Goal: Task Accomplishment & Management: Complete application form

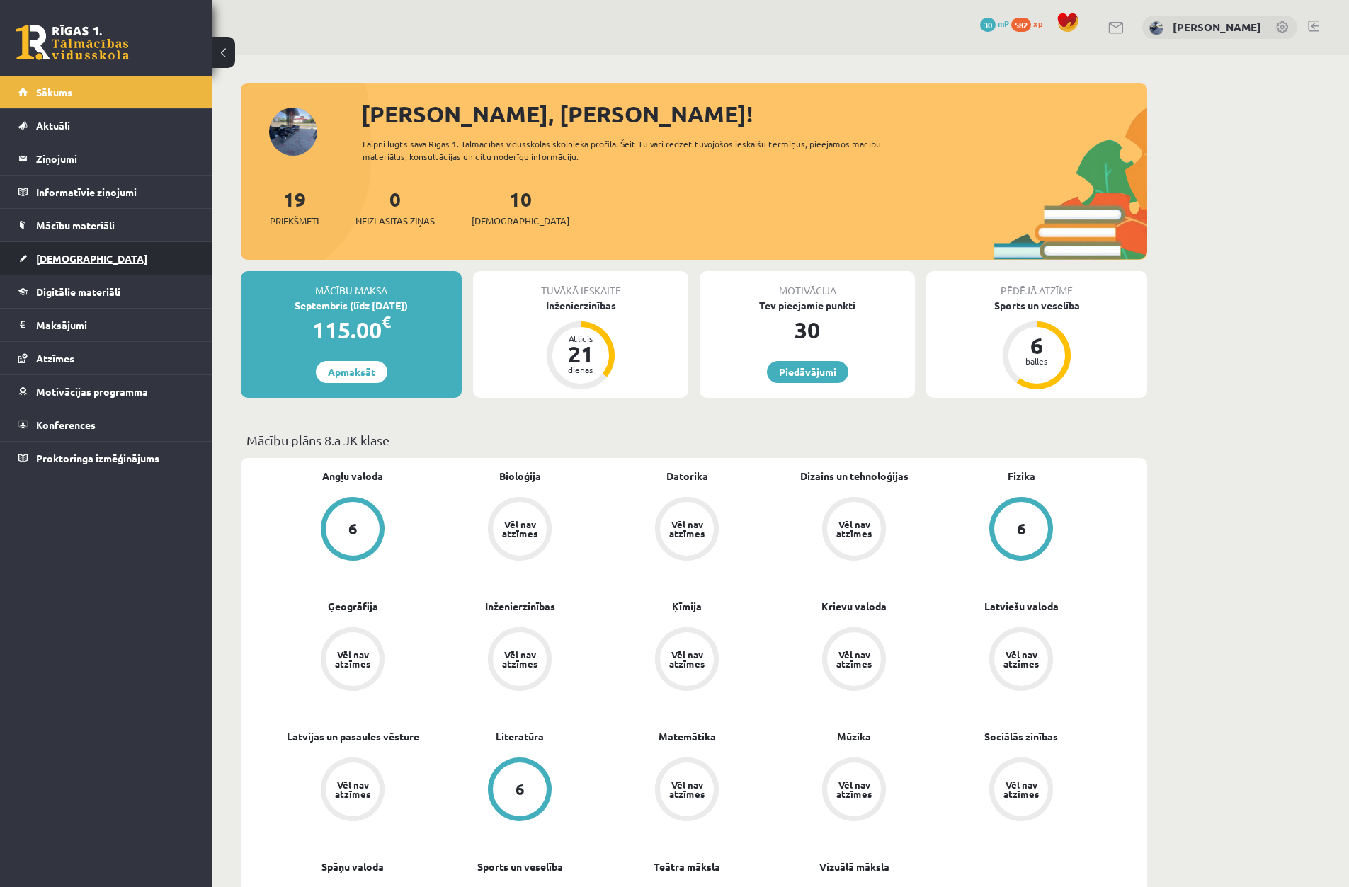
click at [49, 259] on span "[DEMOGRAPHIC_DATA]" at bounding box center [91, 258] width 111 height 13
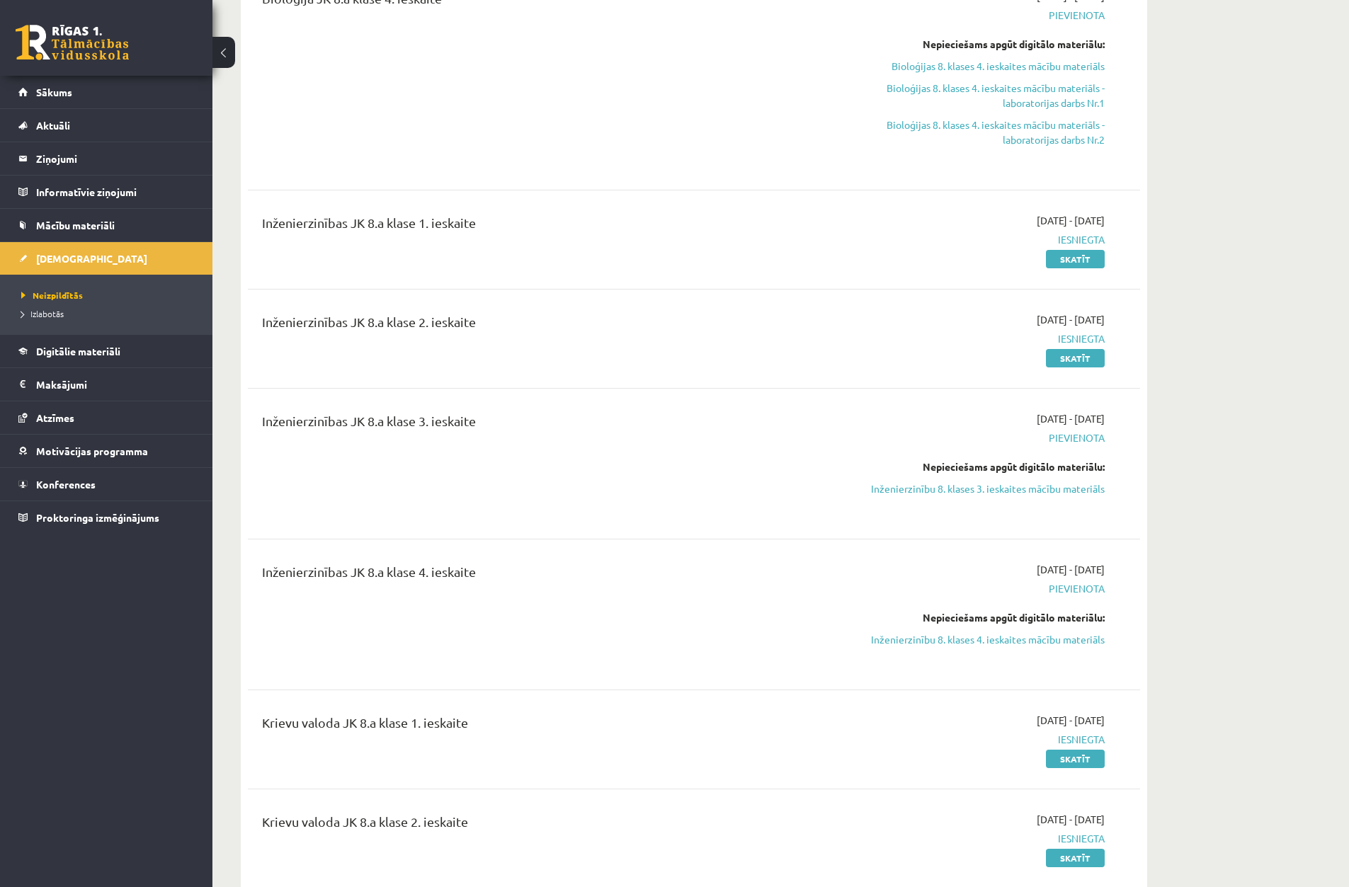
scroll to position [779, 0]
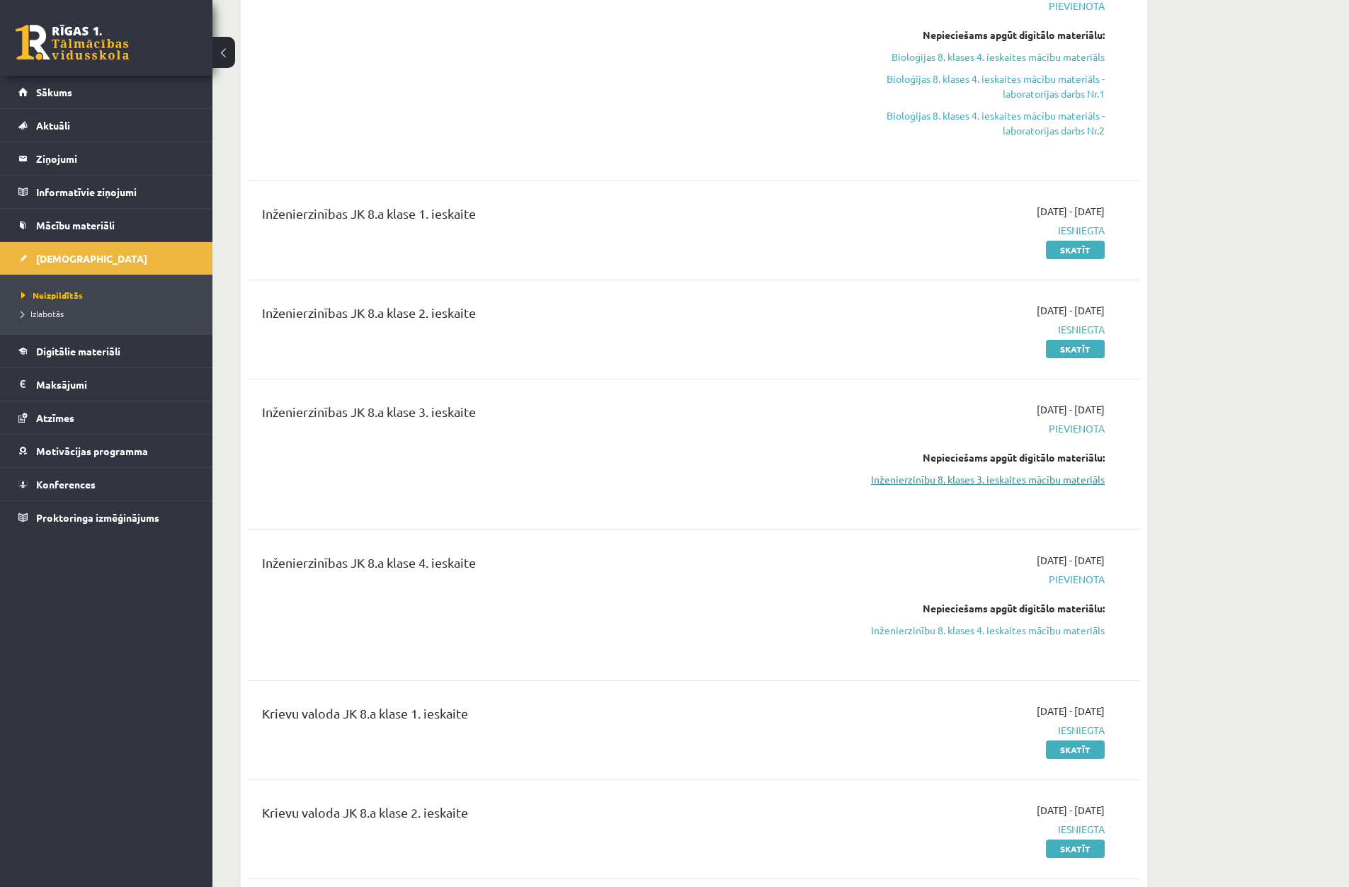
click at [1001, 473] on link "Inženierzinību 8. klases 3. ieskaites mācību materiāls" at bounding box center [971, 479] width 267 height 15
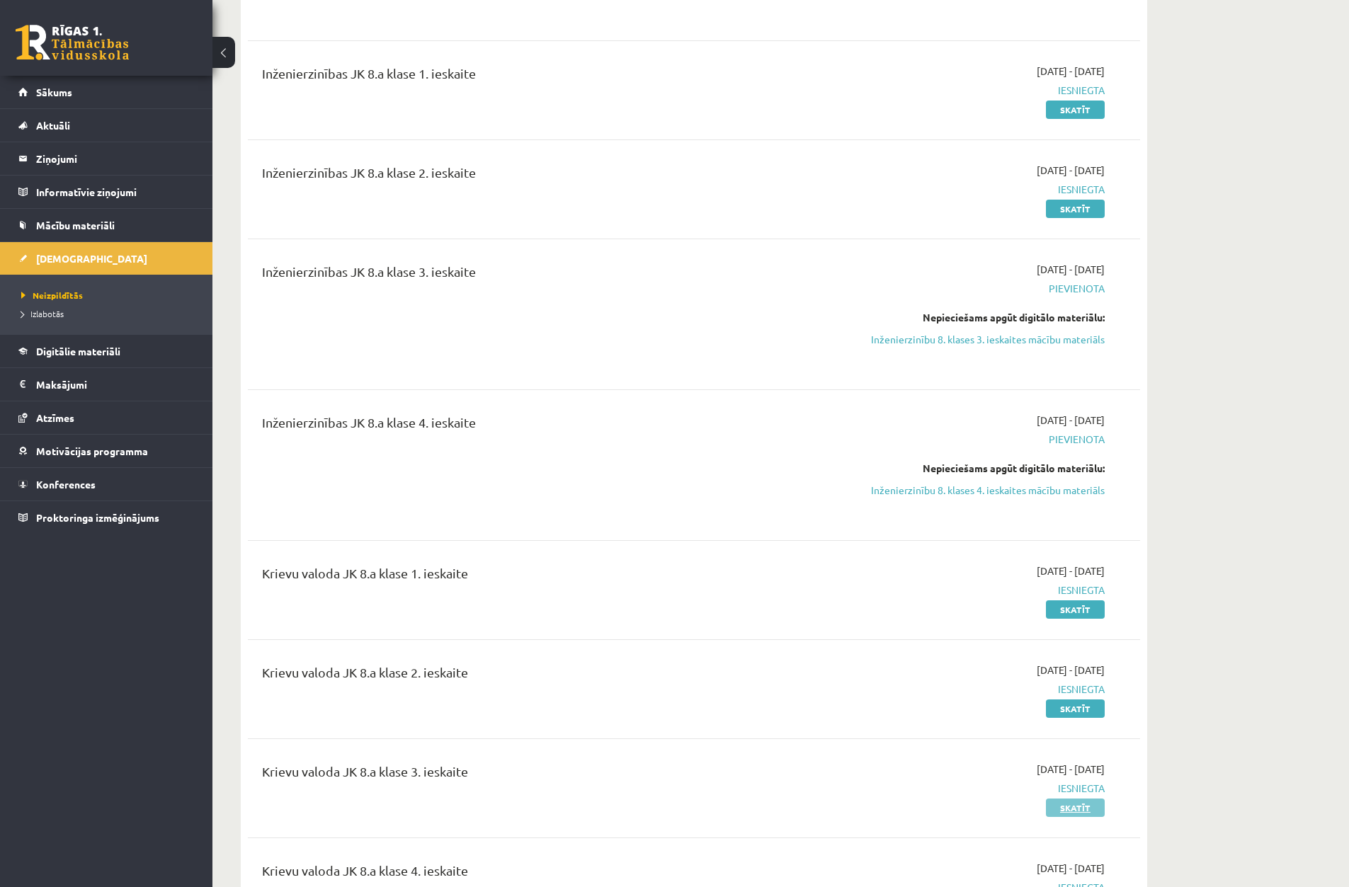
scroll to position [850, 0]
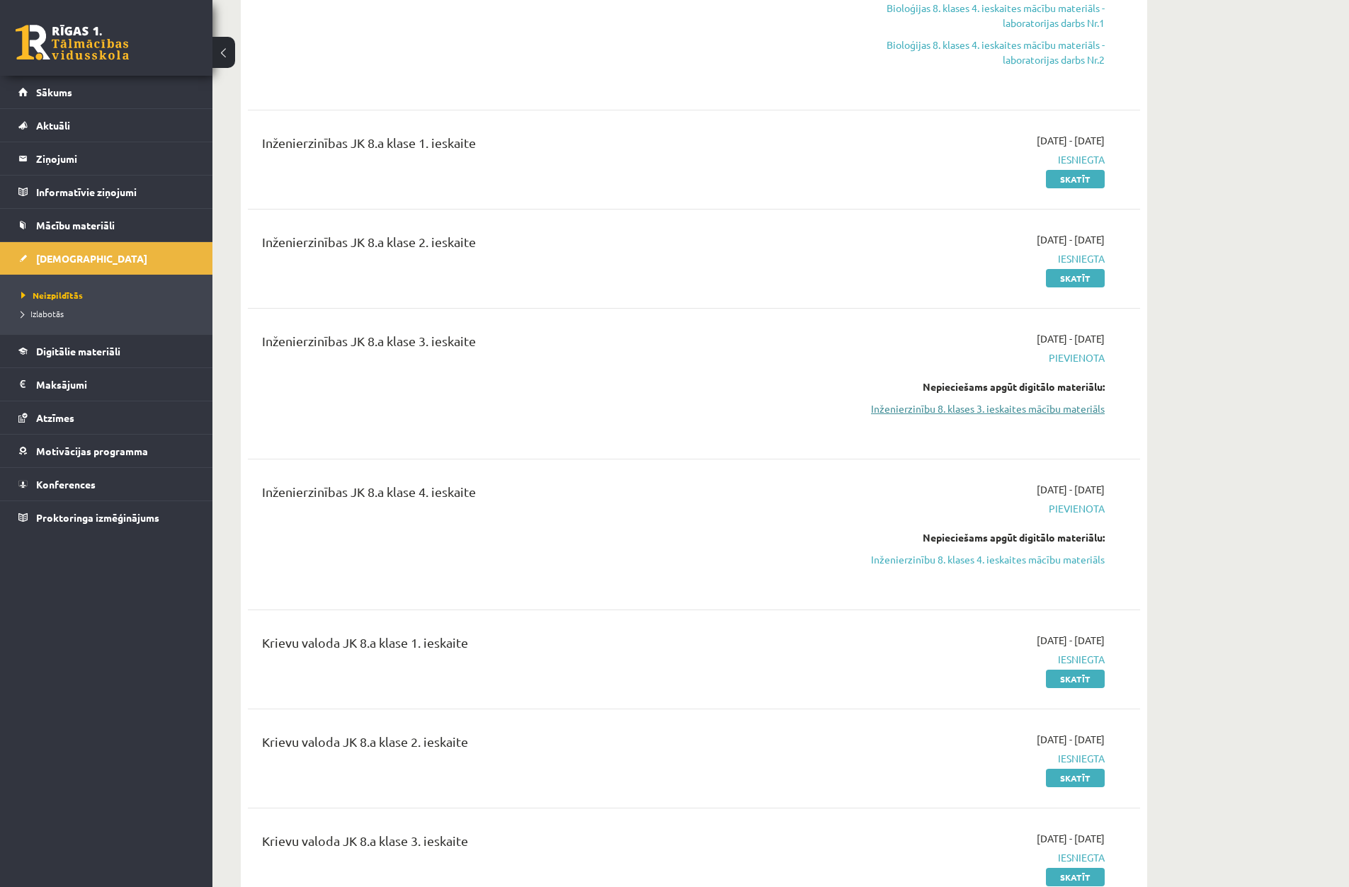
click at [1081, 414] on link "Inženierzinību 8. klases 3. ieskaites mācību materiāls" at bounding box center [971, 408] width 267 height 15
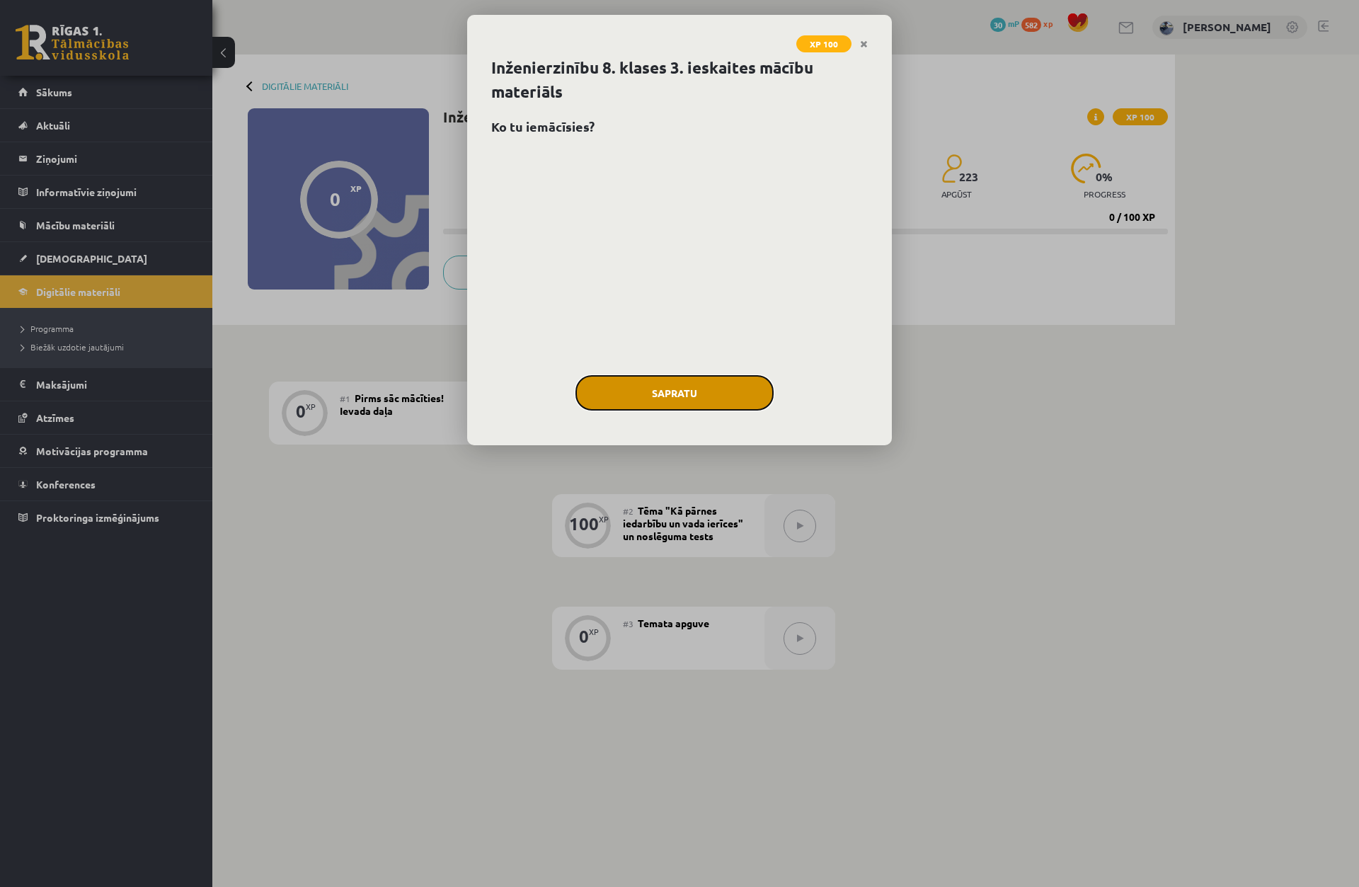
click at [750, 397] on button "Sapratu" at bounding box center [675, 392] width 198 height 35
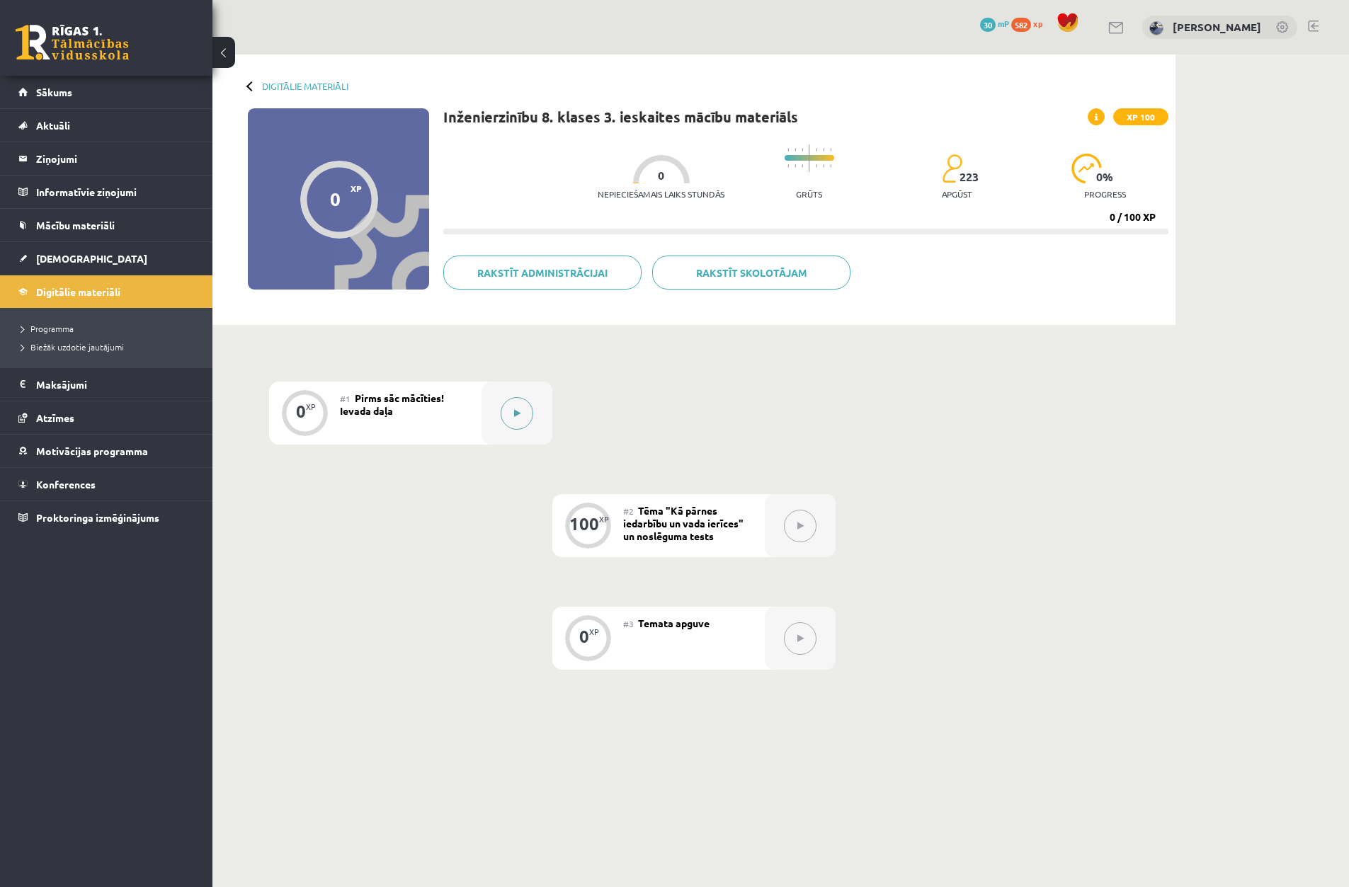
click at [514, 414] on icon at bounding box center [517, 413] width 6 height 8
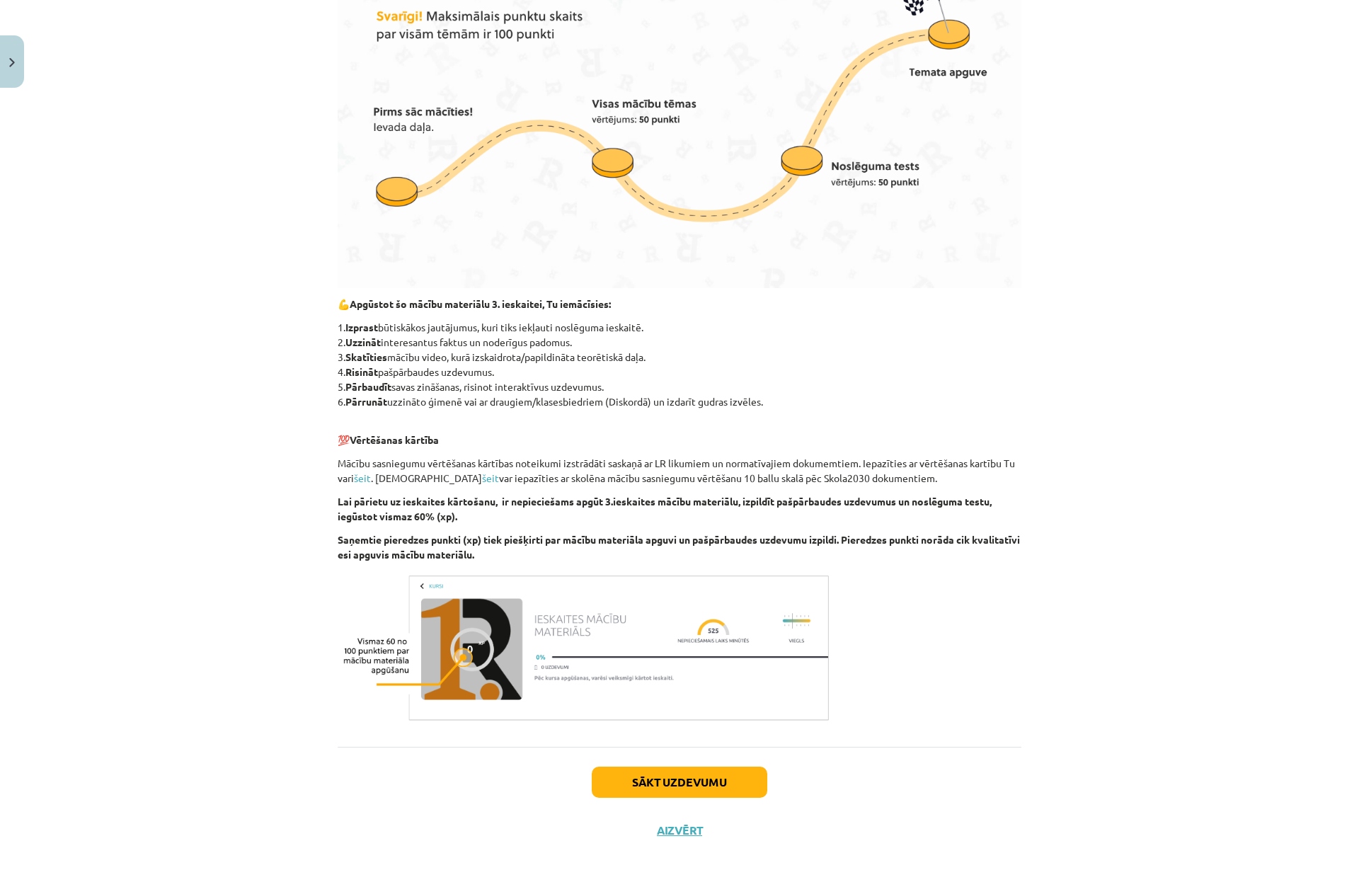
scroll to position [457, 0]
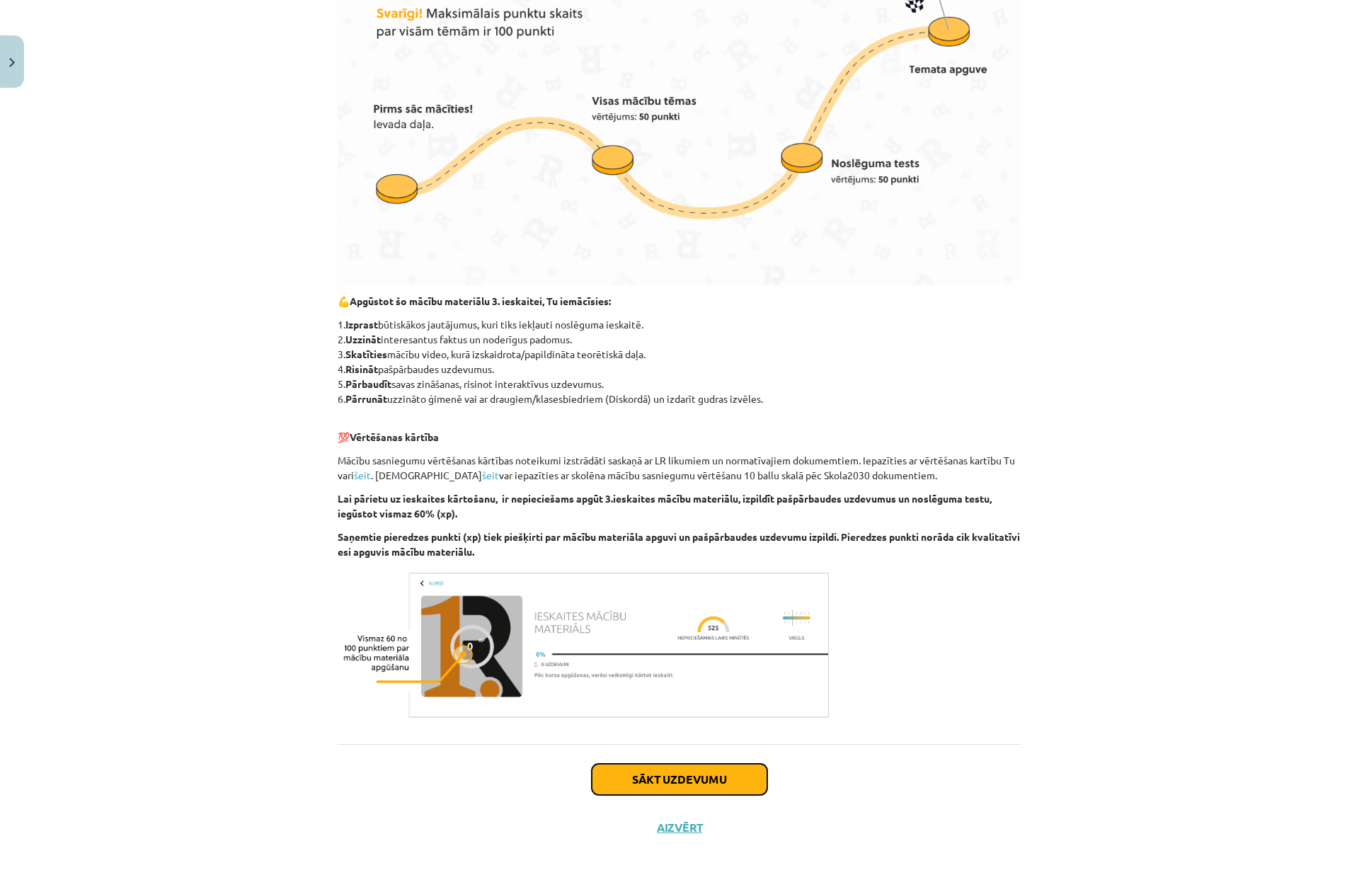
click at [697, 789] on button "Sākt uzdevumu" at bounding box center [680, 779] width 176 height 31
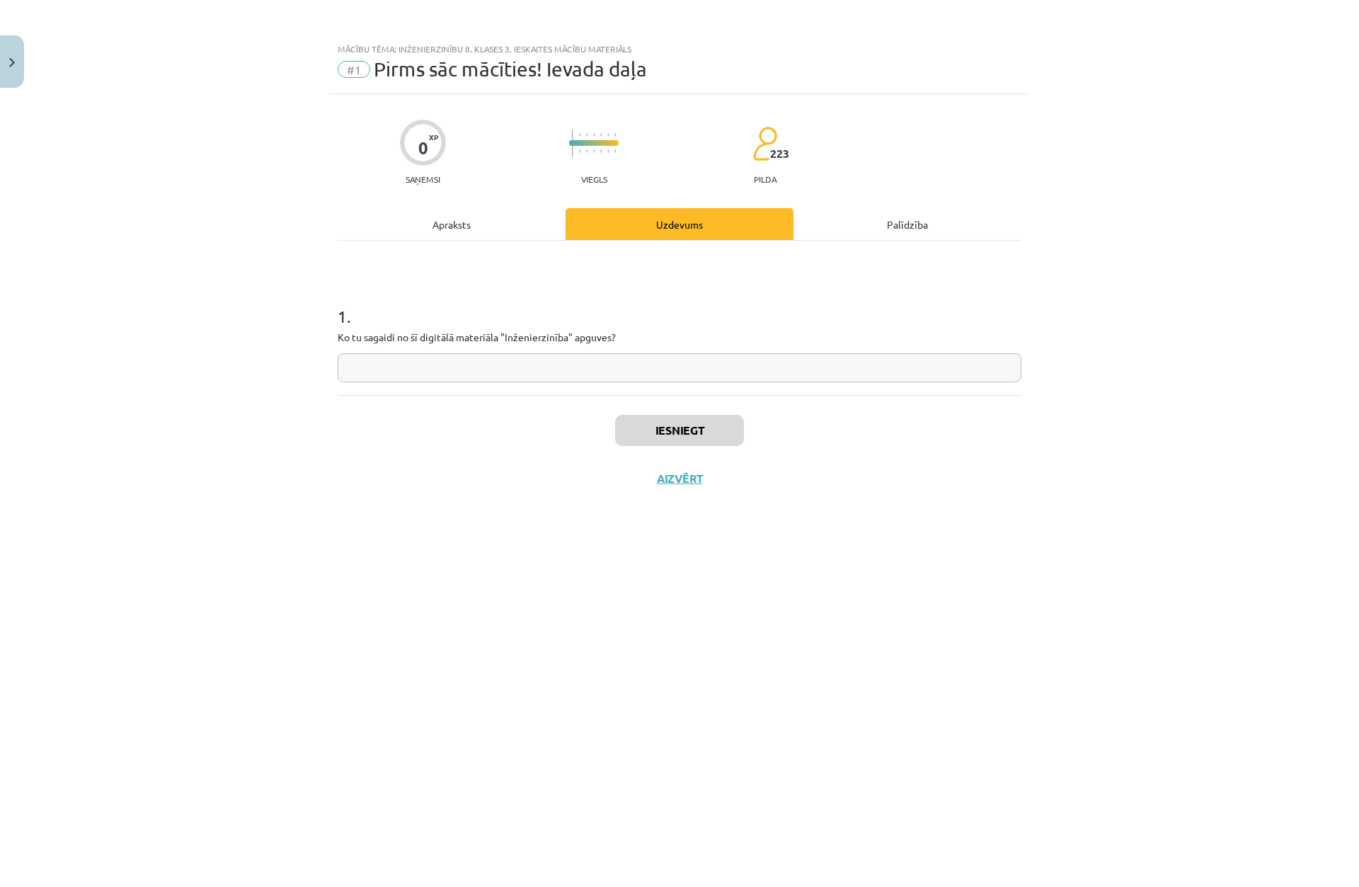
scroll to position [0, 0]
click at [496, 367] on input "text" at bounding box center [680, 367] width 684 height 29
type input "******"
click at [661, 431] on button "Iesniegt" at bounding box center [679, 430] width 129 height 31
click at [717, 491] on button "Nākamā nodarbība" at bounding box center [679, 488] width 139 height 33
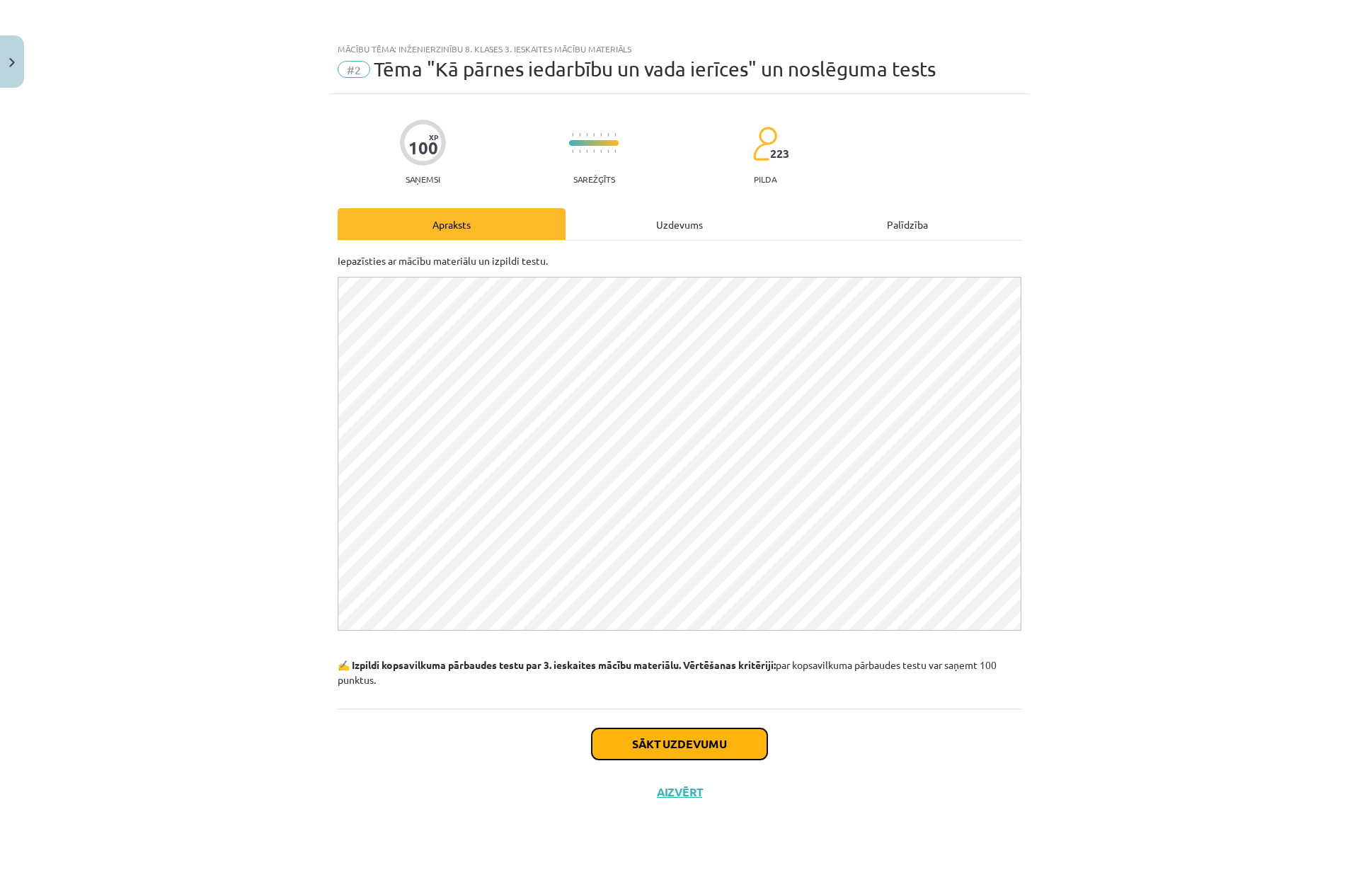
click at [732, 730] on button "Sākt uzdevumu" at bounding box center [680, 744] width 176 height 31
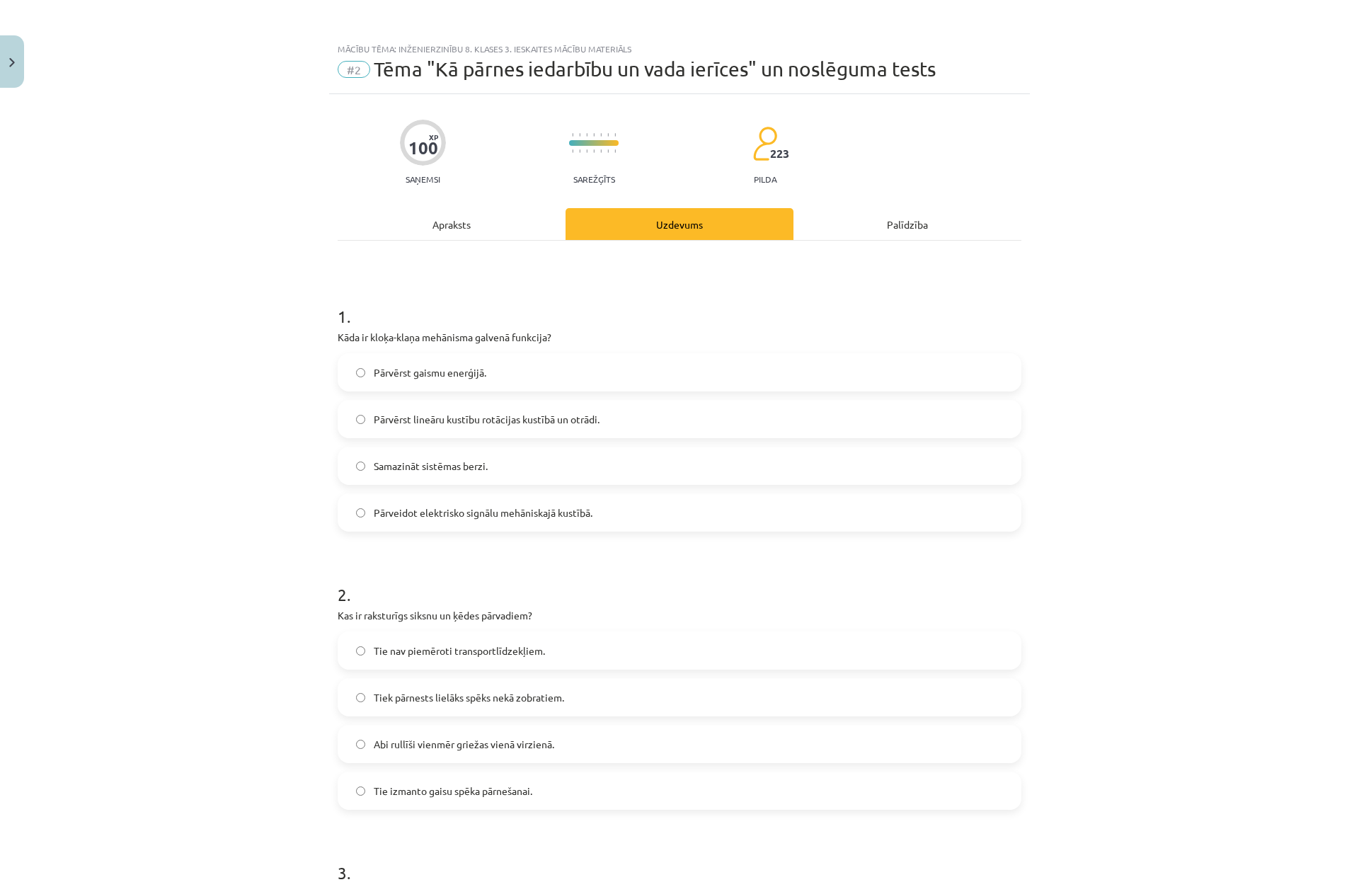
click at [463, 417] on span "Pārvērst lineāru kustību rotācijas kustībā un otrādi." at bounding box center [487, 419] width 226 height 15
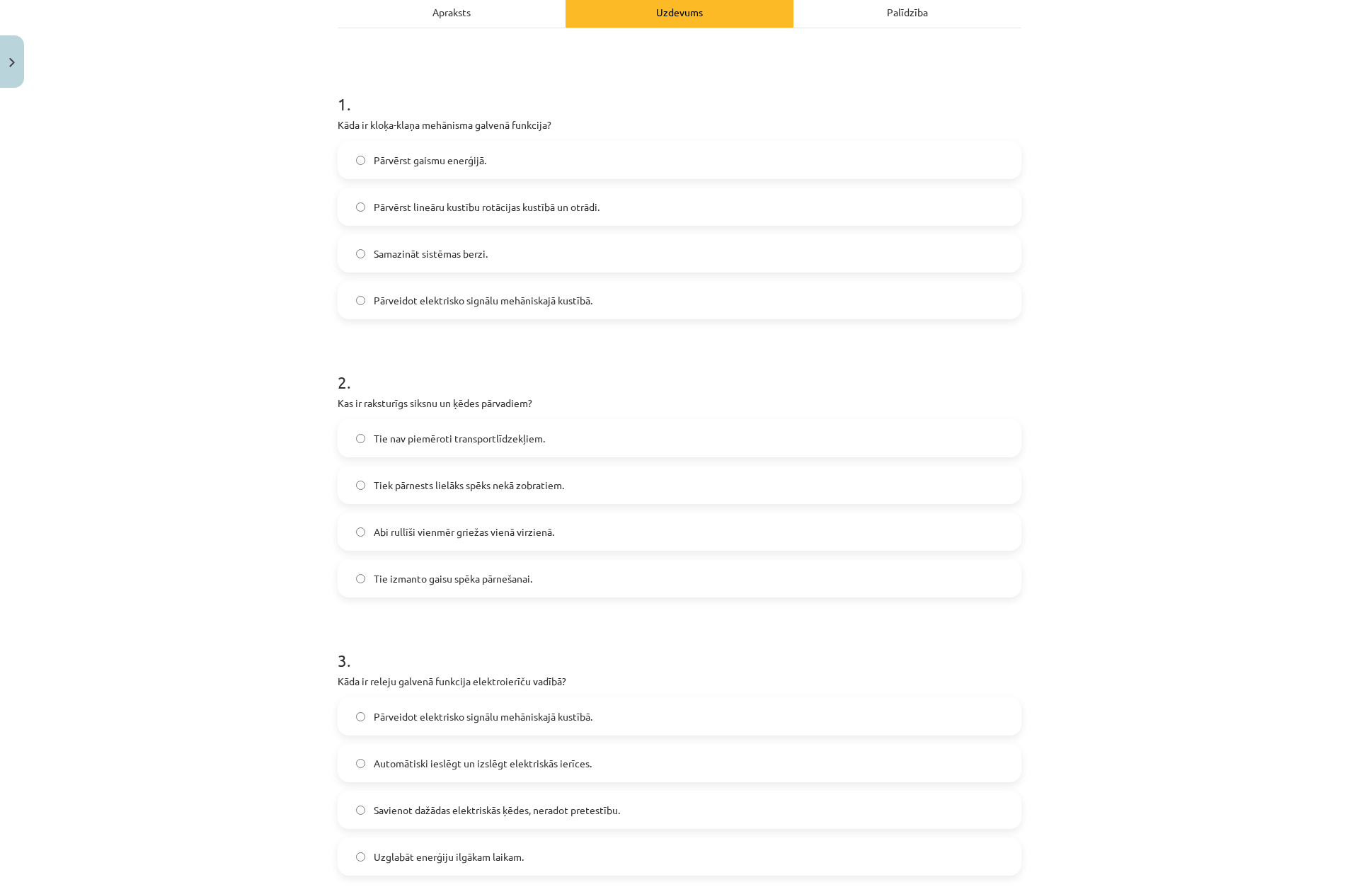
click at [357, 195] on label "Pārvērst lineāru kustību rotācijas kustībā un otrādi." at bounding box center [679, 206] width 681 height 35
click at [387, 529] on span "Abi rullīši vienmēr griežas vienā virzienā." at bounding box center [464, 532] width 181 height 15
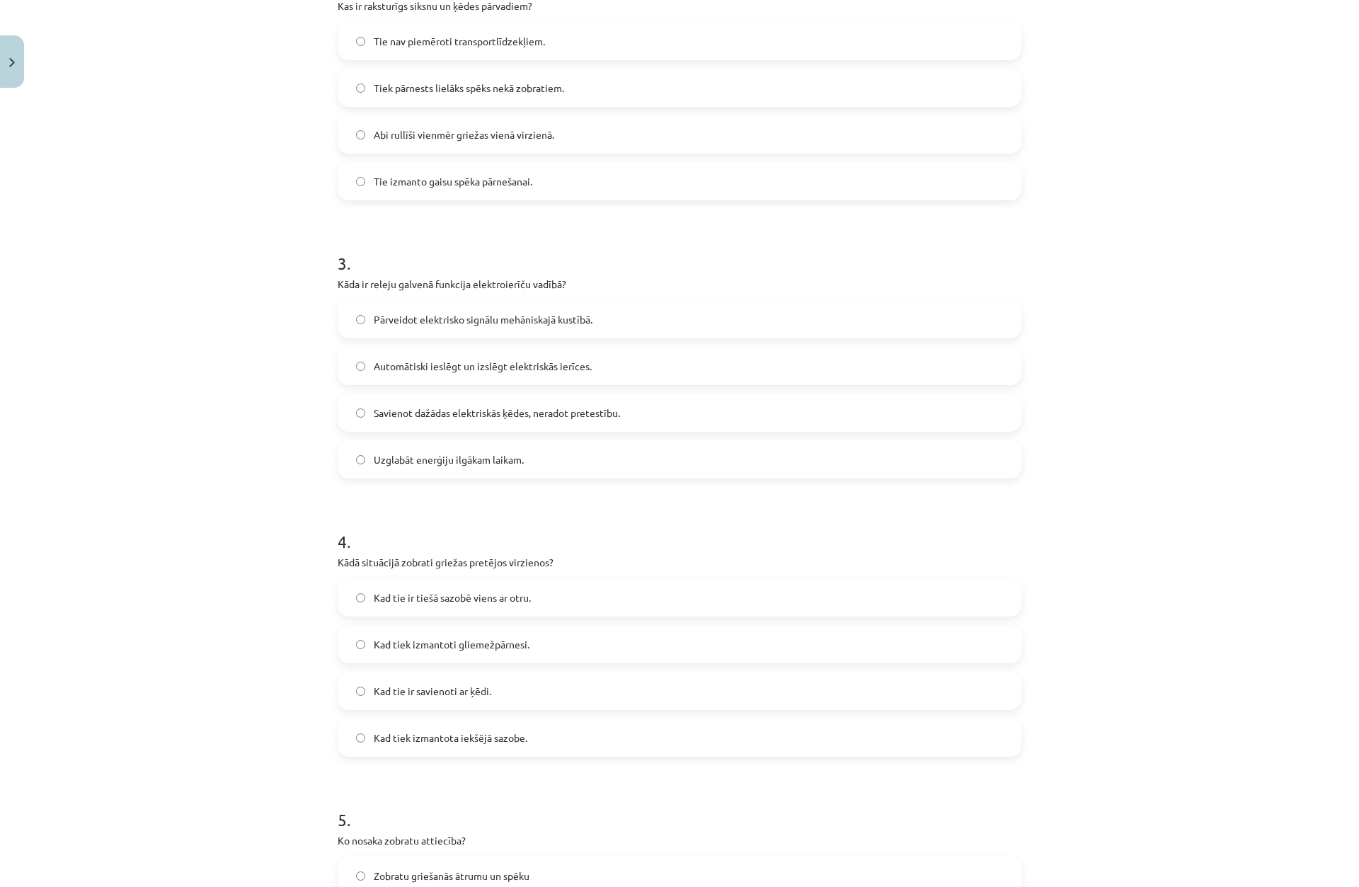
scroll to position [637, 0]
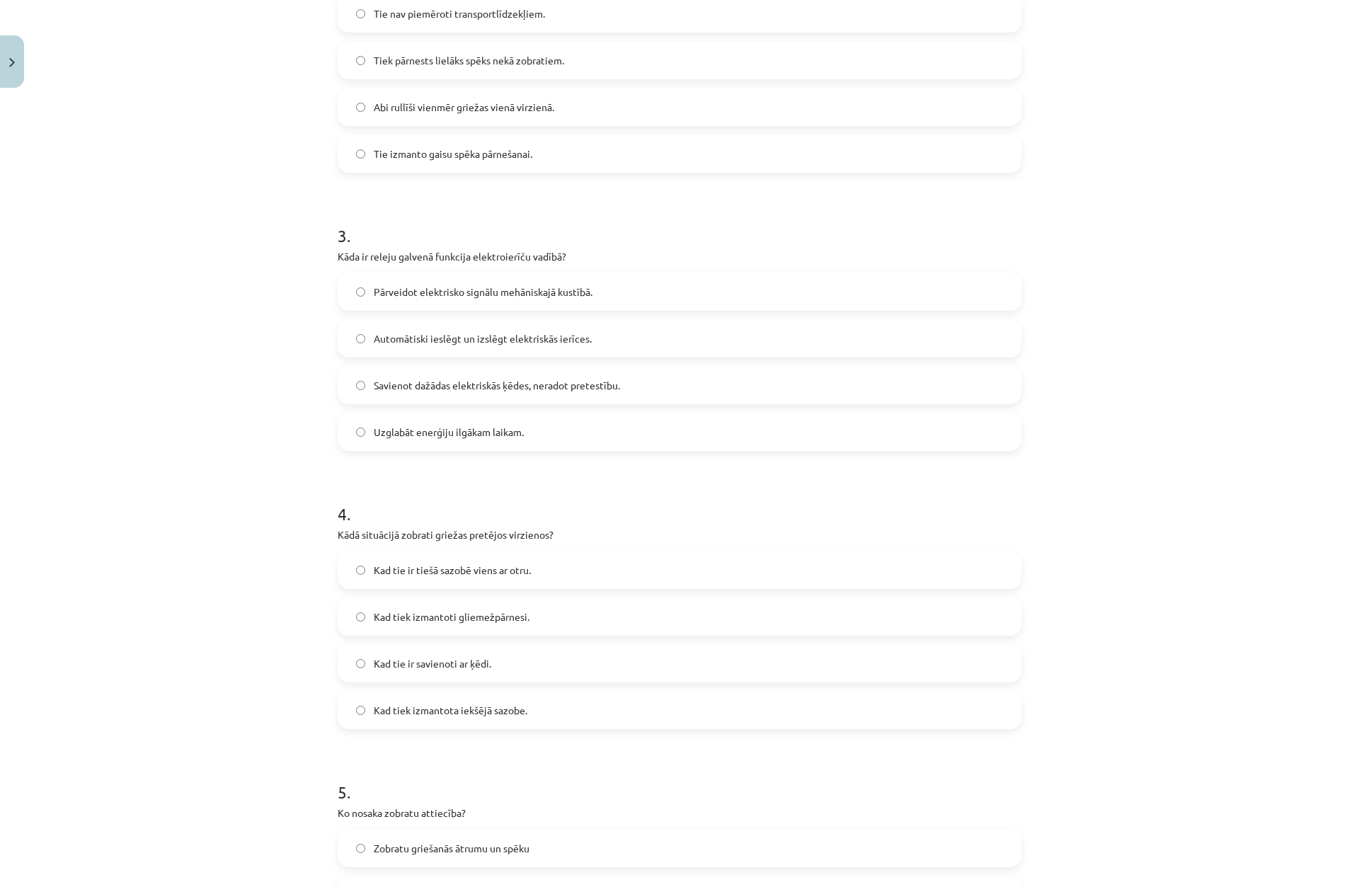
click at [438, 338] on span "Automātiski ieslēgt un izslēgt elektriskās ierīces." at bounding box center [483, 338] width 218 height 15
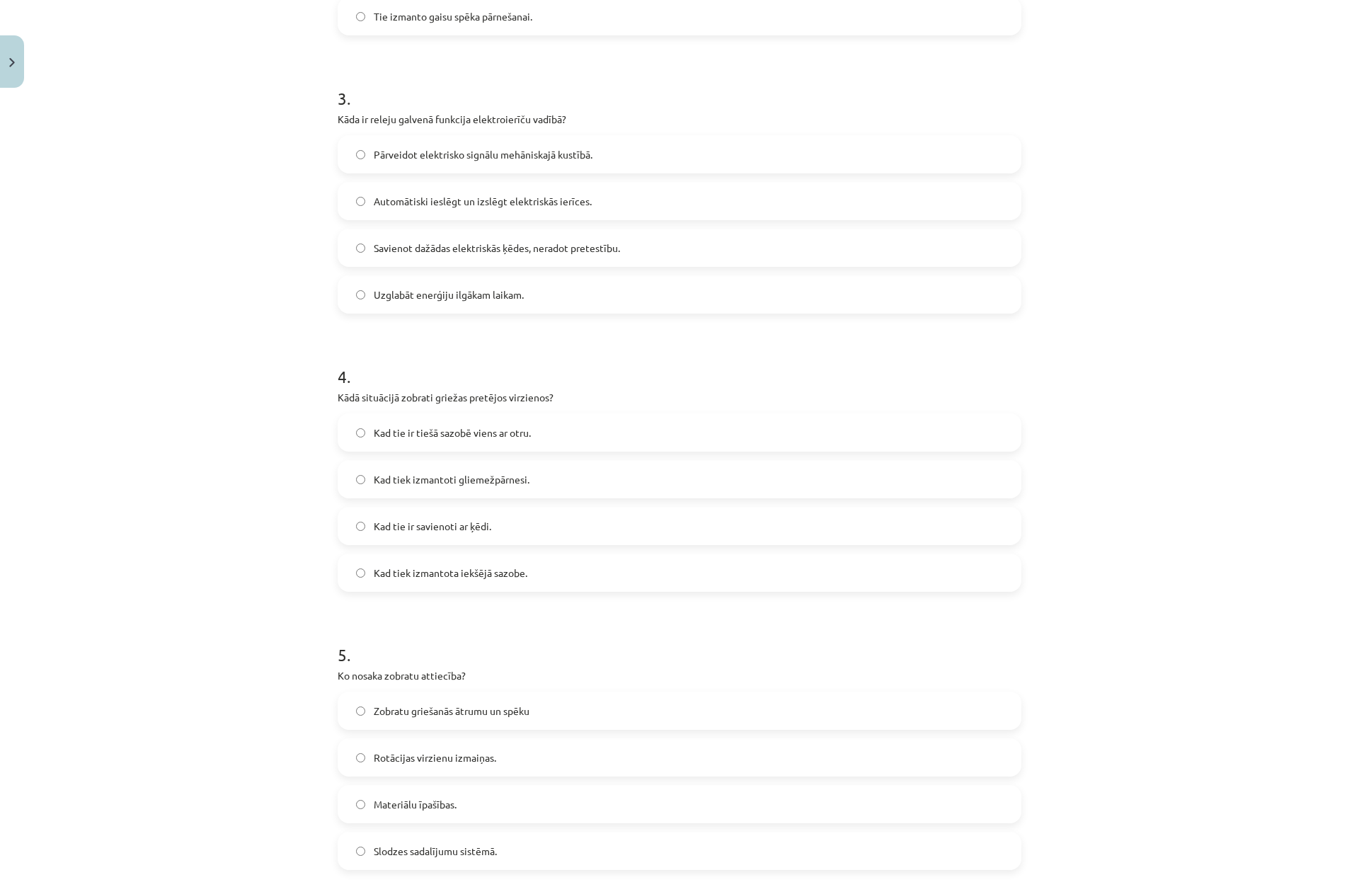
scroll to position [779, 0]
click at [452, 521] on span "Kad tie ir savienoti ar ķēdi." at bounding box center [433, 522] width 118 height 15
drag, startPoint x: 460, startPoint y: 431, endPoint x: 440, endPoint y: 389, distance: 45.6
click at [460, 430] on span "Kad tie ir tiešā sazobē viens ar otru." at bounding box center [452, 428] width 157 height 15
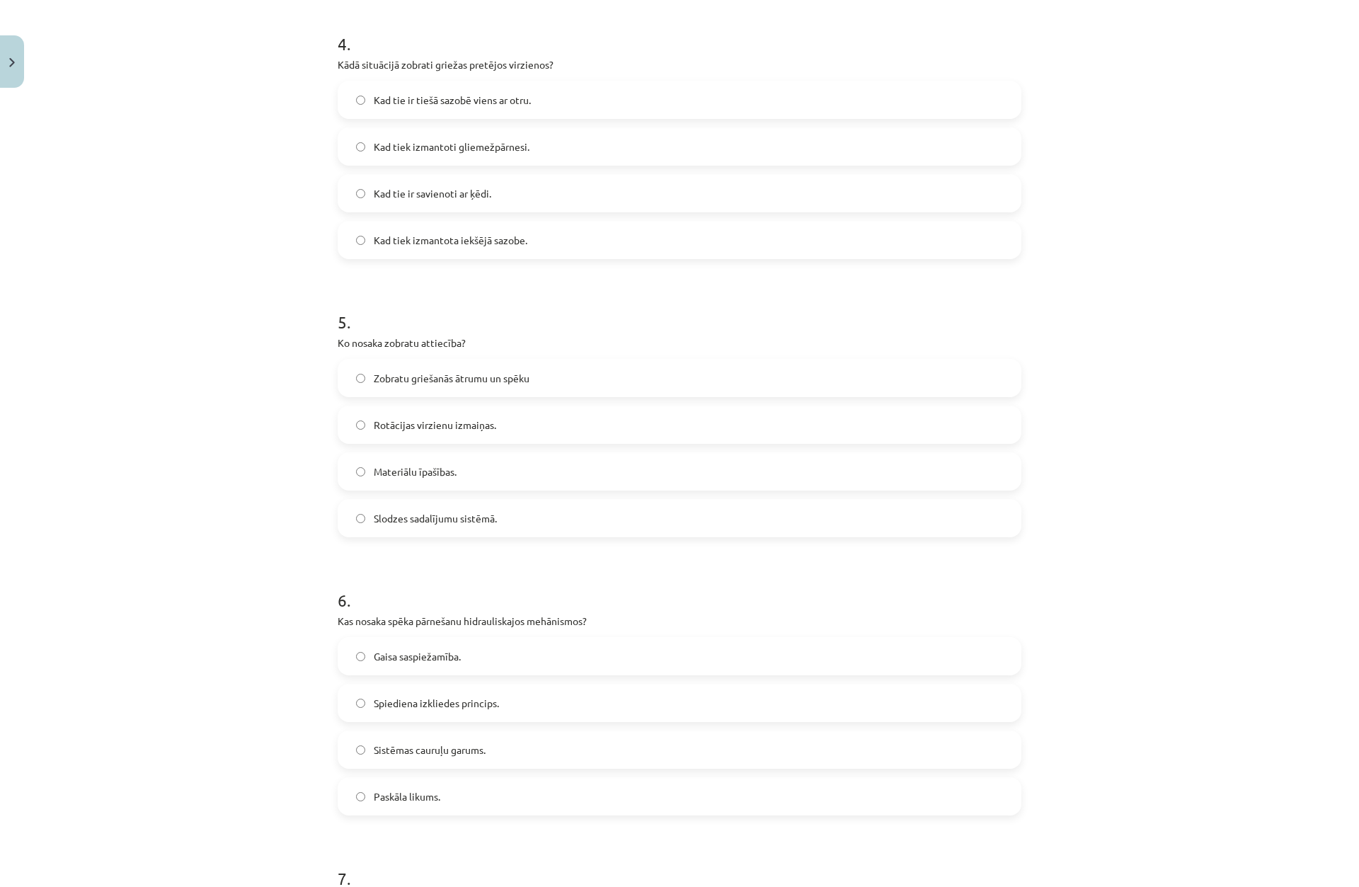
scroll to position [1133, 0]
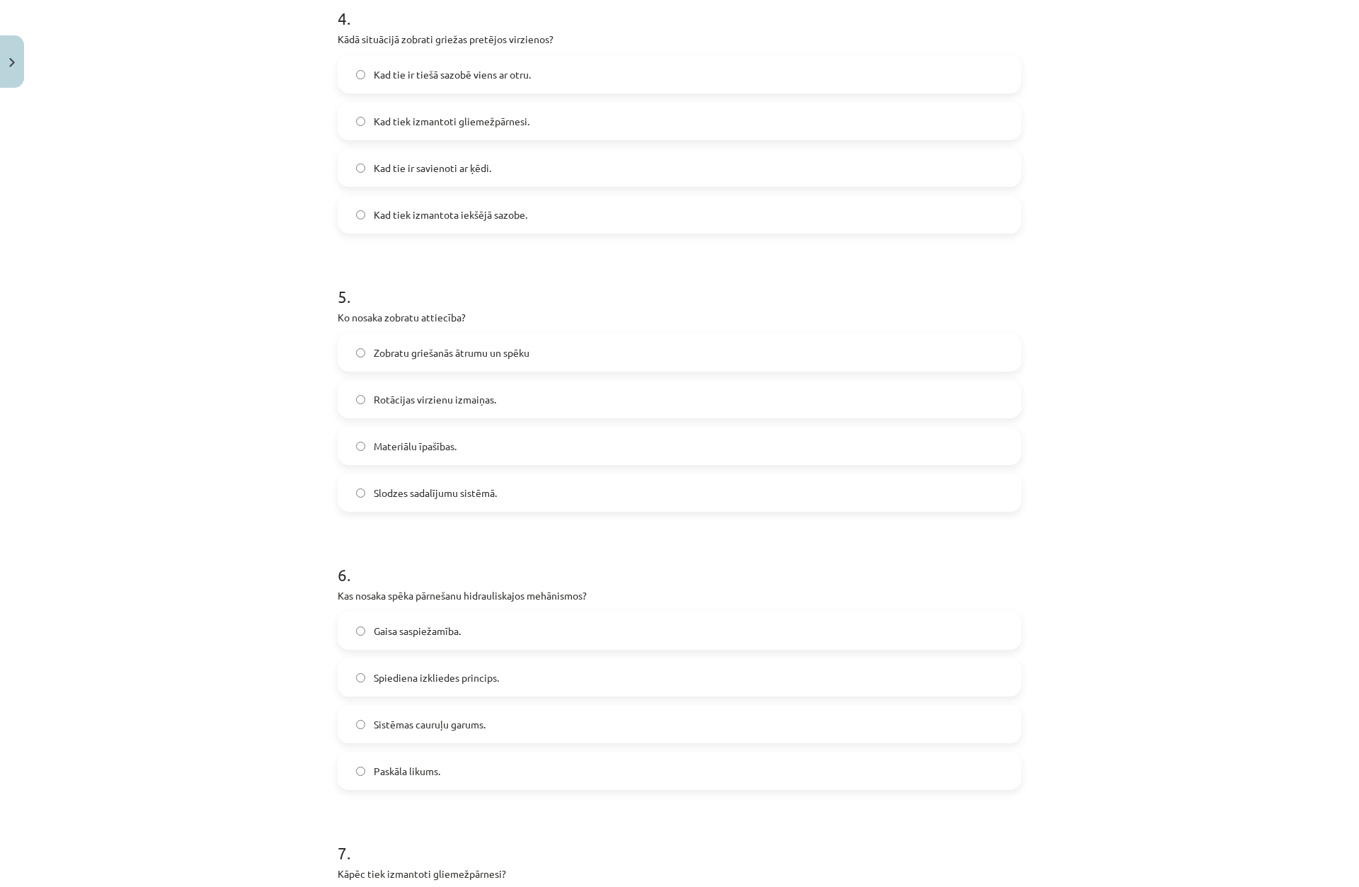
click at [413, 350] on span "Zobratu griešanās ātrumu un spēku" at bounding box center [452, 353] width 156 height 15
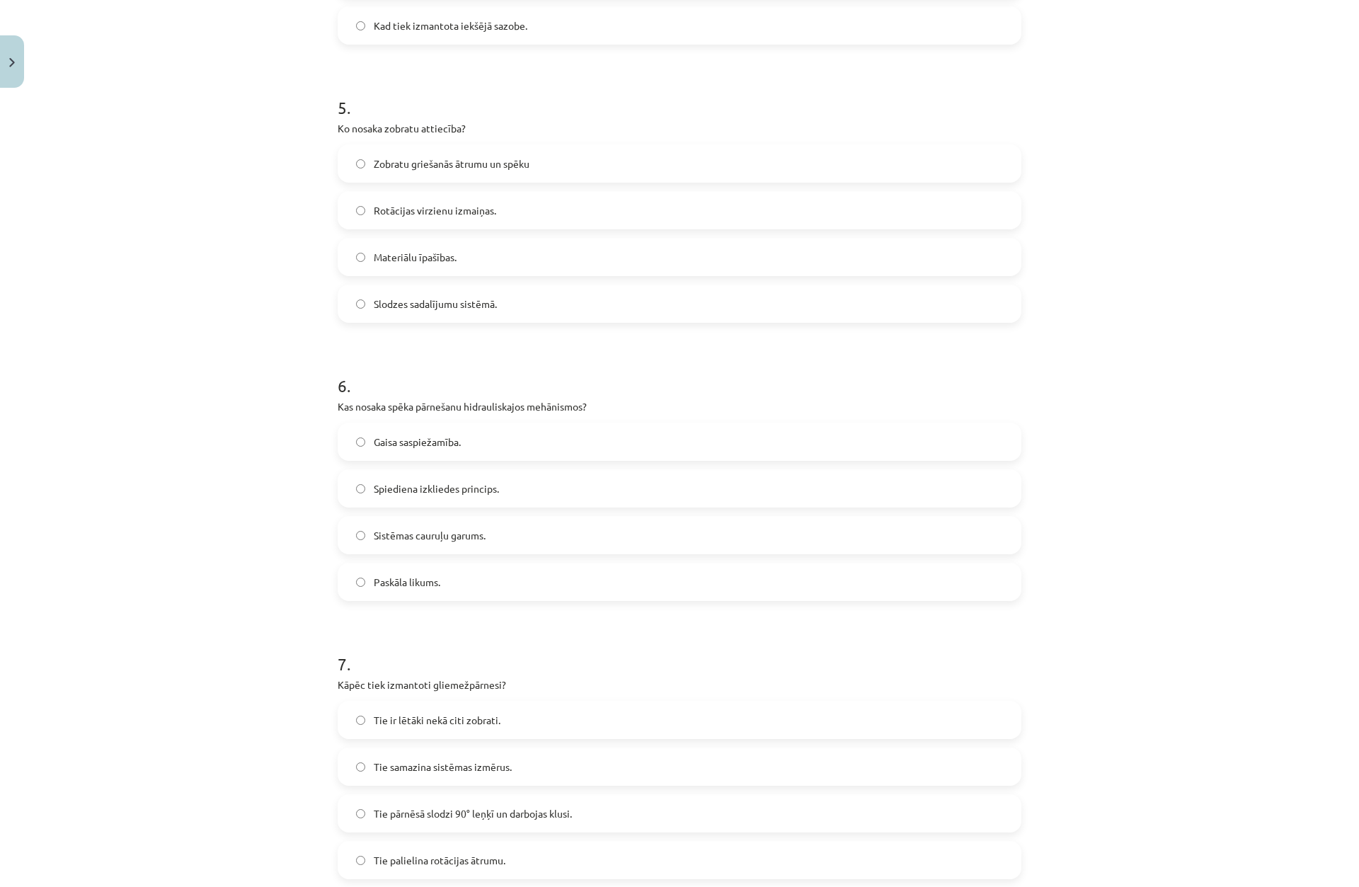
scroll to position [1393, 0]
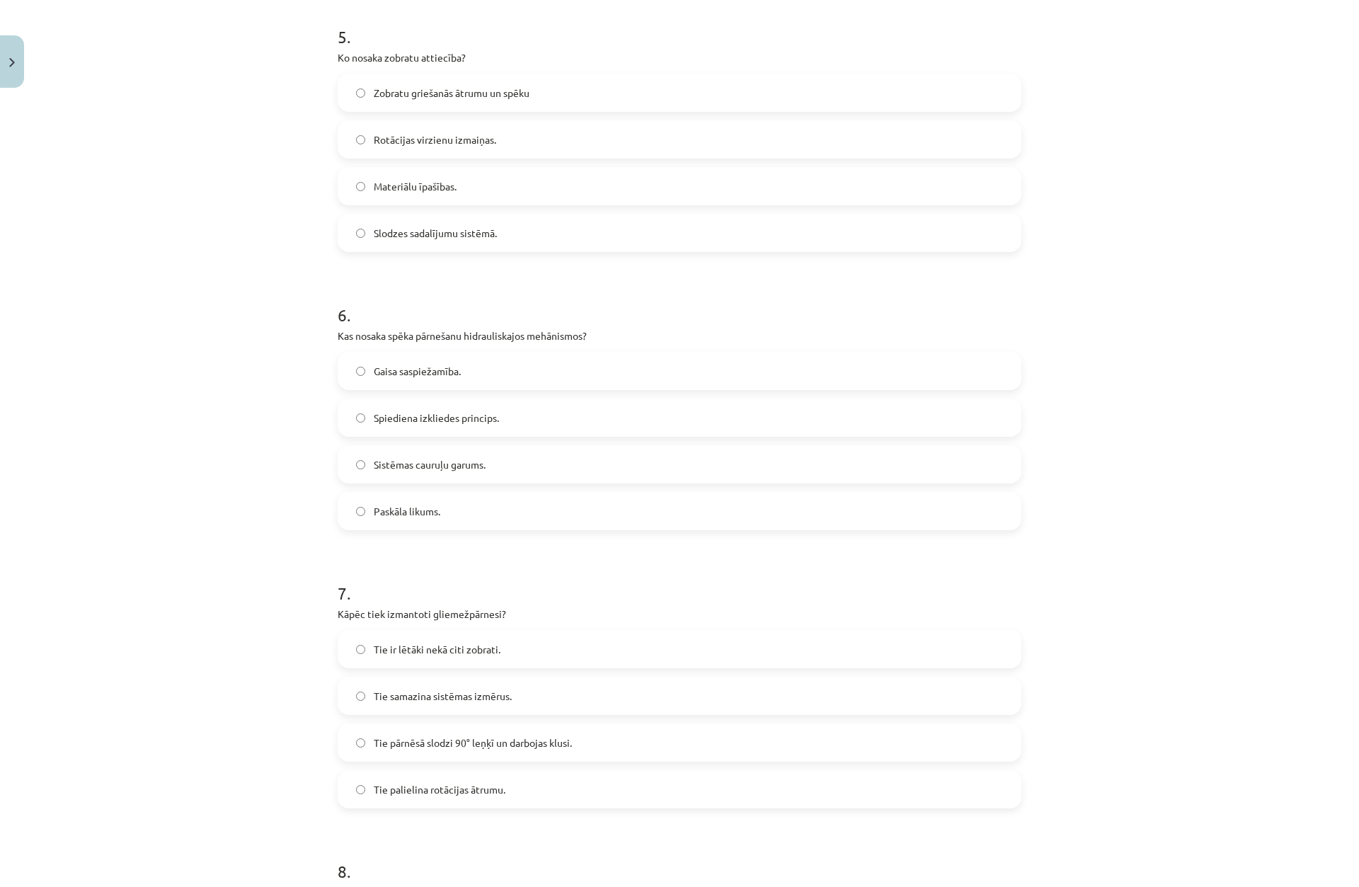
click at [436, 513] on label "Paskāla likums." at bounding box center [679, 511] width 681 height 35
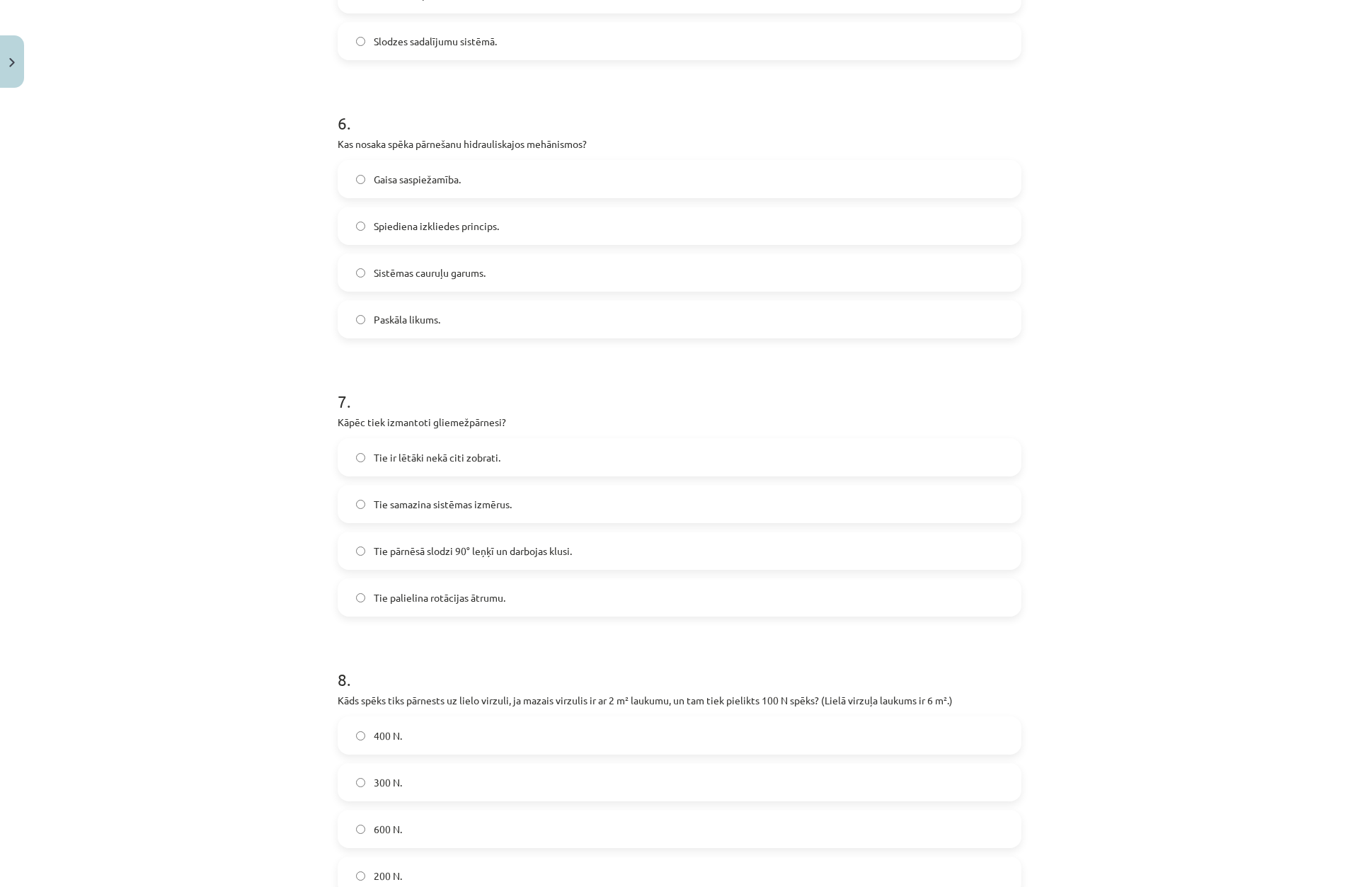
scroll to position [1605, 0]
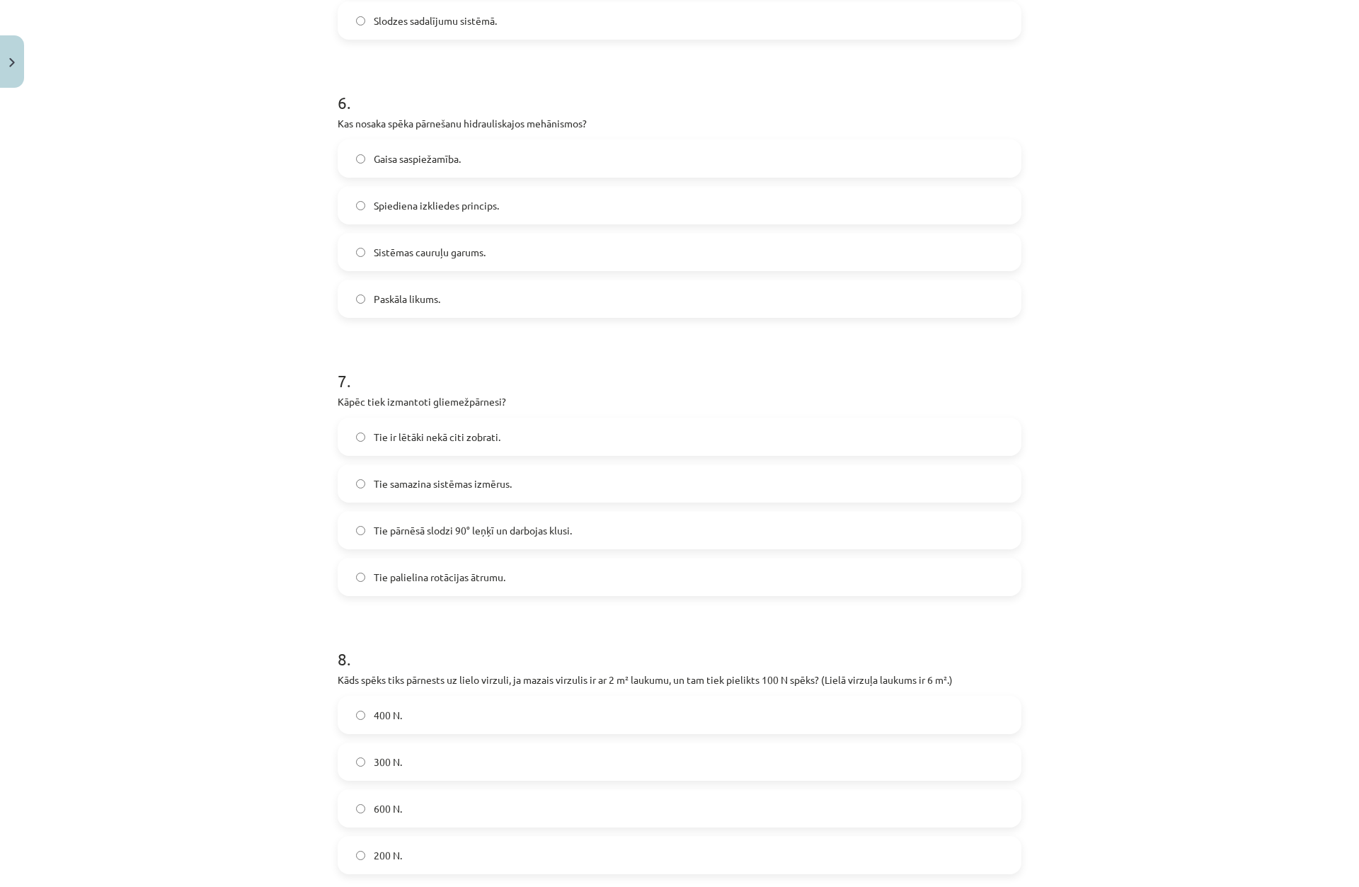
click at [425, 525] on span "Tie pārnēsā slodzi 90° leņķī un darbojas klusi." at bounding box center [473, 530] width 198 height 15
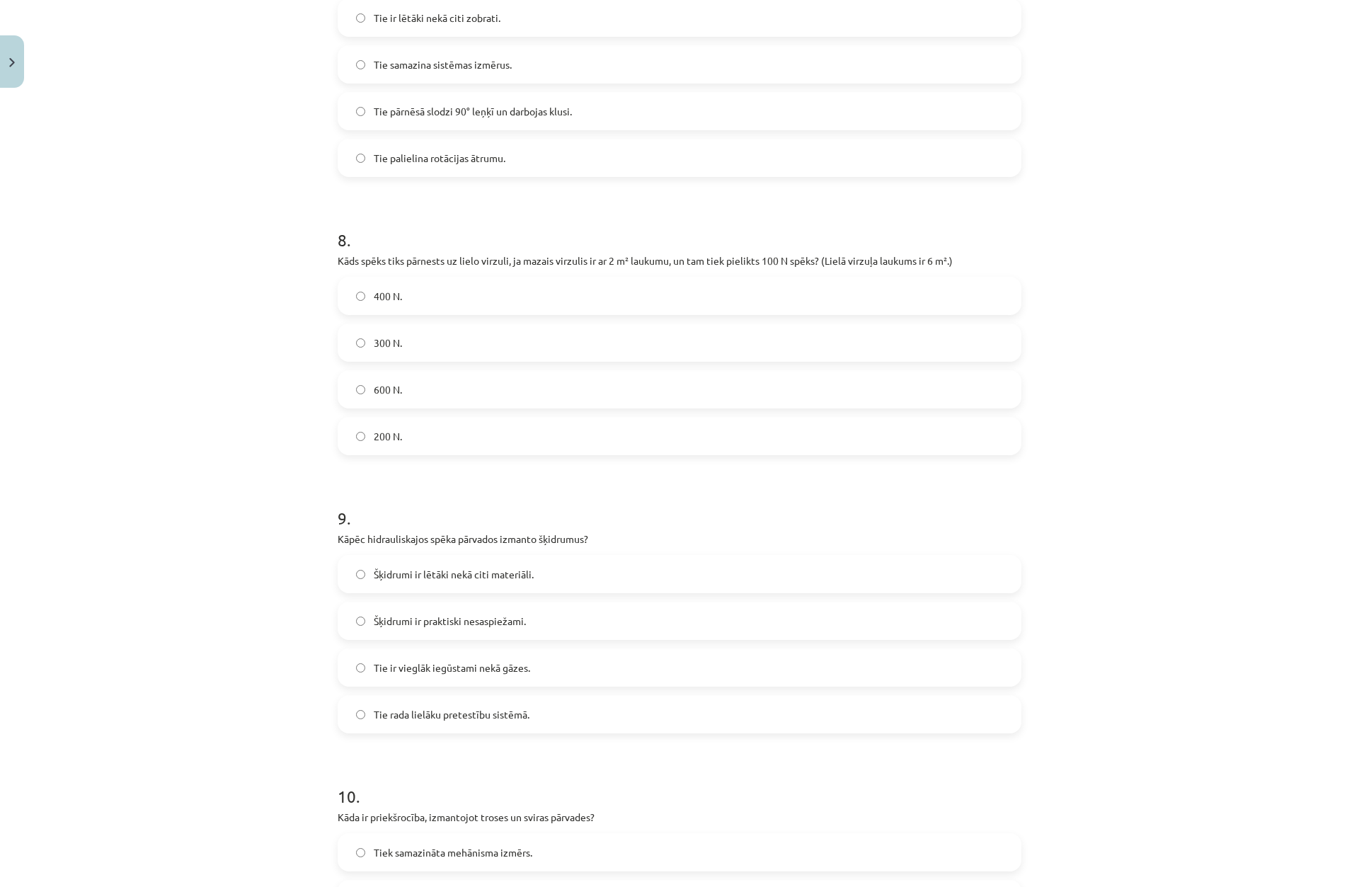
scroll to position [2030, 0]
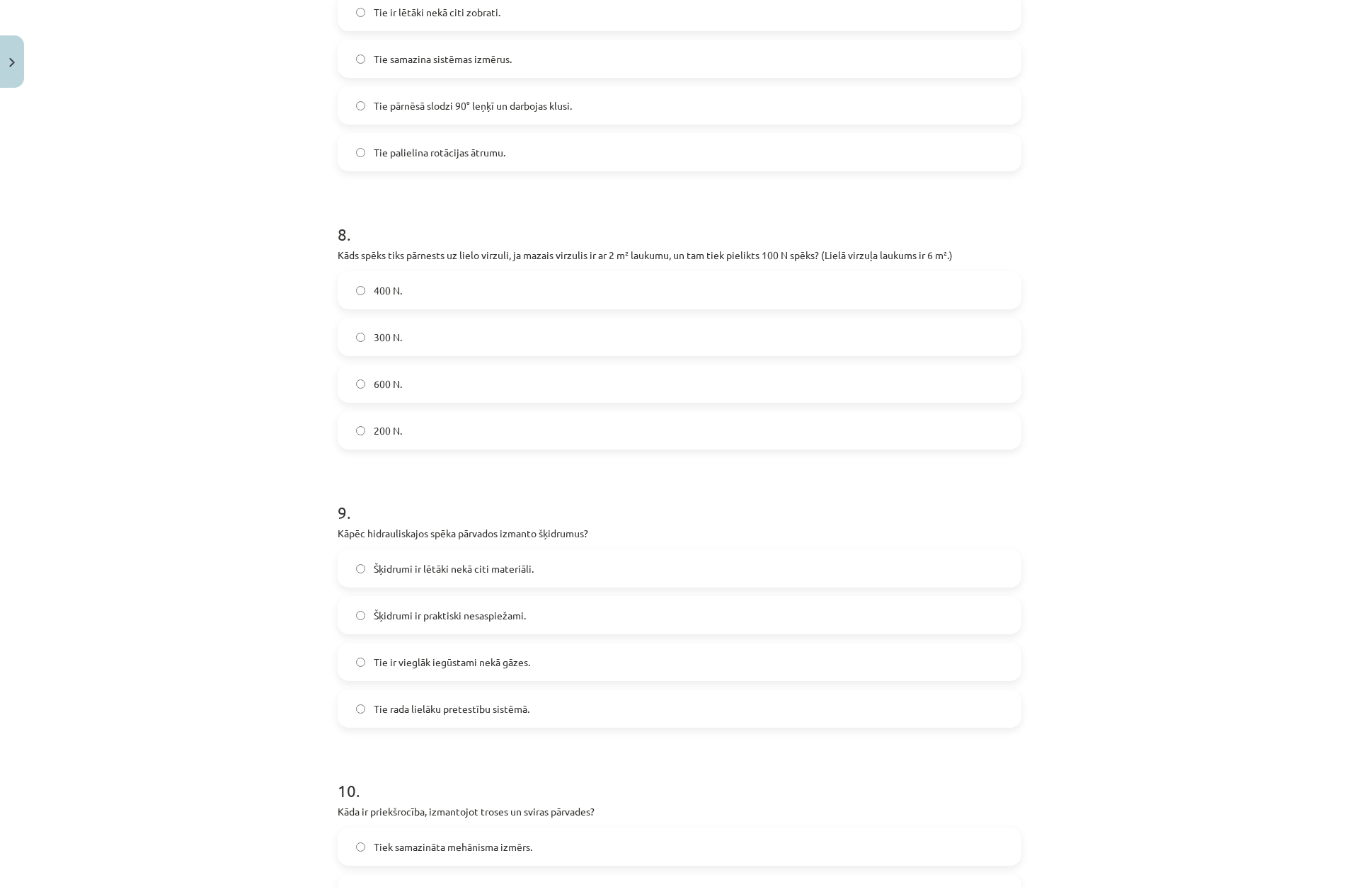
click at [470, 622] on span "Šķidrumi ir praktiski nesaspiežami." at bounding box center [450, 615] width 152 height 15
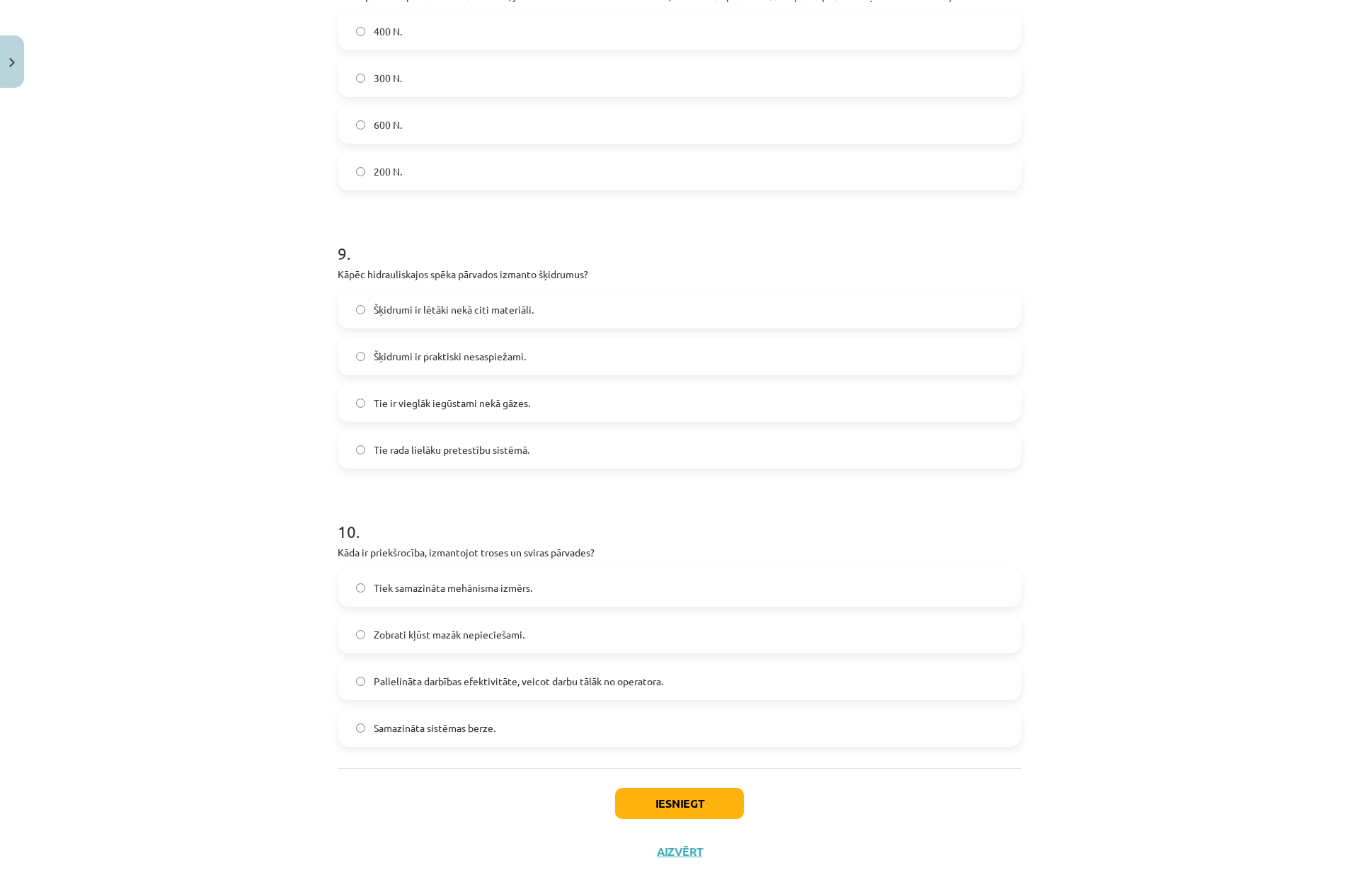
scroll to position [2313, 0]
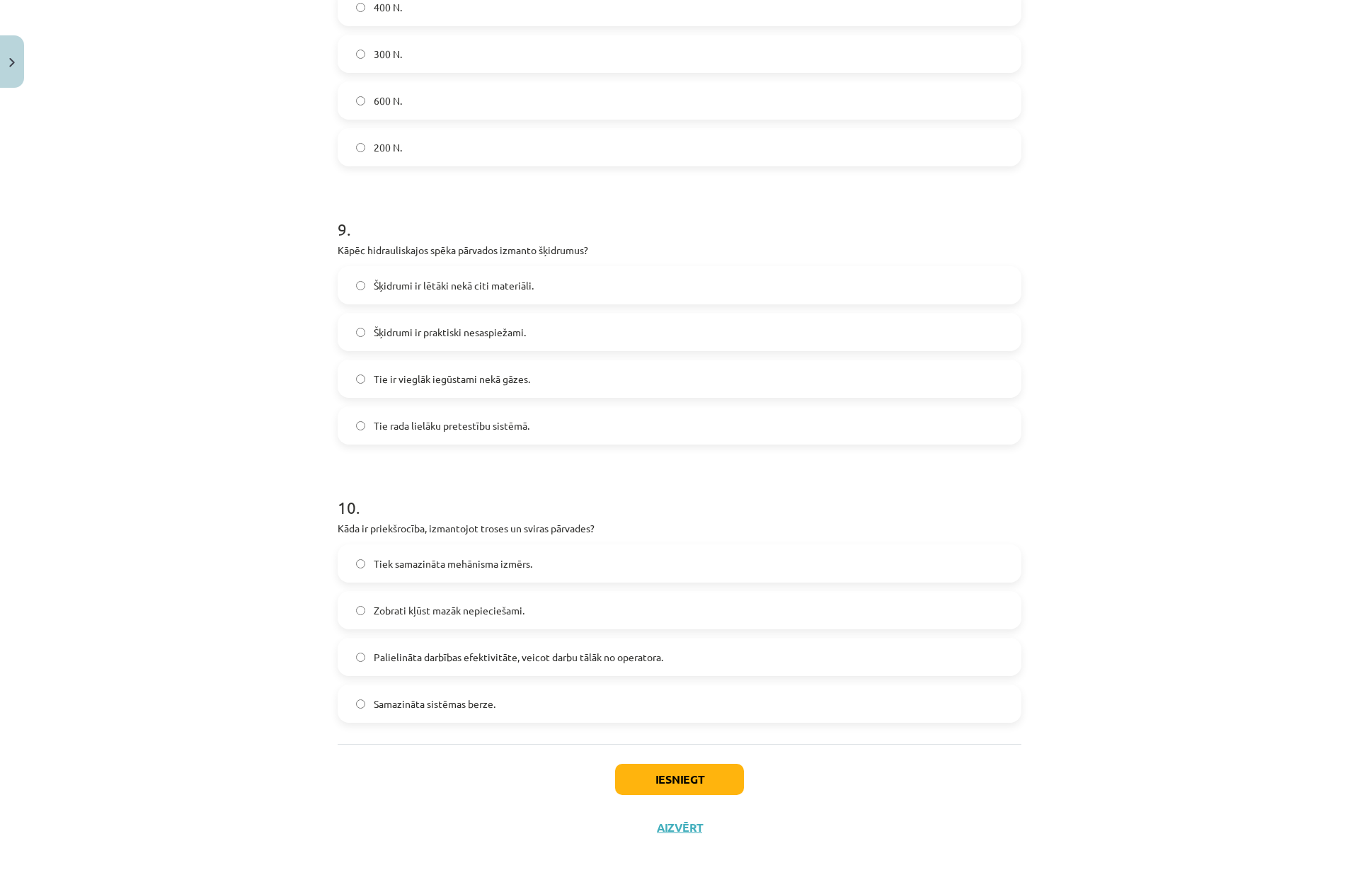
click at [477, 654] on span "Palielināta darbības efektivitāte, veicot darbu tālāk no operatora." at bounding box center [519, 657] width 290 height 15
click at [677, 776] on button "Iesniegt" at bounding box center [679, 779] width 129 height 31
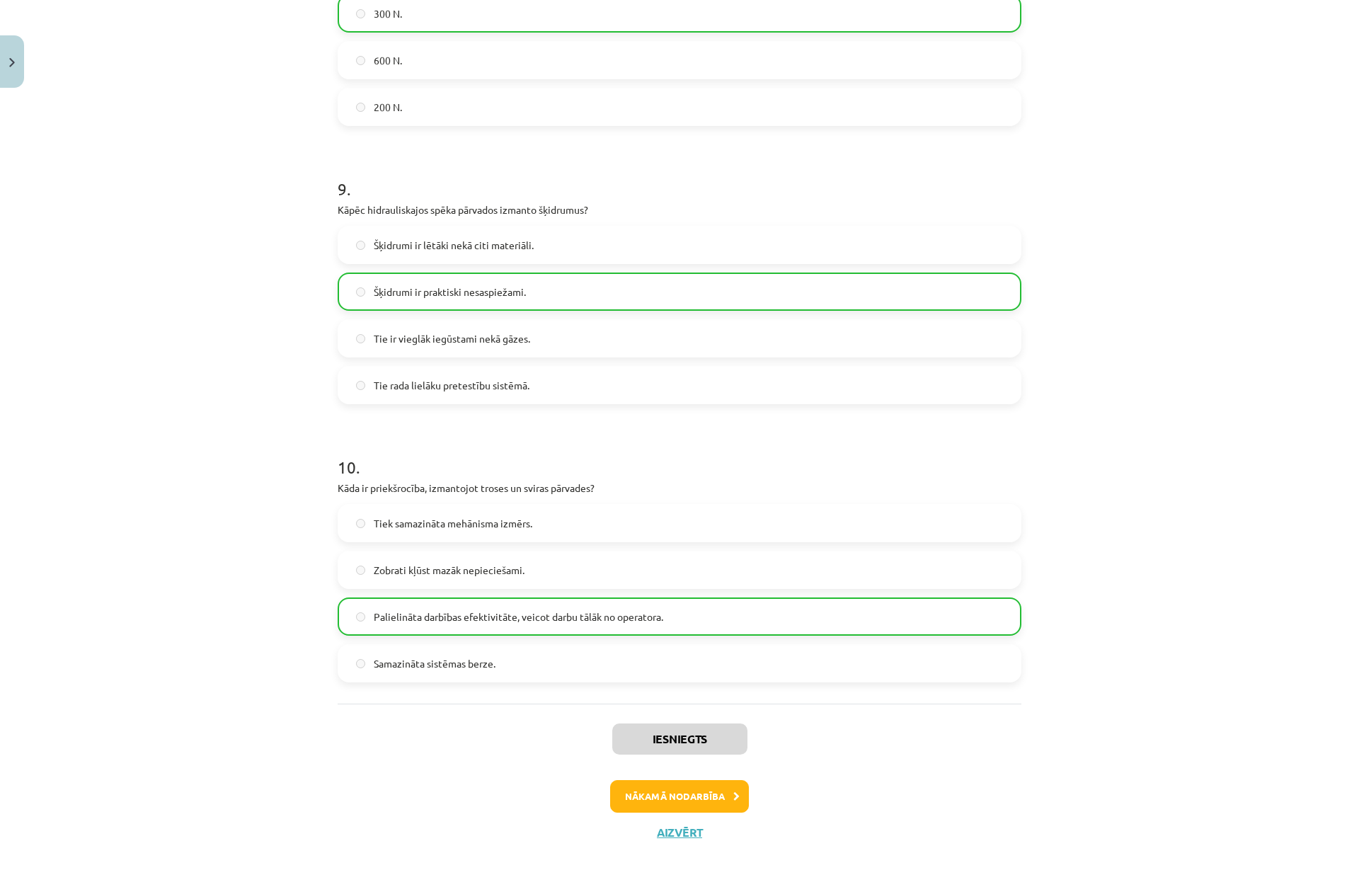
scroll to position [2359, 0]
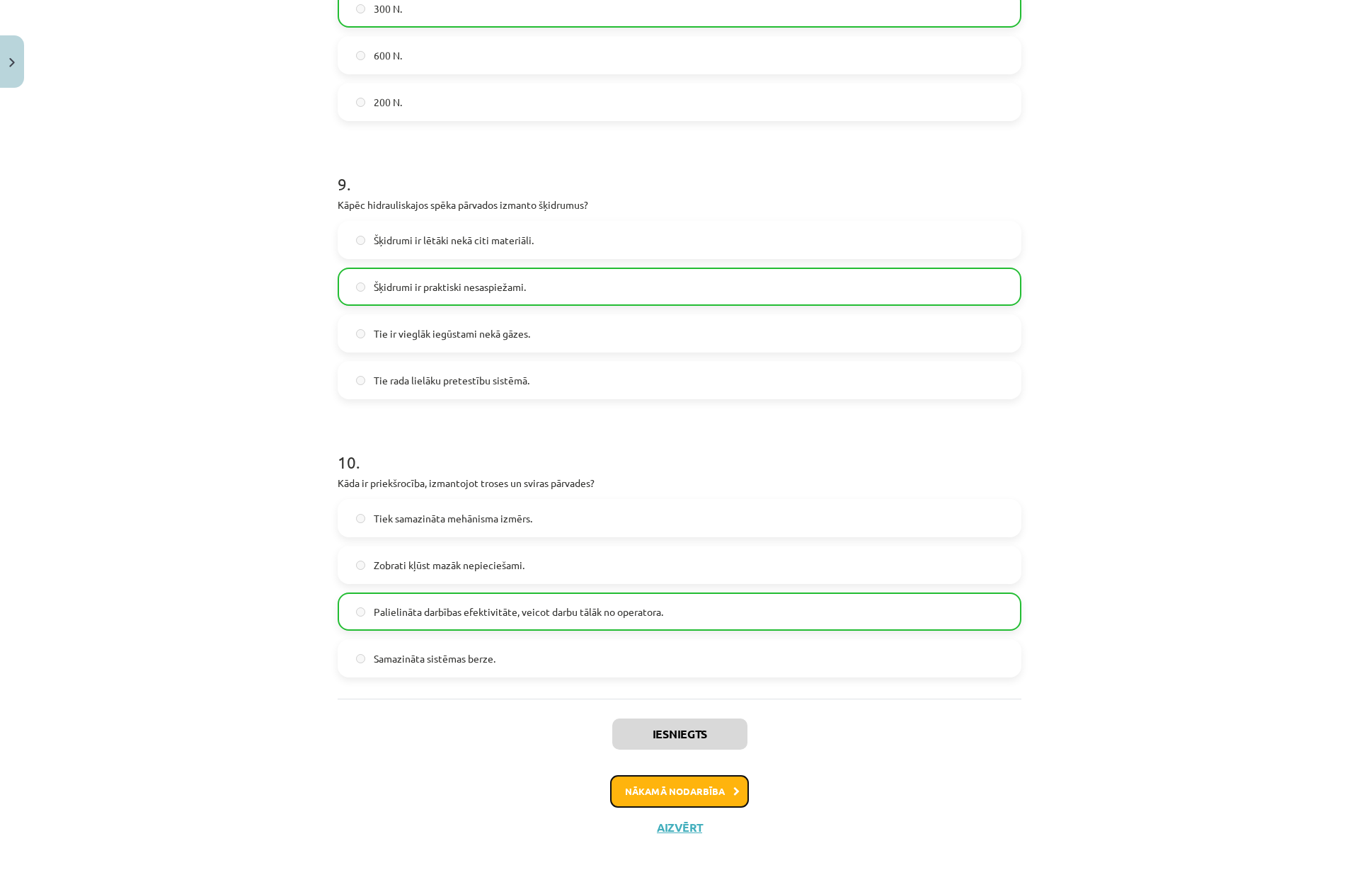
click at [680, 781] on button "Nākamā nodarbība" at bounding box center [679, 791] width 139 height 33
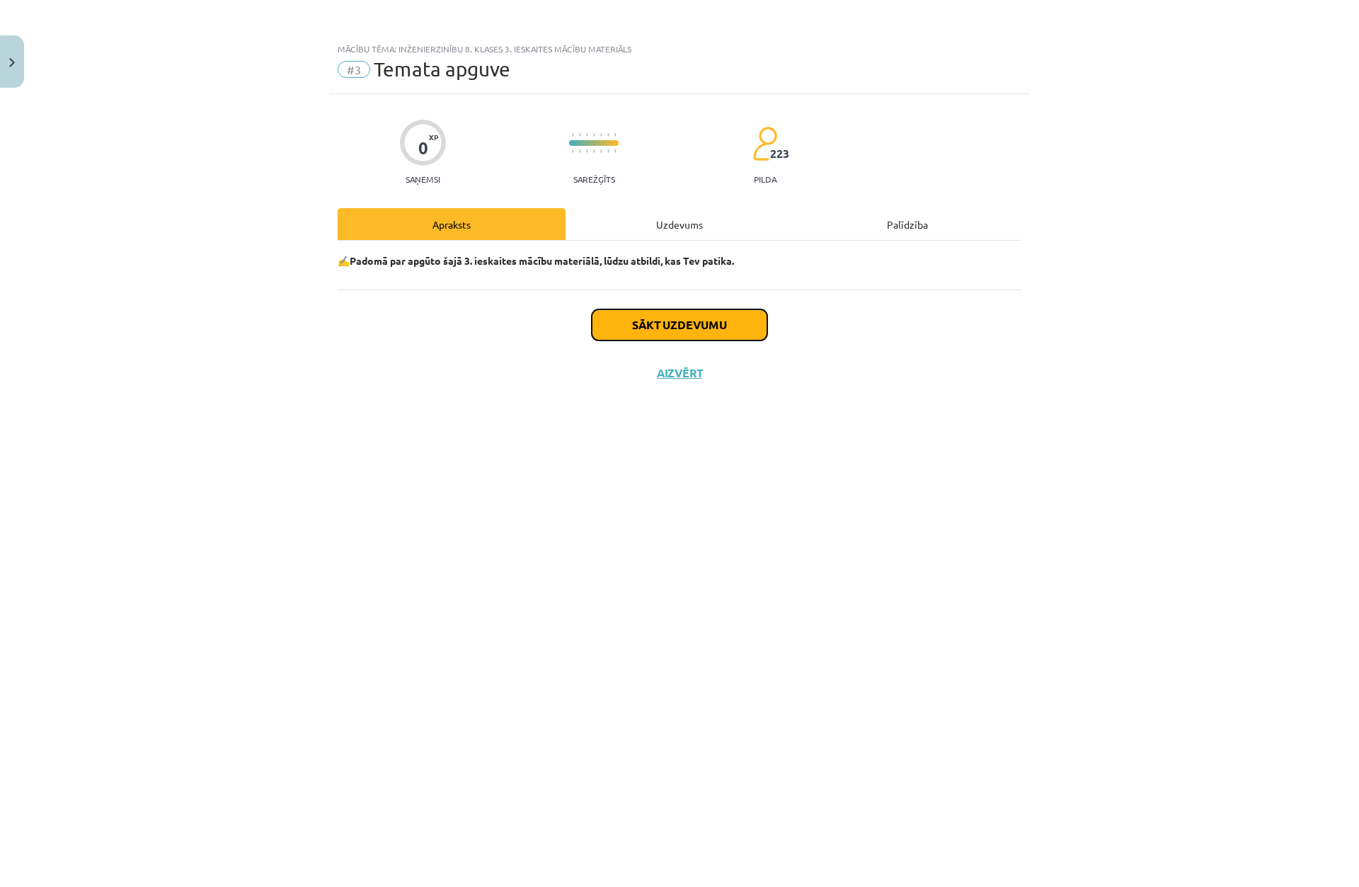
click at [659, 324] on button "Sākt uzdevumu" at bounding box center [680, 324] width 176 height 31
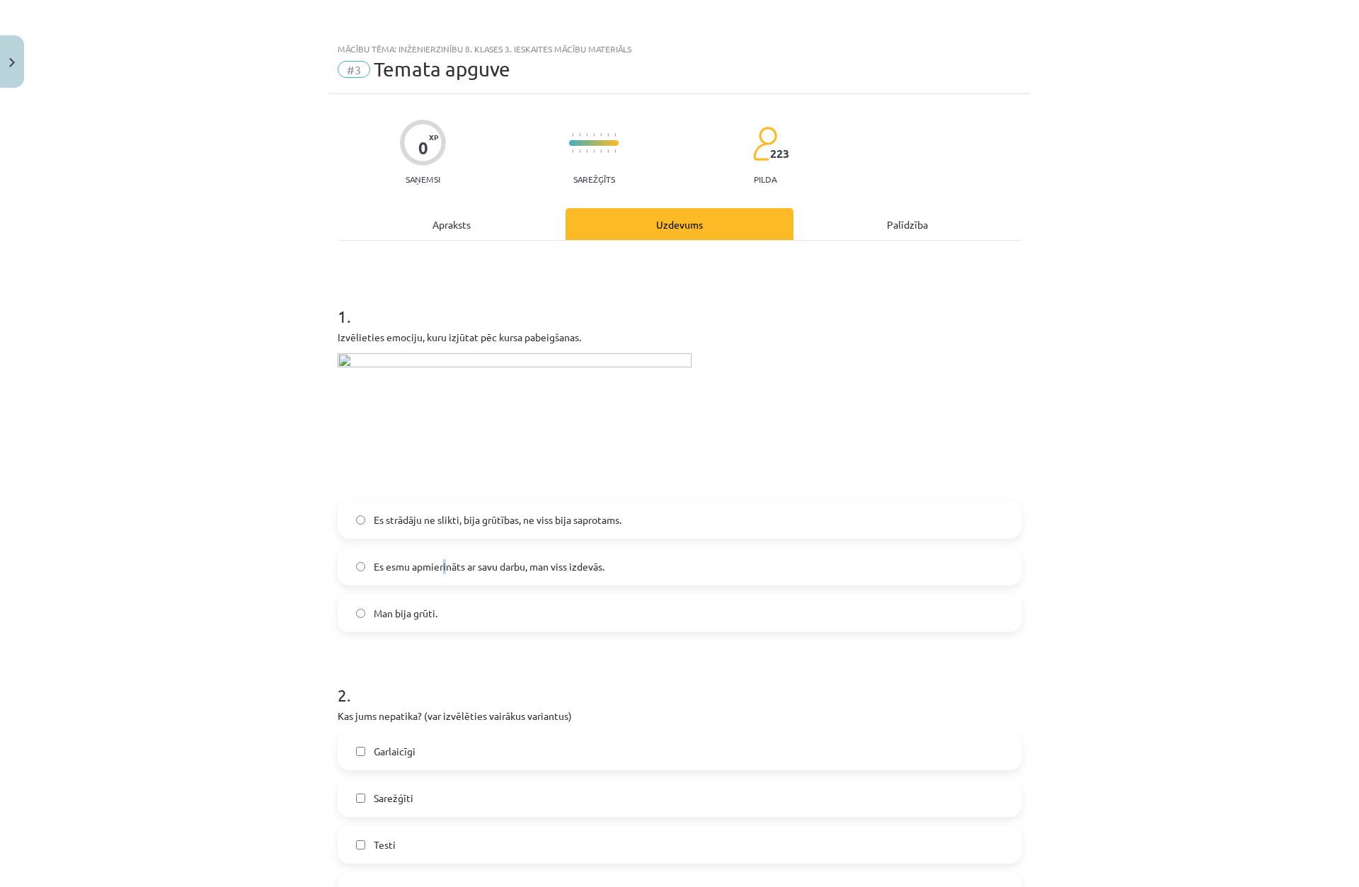
click at [441, 564] on span "Es esmu apmierināts ar savu darbu, man viss izdevās." at bounding box center [489, 566] width 231 height 15
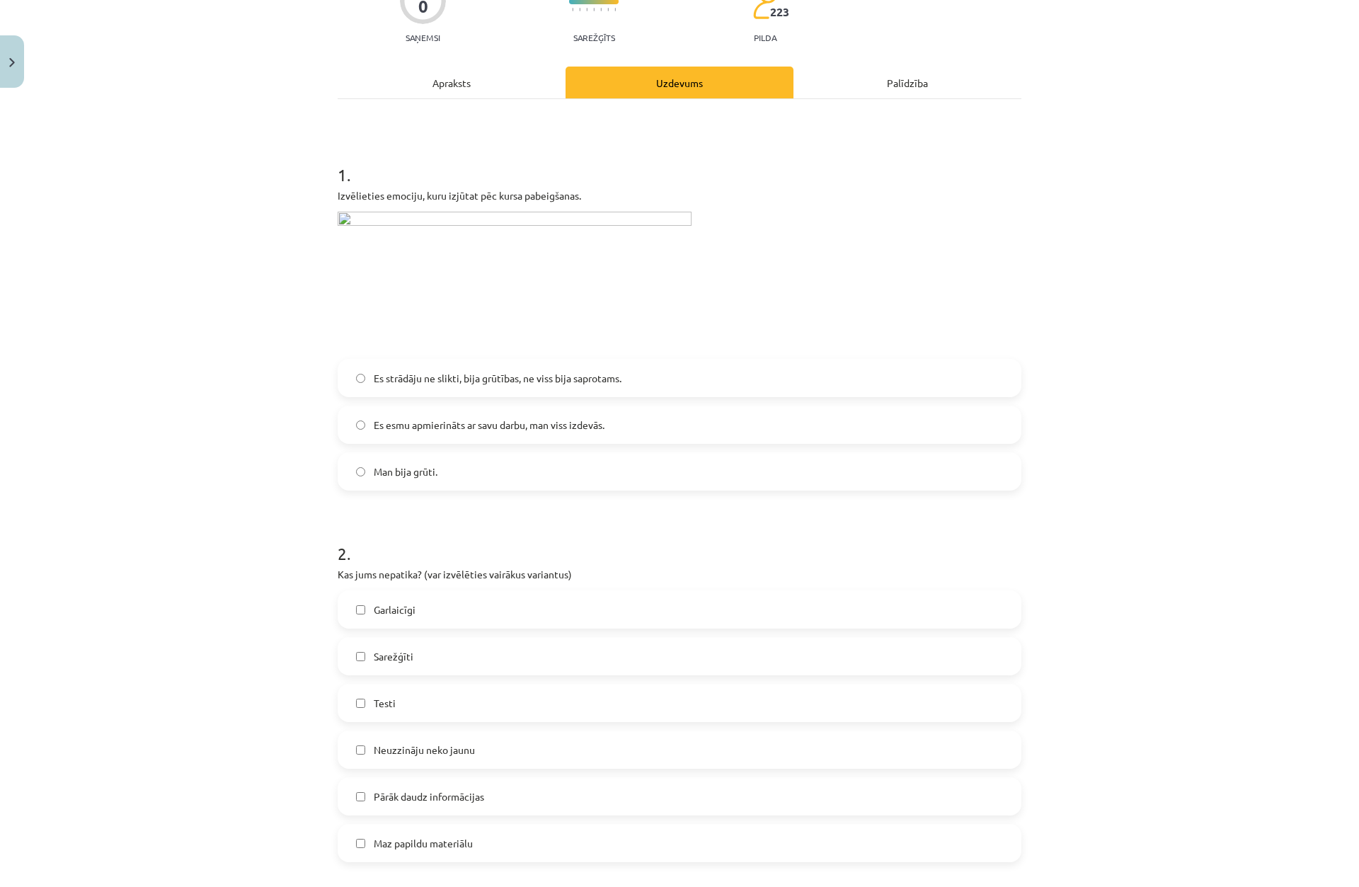
click at [412, 426] on span "Es esmu apmierināts ar savu darbu, man viss izdevās." at bounding box center [489, 425] width 231 height 15
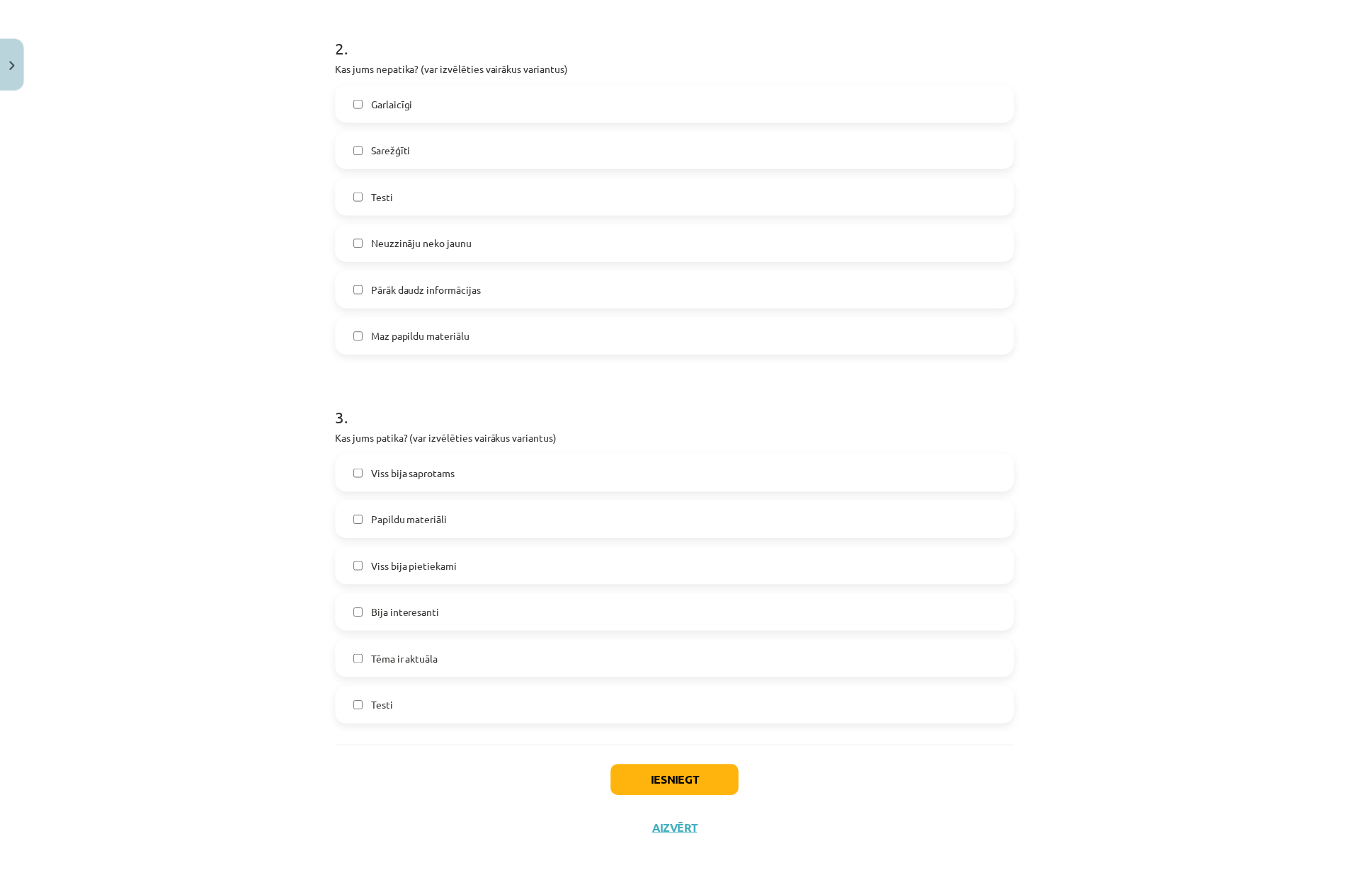
scroll to position [653, 0]
click at [705, 777] on button "Iesniegt" at bounding box center [679, 779] width 129 height 31
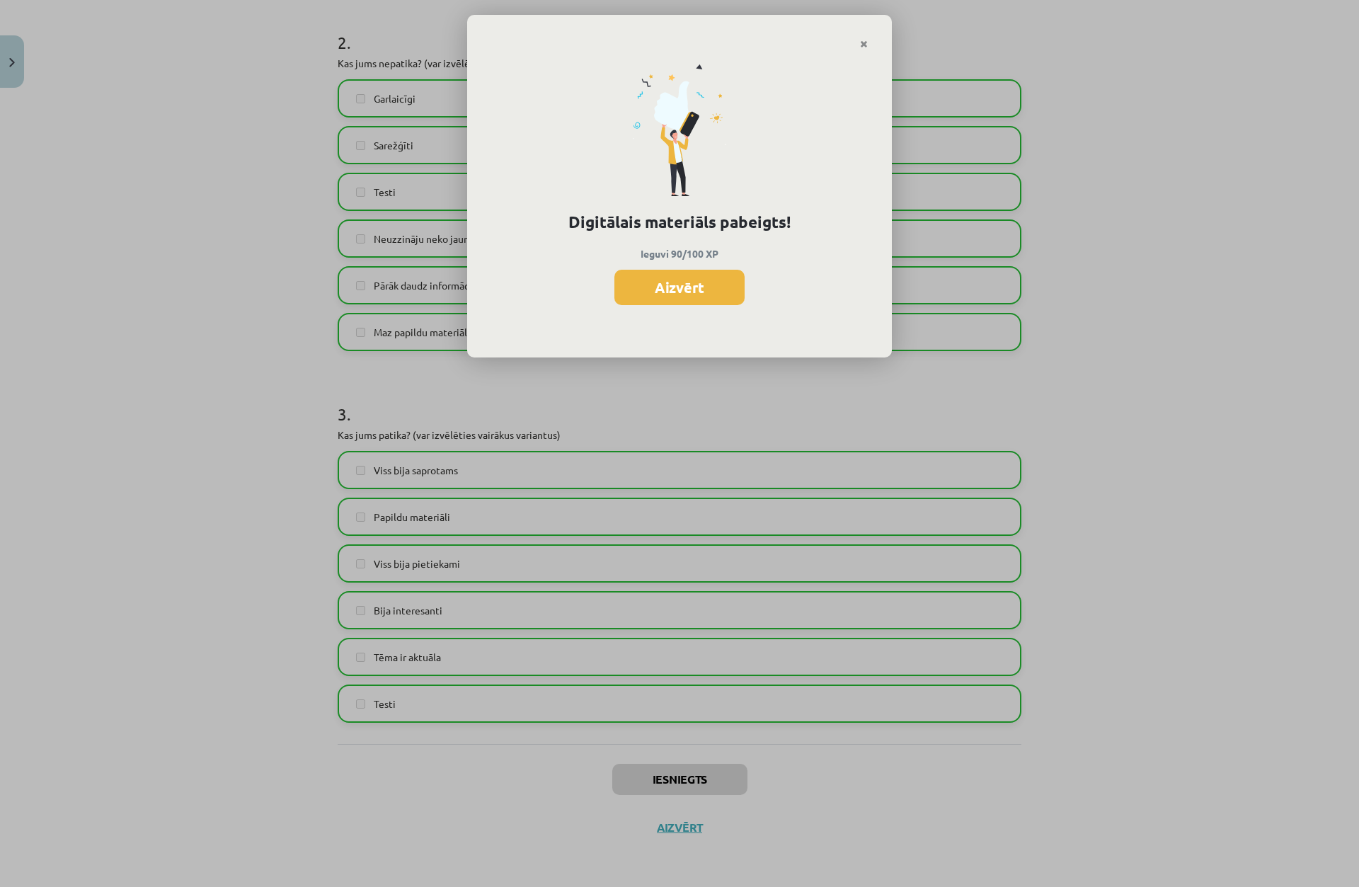
click at [717, 292] on button "Aizvērt" at bounding box center [680, 287] width 130 height 35
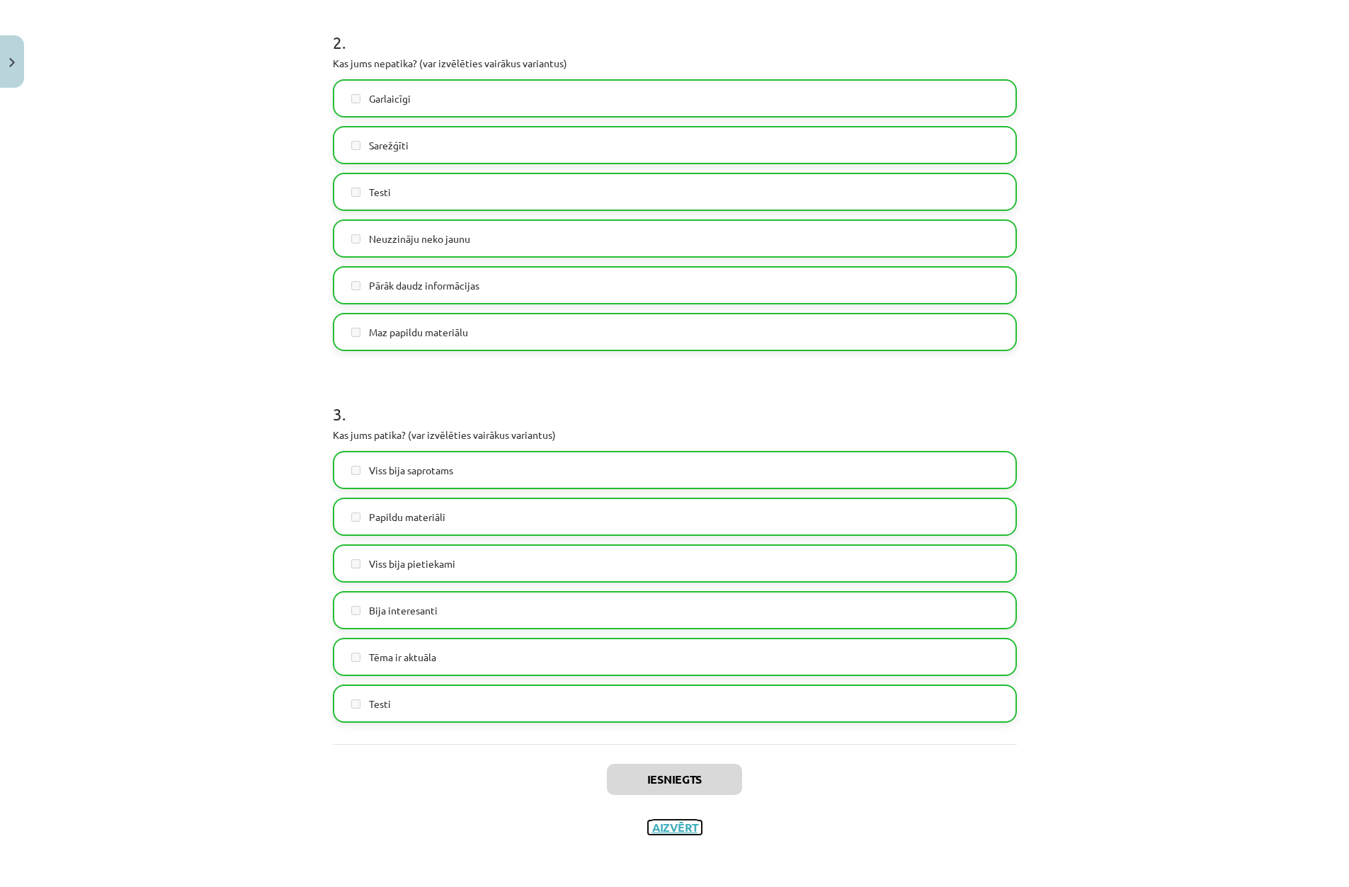
click at [675, 828] on button "Aizvērt" at bounding box center [675, 828] width 54 height 14
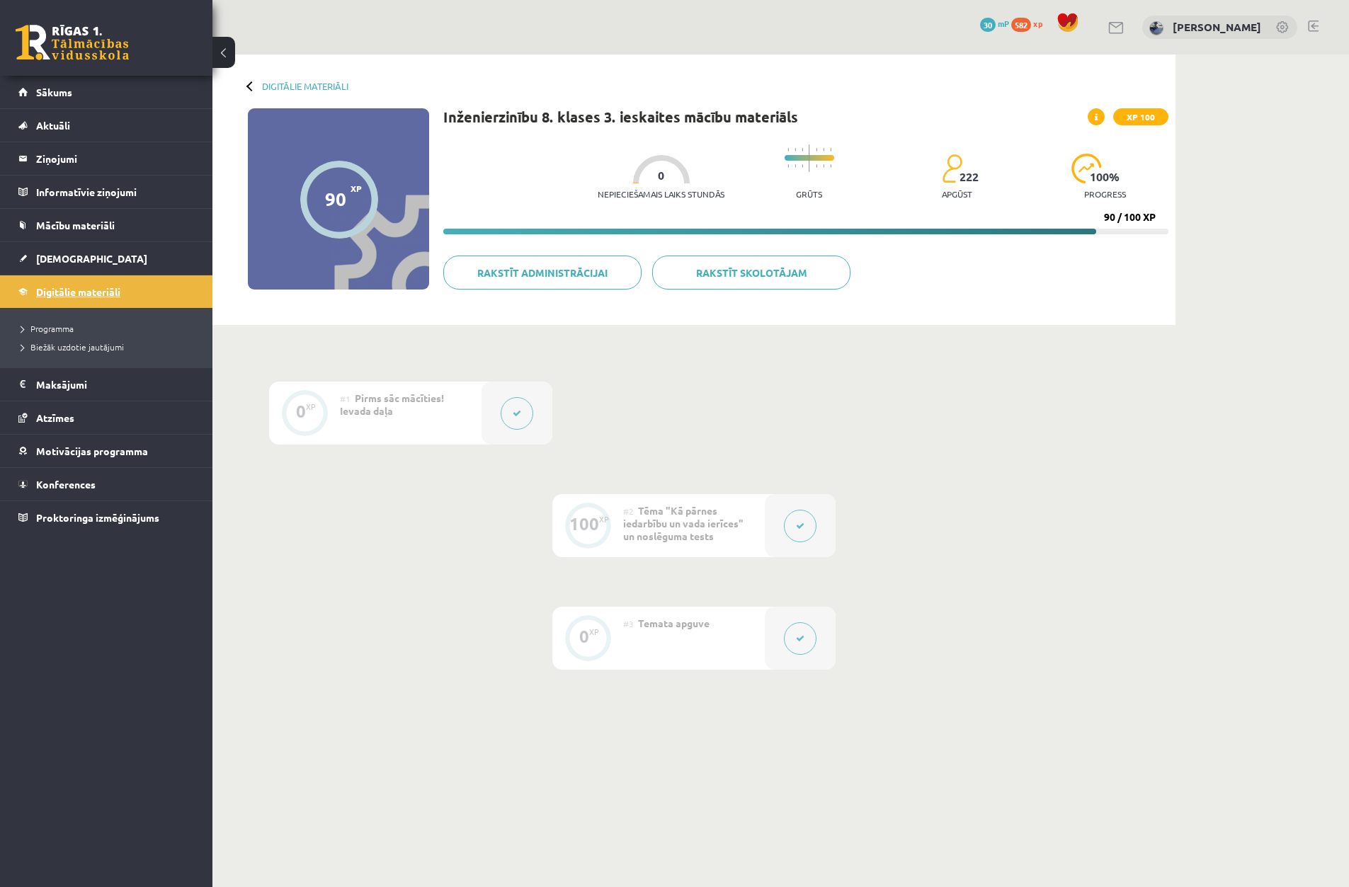
click at [61, 300] on link "Digitālie materiāli" at bounding box center [106, 291] width 176 height 33
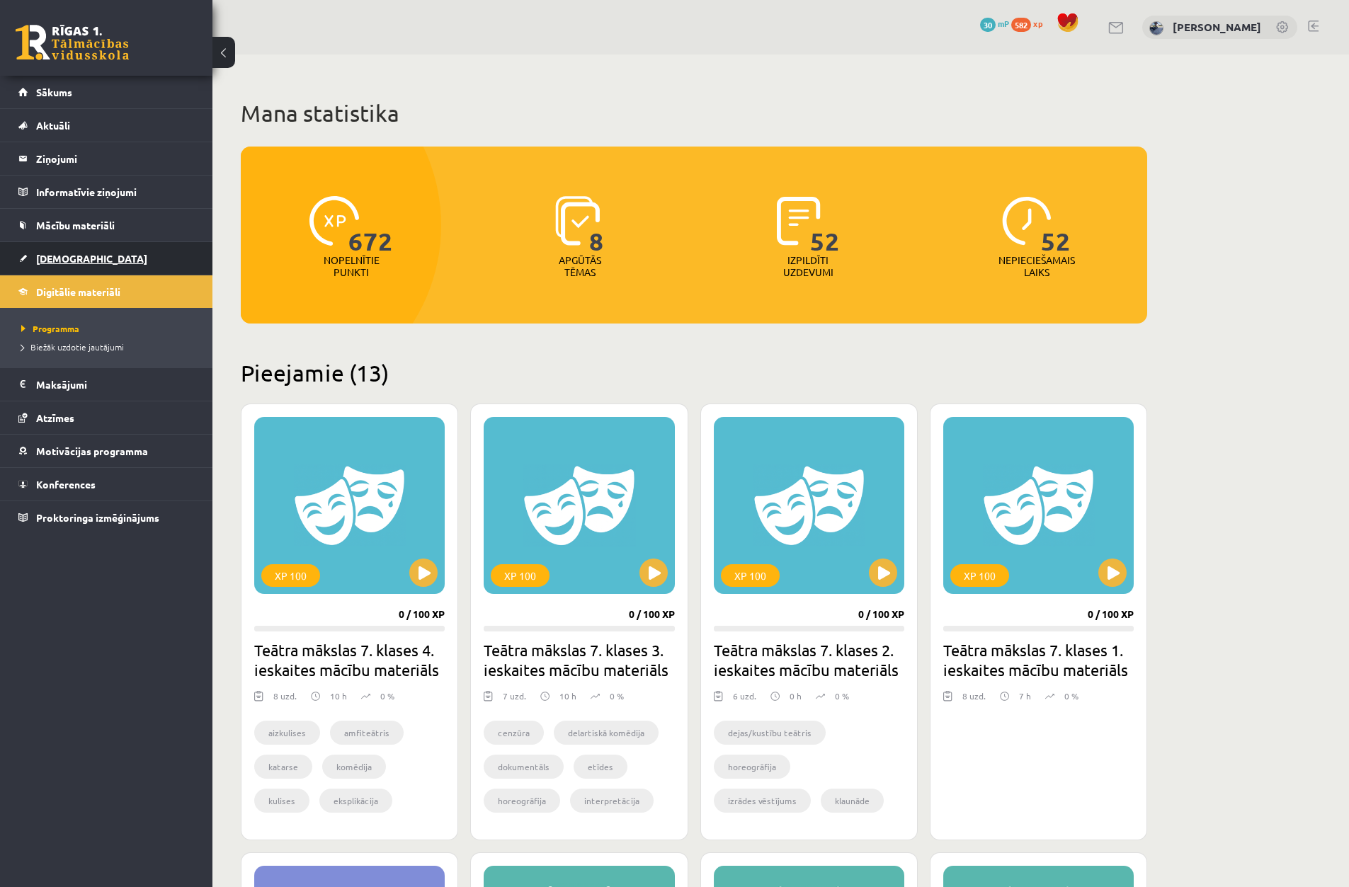
click at [64, 261] on span "[DEMOGRAPHIC_DATA]" at bounding box center [91, 258] width 111 height 13
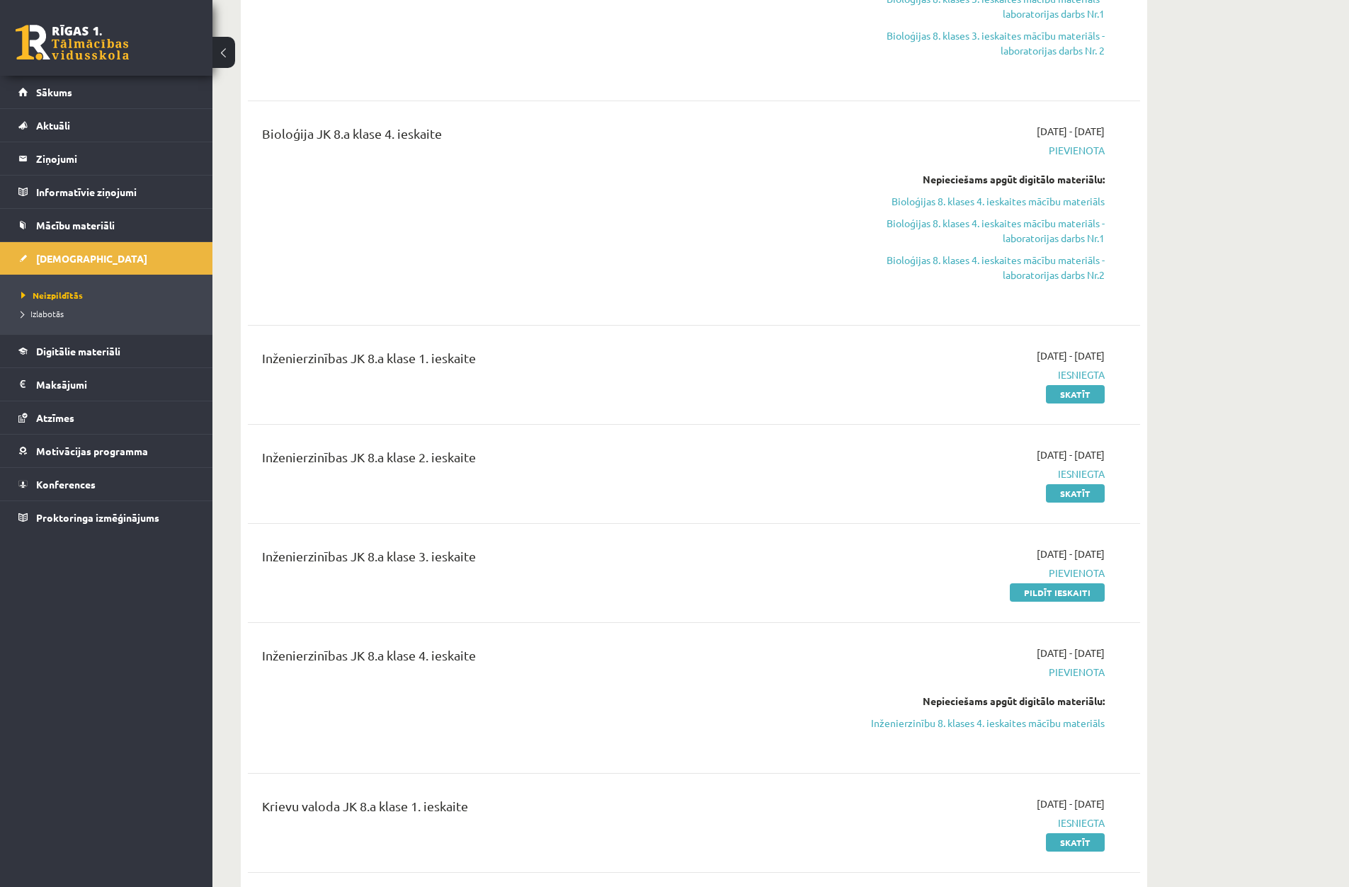
scroll to position [637, 0]
click at [971, 715] on link "Inženierzinību 8. klases 4. ieskaites mācību materiāls" at bounding box center [971, 720] width 267 height 15
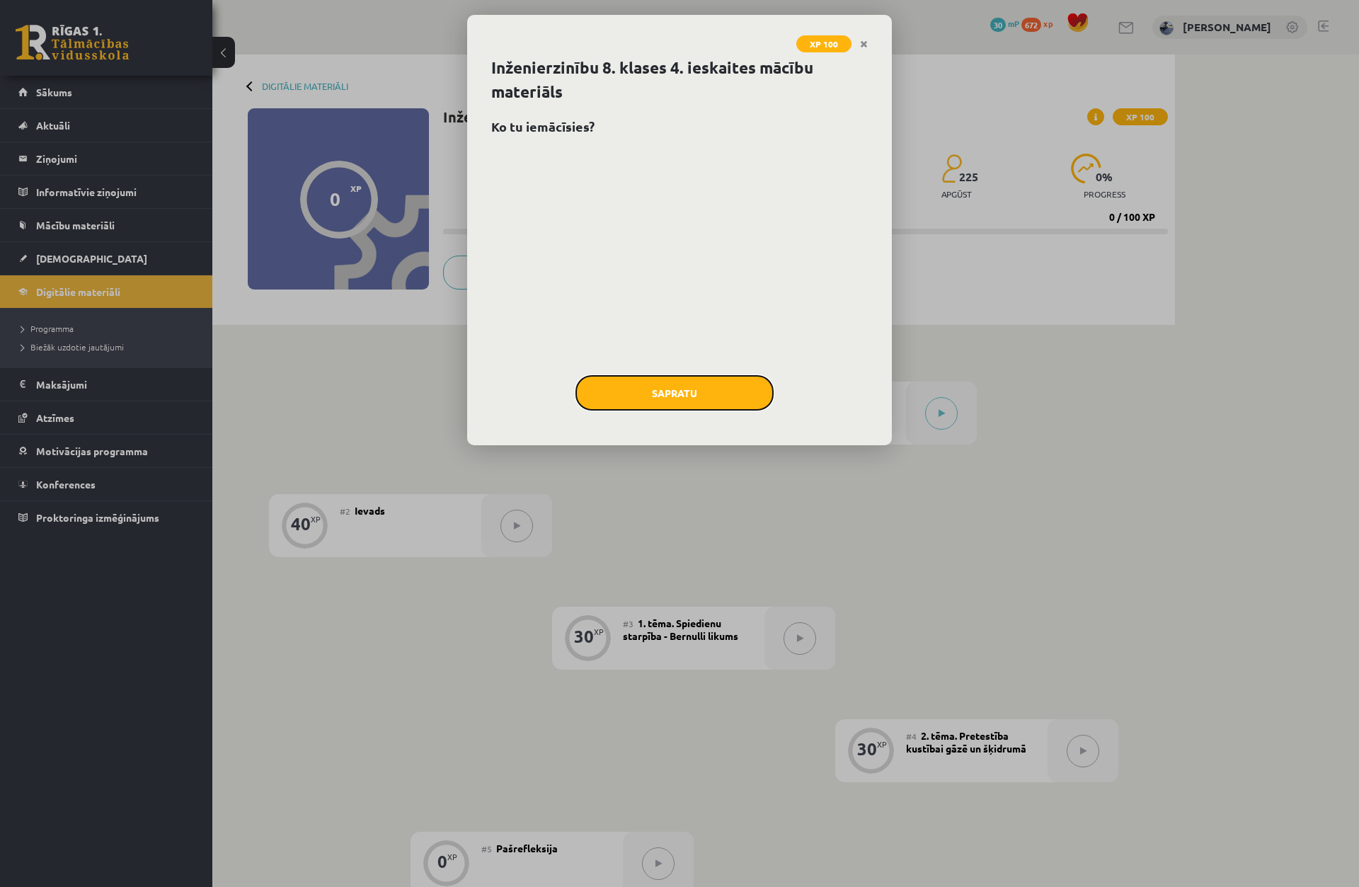
click at [692, 387] on button "Sapratu" at bounding box center [675, 392] width 198 height 35
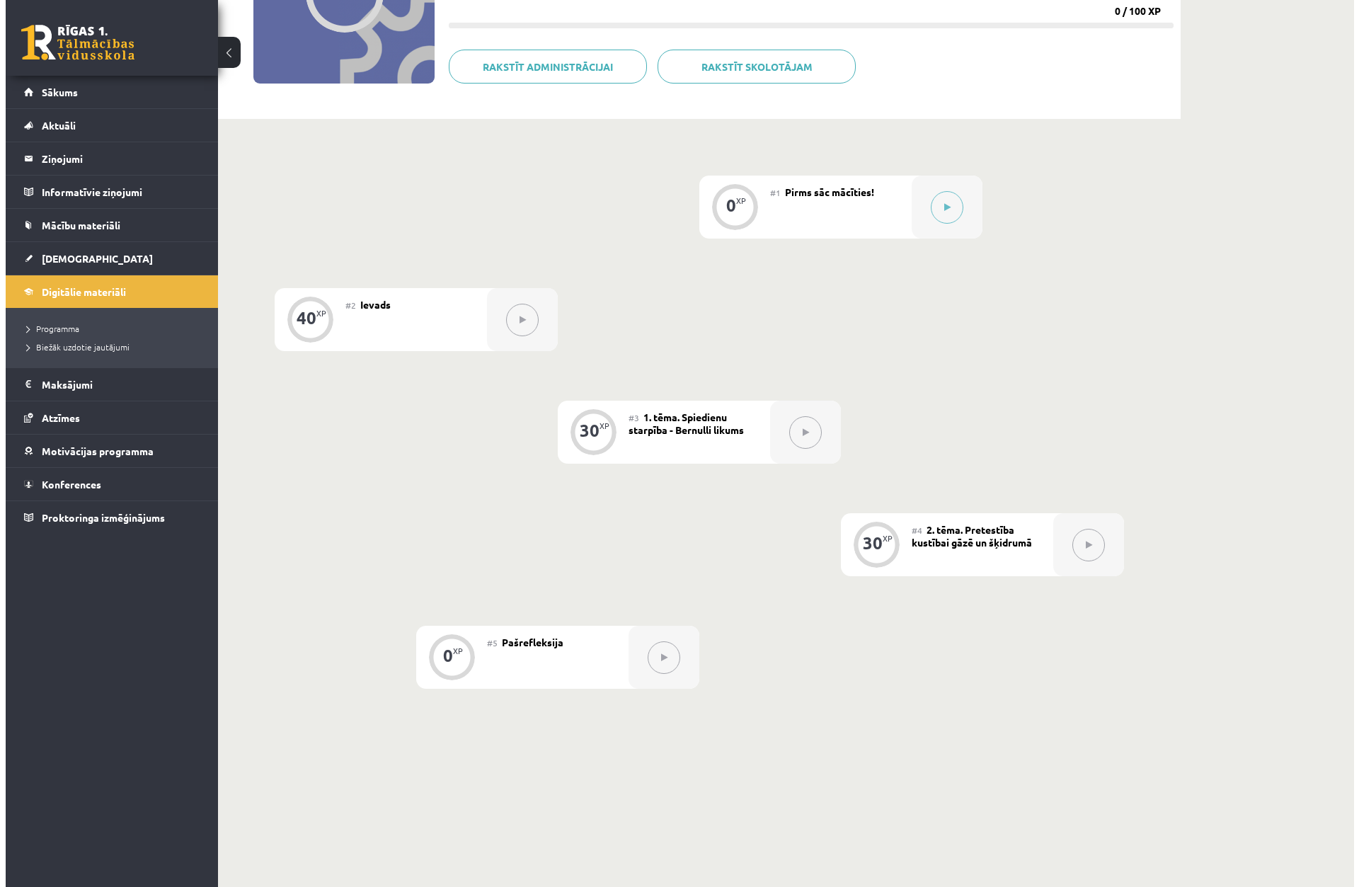
scroll to position [256, 0]
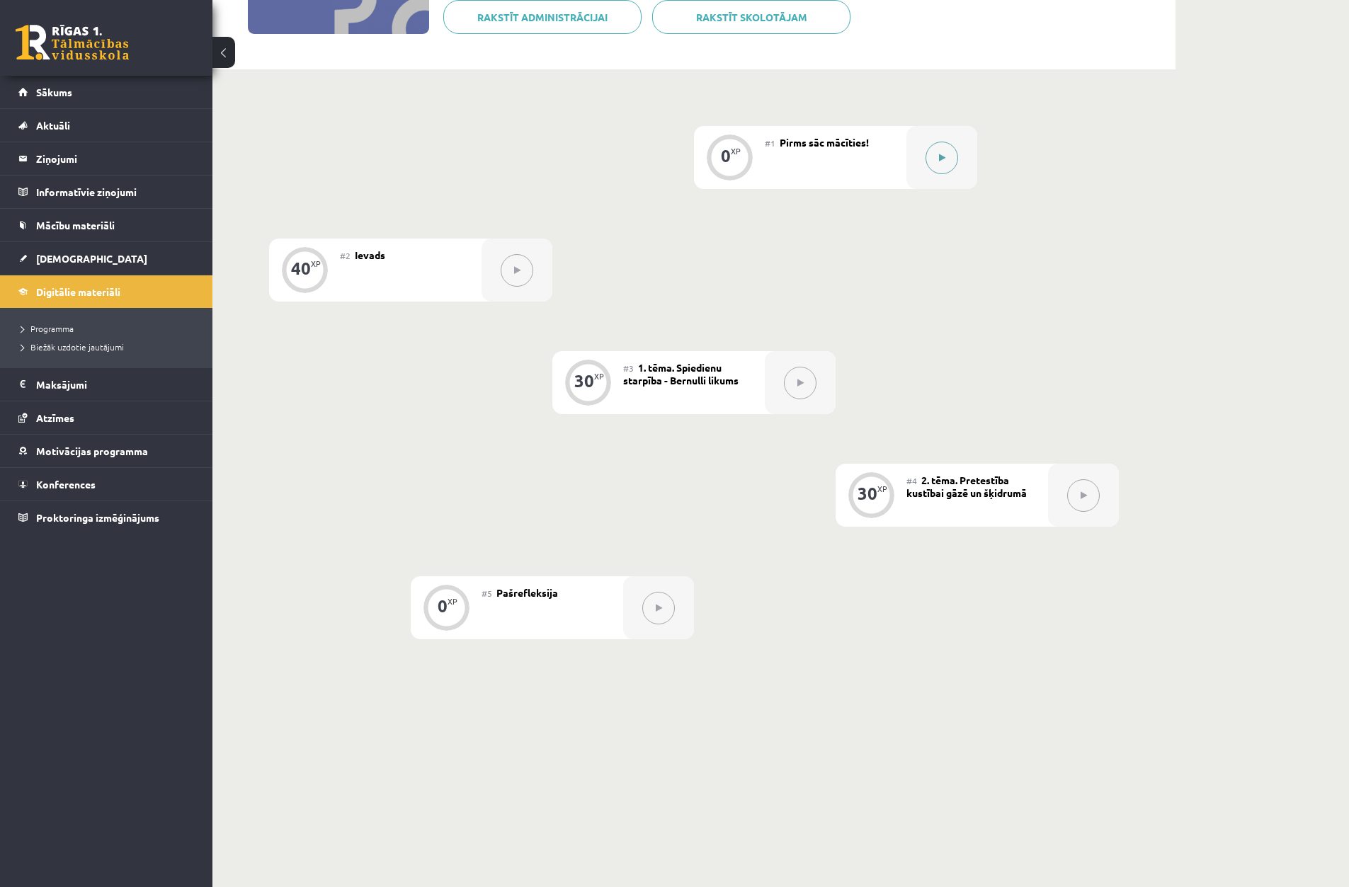
click at [948, 159] on button at bounding box center [941, 158] width 33 height 33
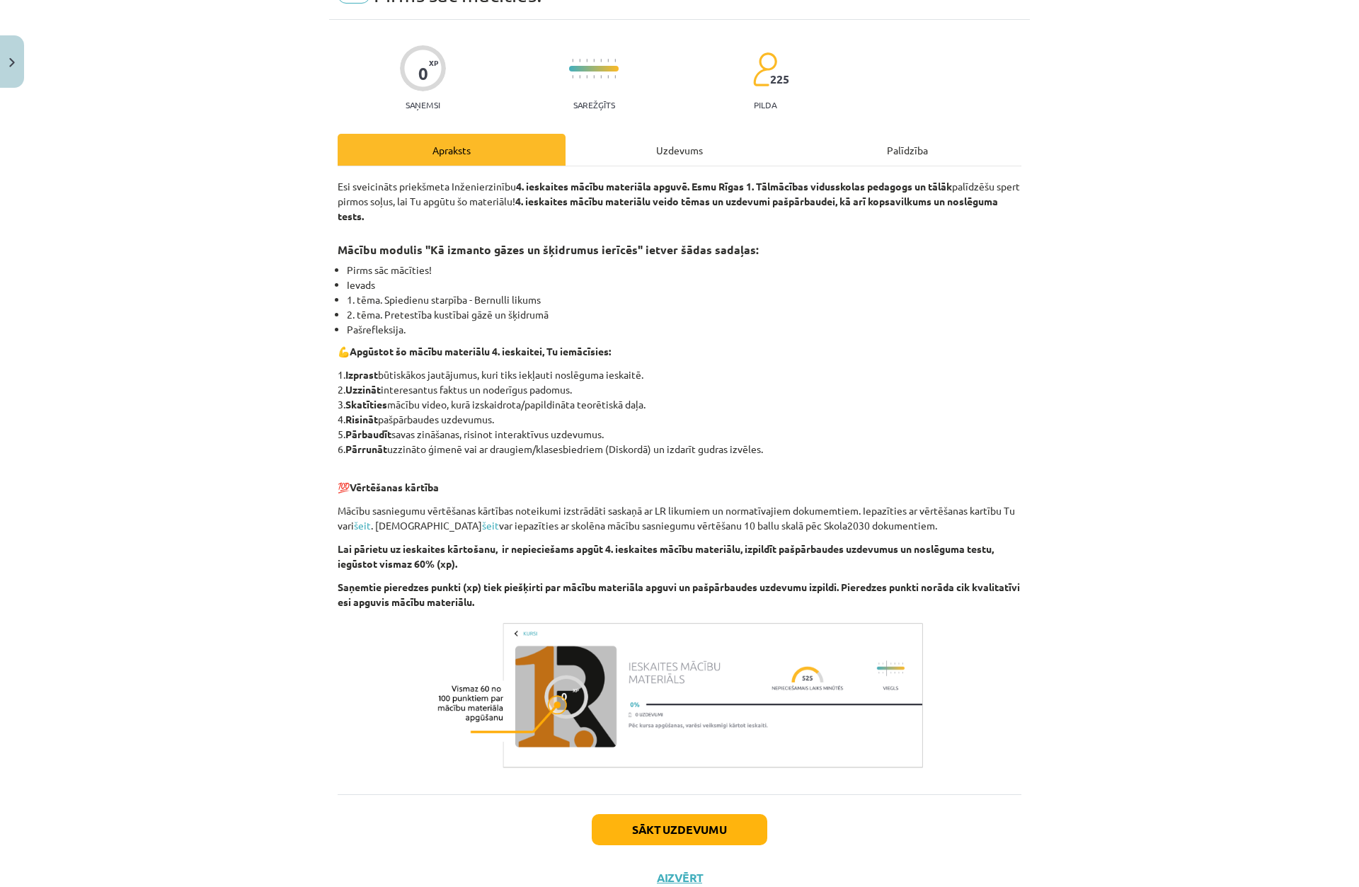
scroll to position [124, 0]
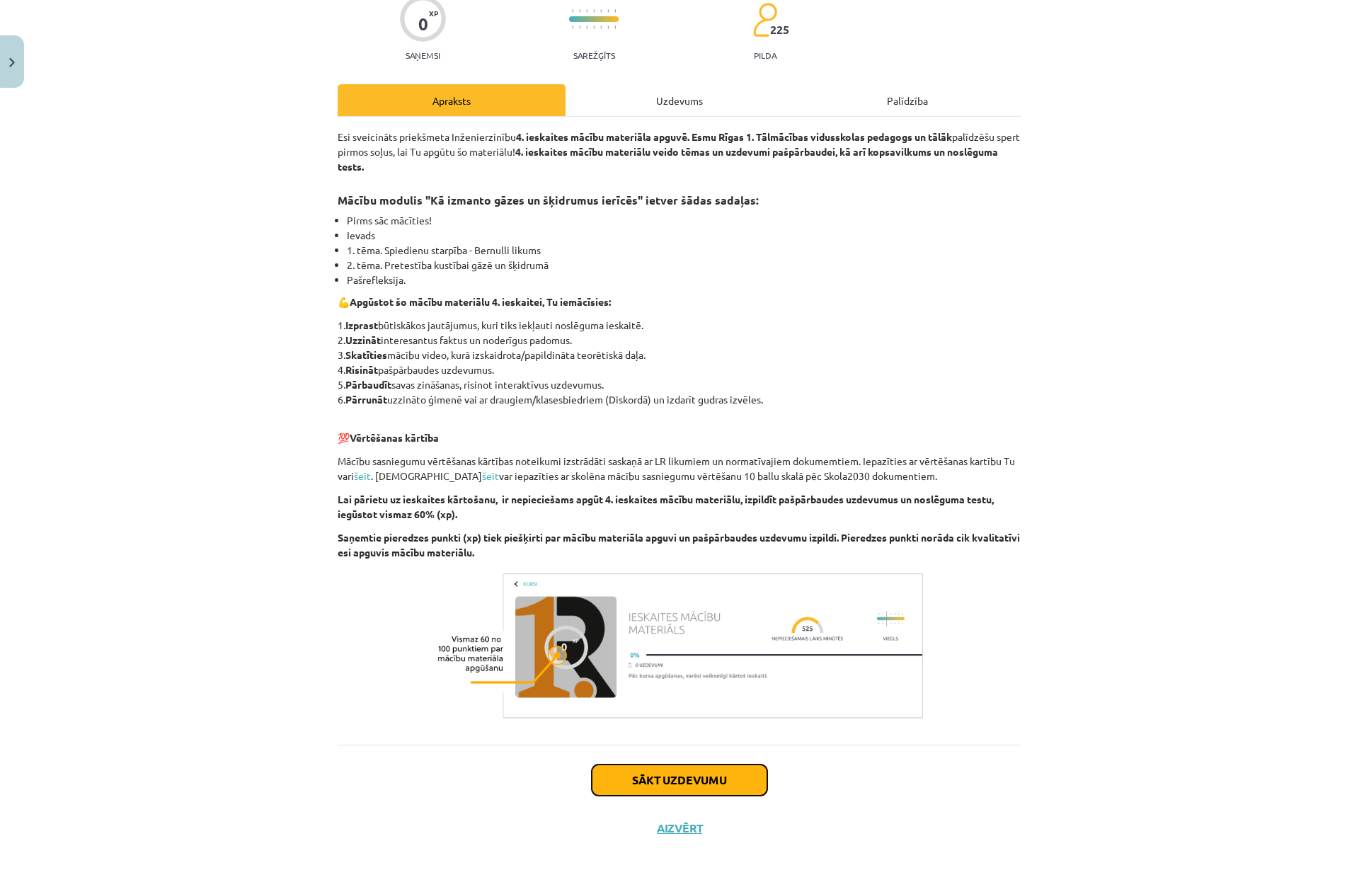
click at [692, 789] on button "Sākt uzdevumu" at bounding box center [680, 780] width 176 height 31
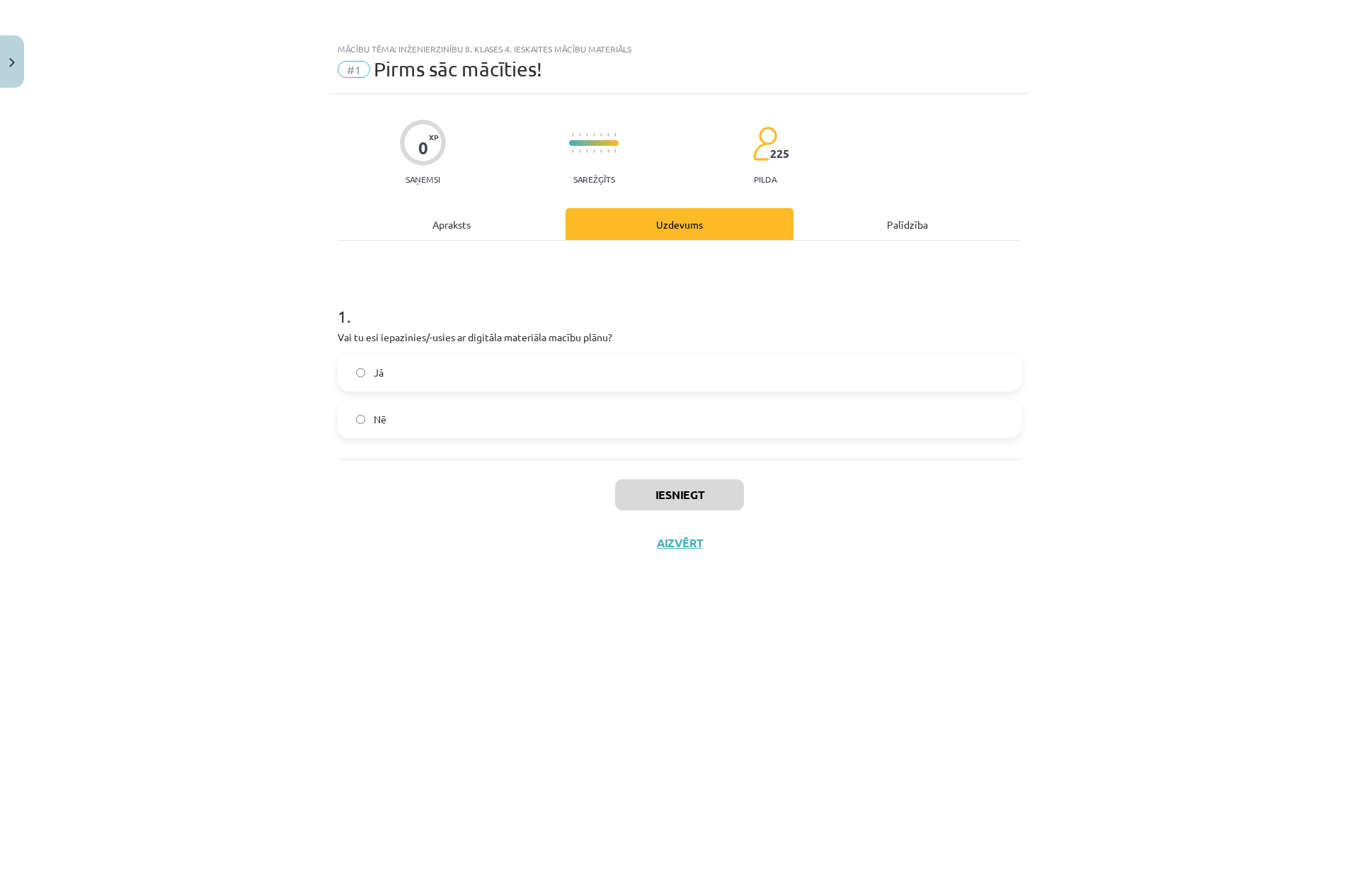
click at [368, 365] on label "Jā" at bounding box center [679, 372] width 681 height 35
click at [660, 493] on button "Iesniegt" at bounding box center [679, 494] width 129 height 31
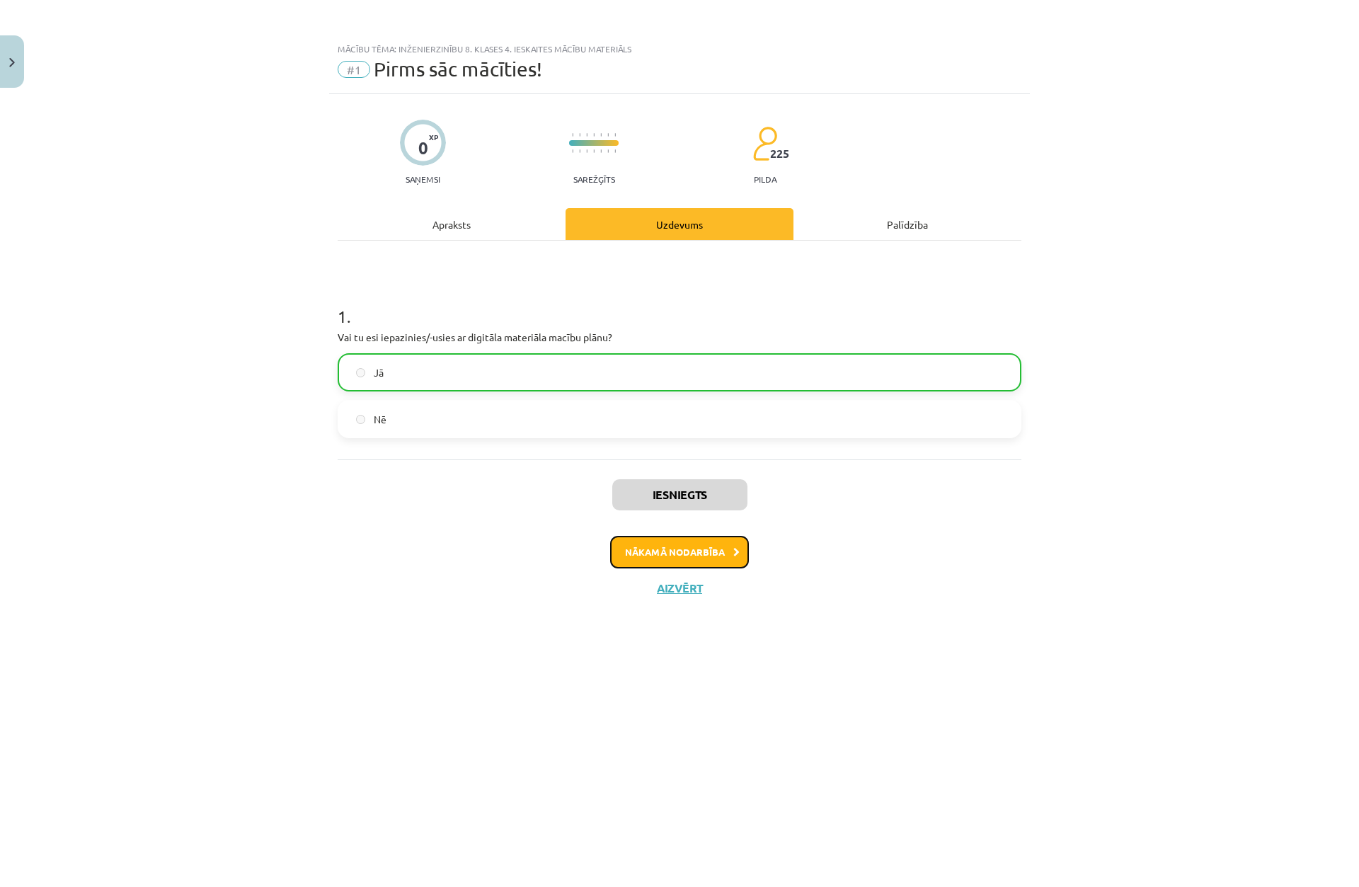
click at [692, 551] on button "Nākamā nodarbība" at bounding box center [679, 552] width 139 height 33
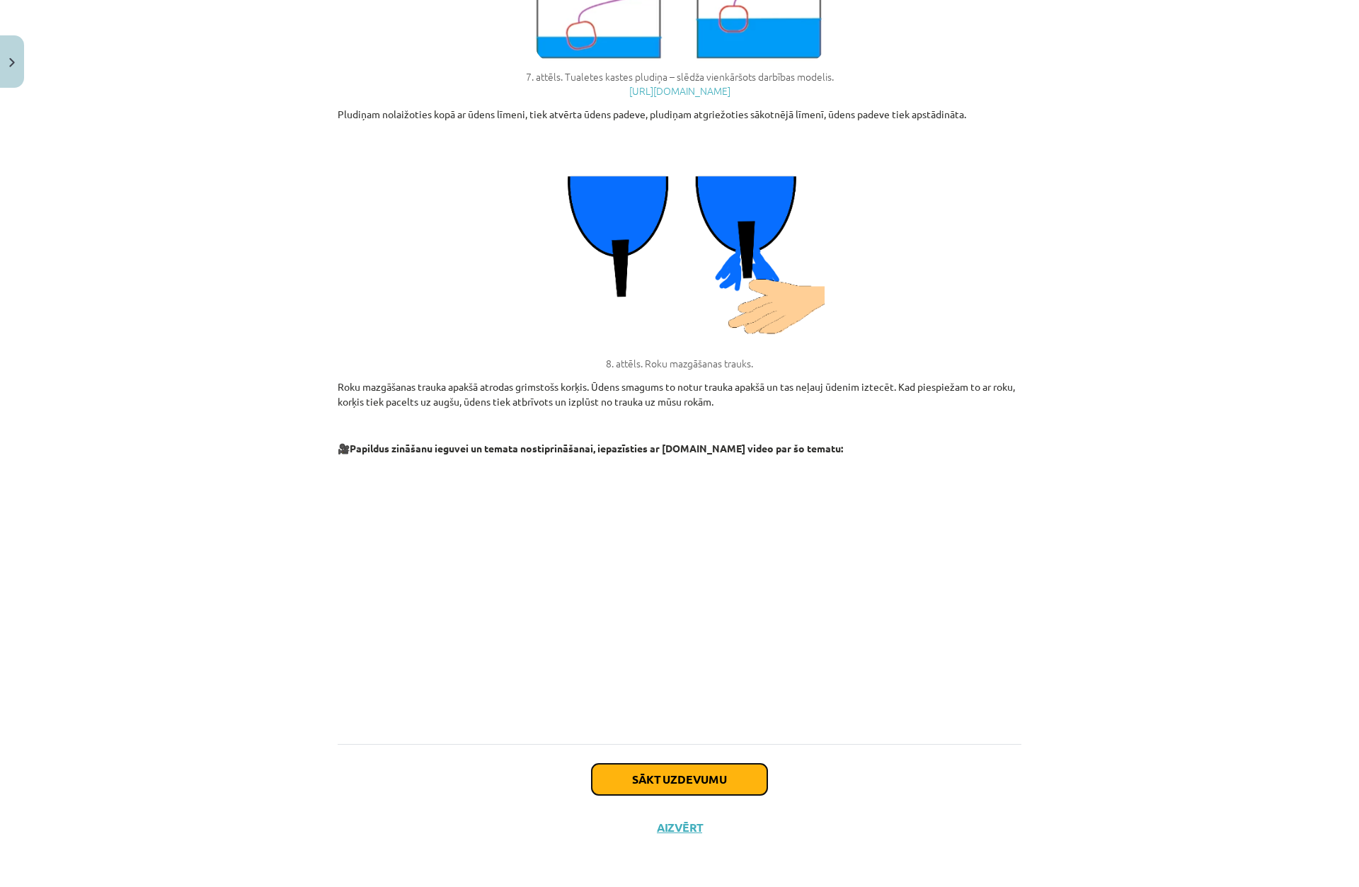
click at [701, 781] on button "Sākt uzdevumu" at bounding box center [680, 779] width 176 height 31
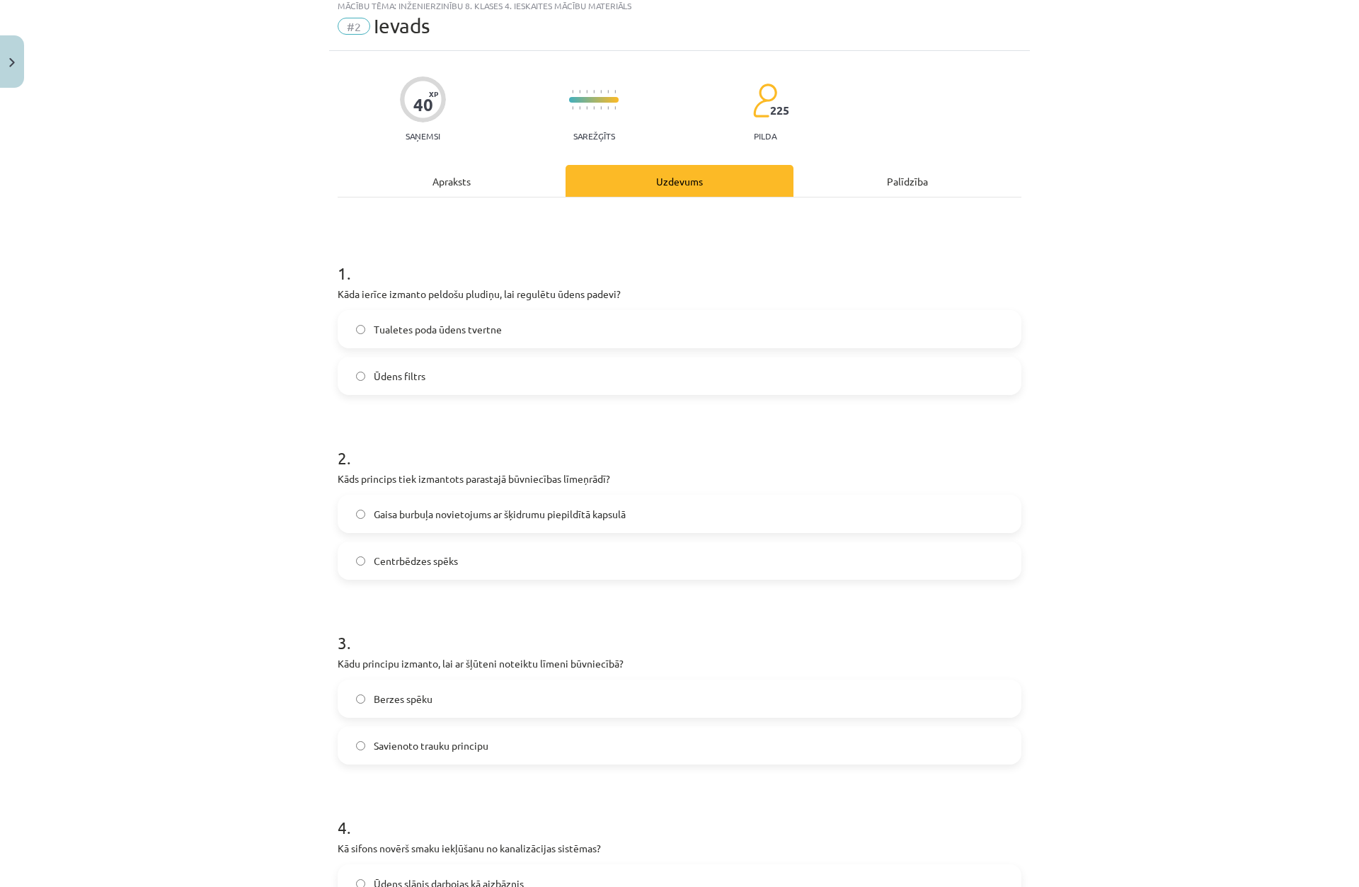
scroll to position [35, 0]
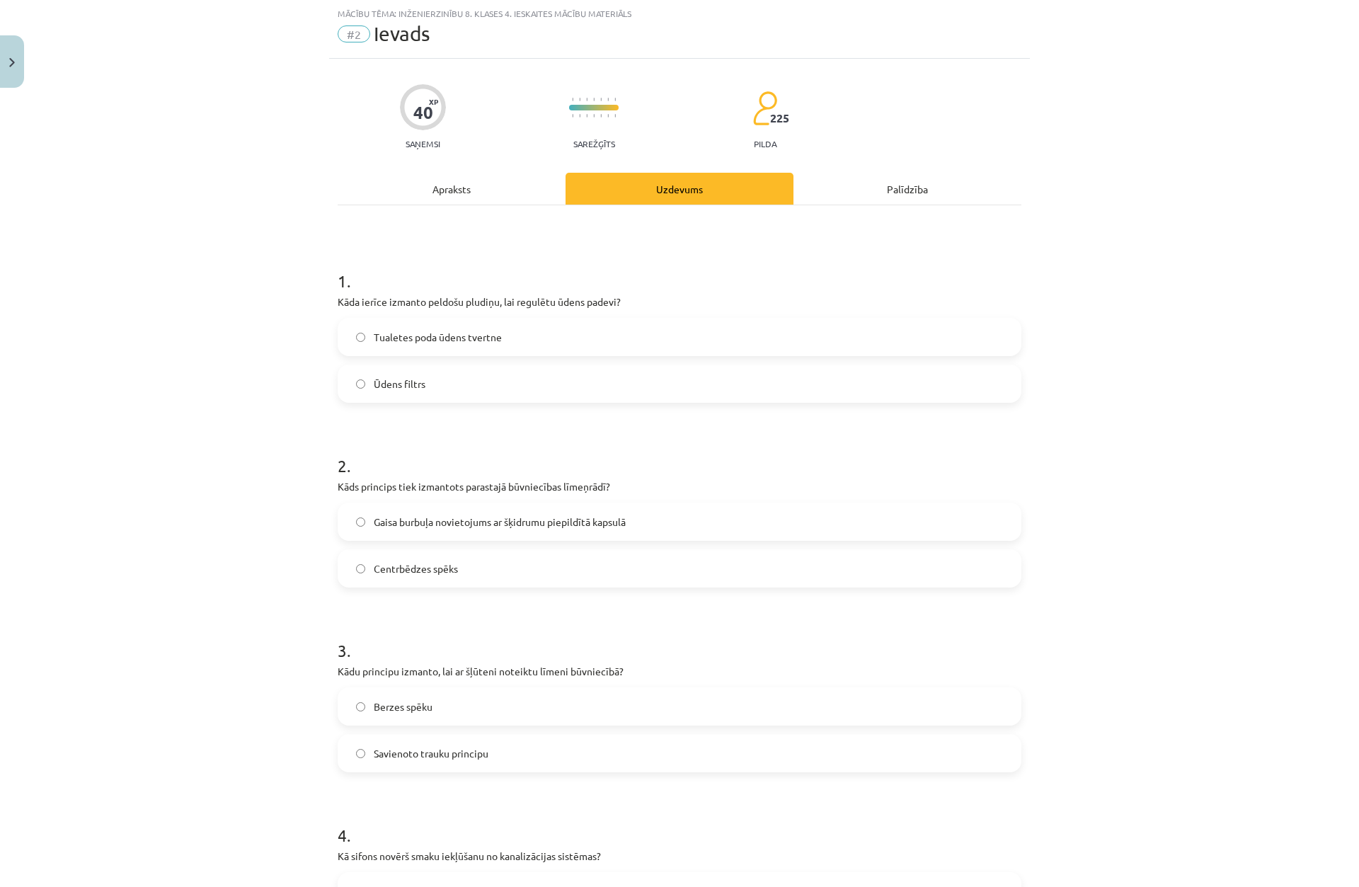
click at [455, 334] on span "Tualetes poda ūdens tvertne" at bounding box center [438, 337] width 128 height 15
click at [405, 571] on span "Centrbēdzes spēks" at bounding box center [416, 568] width 84 height 15
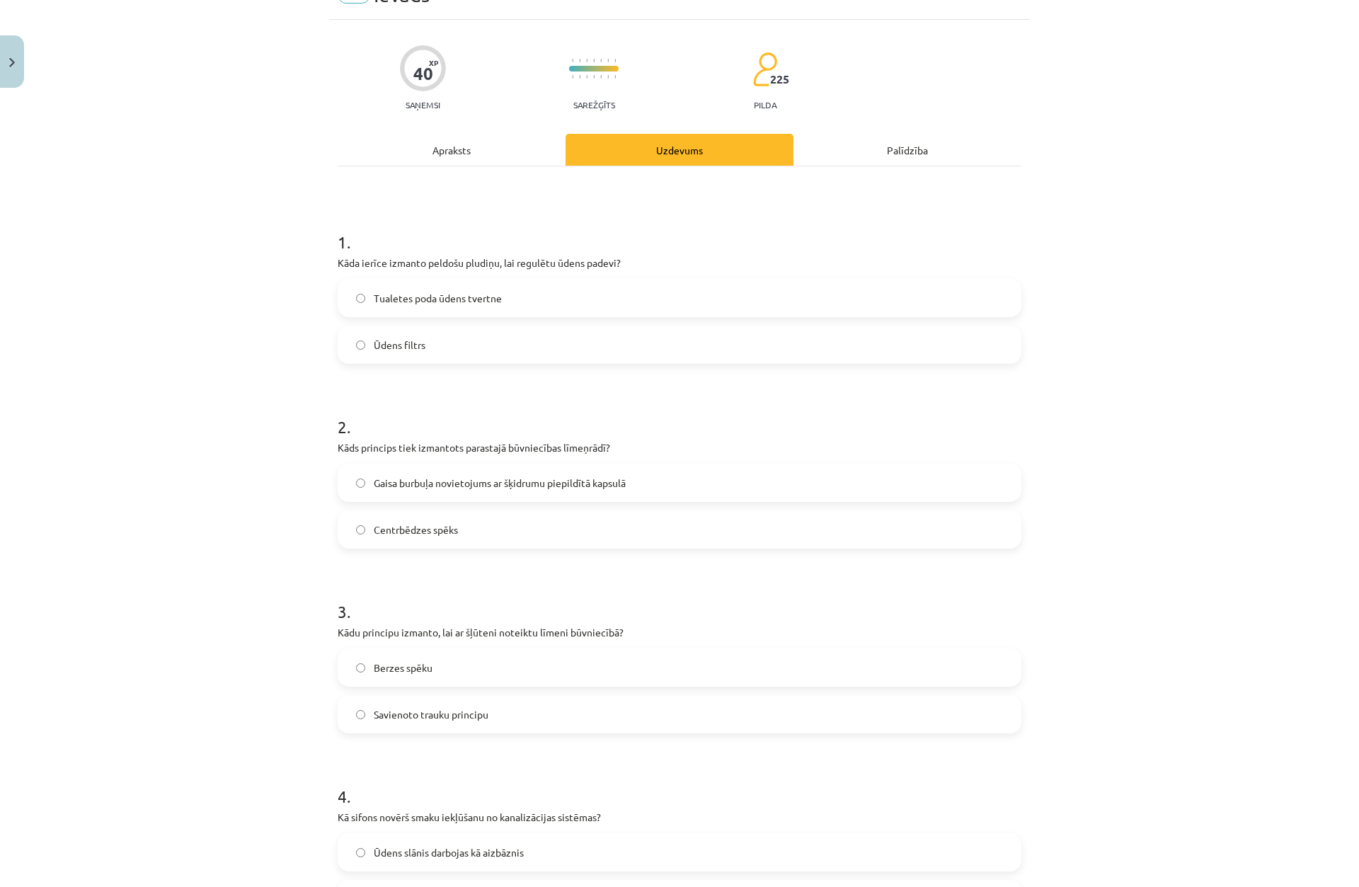
scroll to position [106, 0]
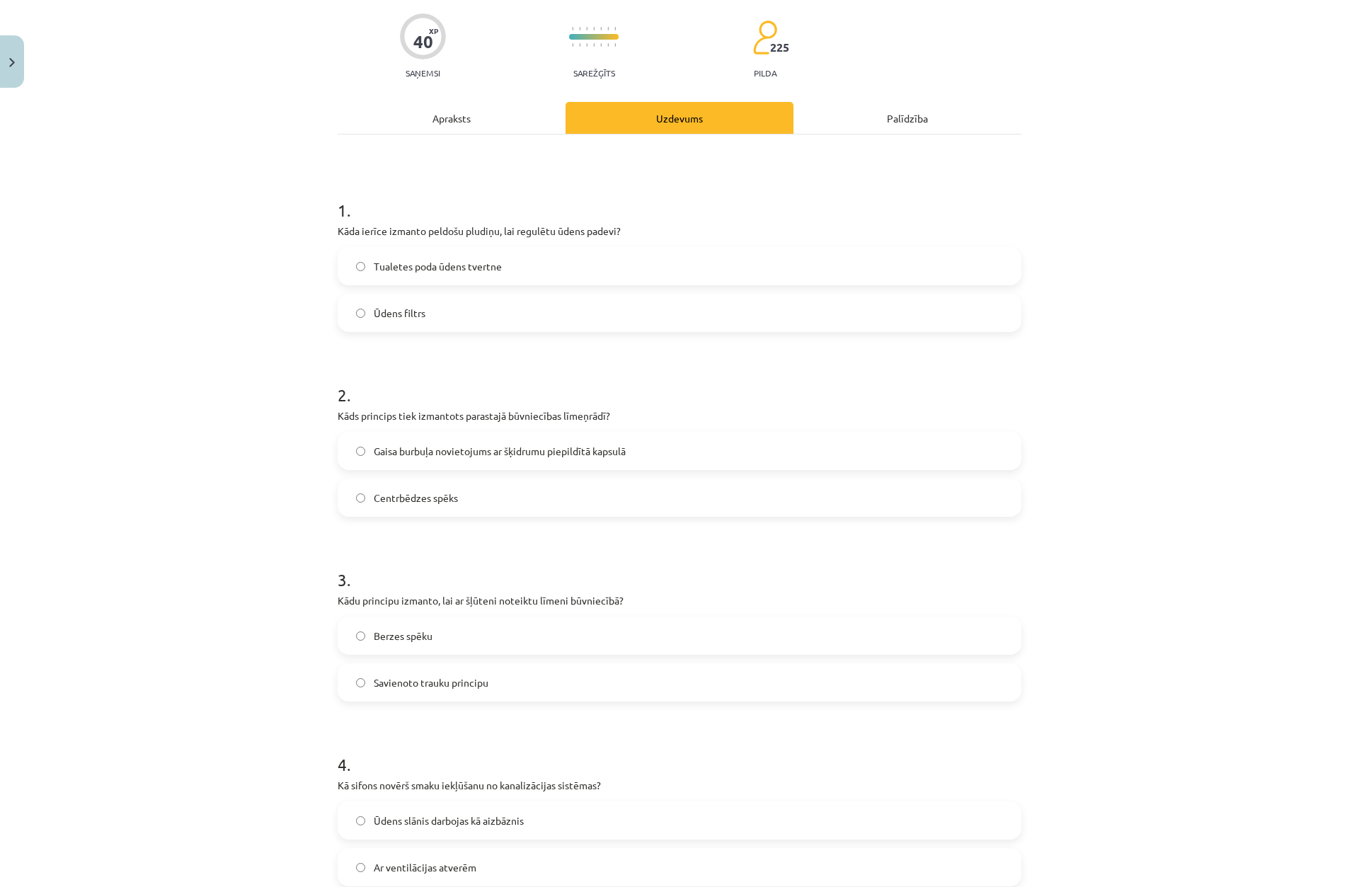
click at [392, 445] on span "Gaisa burbuļa novietojums ar šķidrumu piepildītā kapsulā" at bounding box center [500, 451] width 252 height 15
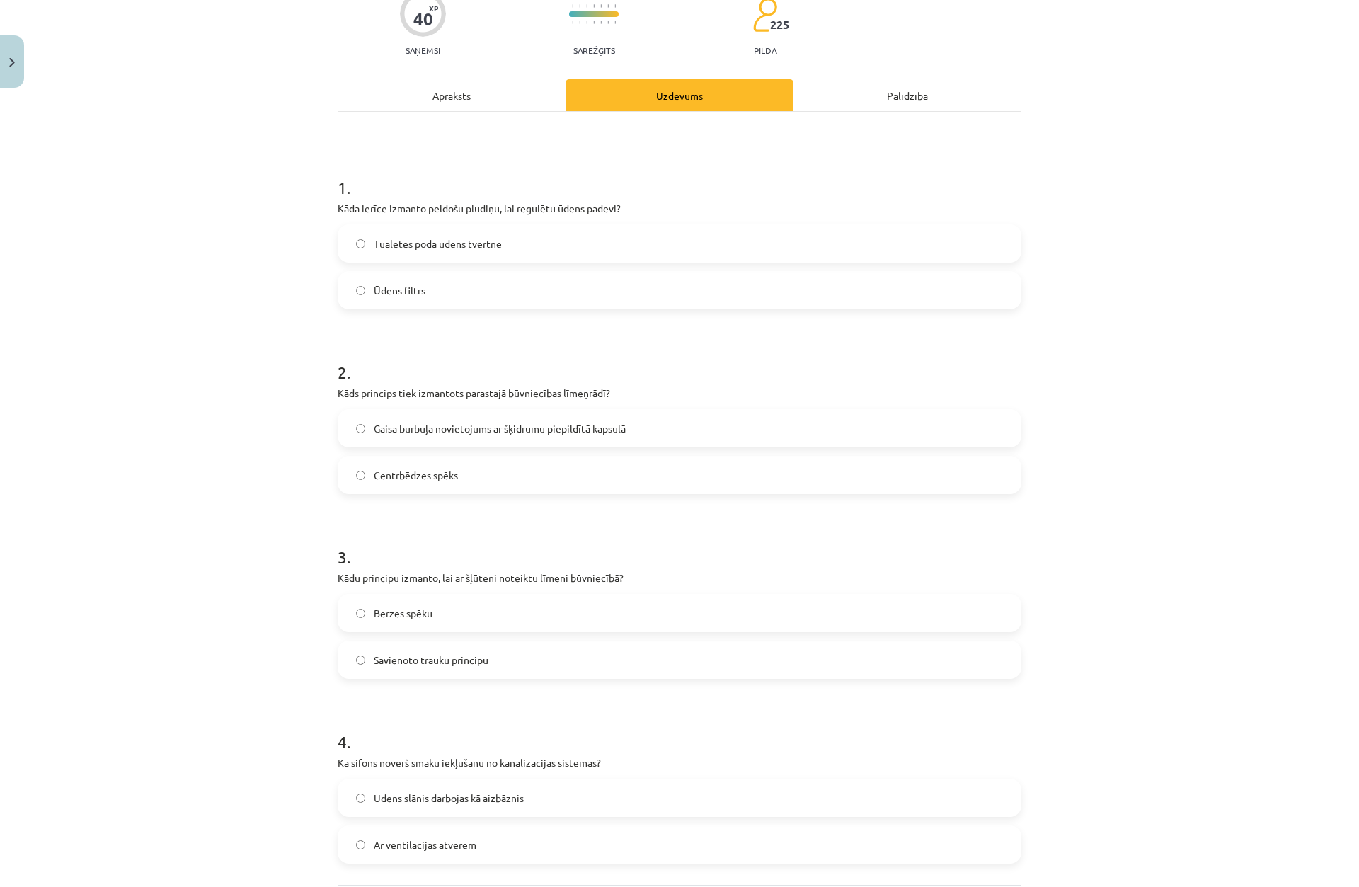
scroll to position [128, 0]
click at [389, 461] on label "Centrbēdzes spēks" at bounding box center [679, 475] width 681 height 35
click at [396, 438] on label "Gaisa burbuļa novietojums ar šķidrumu piepildītā kapsulā" at bounding box center [679, 428] width 681 height 35
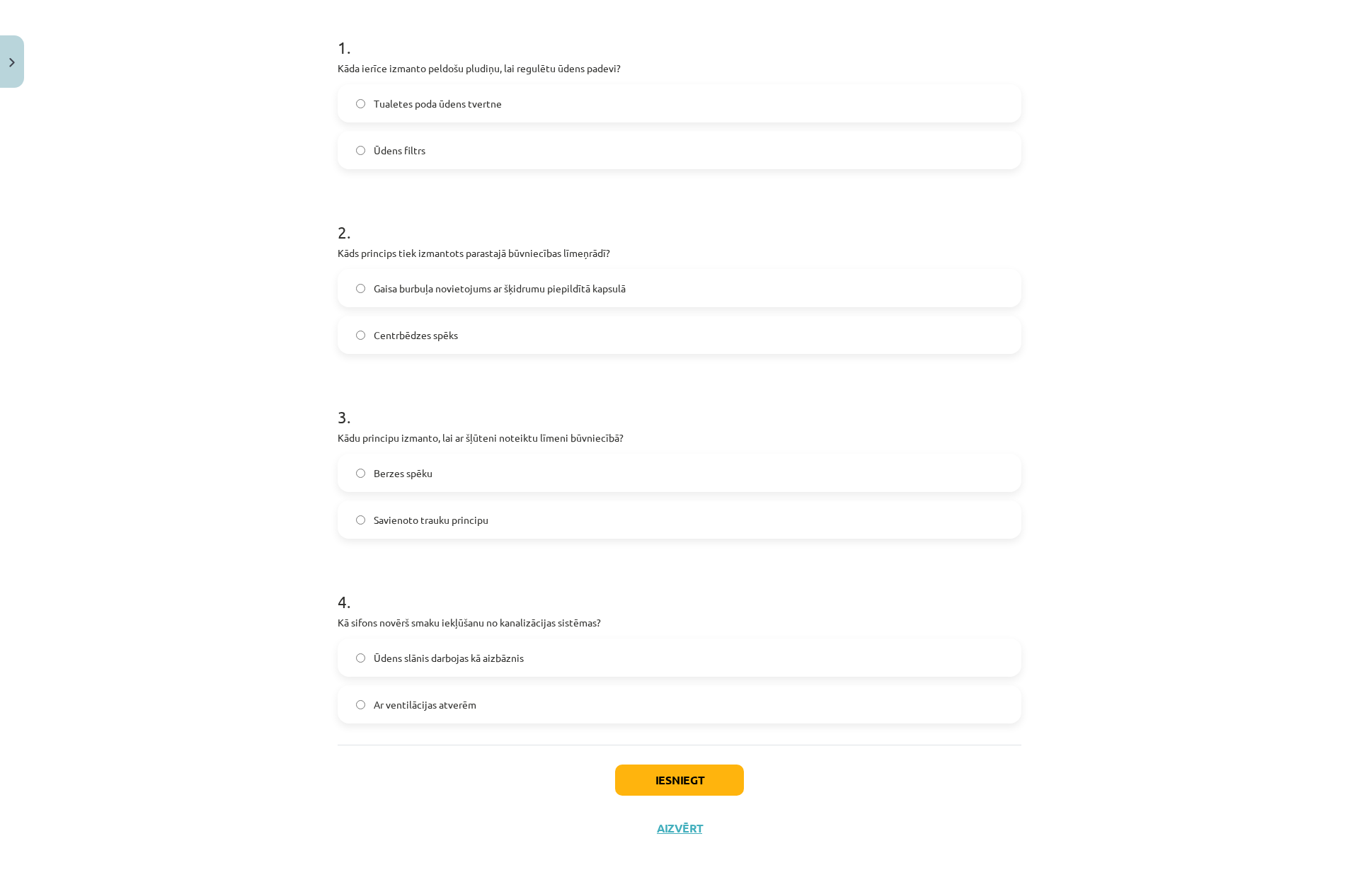
scroll to position [270, 0]
click at [462, 520] on span "Savienoto trauku principu" at bounding box center [431, 519] width 115 height 15
click at [463, 654] on span "Ūdens slānis darbojas kā aizbāznis" at bounding box center [449, 657] width 150 height 15
click at [642, 766] on button "Iesniegt" at bounding box center [679, 779] width 129 height 31
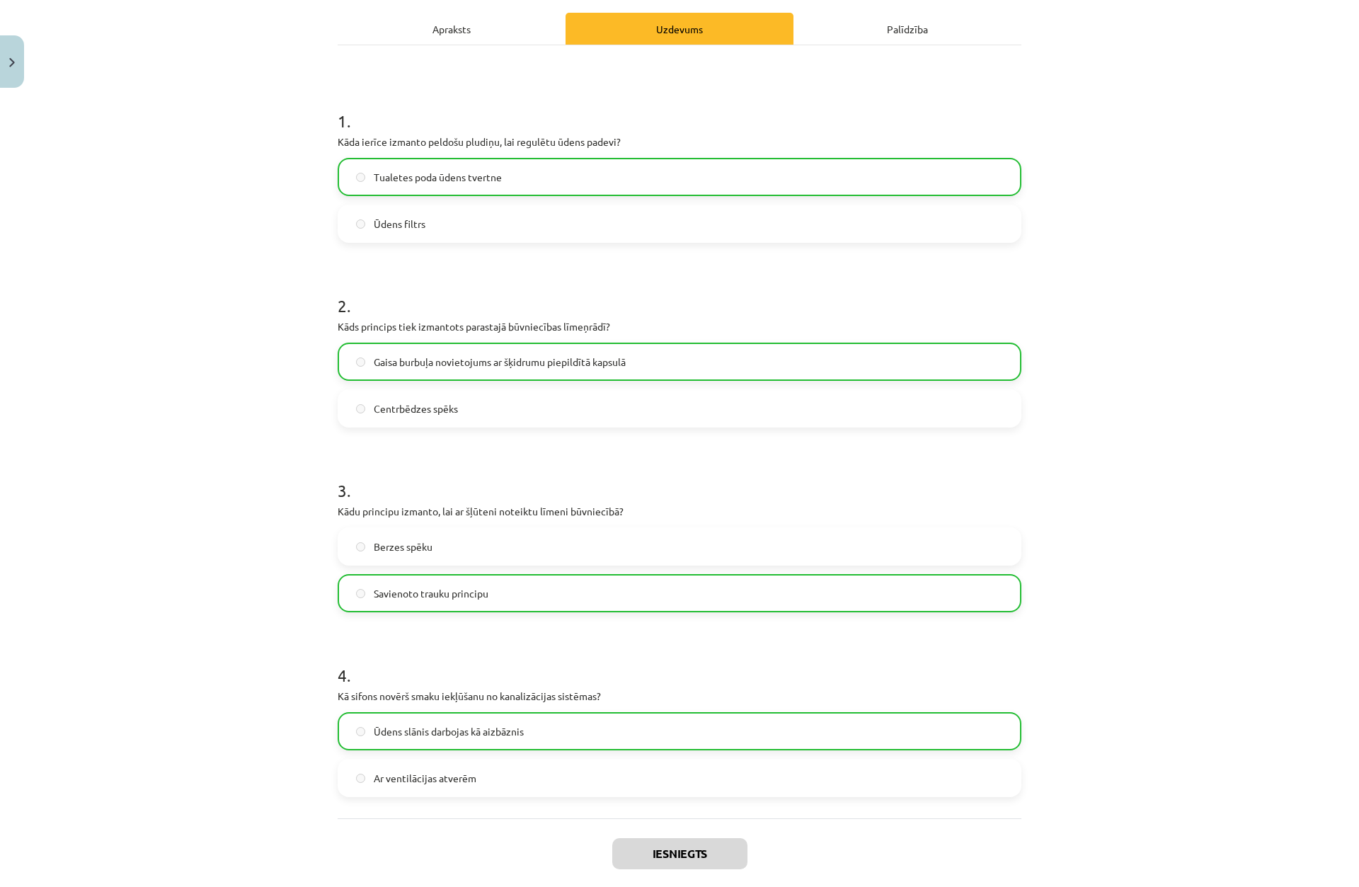
scroll to position [315, 0]
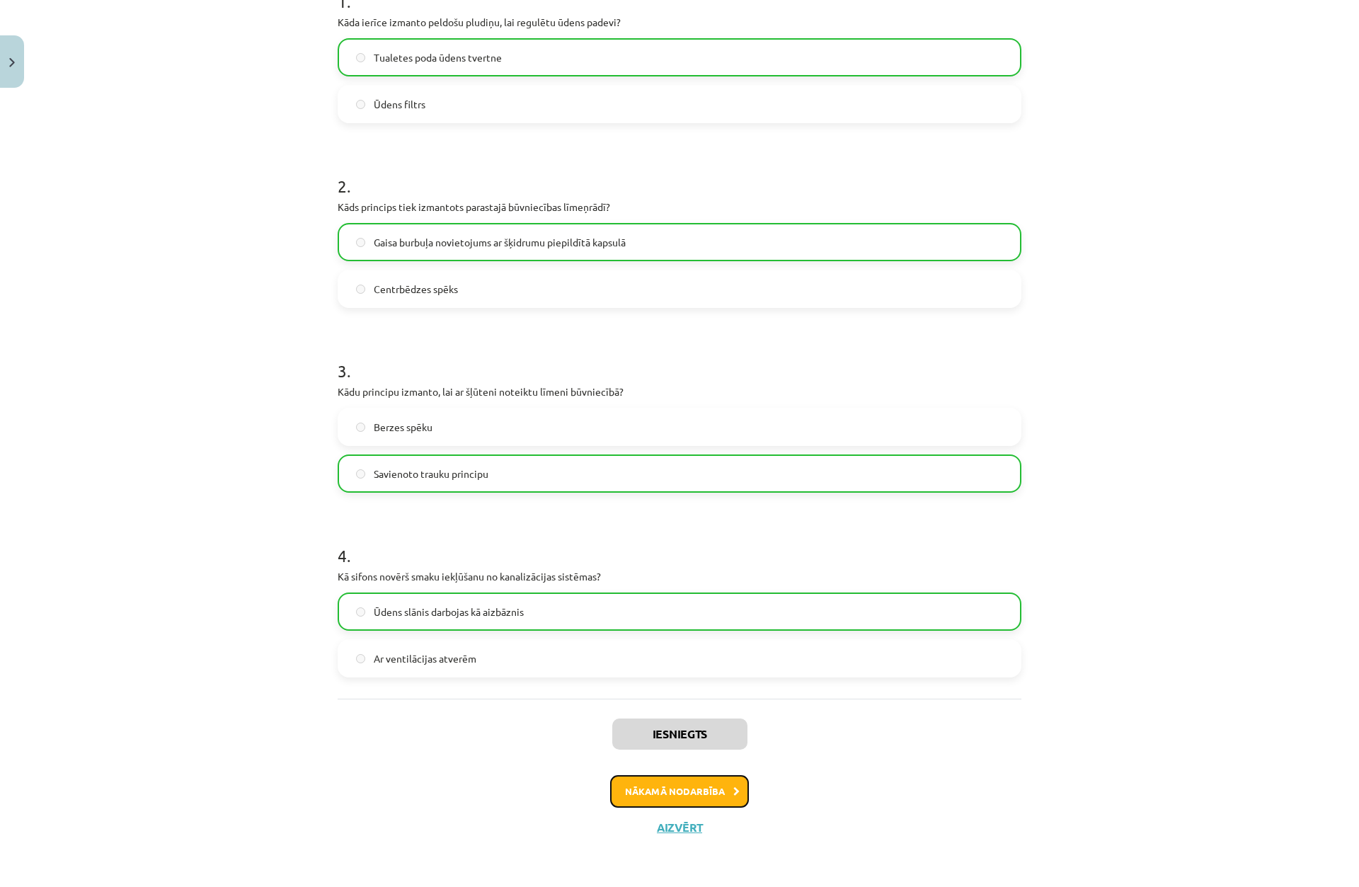
click at [682, 802] on button "Nākamā nodarbība" at bounding box center [679, 791] width 139 height 33
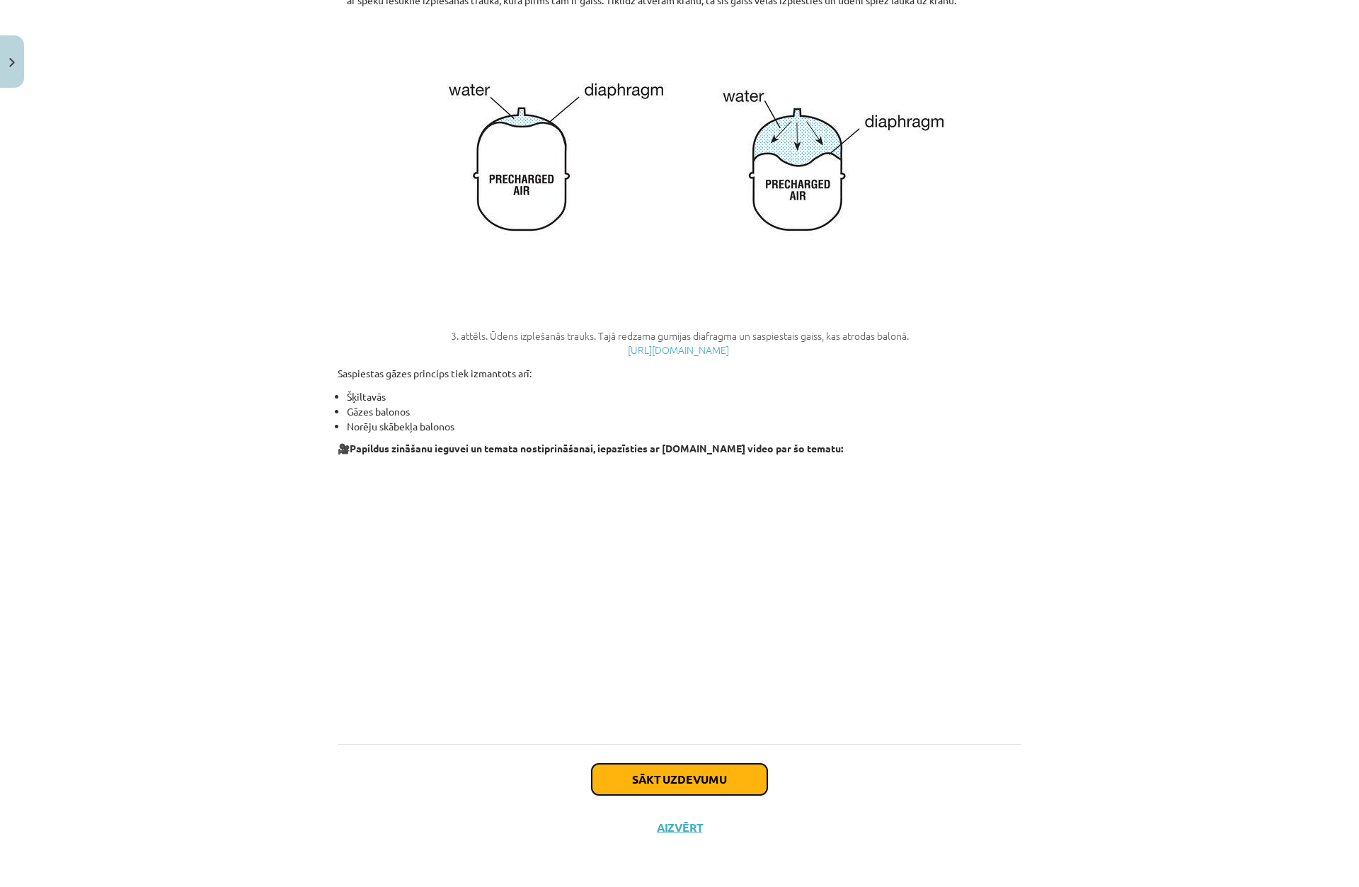
click at [624, 767] on button "Sākt uzdevumu" at bounding box center [680, 779] width 176 height 31
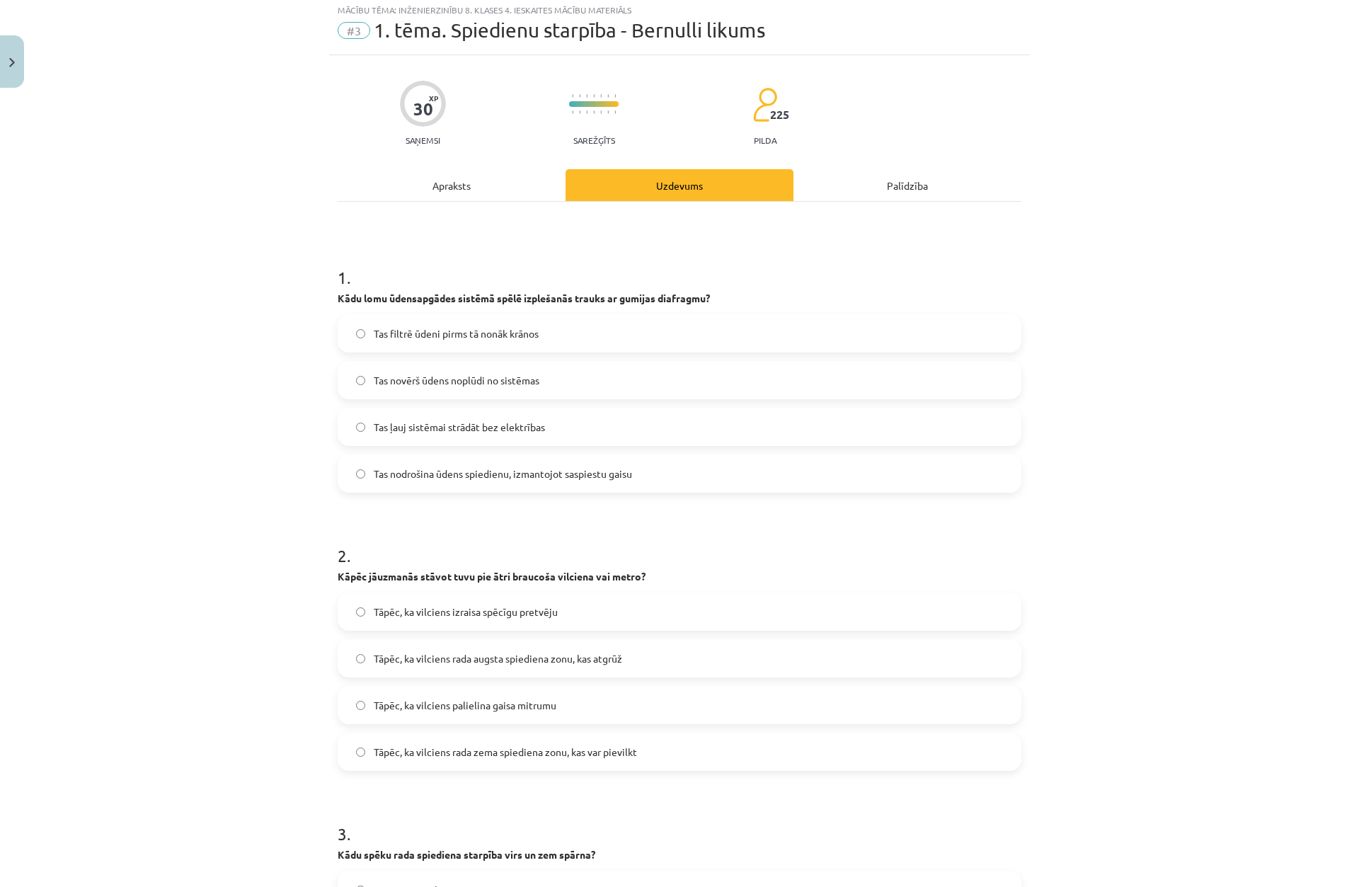
scroll to position [35, 0]
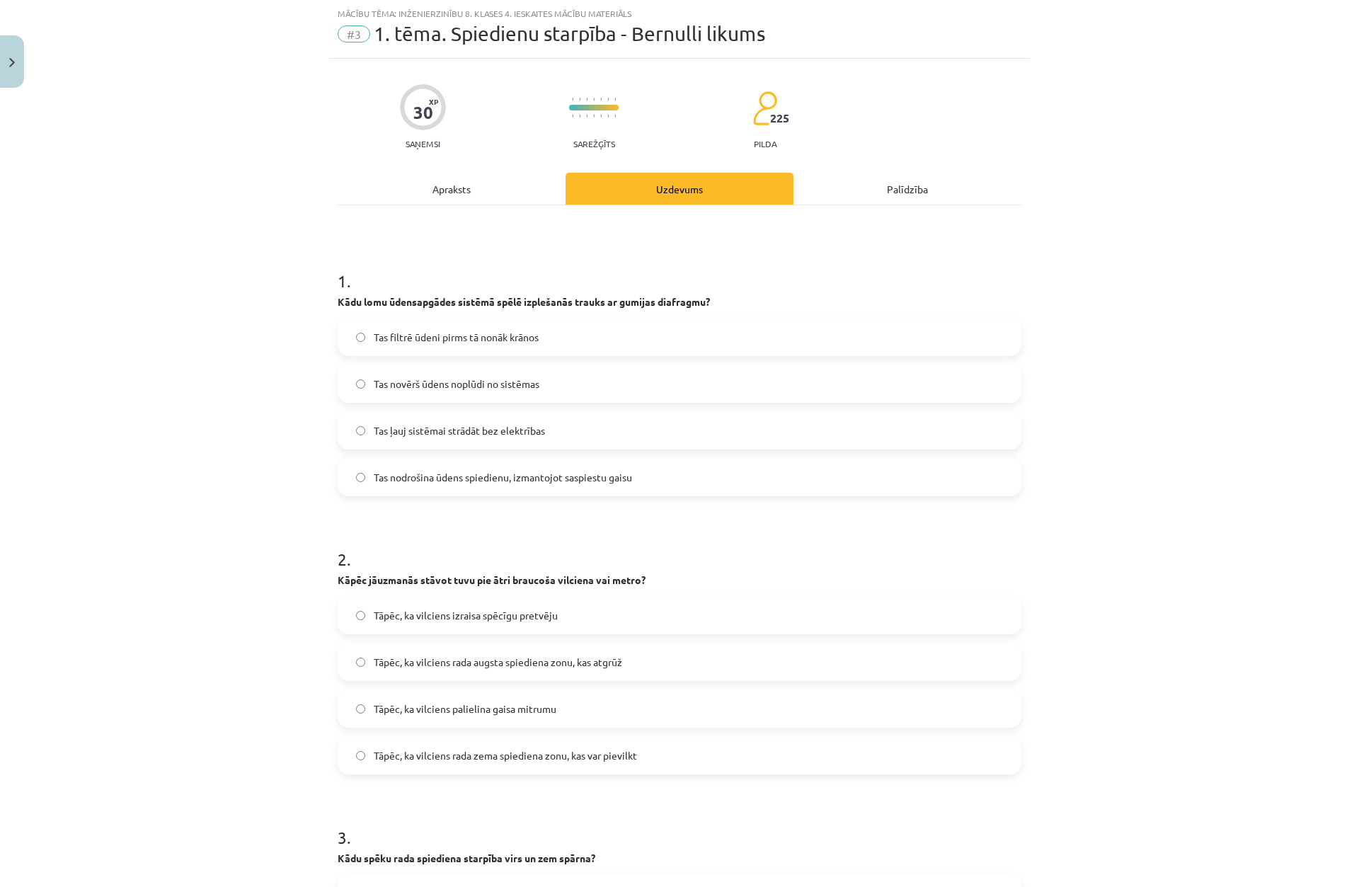
click at [456, 487] on label "Tas nodrošina ūdens spiedienu, izmantojot saspiestu gaisu" at bounding box center [679, 477] width 681 height 35
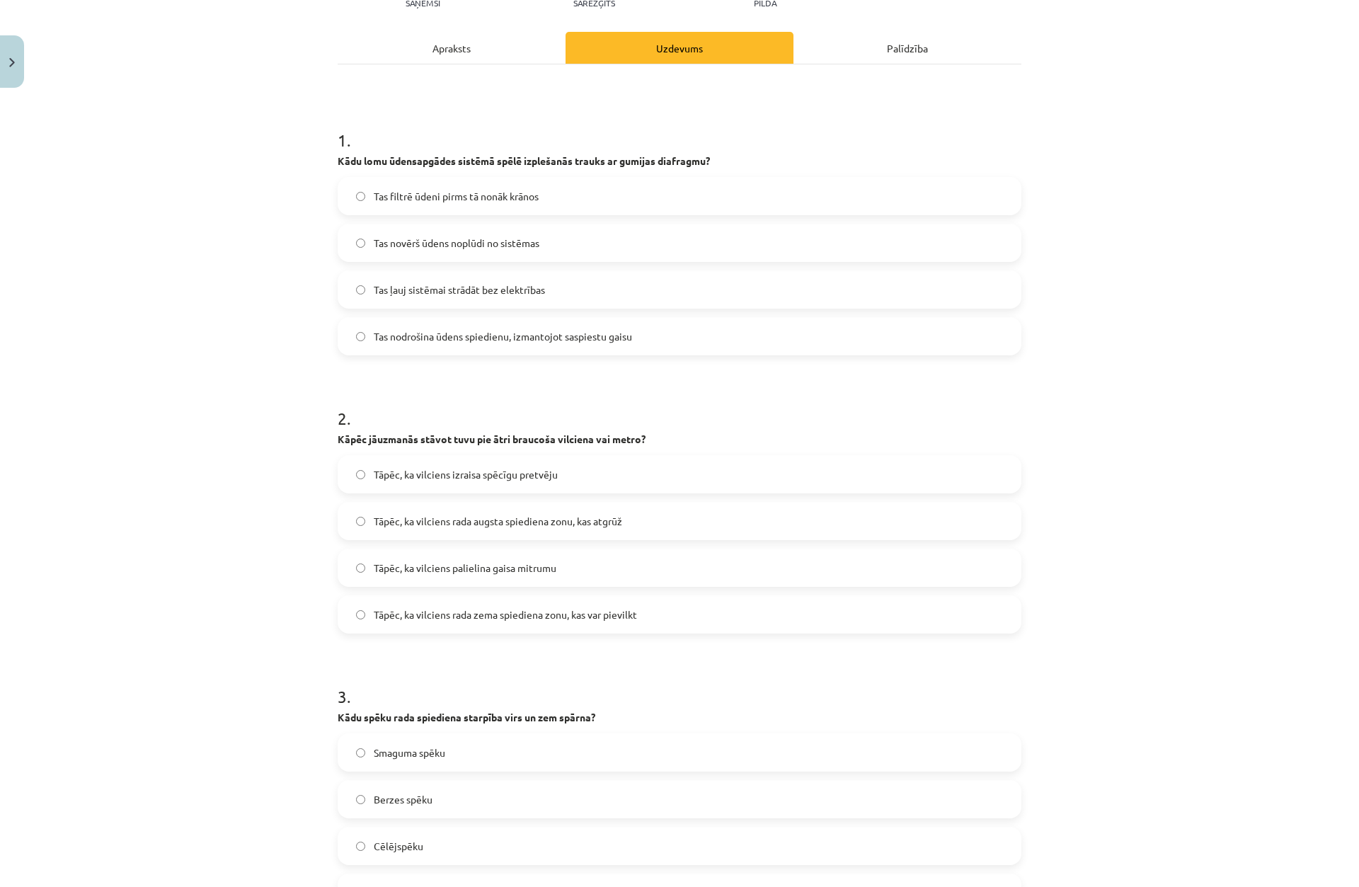
scroll to position [177, 0]
click at [448, 612] on span "Tāpēc, ka vilciens rada zema spiediena zonu, kas var pievilkt" at bounding box center [505, 614] width 263 height 15
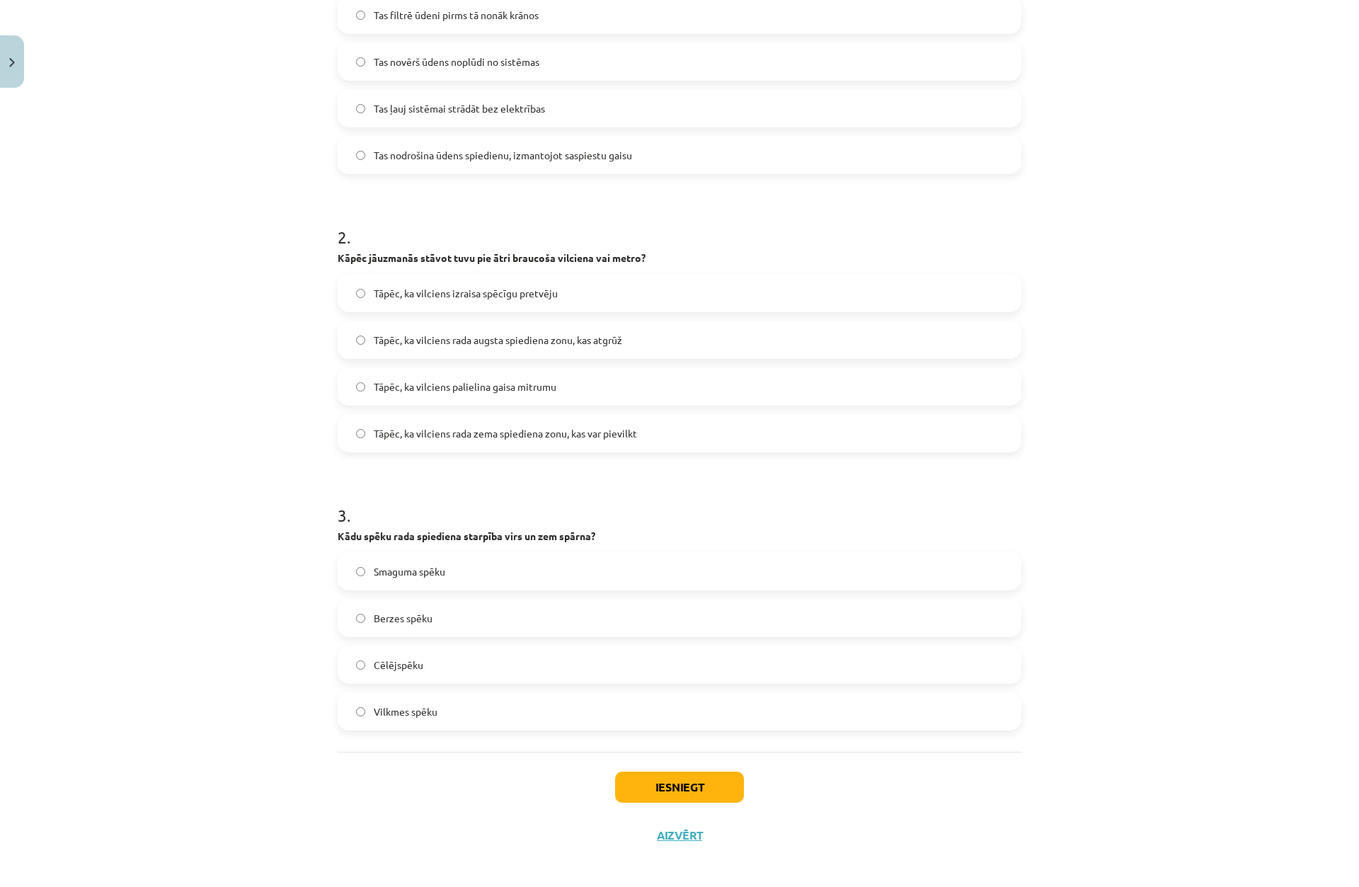
scroll to position [365, 0]
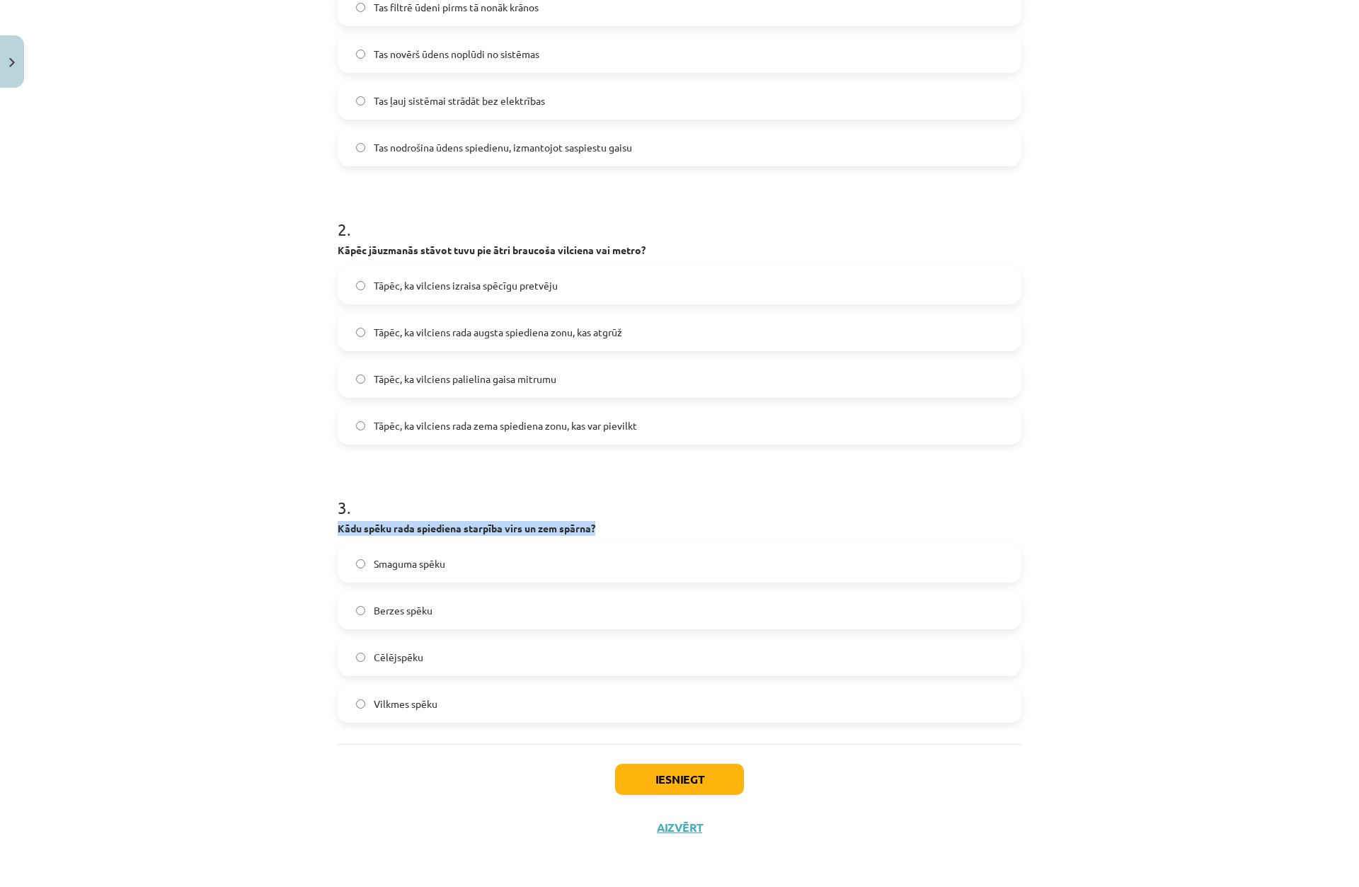
drag, startPoint x: 327, startPoint y: 526, endPoint x: 603, endPoint y: 528, distance: 276.2
click at [603, 528] on div "30 XP Saņemsi Sarežģīts 225 pilda Apraksts Uzdevums Palīdzība 1 . Kādu lomu ūde…" at bounding box center [679, 290] width 701 height 1123
click at [605, 529] on p "Kādu spēku rada spiediena starpība virs un zem spārna?" at bounding box center [680, 528] width 684 height 15
click at [277, 496] on div "Mācību tēma: Inženierzinību 8. klases 4. ieskaites mācību materiāls #3 1. tēma.…" at bounding box center [679, 443] width 1359 height 887
click at [387, 707] on span "Vilkmes spēku" at bounding box center [406, 704] width 64 height 15
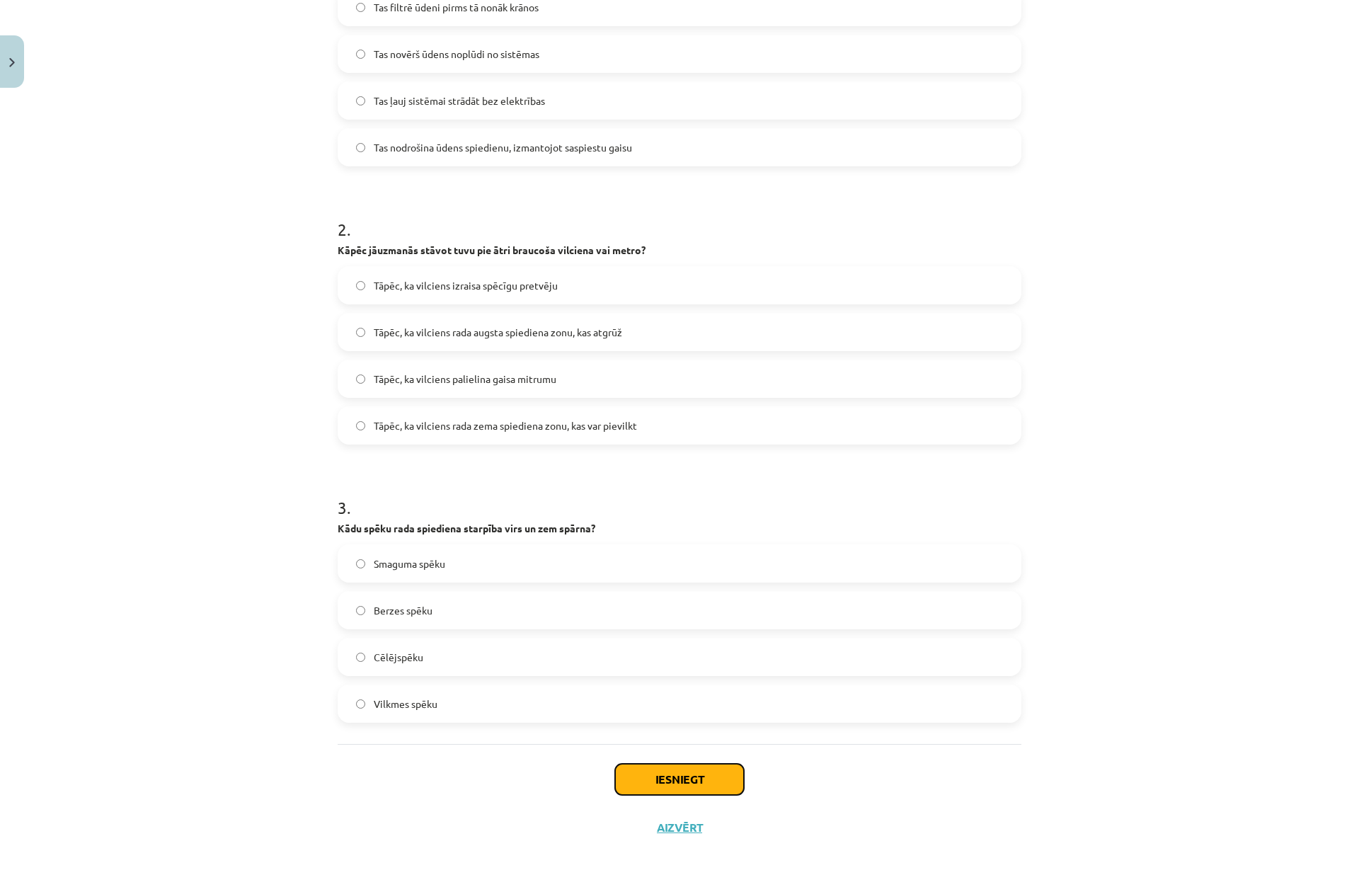
click at [633, 770] on button "Iesniegt" at bounding box center [679, 779] width 129 height 31
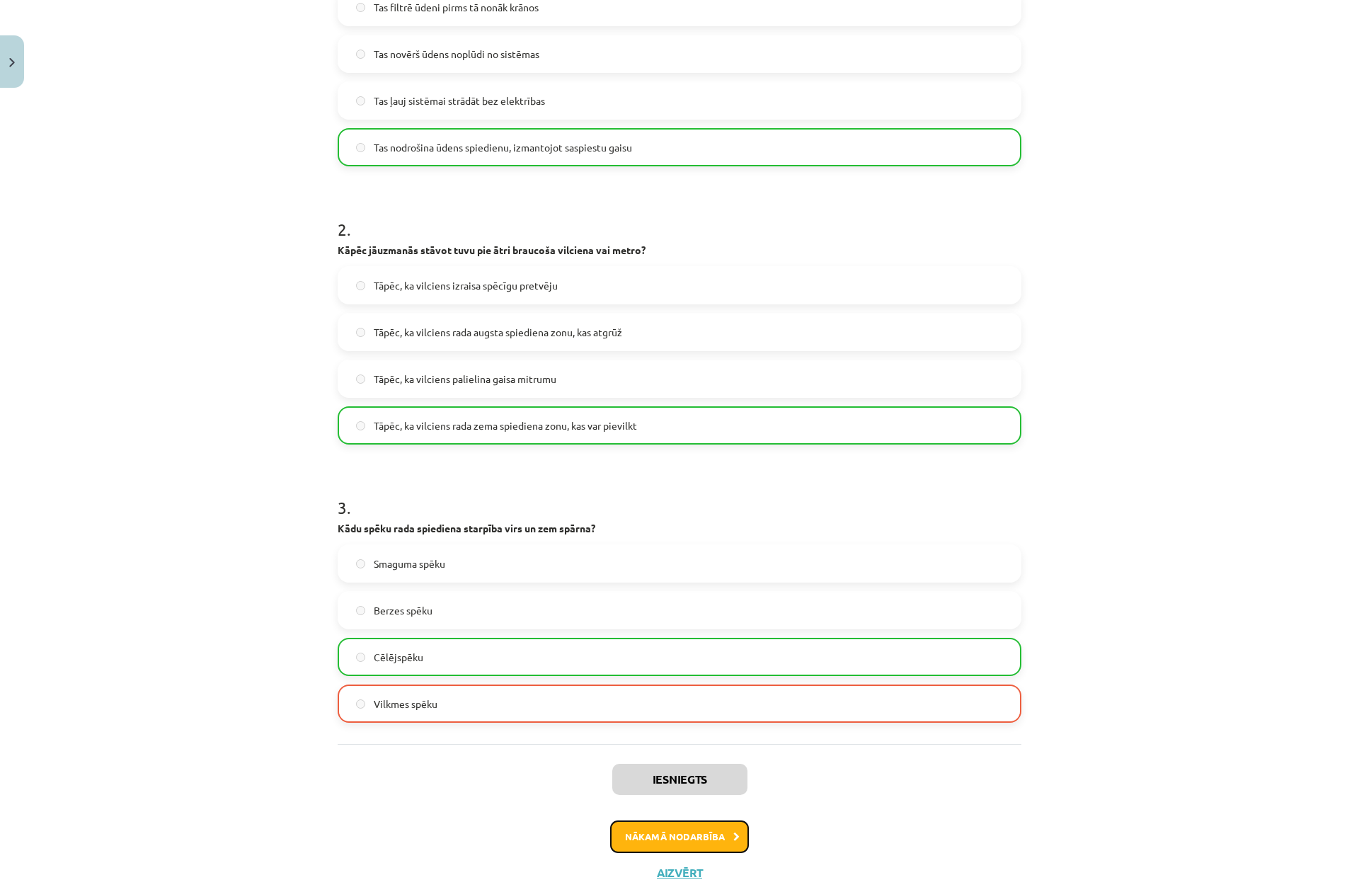
click at [692, 842] on button "Nākamā nodarbība" at bounding box center [679, 837] width 139 height 33
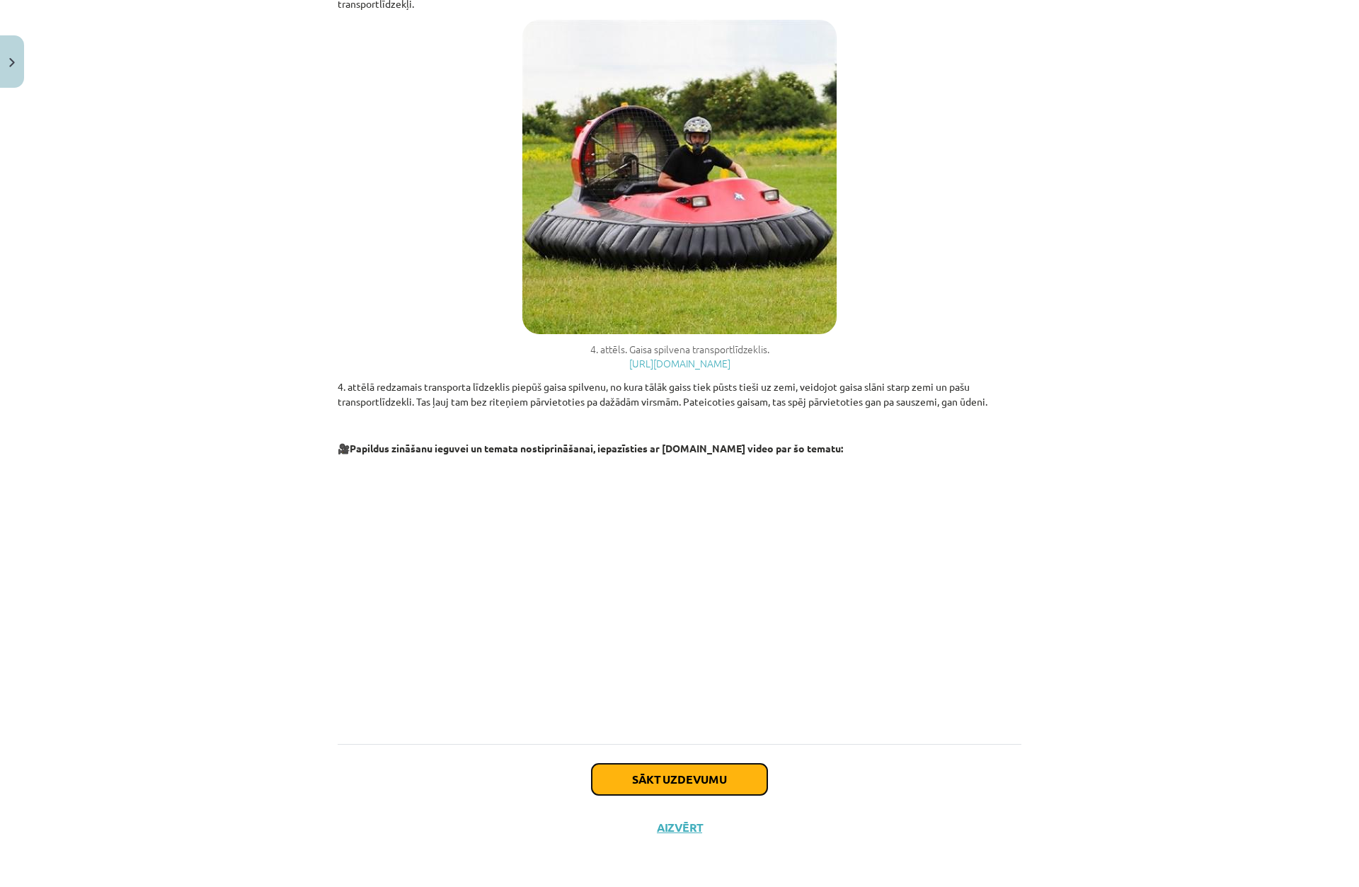
click at [681, 786] on button "Sākt uzdevumu" at bounding box center [680, 779] width 176 height 31
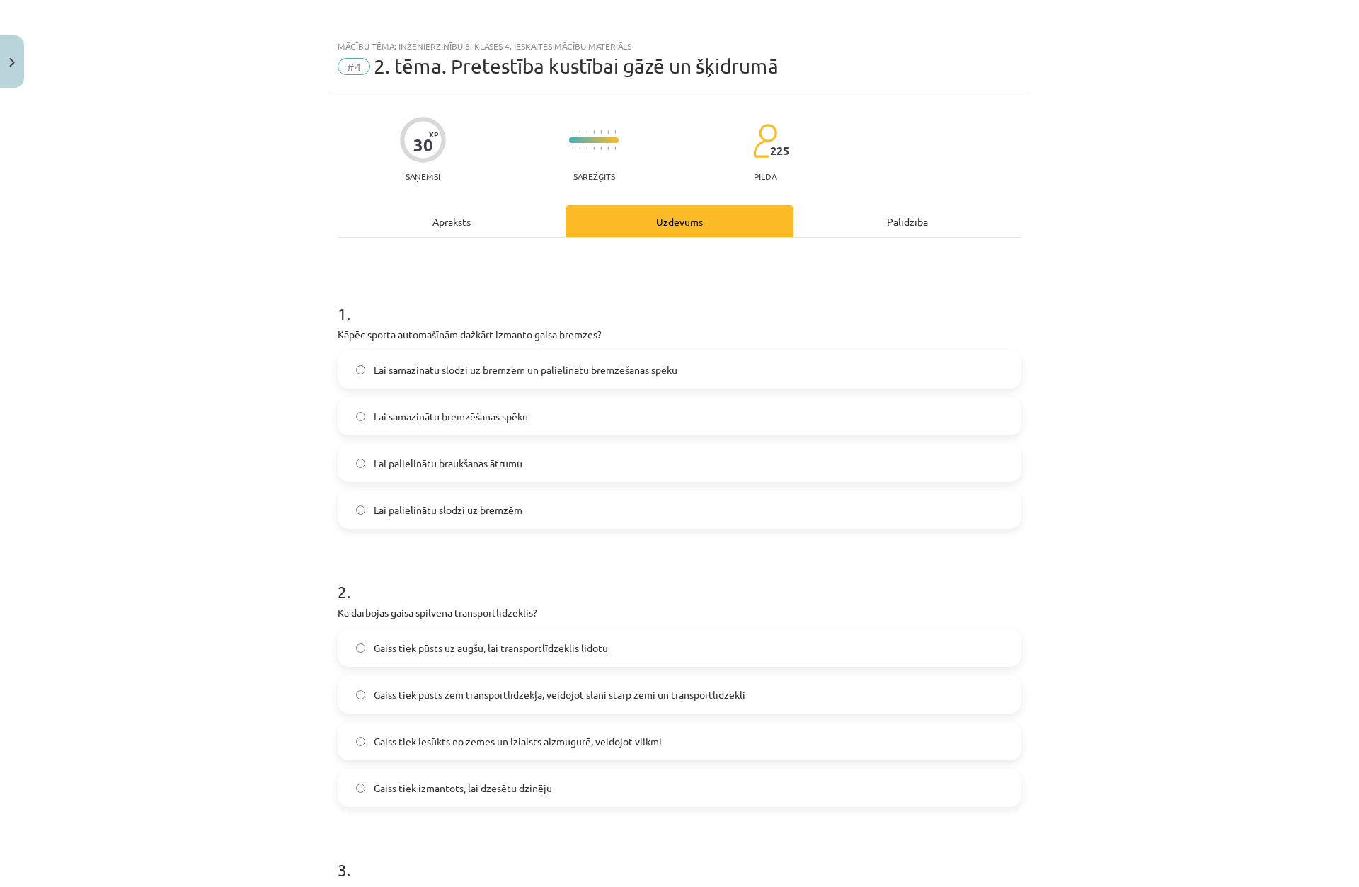
scroll to position [0, 0]
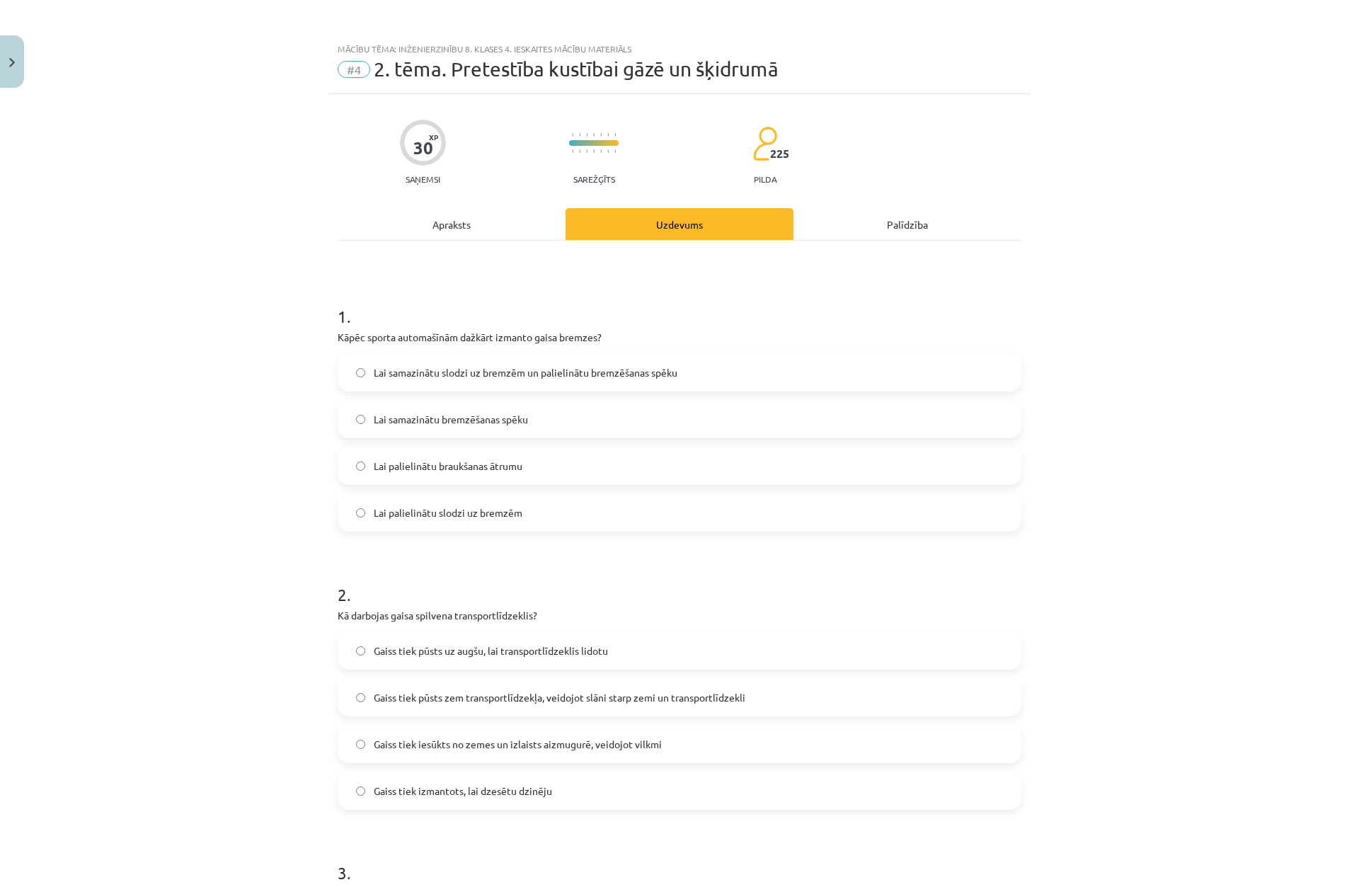
click at [462, 375] on span "Lai samazinātu slodzi uz bremzēm un palielinātu bremzēšanas spēku" at bounding box center [526, 372] width 304 height 15
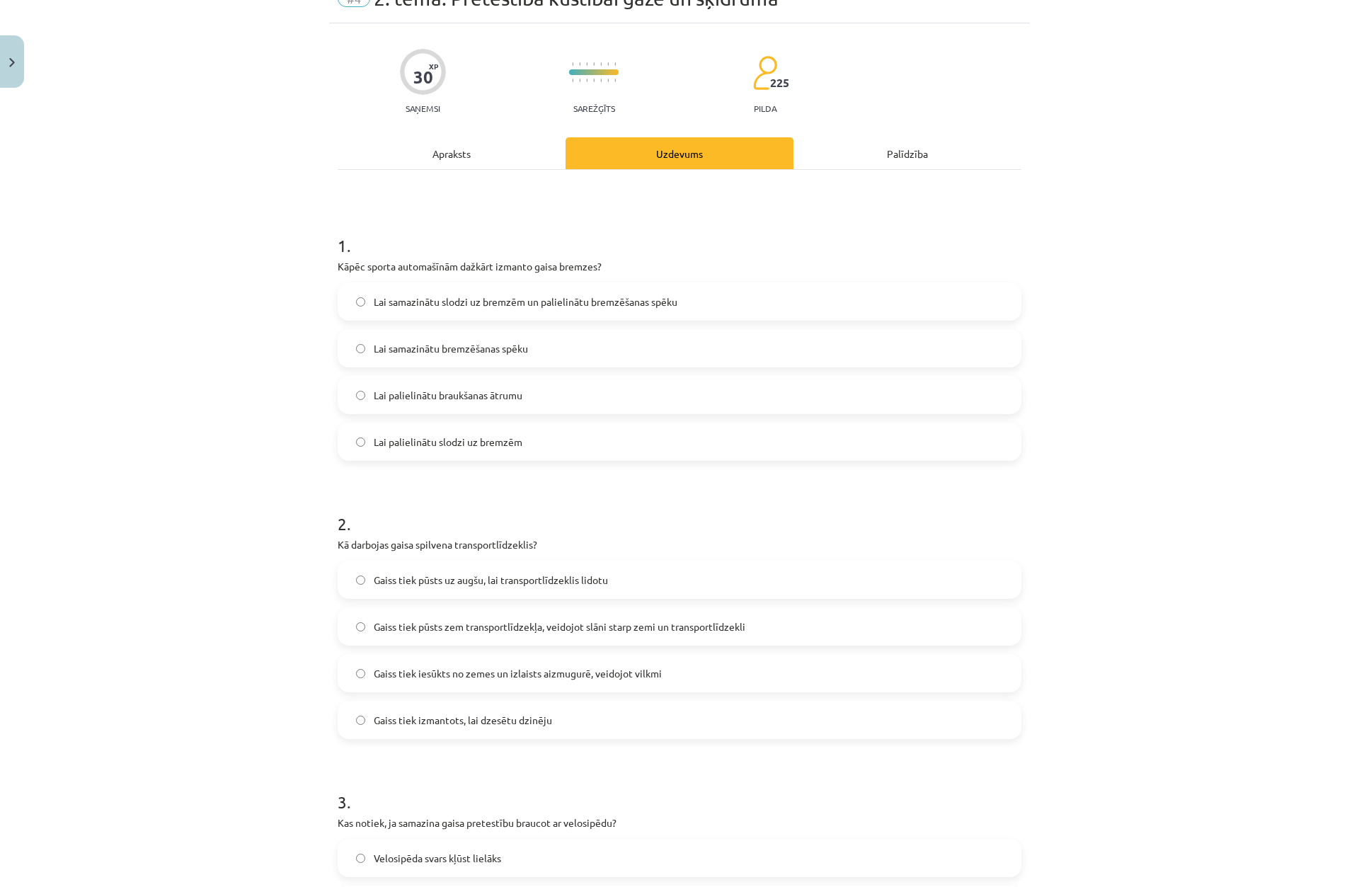
scroll to position [283, 0]
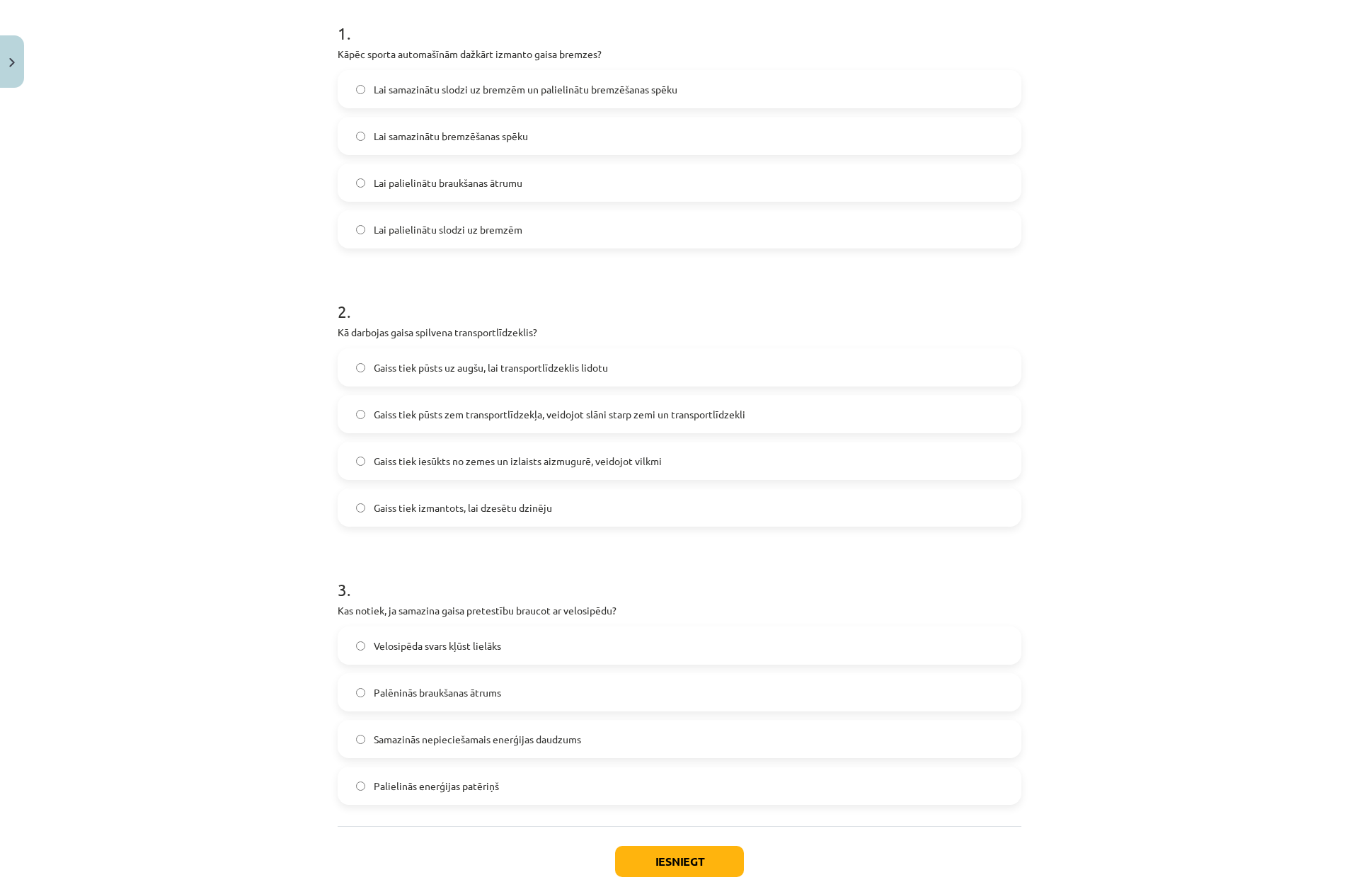
click at [666, 417] on span "Gaiss tiek pūsts zem transportlīdzekļa, veidojot slāni starp zemi un transportl…" at bounding box center [560, 414] width 372 height 15
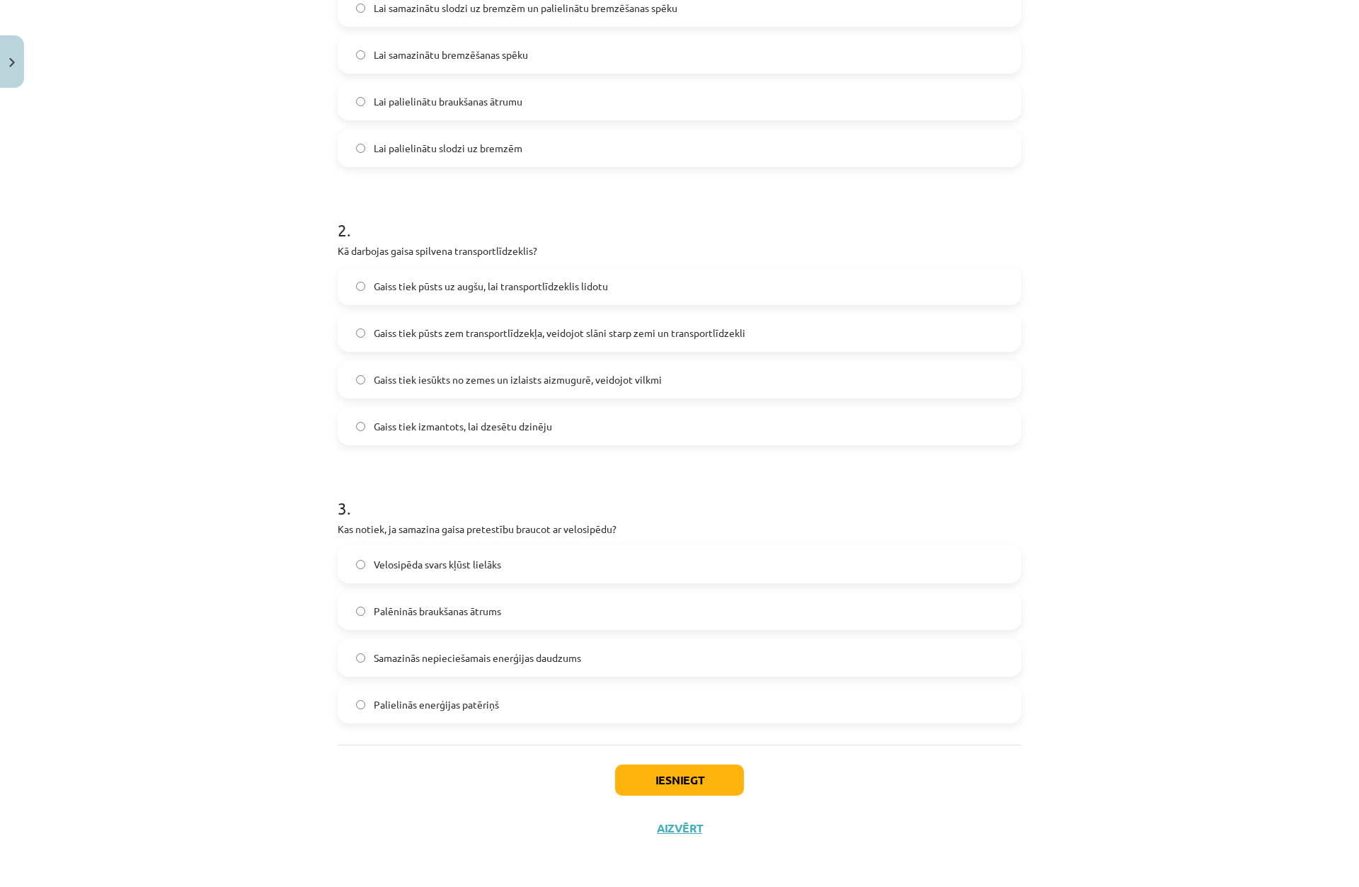
scroll to position [365, 0]
click at [398, 668] on label "Samazinās nepieciešamais enerģijas daudzums" at bounding box center [679, 656] width 681 height 35
click at [633, 787] on button "Iesniegt" at bounding box center [679, 779] width 129 height 31
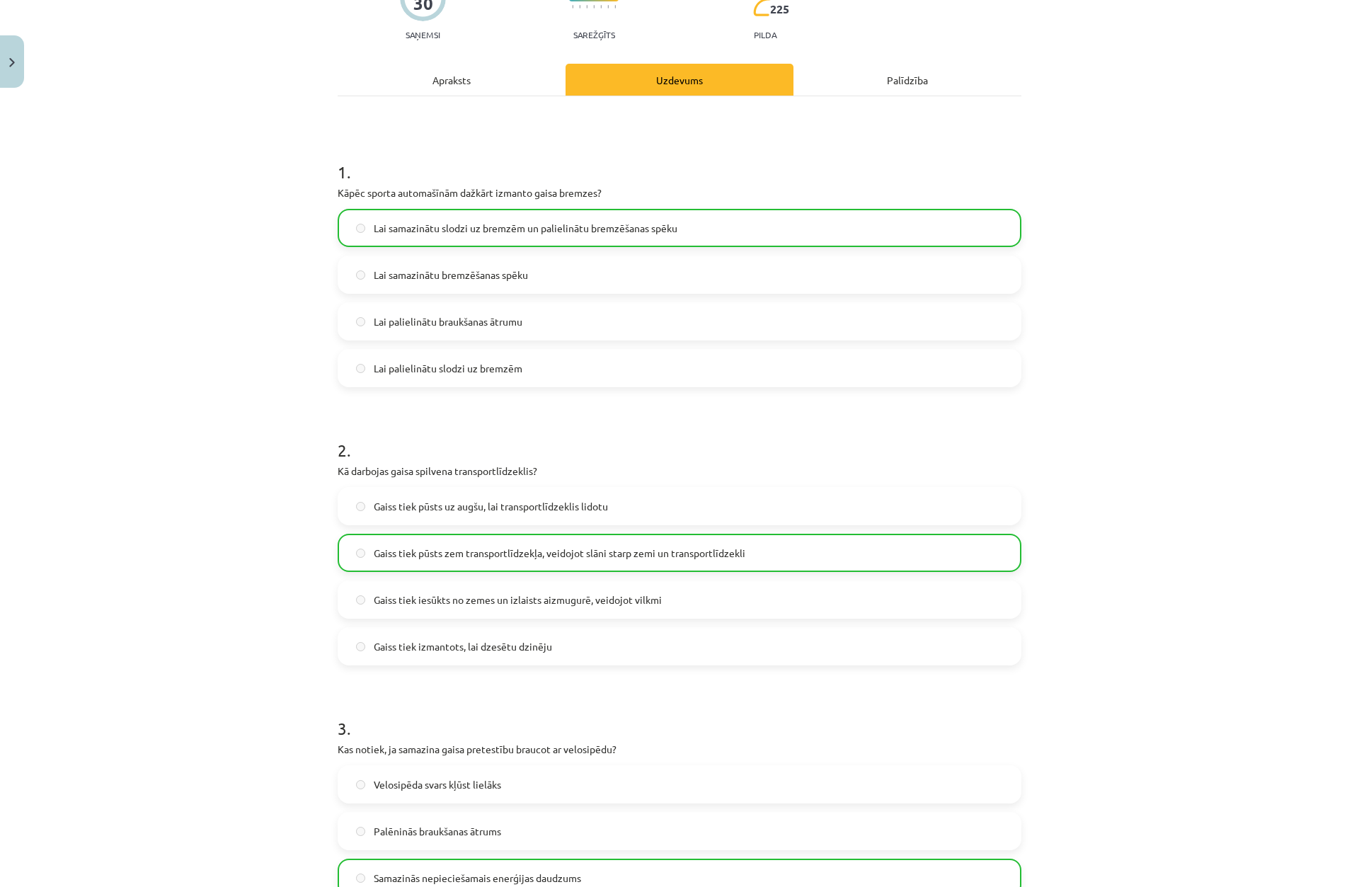
scroll to position [411, 0]
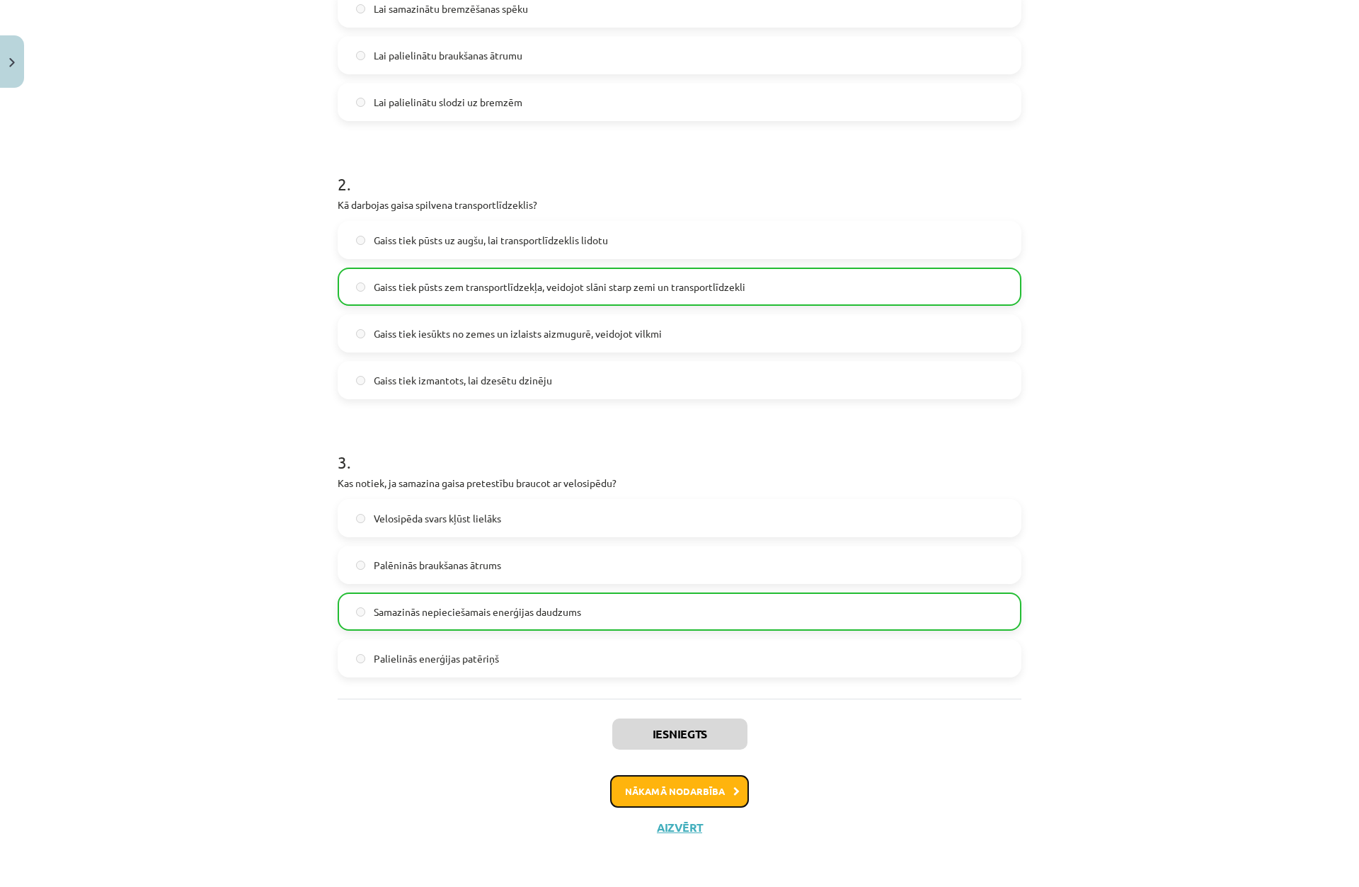
click at [651, 801] on button "Nākamā nodarbība" at bounding box center [679, 791] width 139 height 33
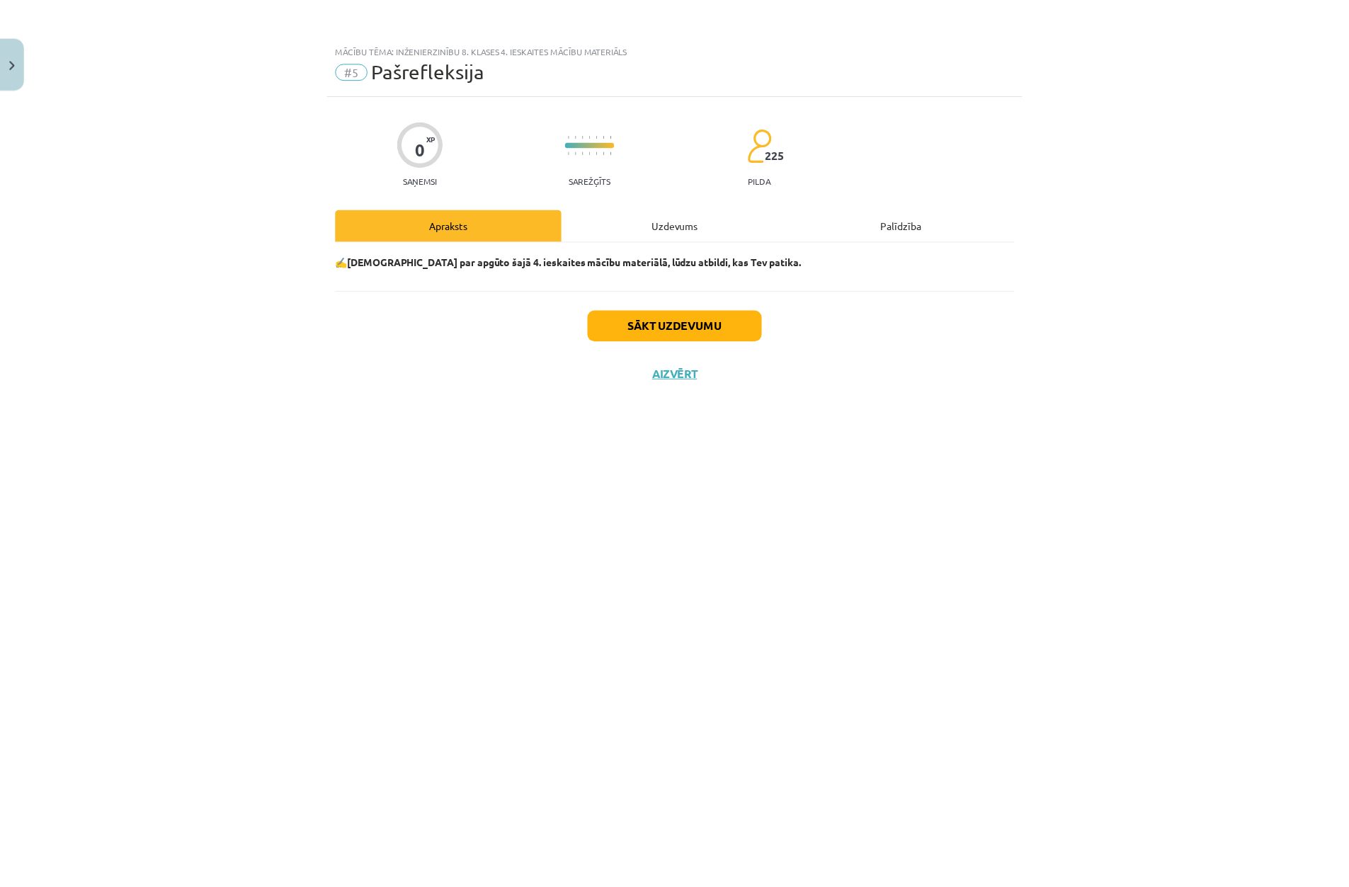
scroll to position [0, 0]
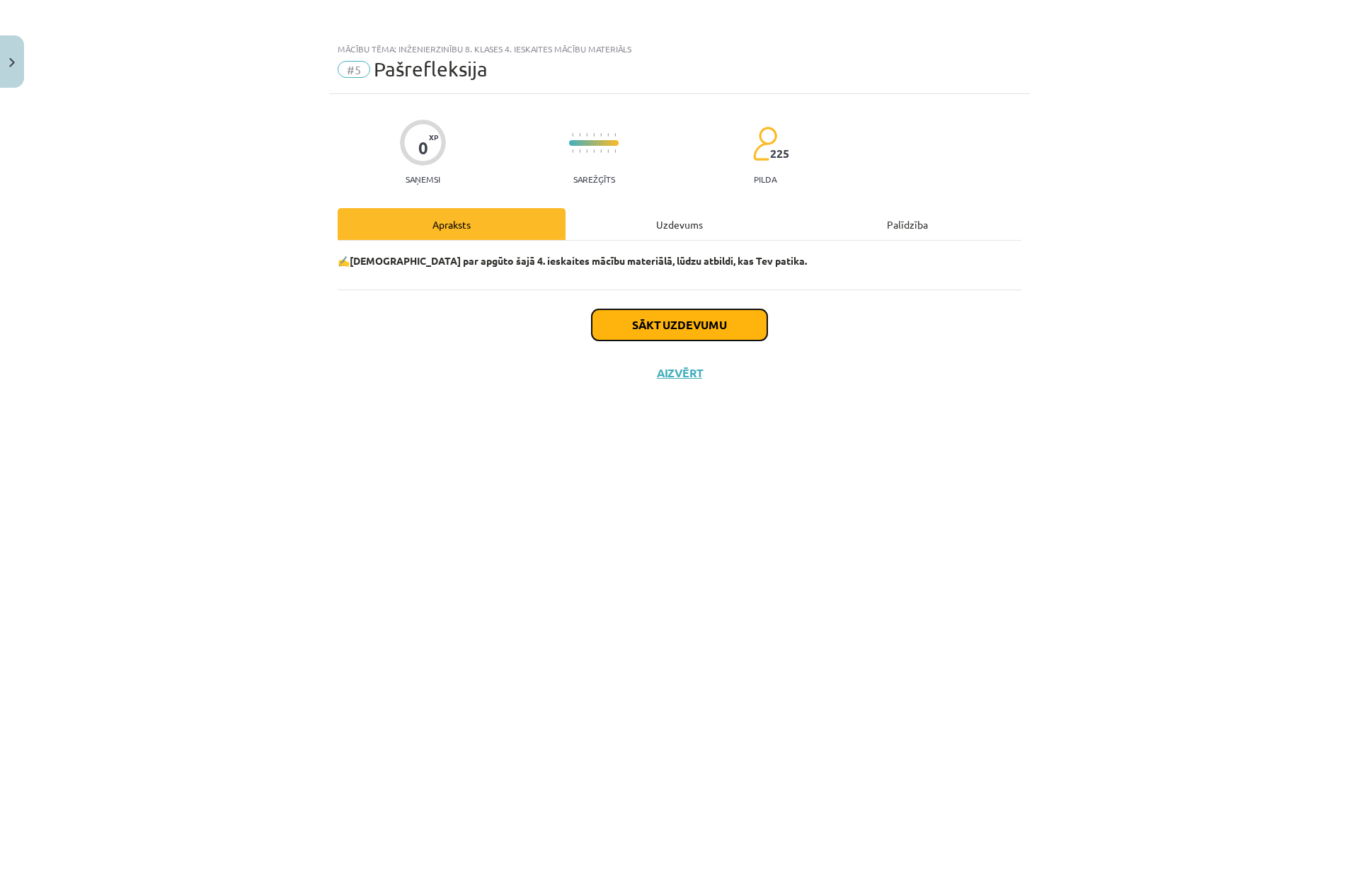
click at [633, 324] on button "Sākt uzdevumu" at bounding box center [680, 324] width 176 height 31
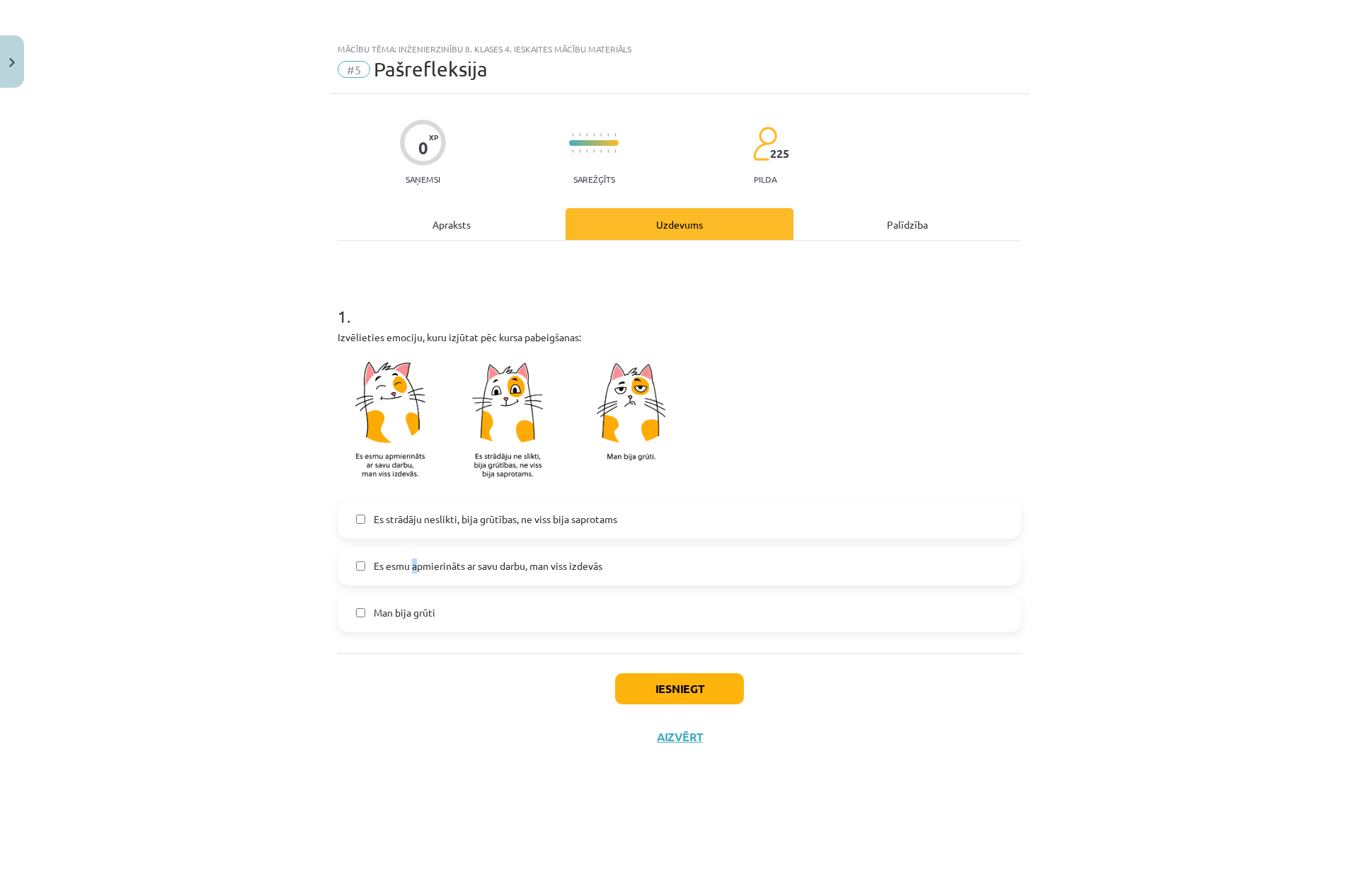
click at [416, 565] on span "Es esmu apmierināts ar savu darbu, man viss izdevās" at bounding box center [488, 566] width 229 height 15
click at [398, 565] on span "Es esmu apmierināts ar savu darbu, man viss izdevās" at bounding box center [488, 566] width 229 height 15
click at [700, 691] on button "Iesniegt" at bounding box center [679, 688] width 129 height 31
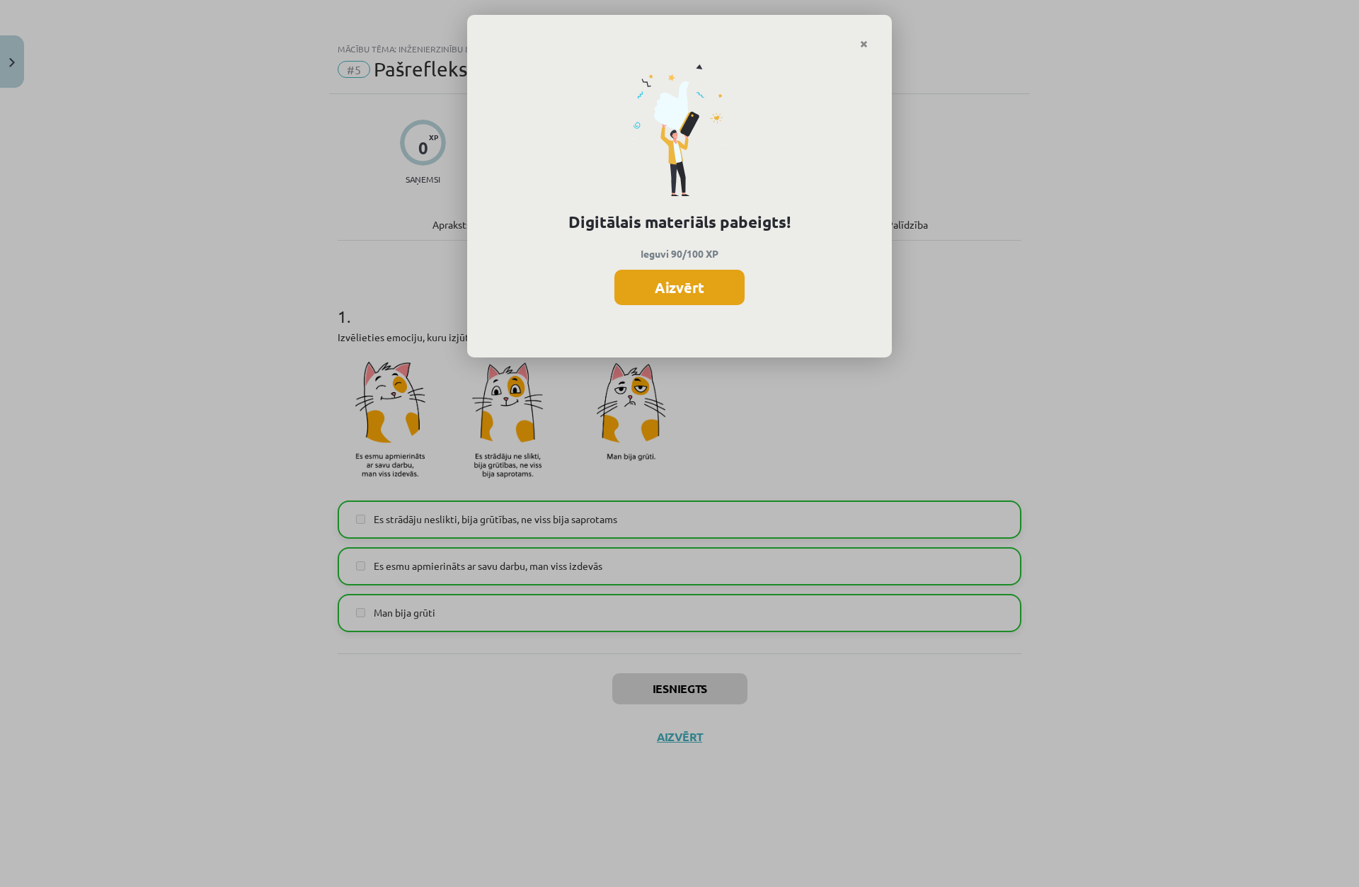
click at [636, 284] on button "Aizvērt" at bounding box center [680, 287] width 130 height 35
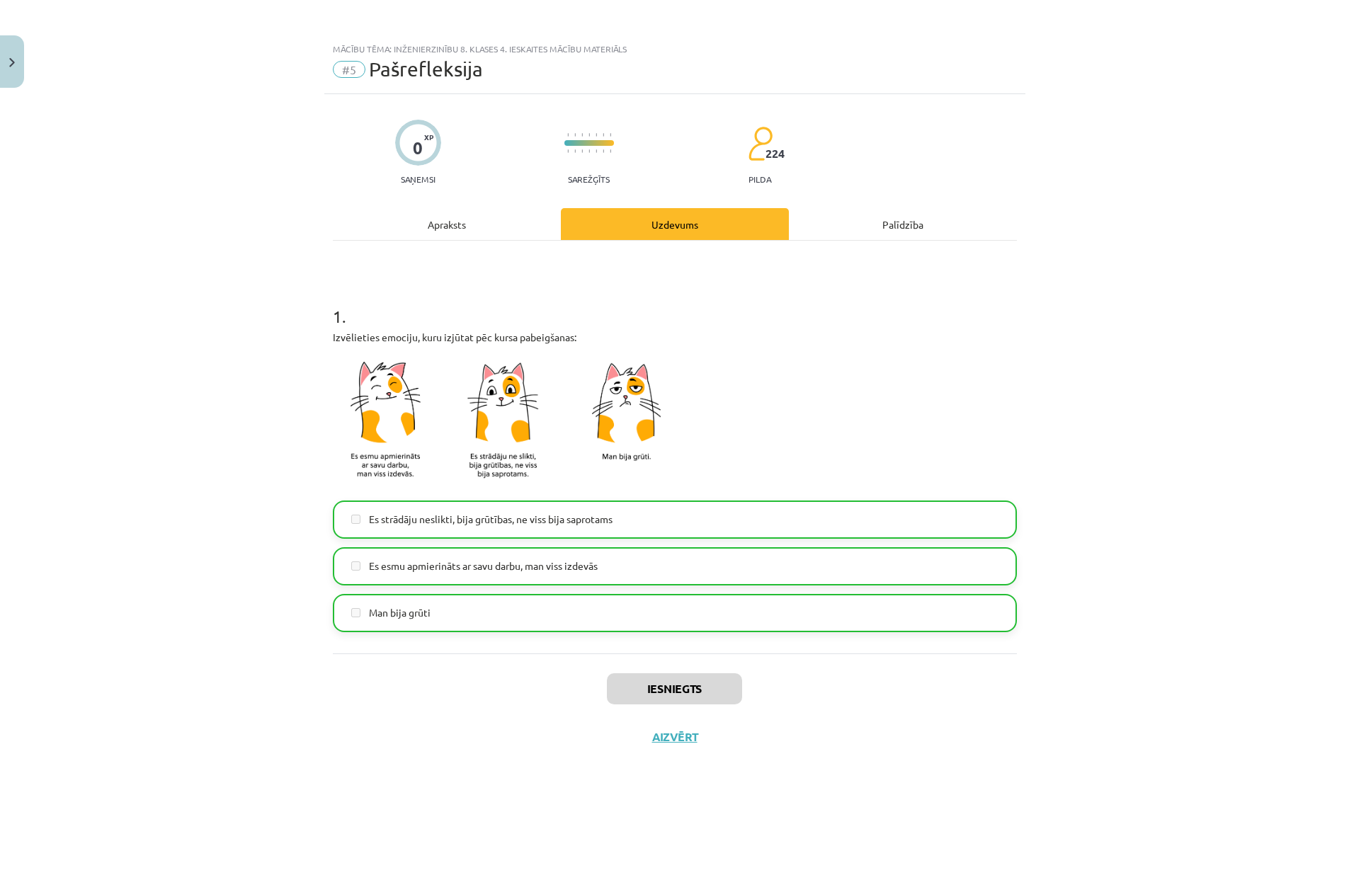
click at [678, 751] on div "Iesniegts Aizvērt" at bounding box center [675, 703] width 684 height 99
click at [678, 742] on button "Aizvērt" at bounding box center [675, 737] width 54 height 14
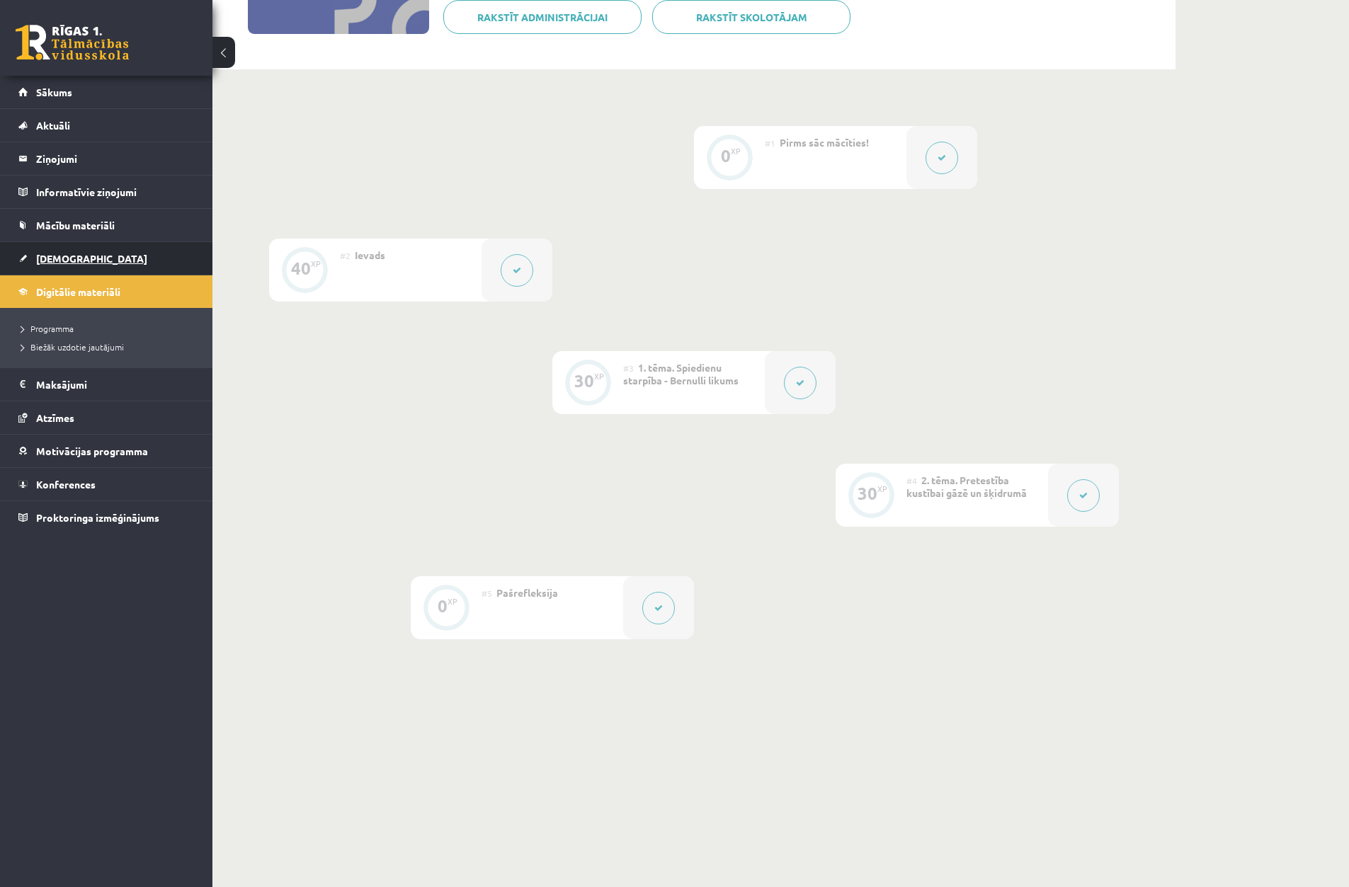
click at [122, 262] on link "[DEMOGRAPHIC_DATA]" at bounding box center [106, 258] width 176 height 33
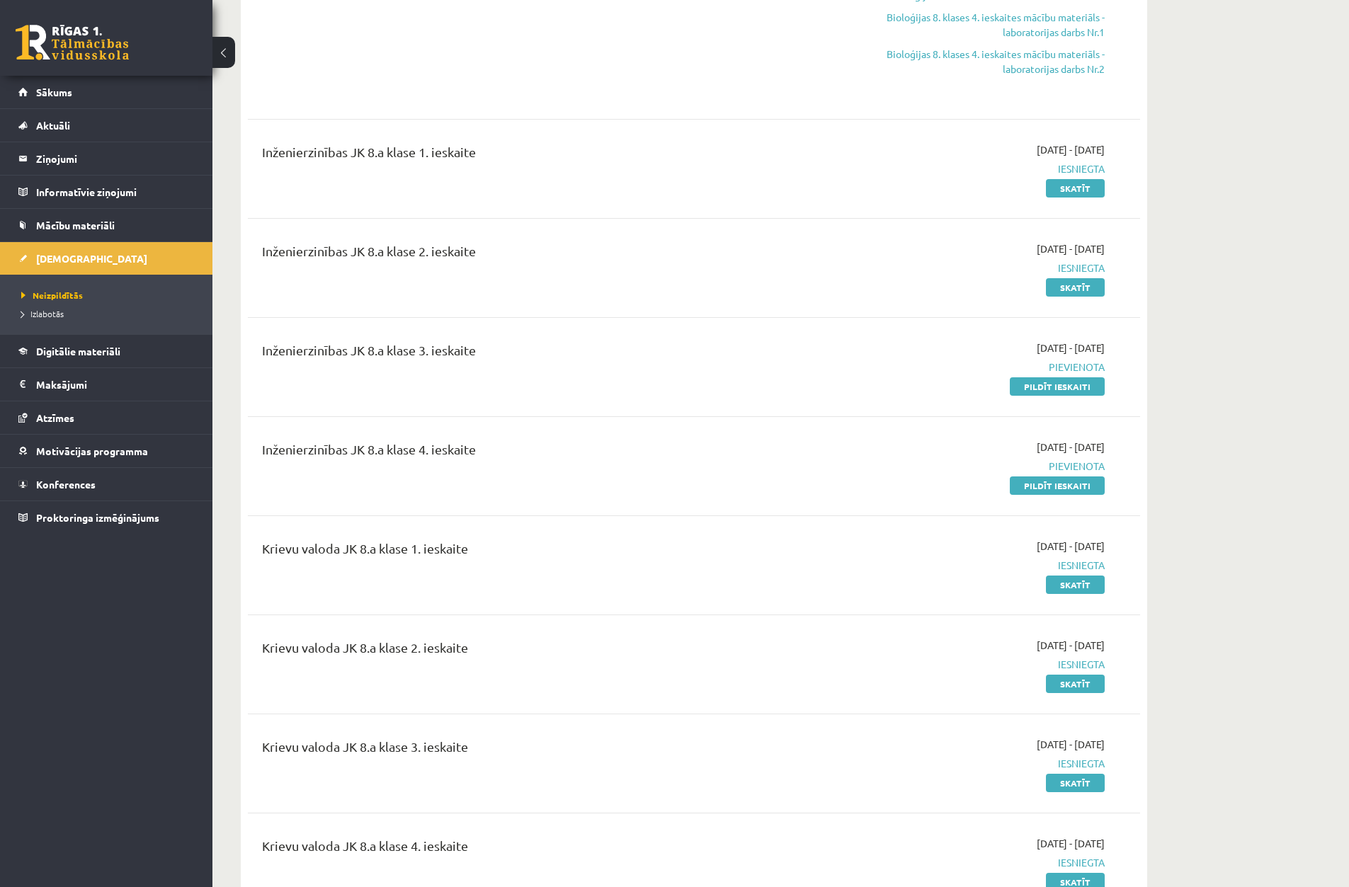
scroll to position [708, 0]
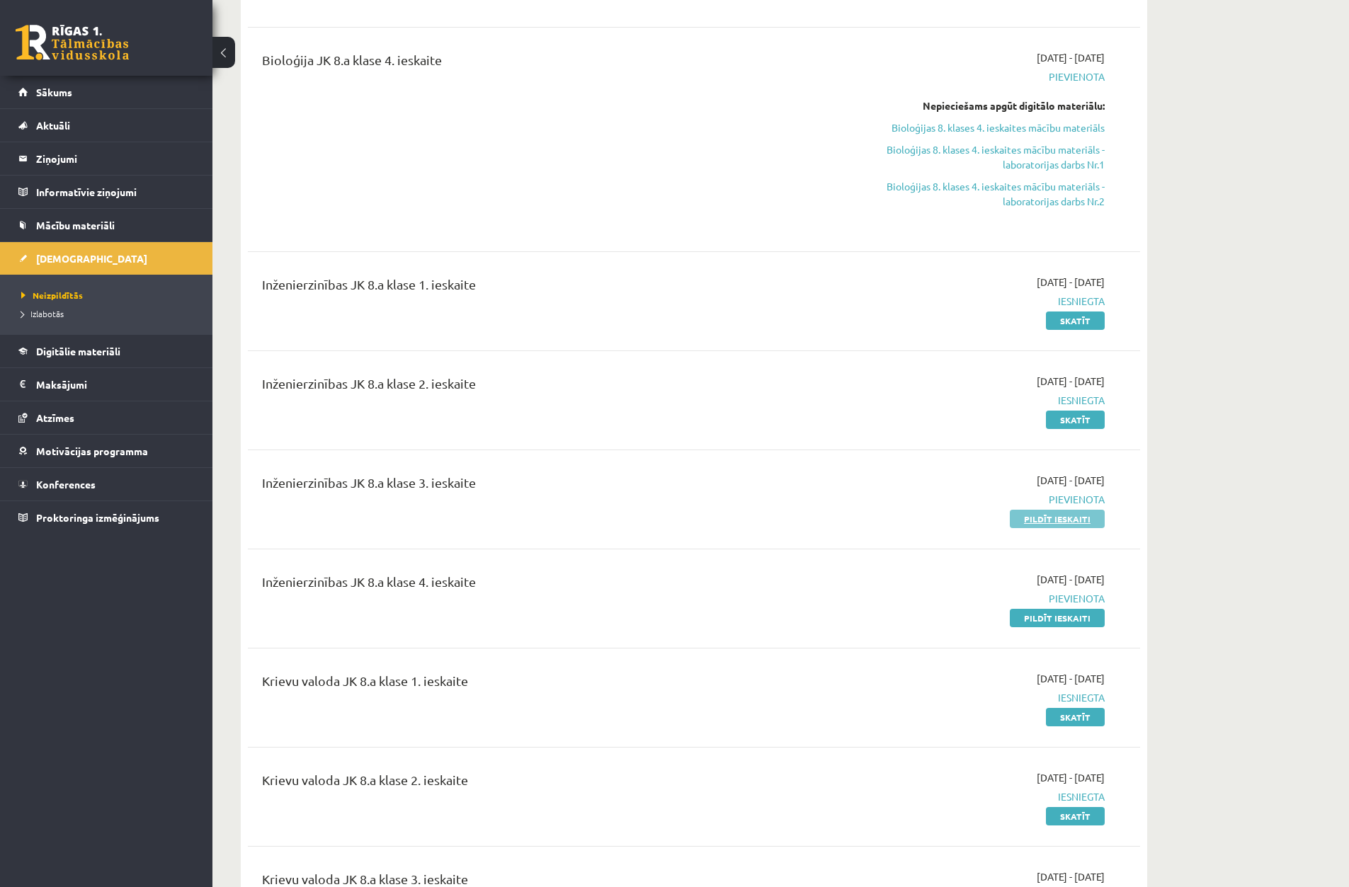
click at [1039, 520] on link "Pildīt ieskaiti" at bounding box center [1057, 519] width 95 height 18
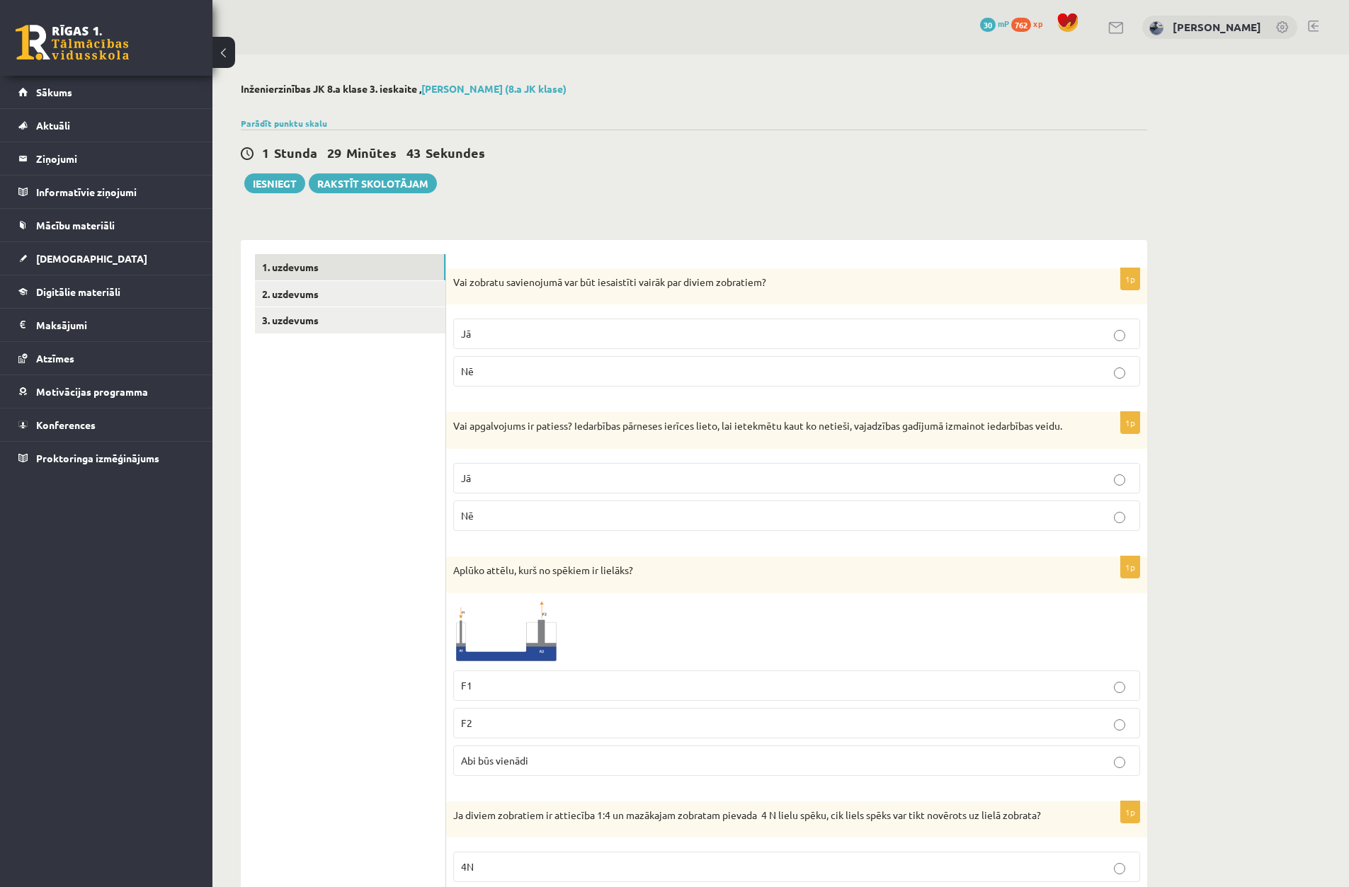
click at [547, 331] on p "Jā" at bounding box center [796, 333] width 671 height 15
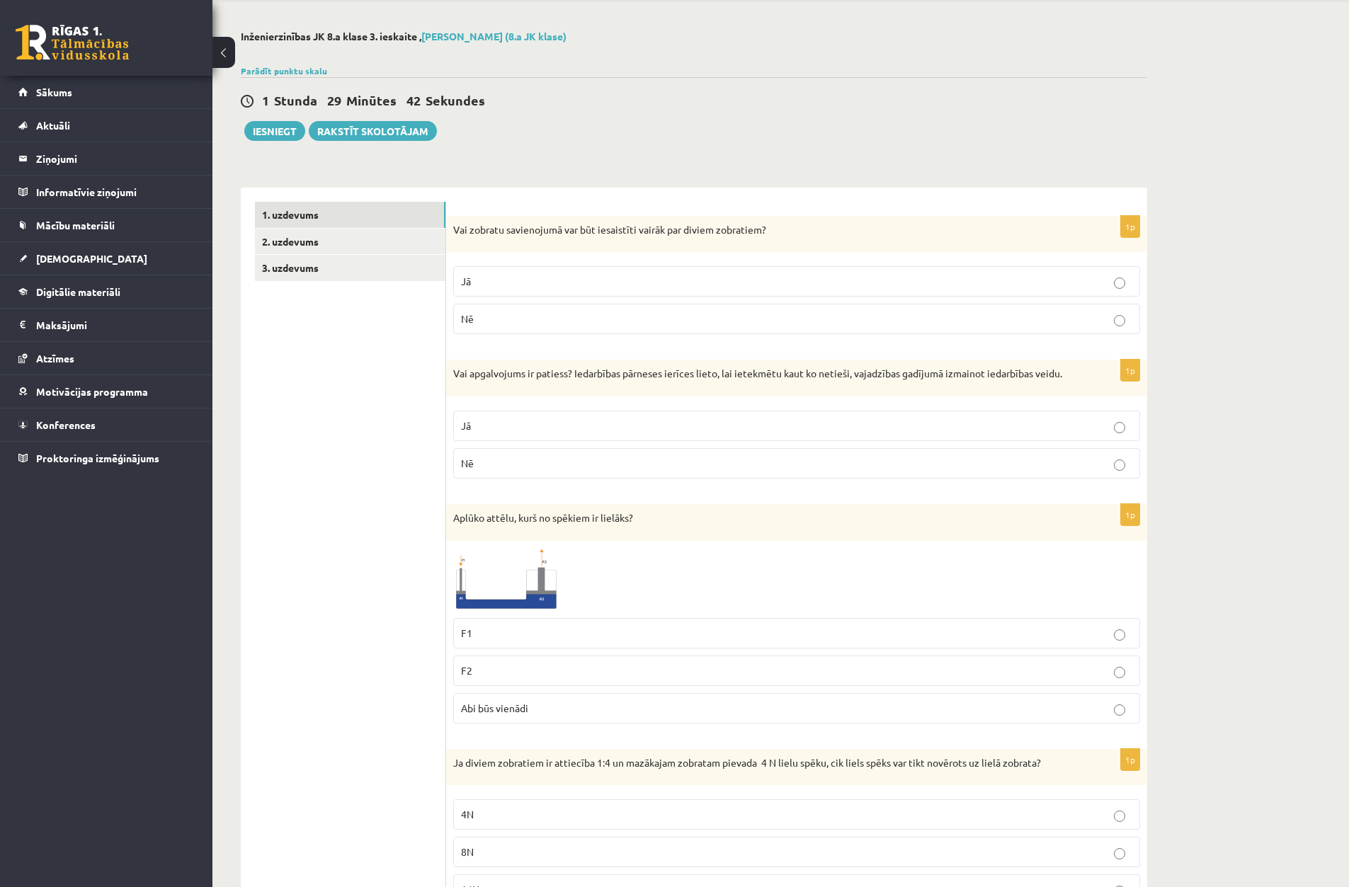
scroll to position [142, 0]
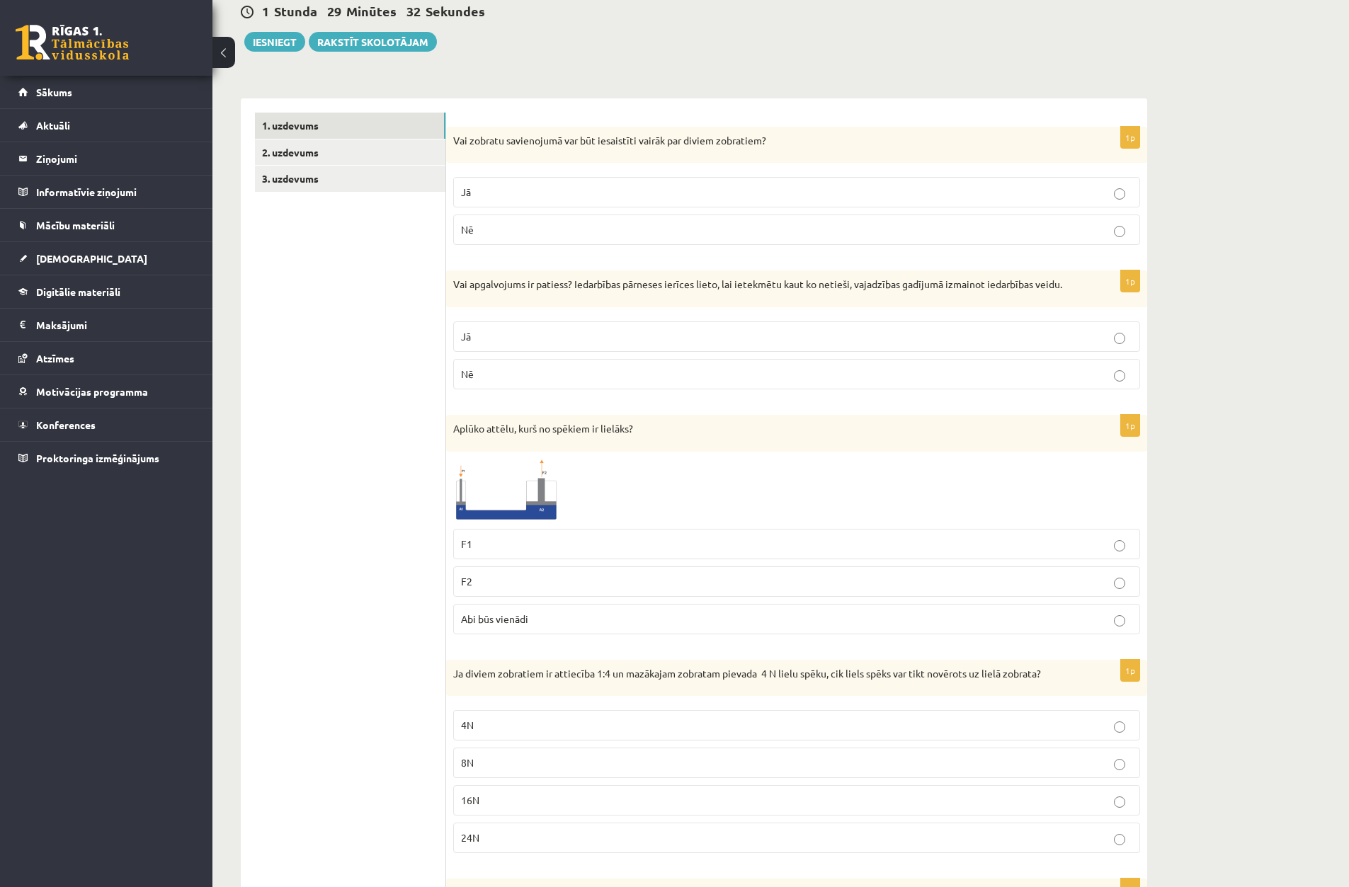
click at [583, 333] on p "Jā" at bounding box center [796, 336] width 671 height 15
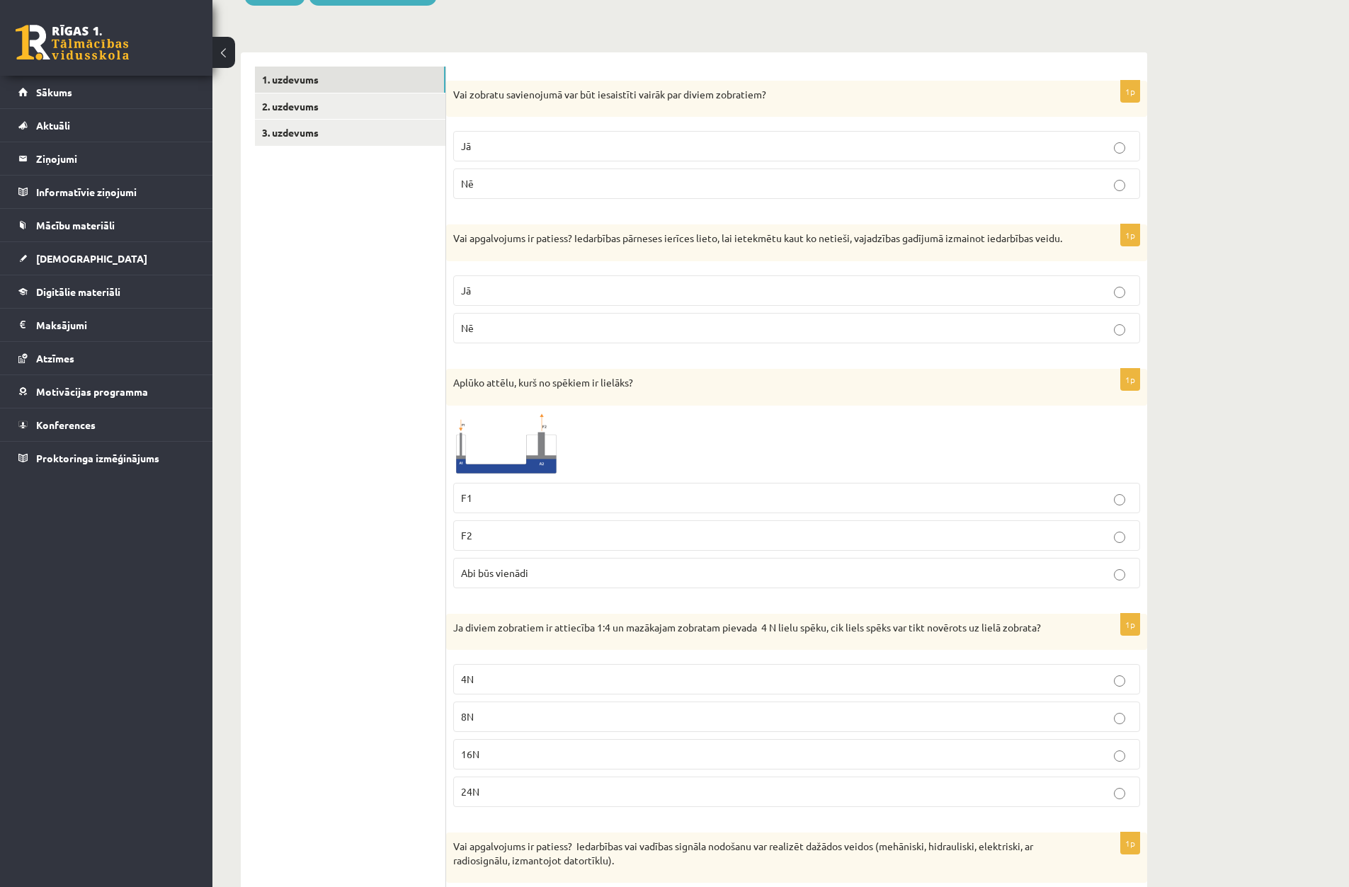
scroll to position [212, 0]
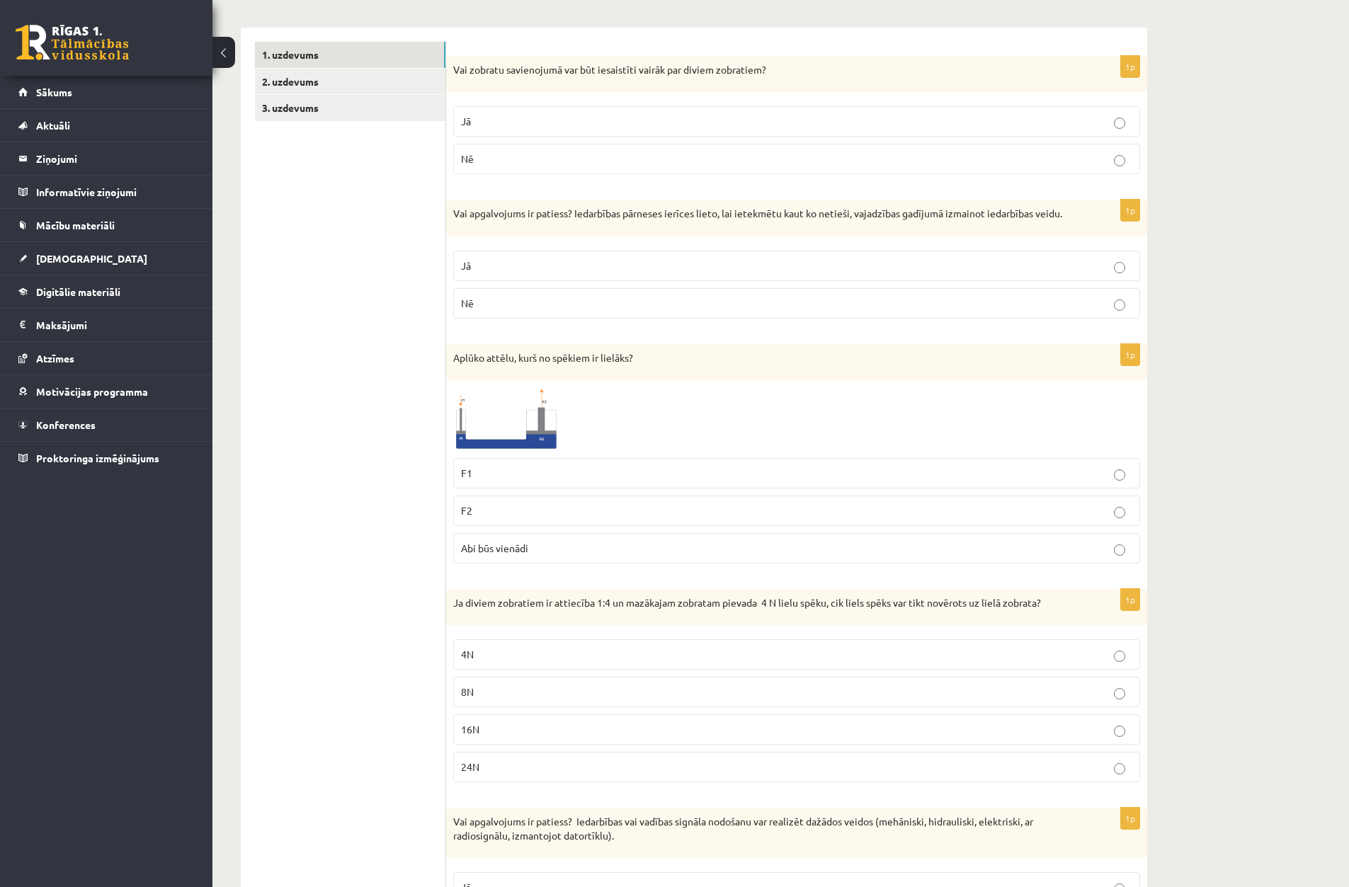
click at [513, 548] on span "Abi būs vienādi" at bounding box center [494, 548] width 67 height 13
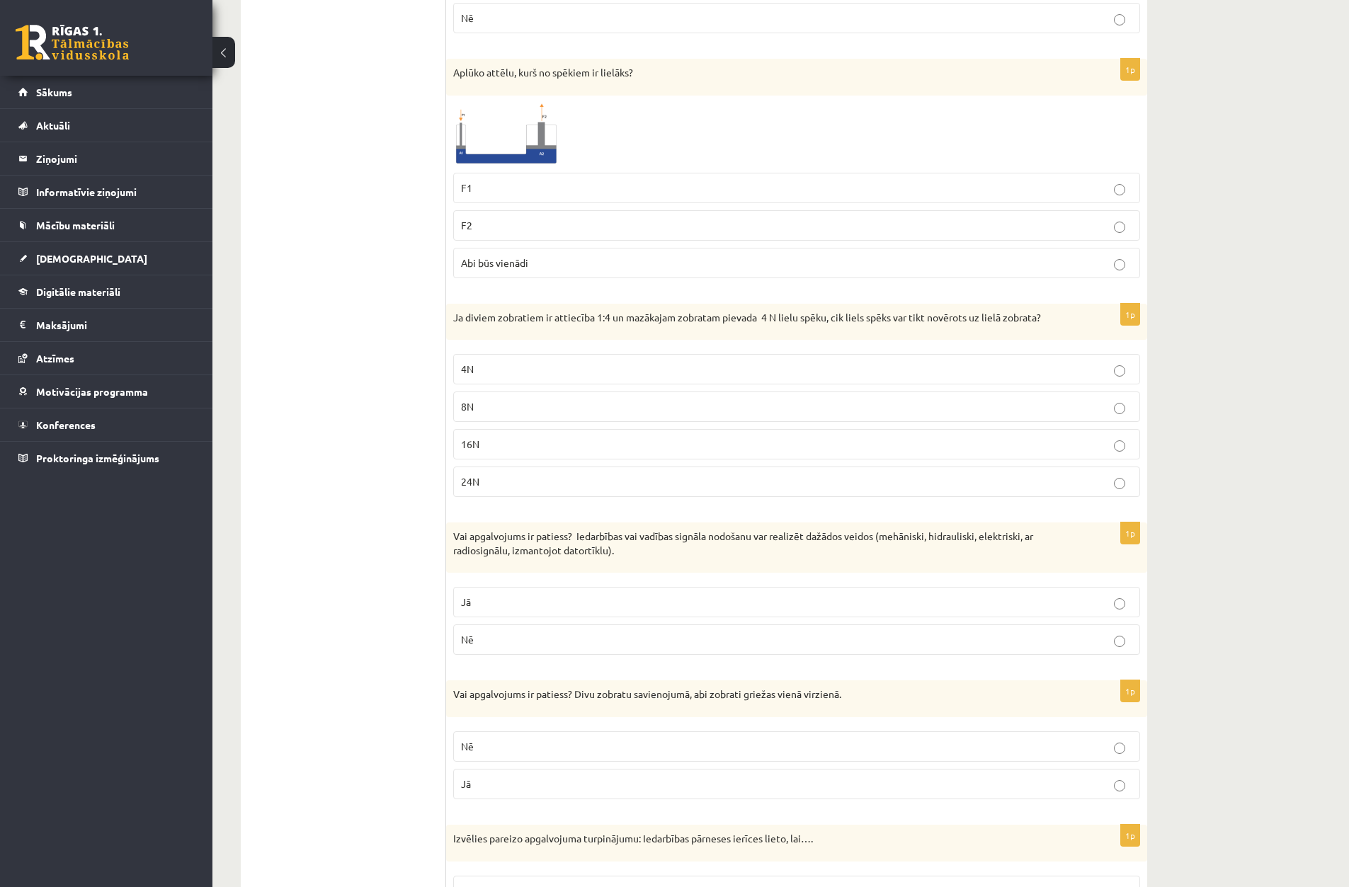
scroll to position [566, 0]
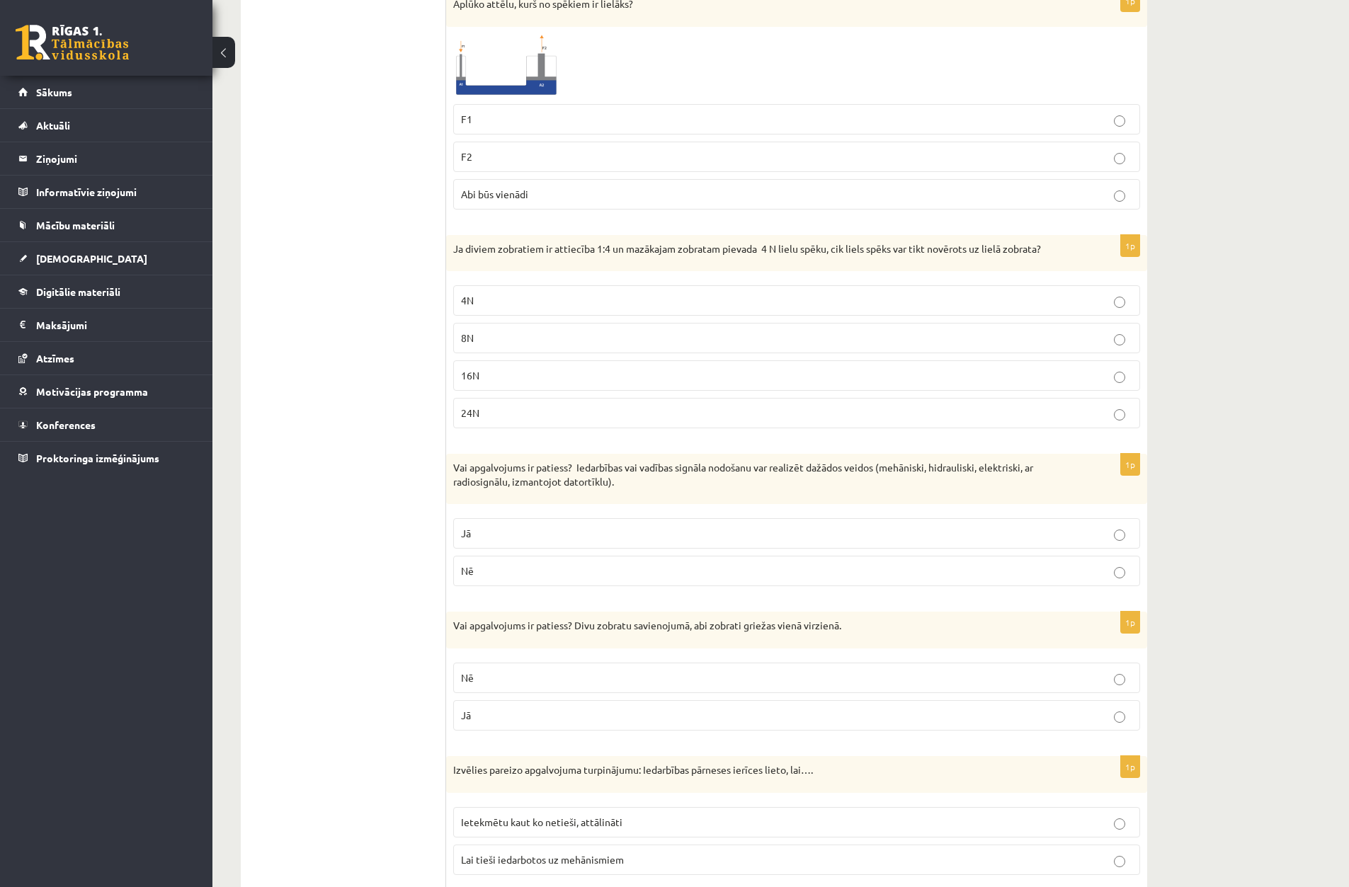
click at [963, 526] on label "Jā" at bounding box center [796, 533] width 687 height 30
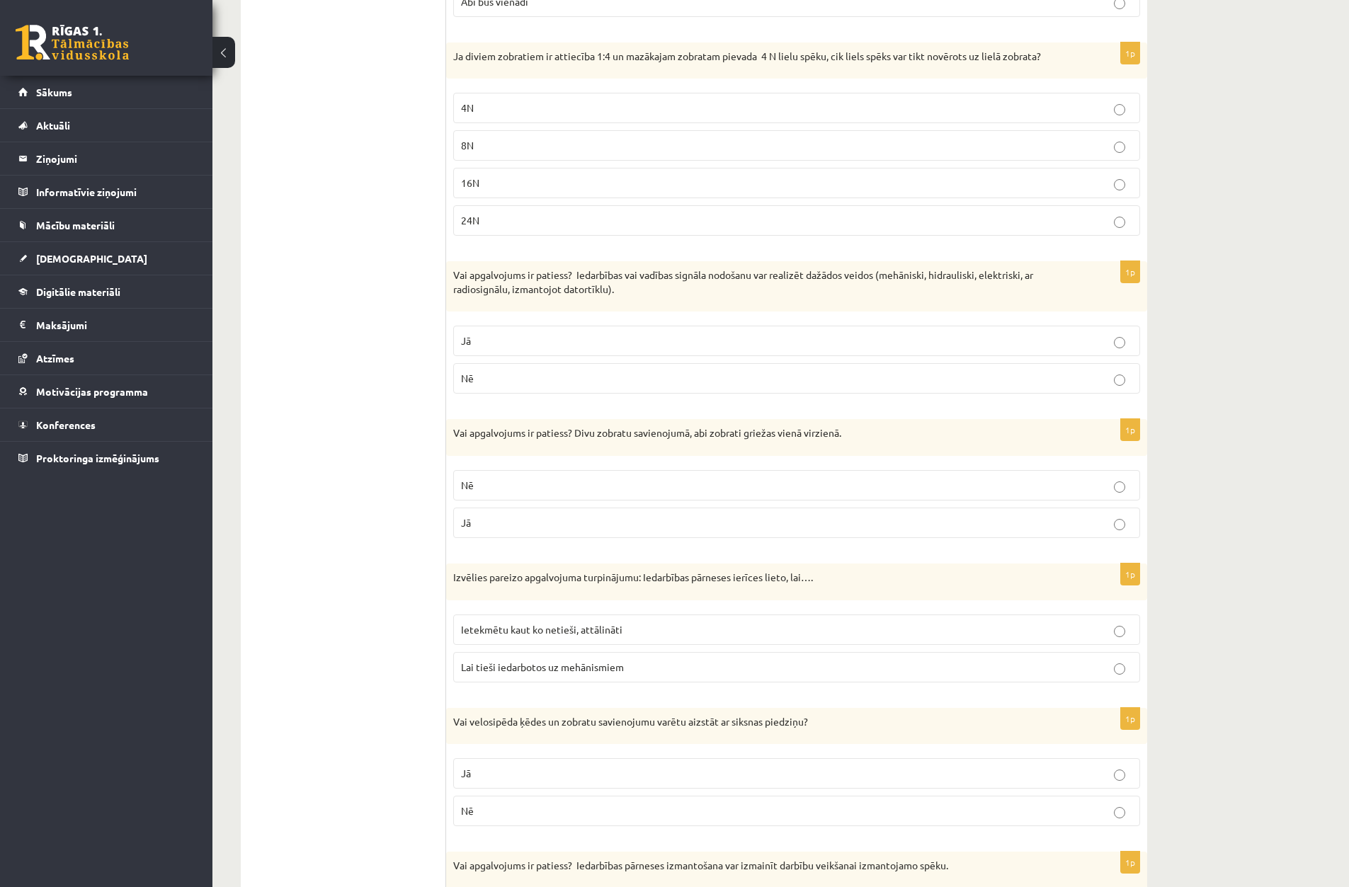
scroll to position [779, 0]
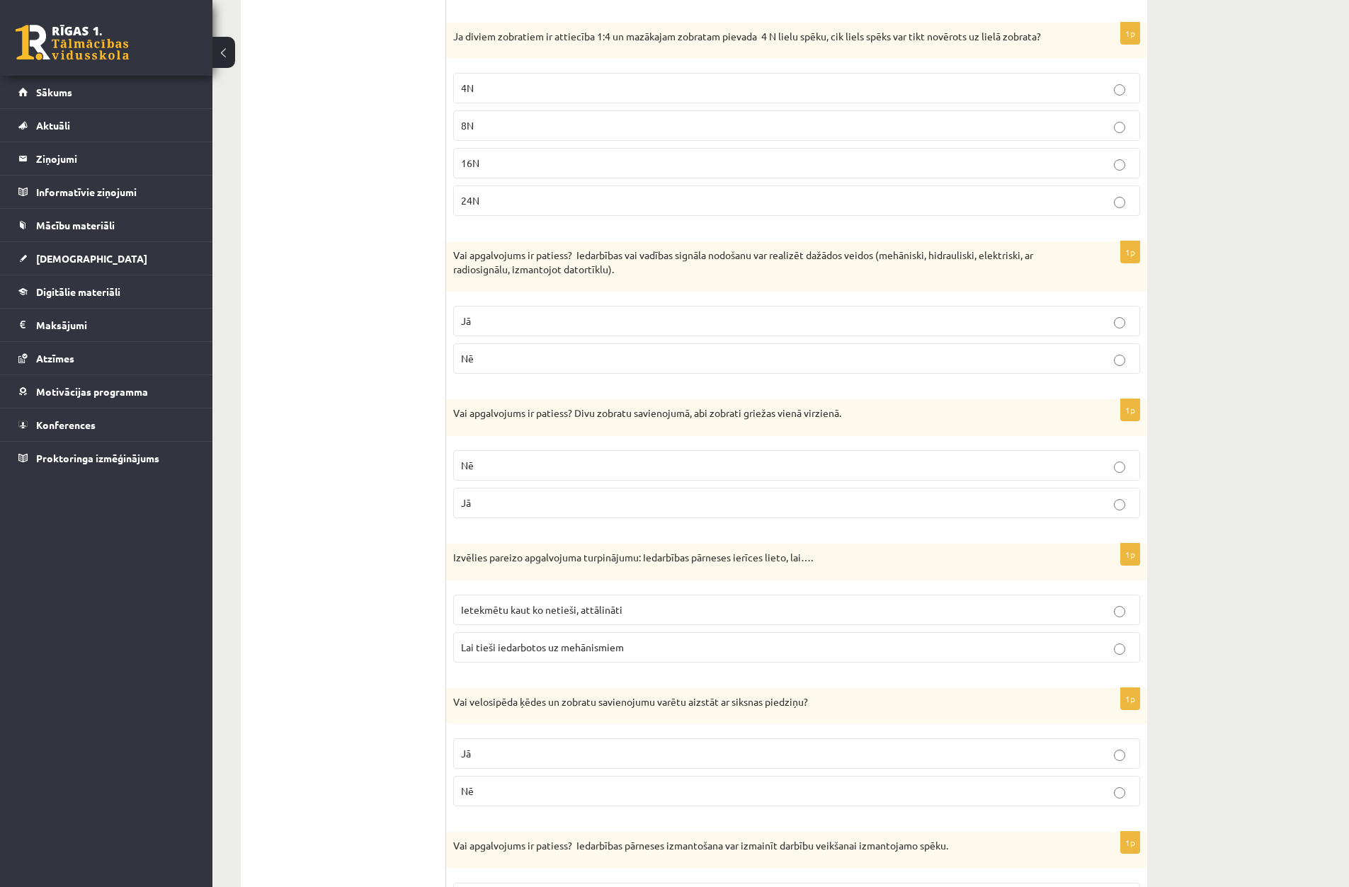
click at [672, 505] on p "Jā" at bounding box center [796, 503] width 671 height 15
click at [666, 457] on label "Nē" at bounding box center [796, 465] width 687 height 30
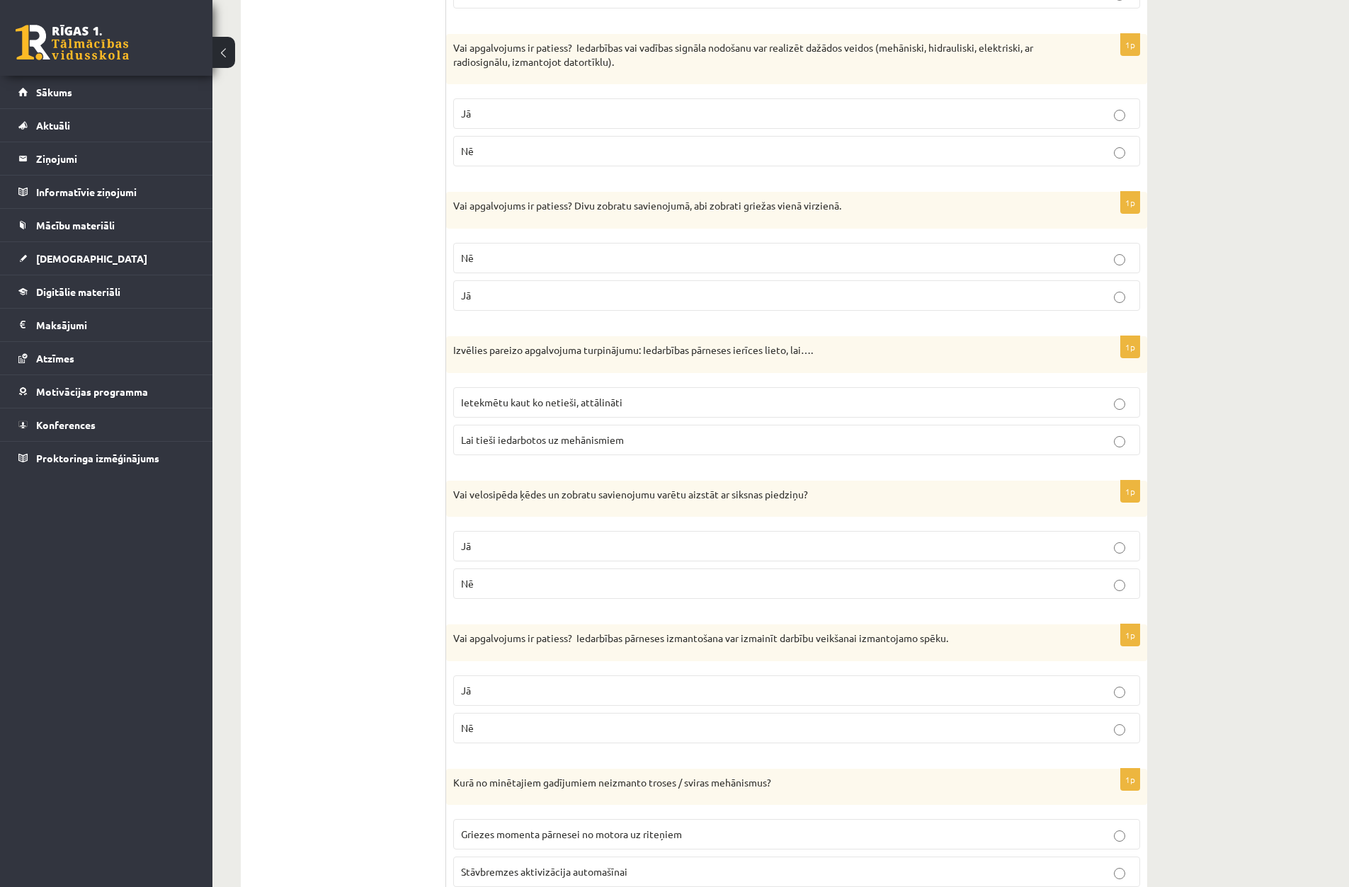
scroll to position [991, 0]
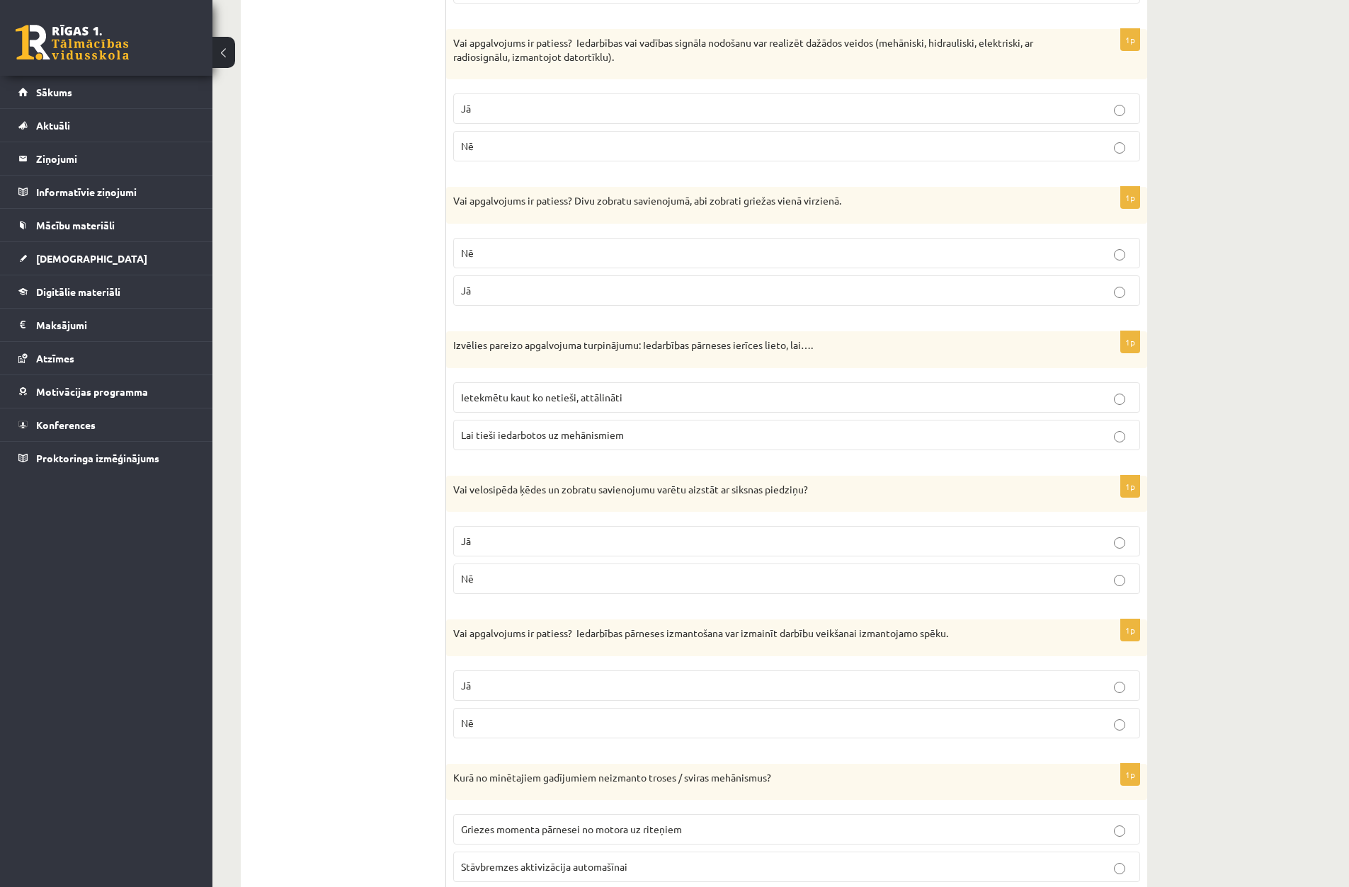
click at [606, 404] on p "Ietekmētu kaut ko netieši, attālināti" at bounding box center [796, 397] width 671 height 15
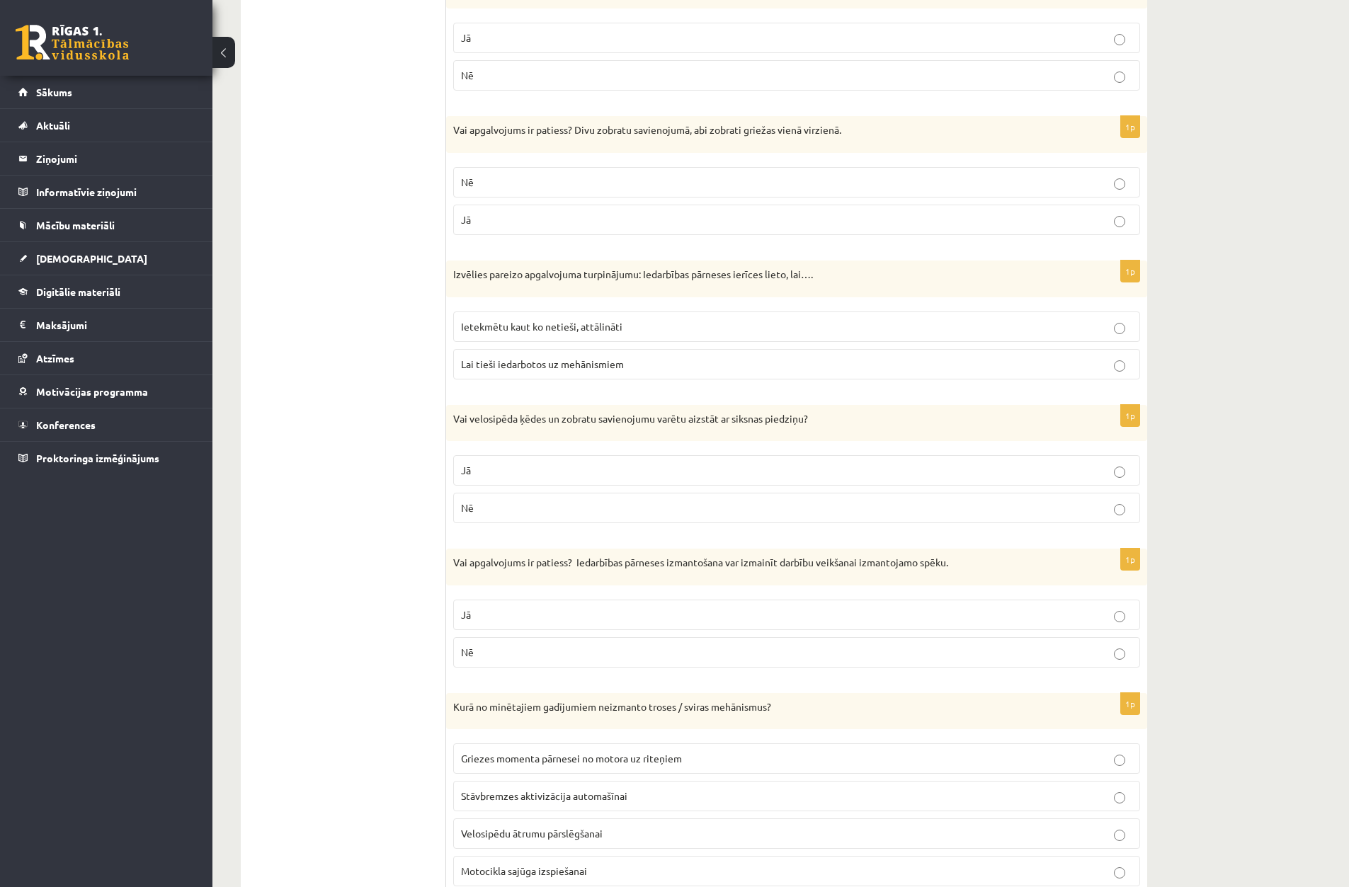
scroll to position [1116, 0]
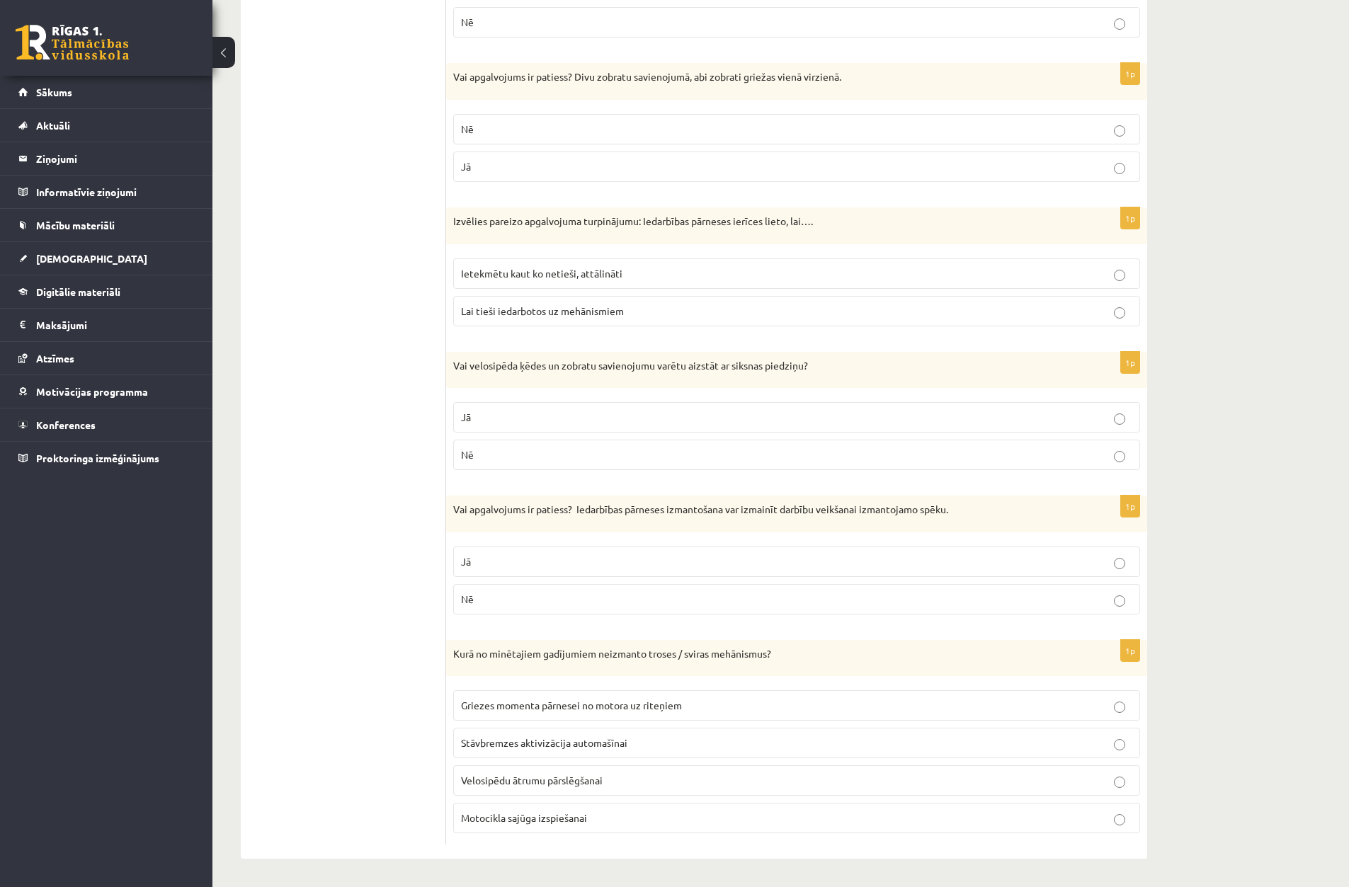
click at [880, 394] on div "1p Vai velosipēda ķēdes un zobratu savienojumu varētu aizstāt ar siksnas piedzi…" at bounding box center [796, 417] width 701 height 130
click at [864, 404] on label "Jā" at bounding box center [796, 417] width 687 height 30
click at [558, 603] on p "Nē" at bounding box center [796, 599] width 671 height 15
drag, startPoint x: 509, startPoint y: 718, endPoint x: 506, endPoint y: 704, distance: 14.6
click at [509, 717] on label "Griezes momenta pārnesei no motora uz riteņiem" at bounding box center [796, 705] width 687 height 30
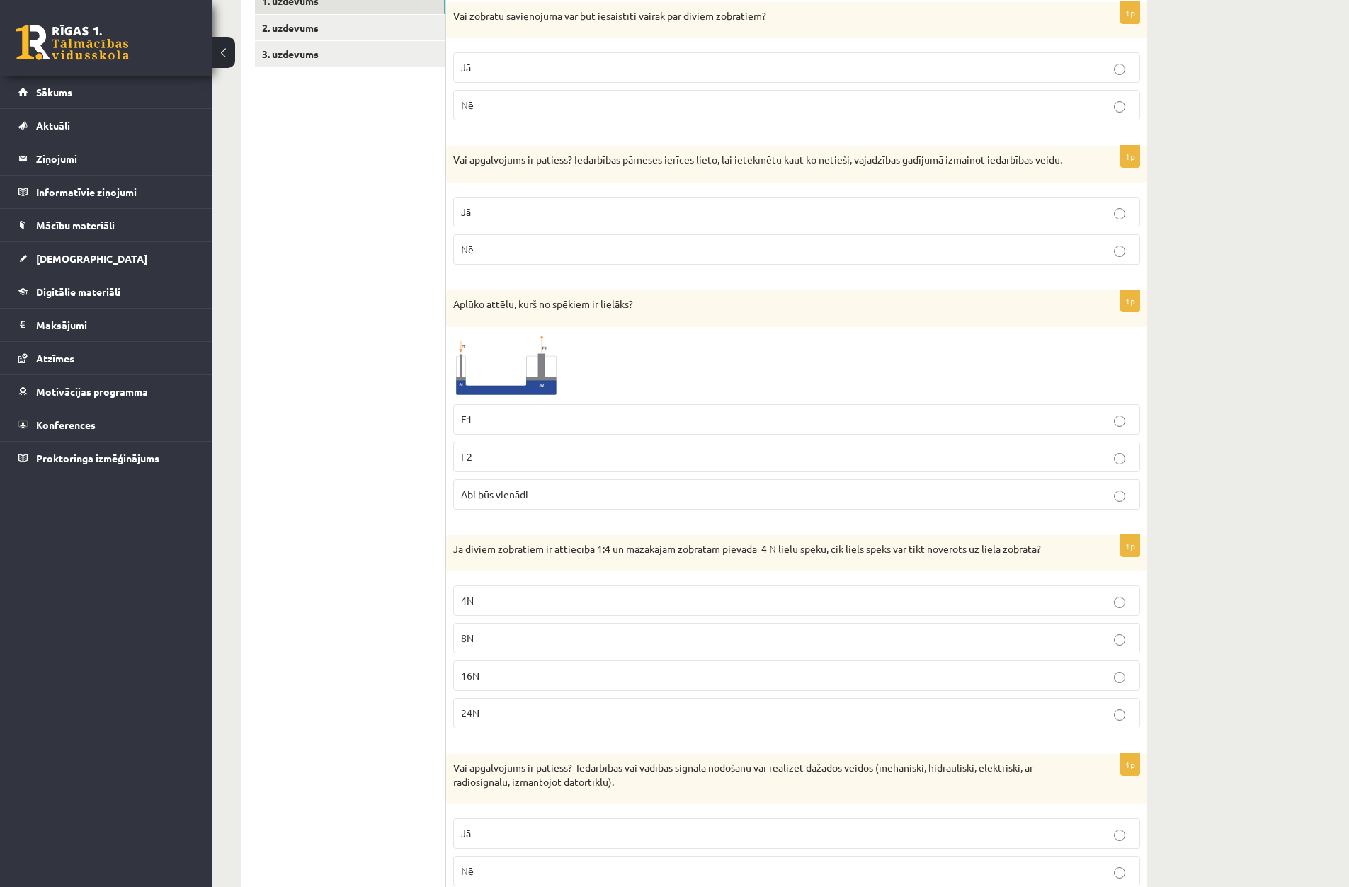
scroll to position [0, 0]
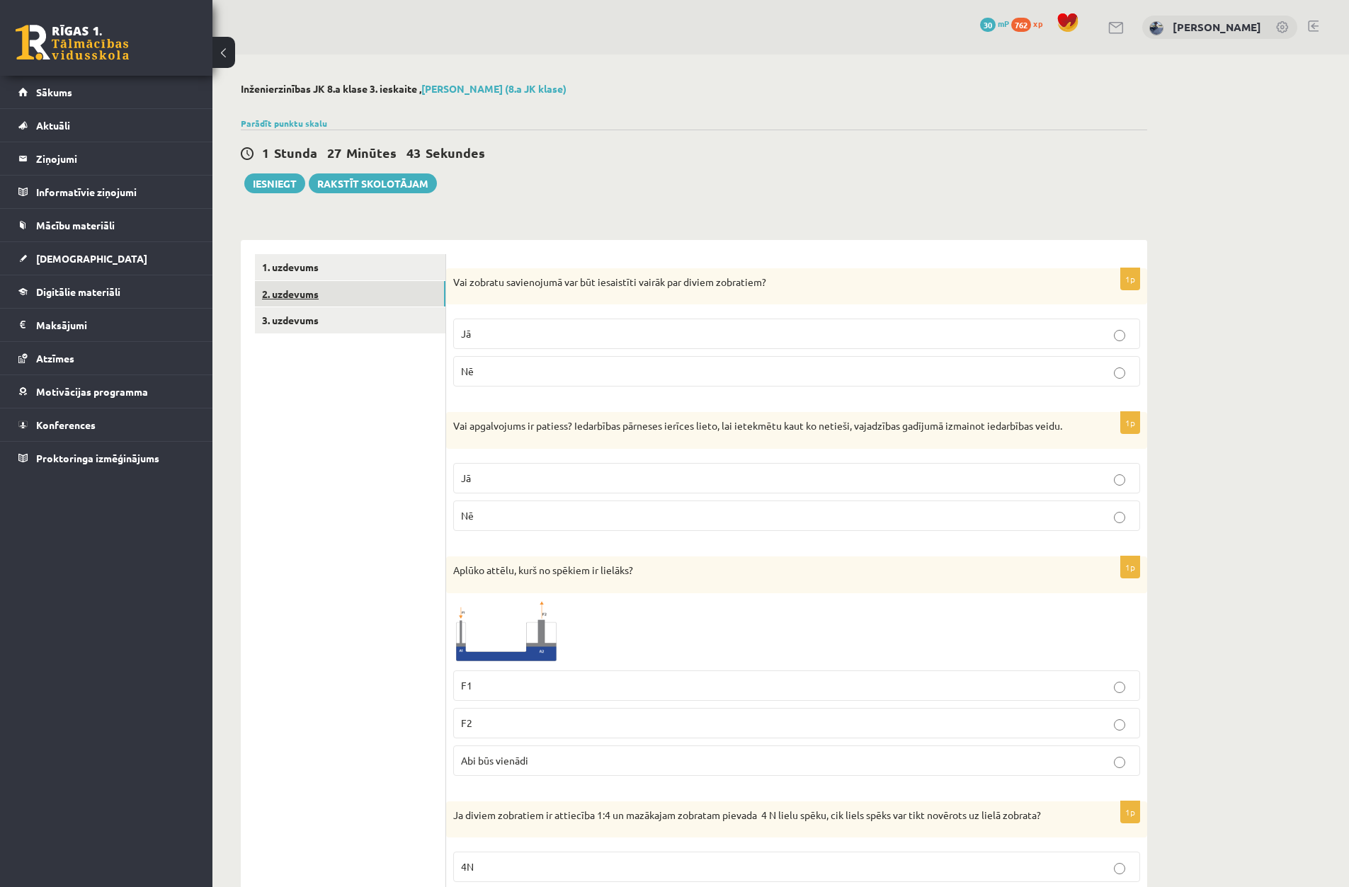
click at [306, 287] on link "2. uzdevums" at bounding box center [350, 294] width 190 height 26
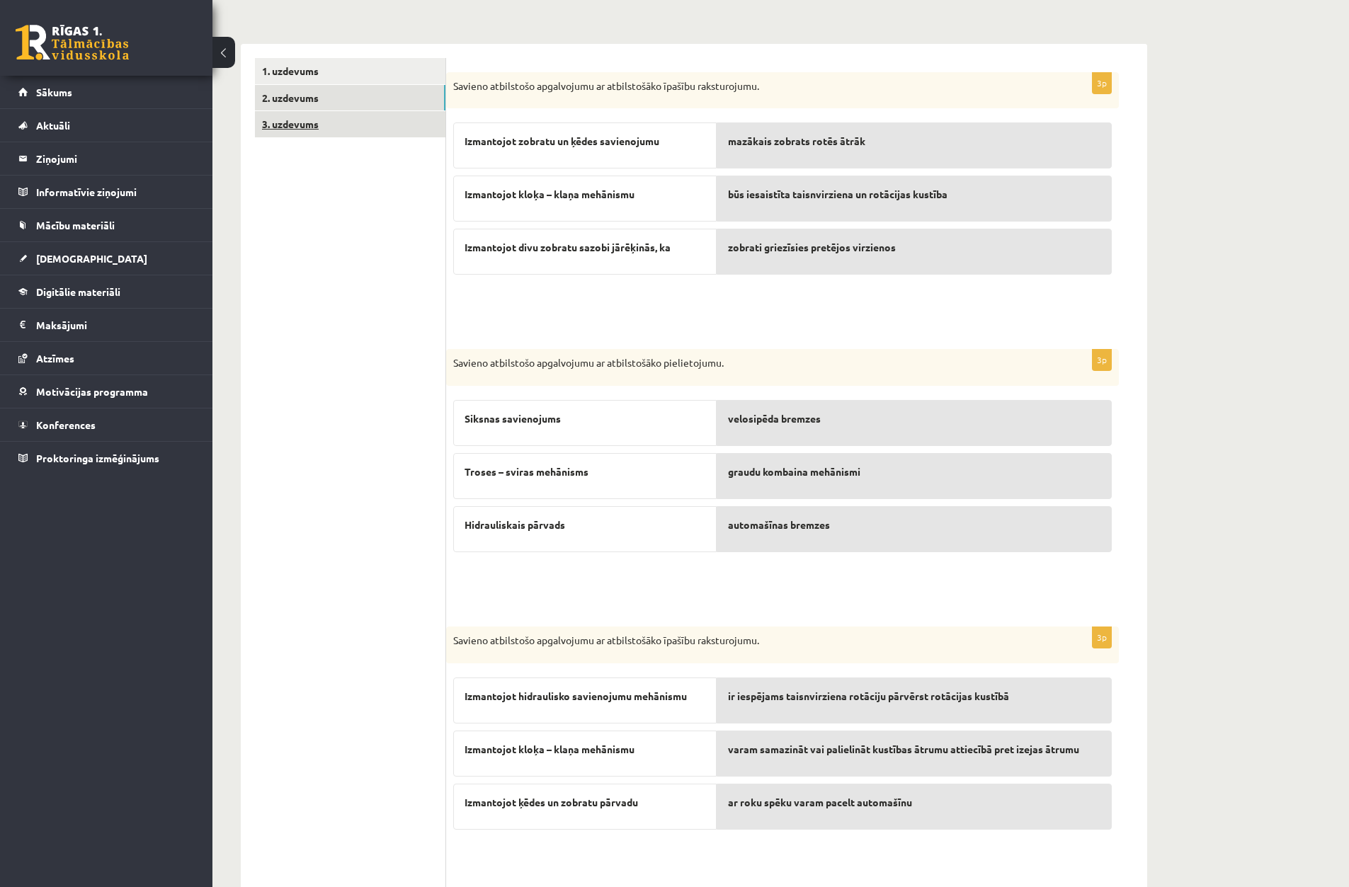
scroll to position [171, 0]
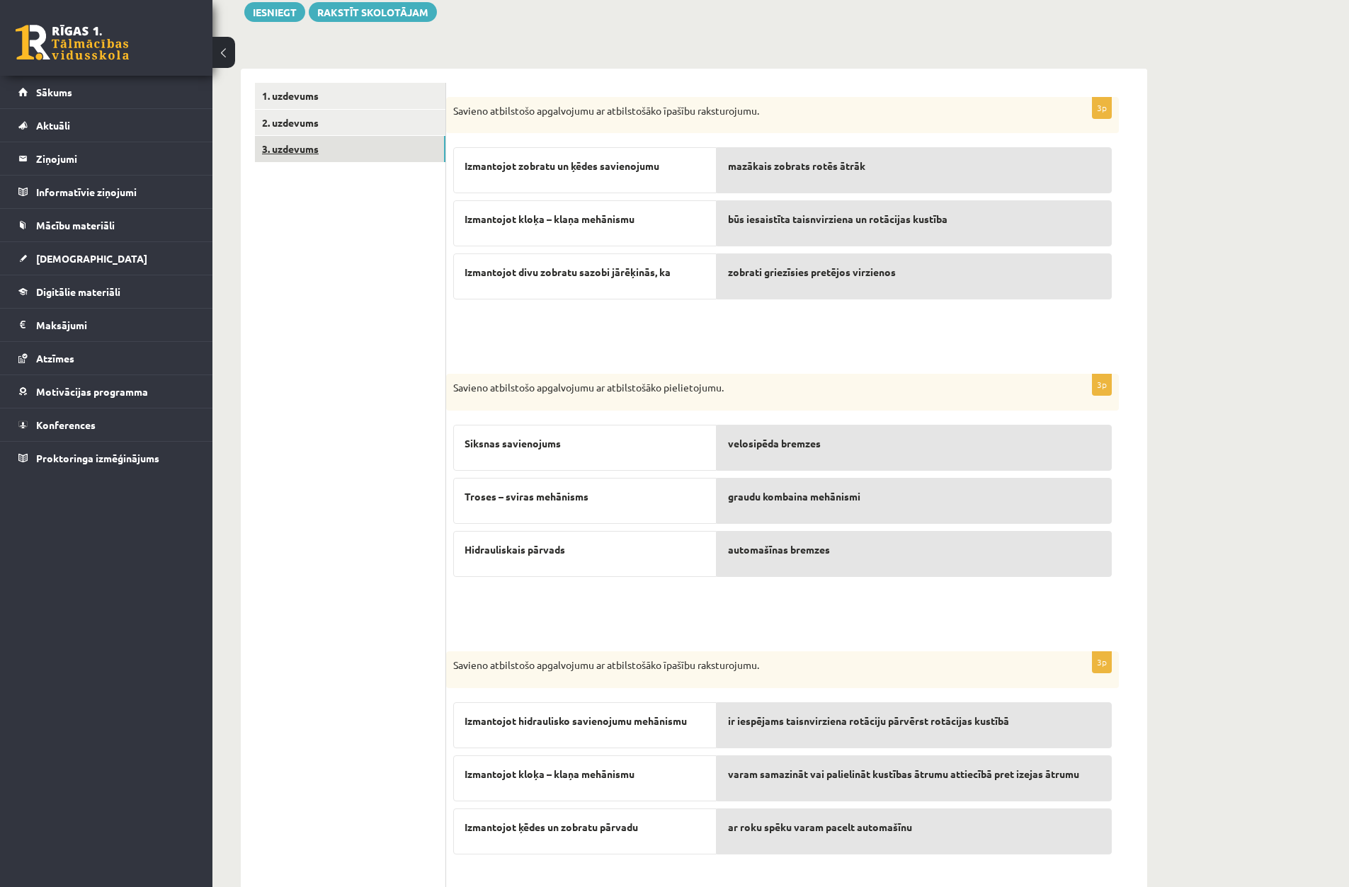
click at [323, 152] on link "3. uzdevums" at bounding box center [350, 149] width 190 height 26
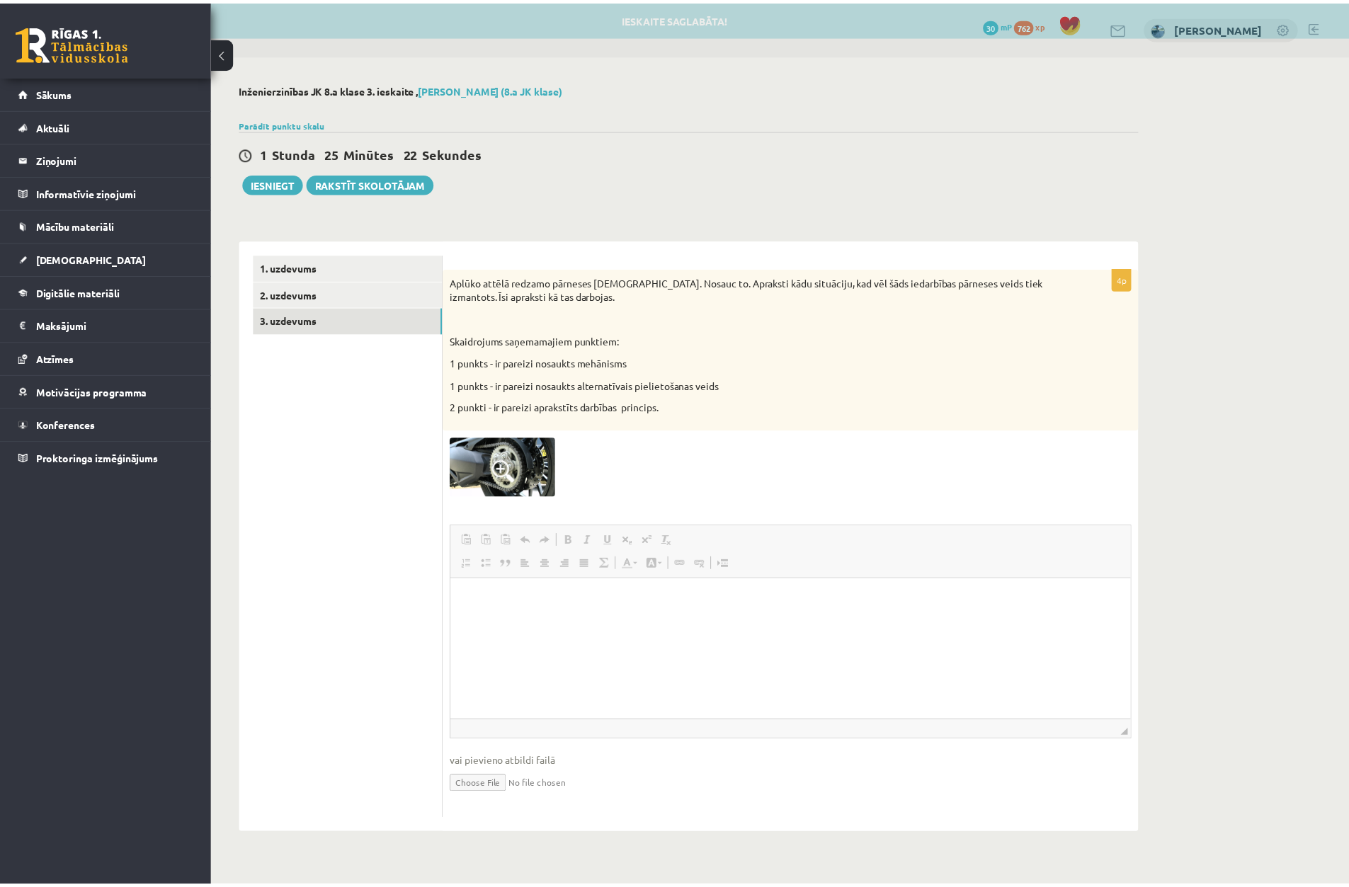
scroll to position [0, 0]
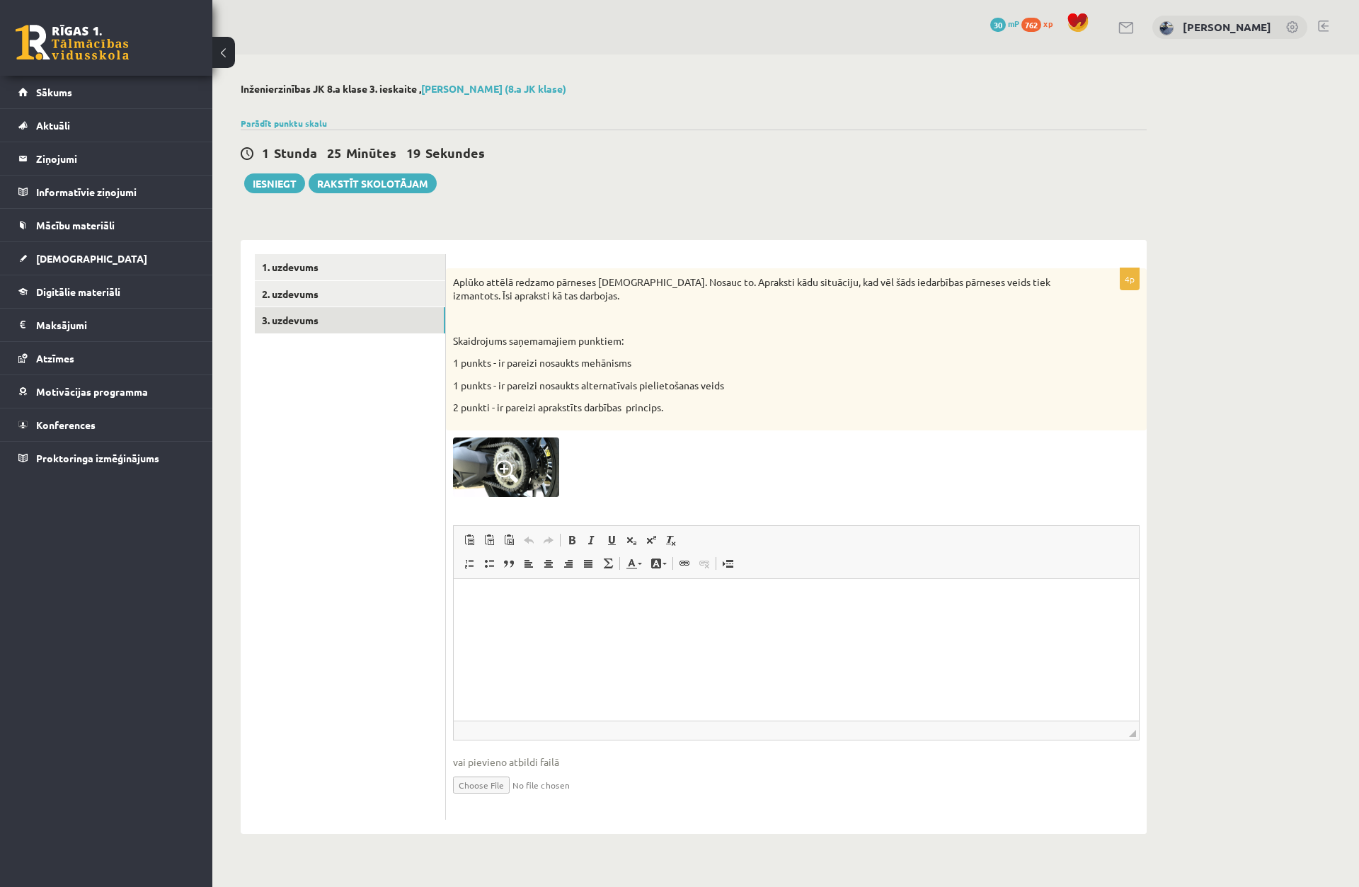
click at [548, 471] on img at bounding box center [506, 467] width 106 height 59
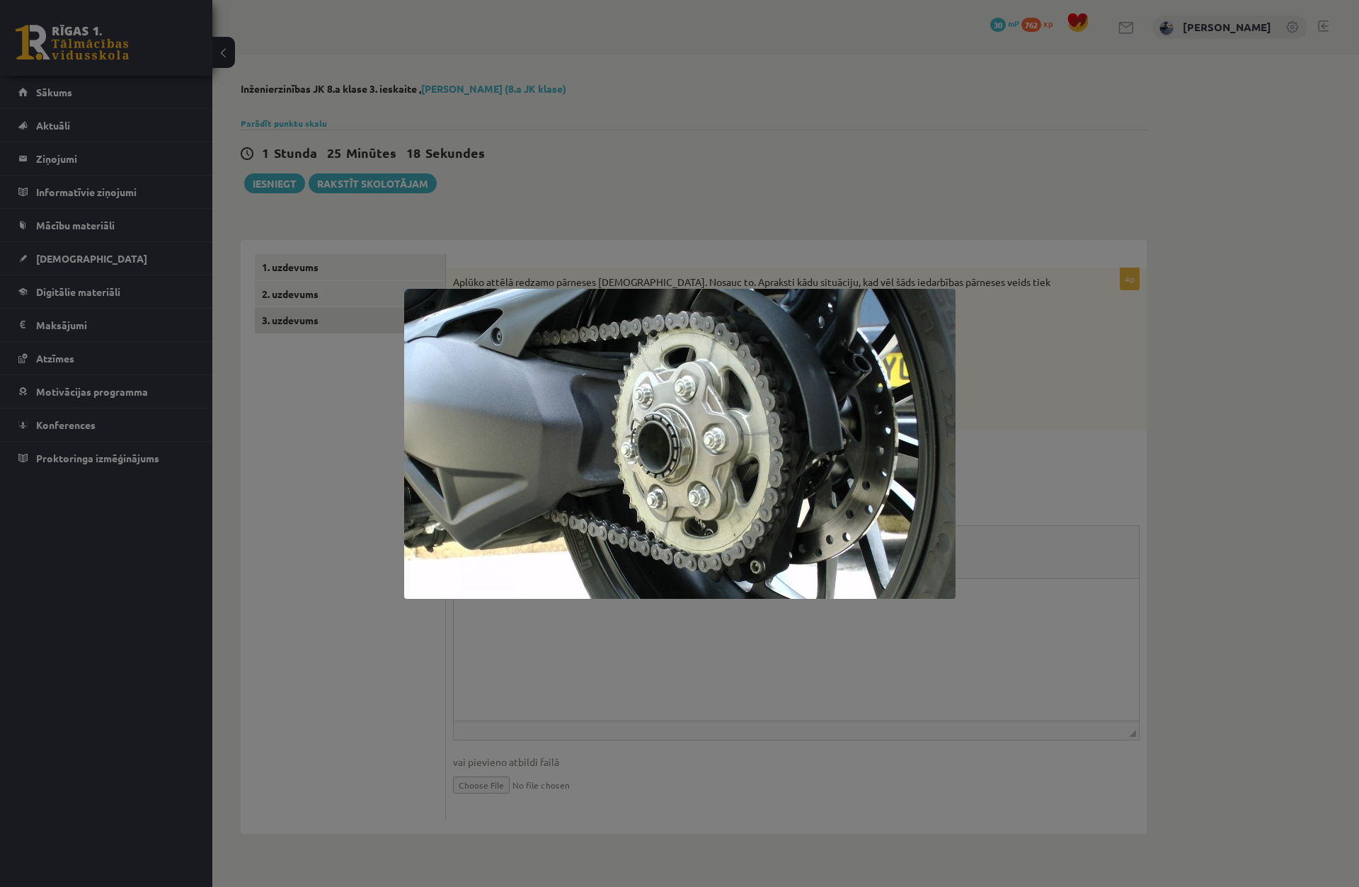
click at [605, 218] on div at bounding box center [679, 443] width 1359 height 887
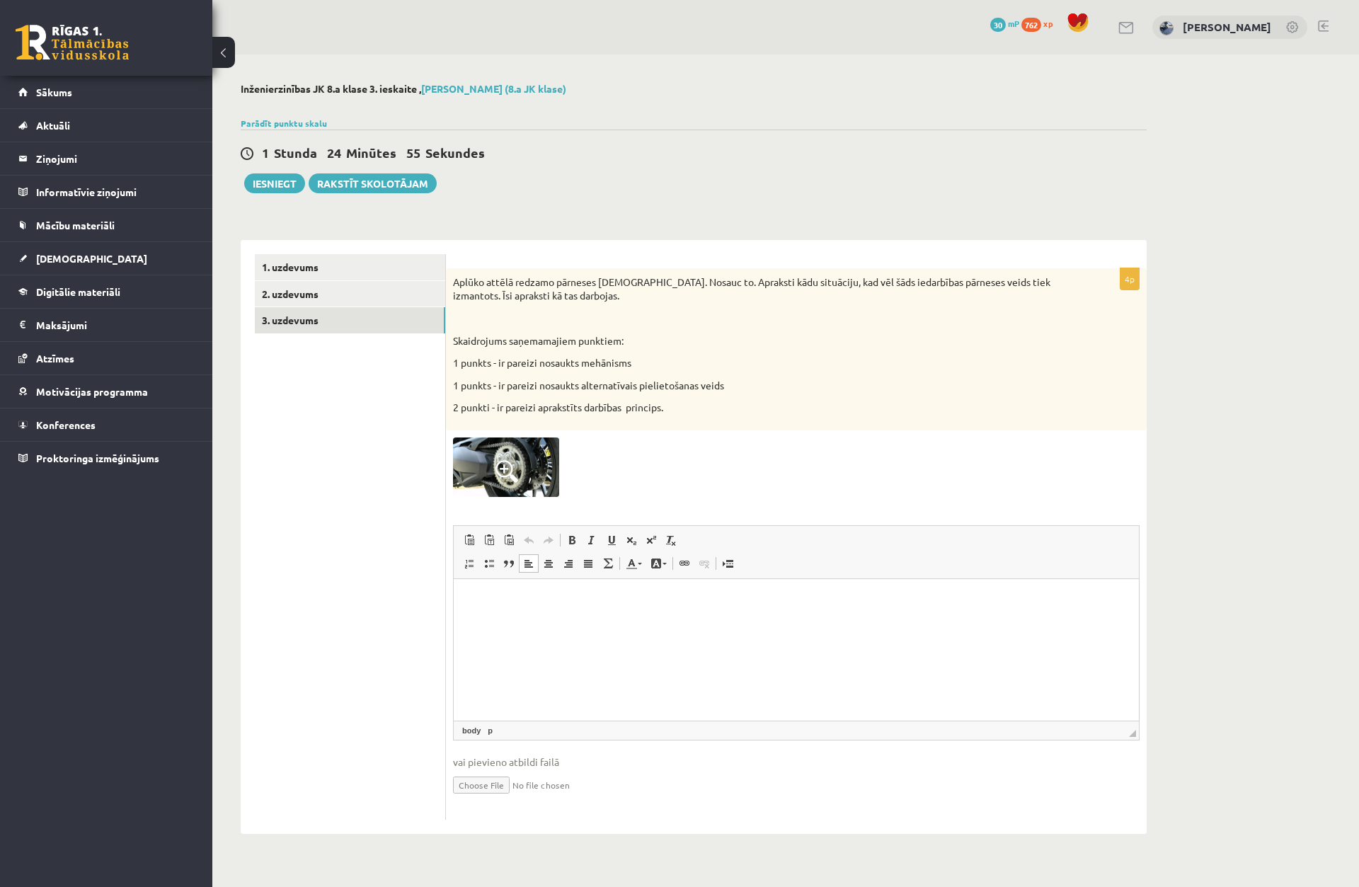
click at [574, 583] on html at bounding box center [796, 600] width 685 height 43
paste body "Rich Text Editor, wiswyg-editor-user-answer-47024887221220"
click at [627, 600] on p "**********" at bounding box center [796, 600] width 657 height 15
click at [639, 600] on p "**********" at bounding box center [796, 600] width 657 height 15
click at [703, 629] on p "**********" at bounding box center [796, 624] width 657 height 15
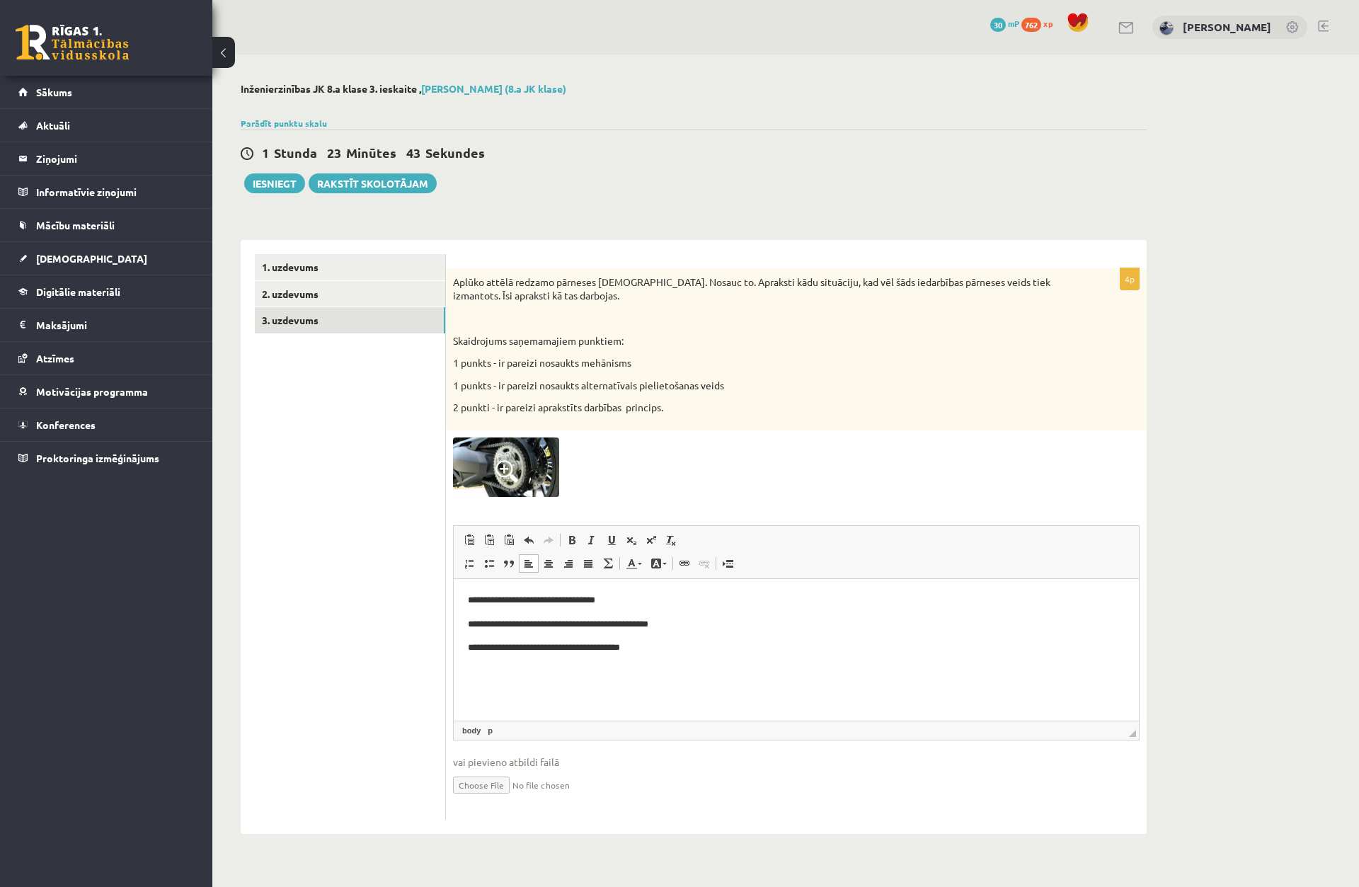
click at [475, 645] on p "**********" at bounding box center [796, 648] width 657 height 15
click at [474, 599] on p "**********" at bounding box center [796, 600] width 657 height 15
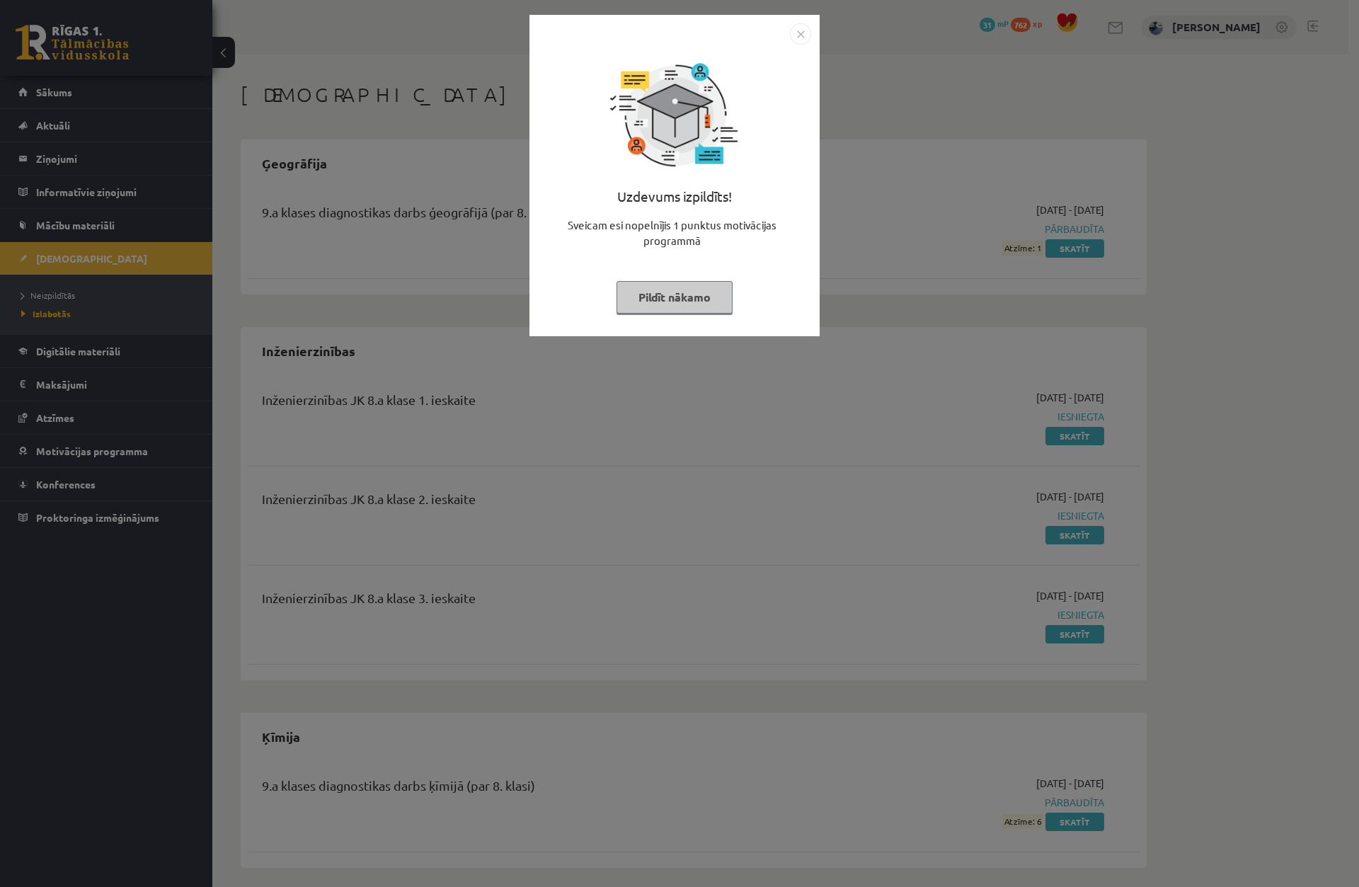
click at [682, 348] on div "Uzdevums izpildīts! Sveicam esi nopelnījis 1 punktus motivācijas programmā Pild…" at bounding box center [679, 443] width 1359 height 887
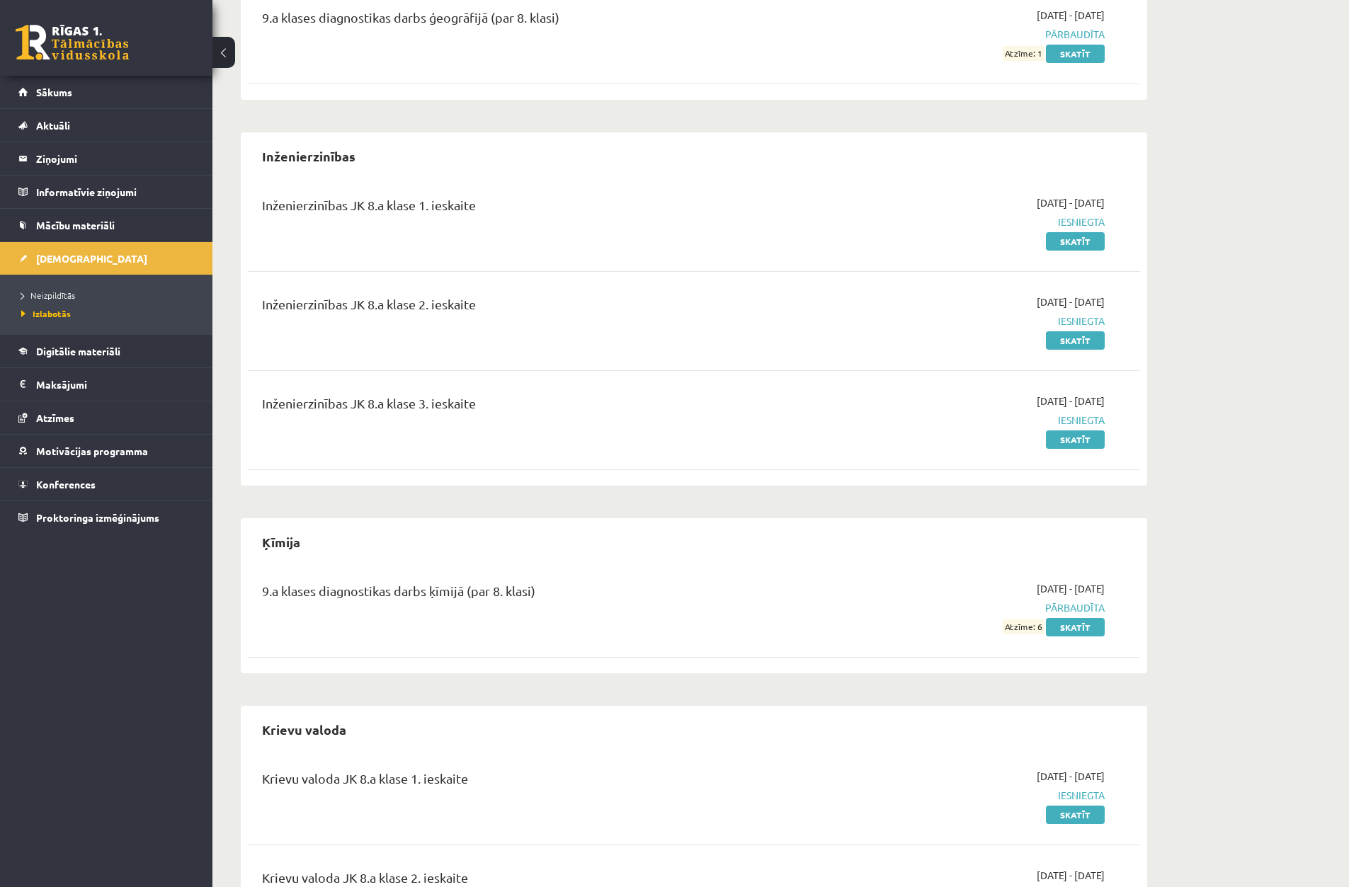
scroll to position [161, 0]
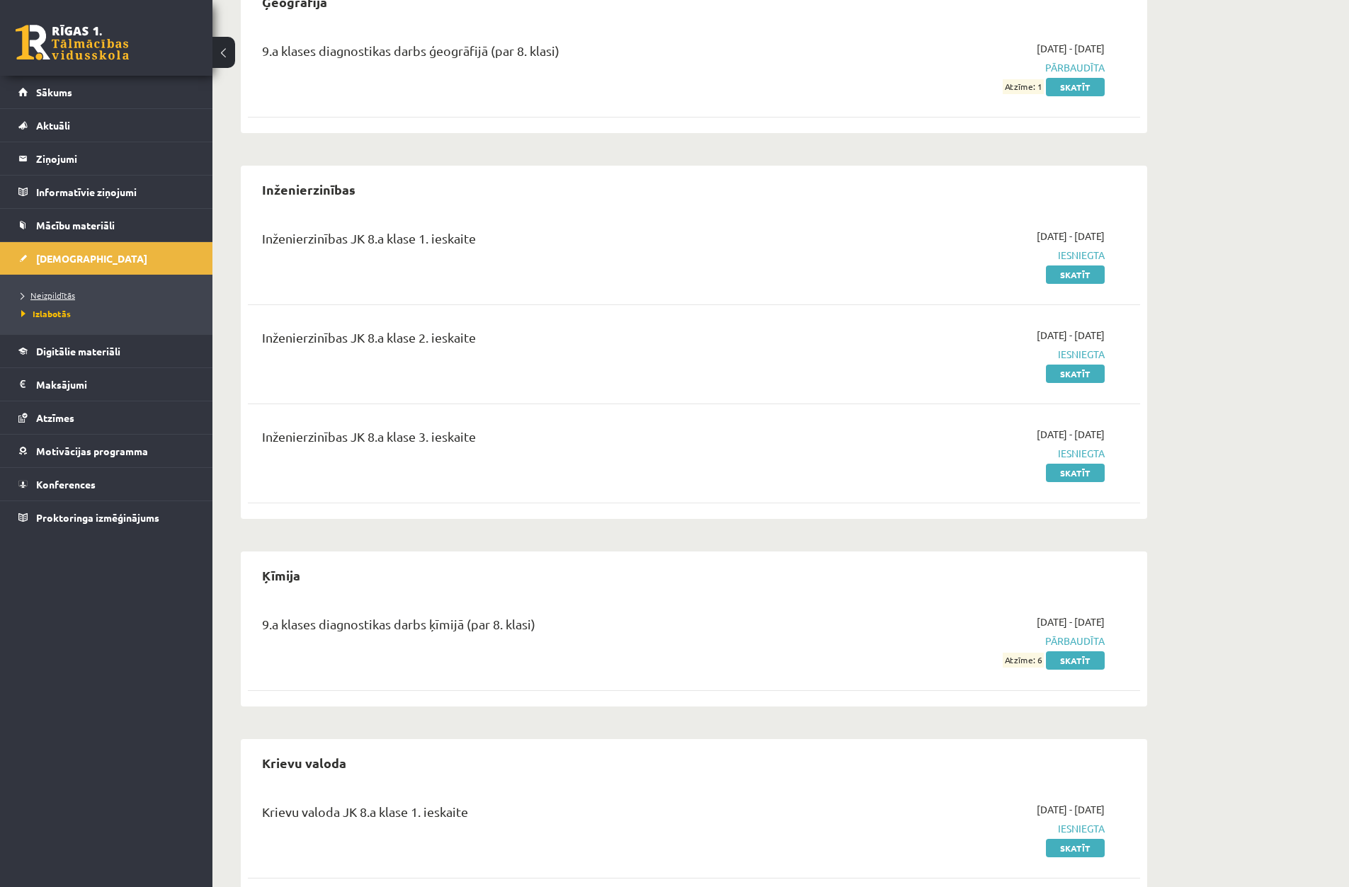
click at [56, 298] on span "Neizpildītās" at bounding box center [48, 295] width 54 height 11
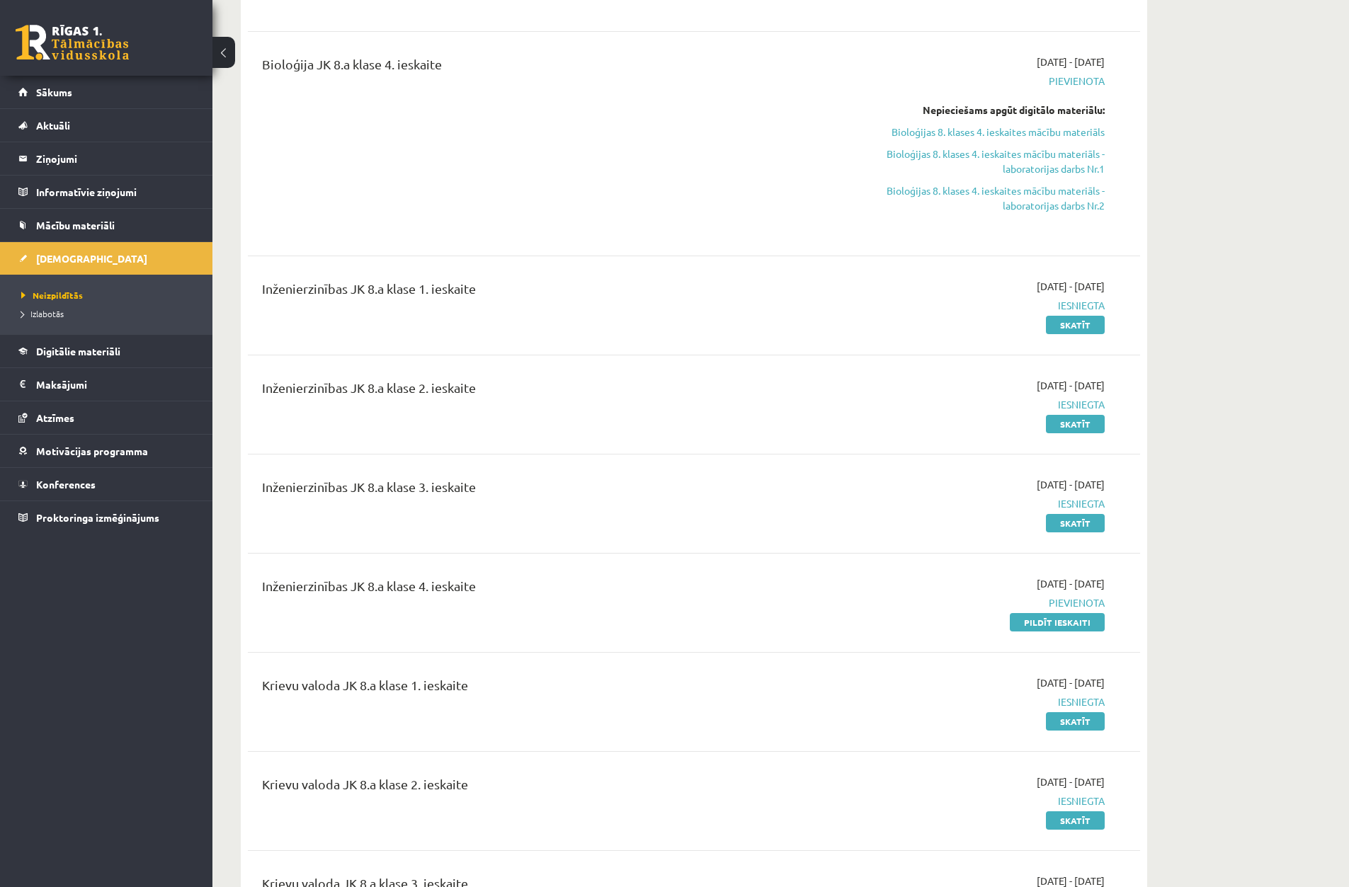
scroll to position [728, 0]
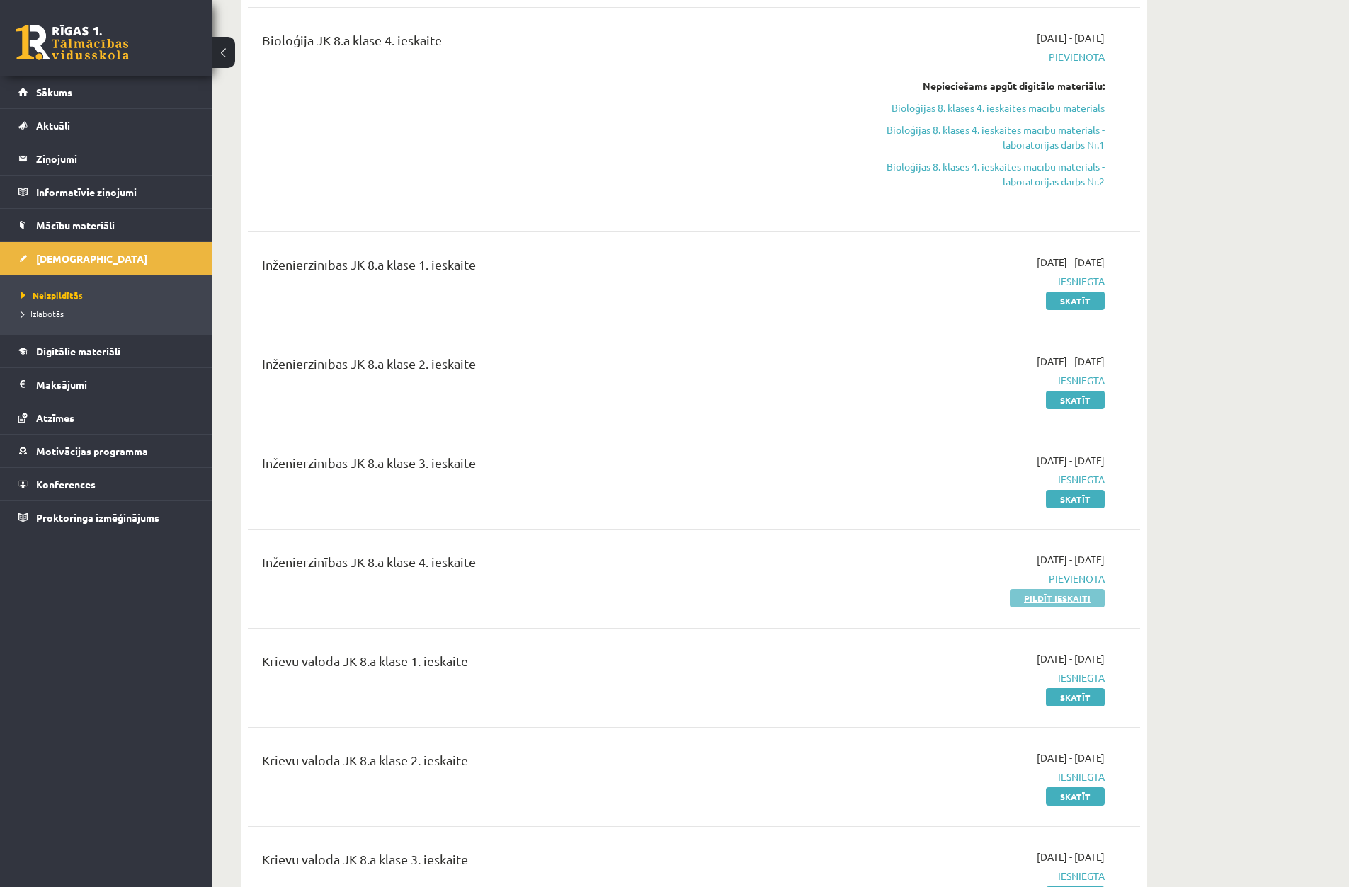
click at [1045, 600] on link "Pildīt ieskaiti" at bounding box center [1057, 598] width 95 height 18
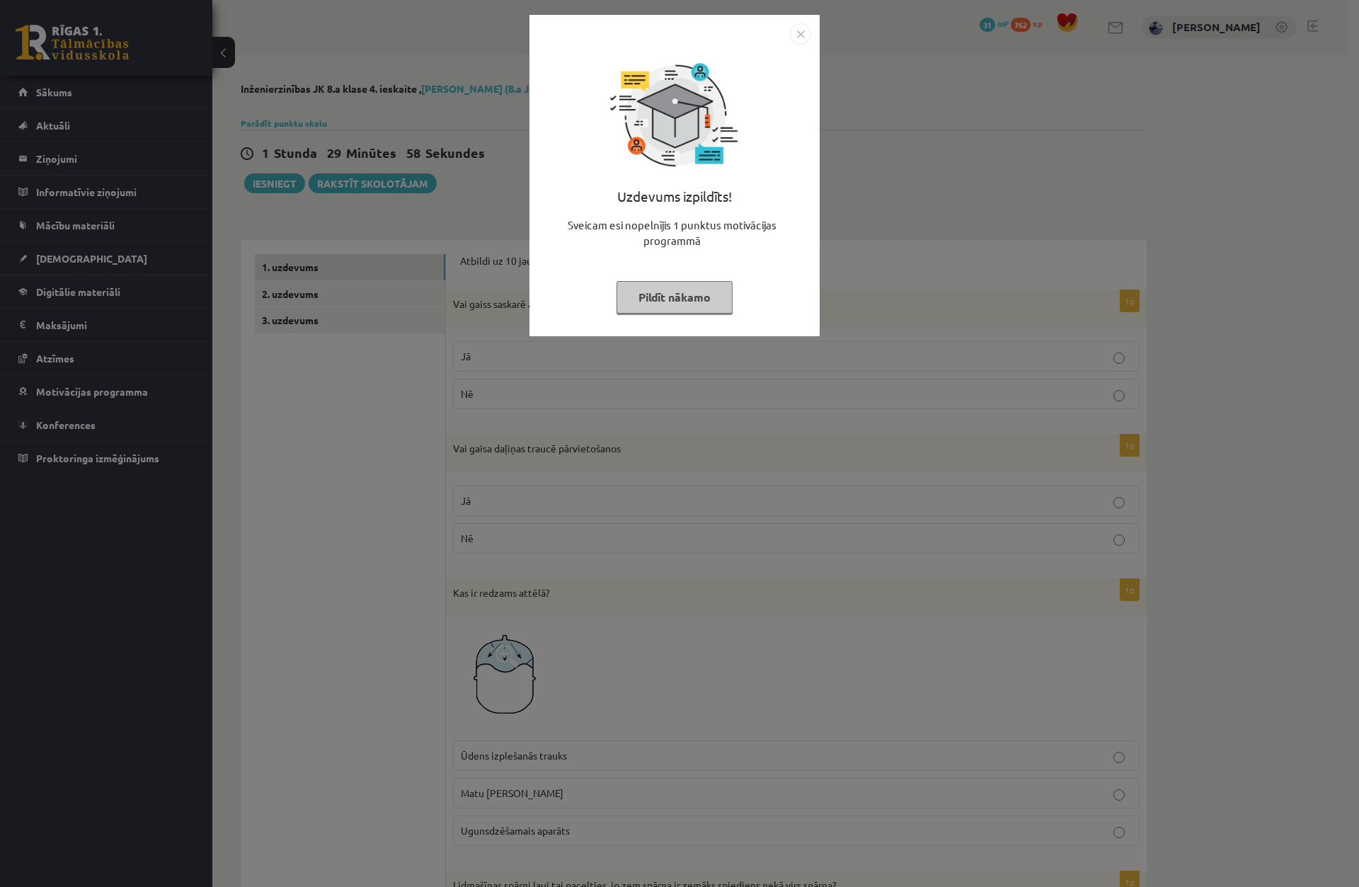
click at [794, 35] on img "Close" at bounding box center [800, 33] width 21 height 21
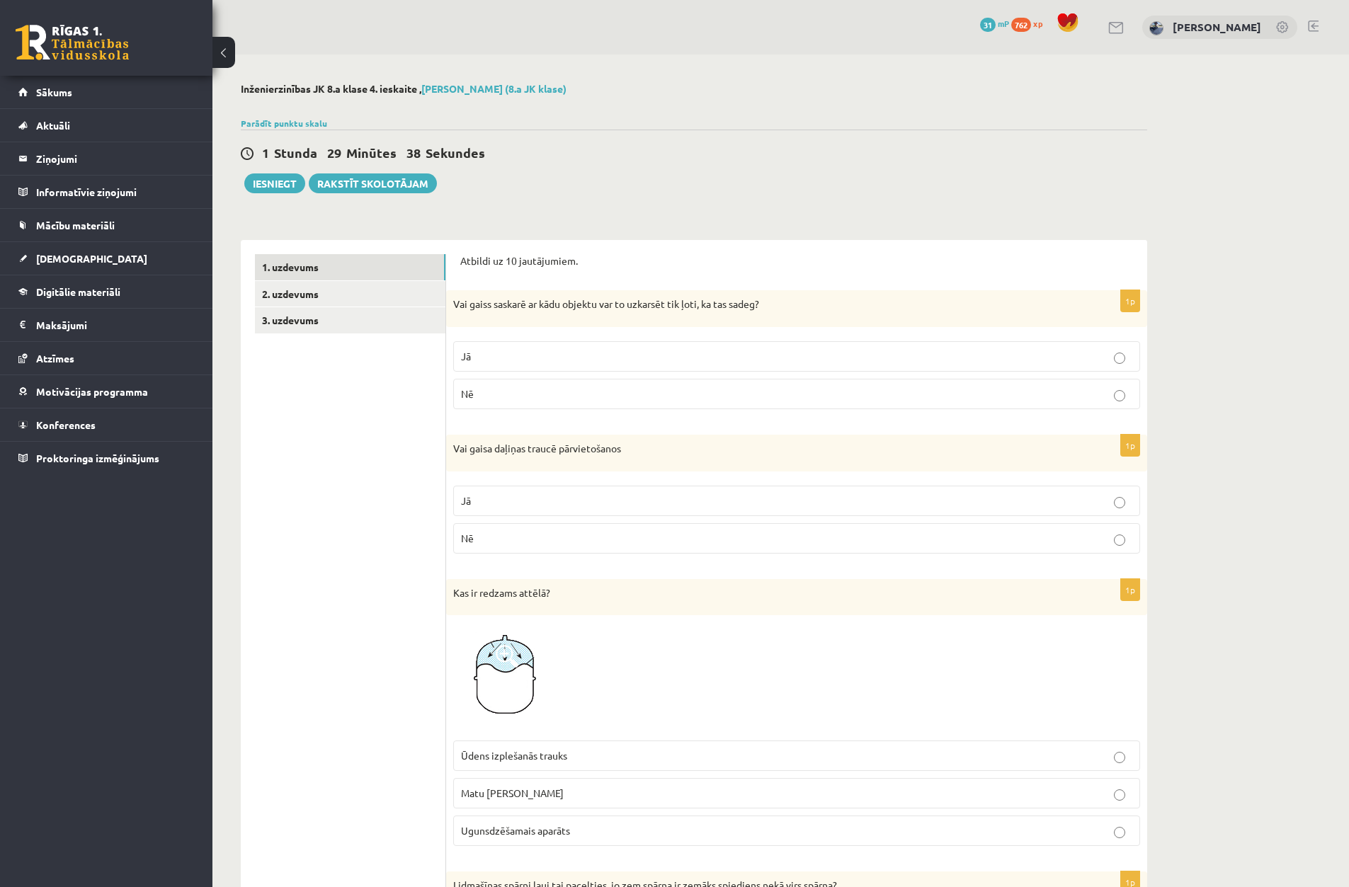
click at [569, 346] on label "Jā" at bounding box center [796, 356] width 687 height 30
click at [605, 491] on label "Jā" at bounding box center [796, 501] width 687 height 30
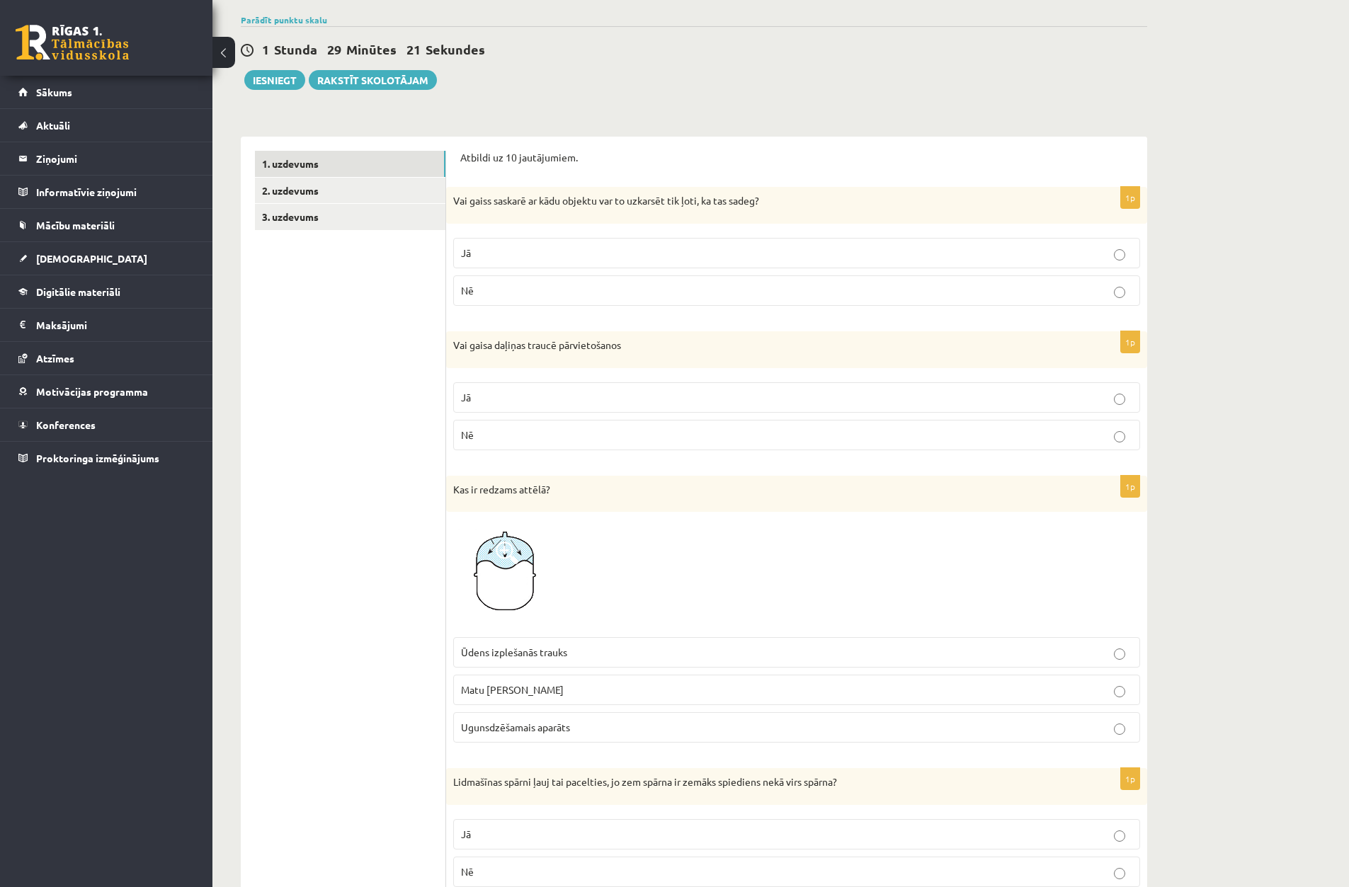
scroll to position [212, 0]
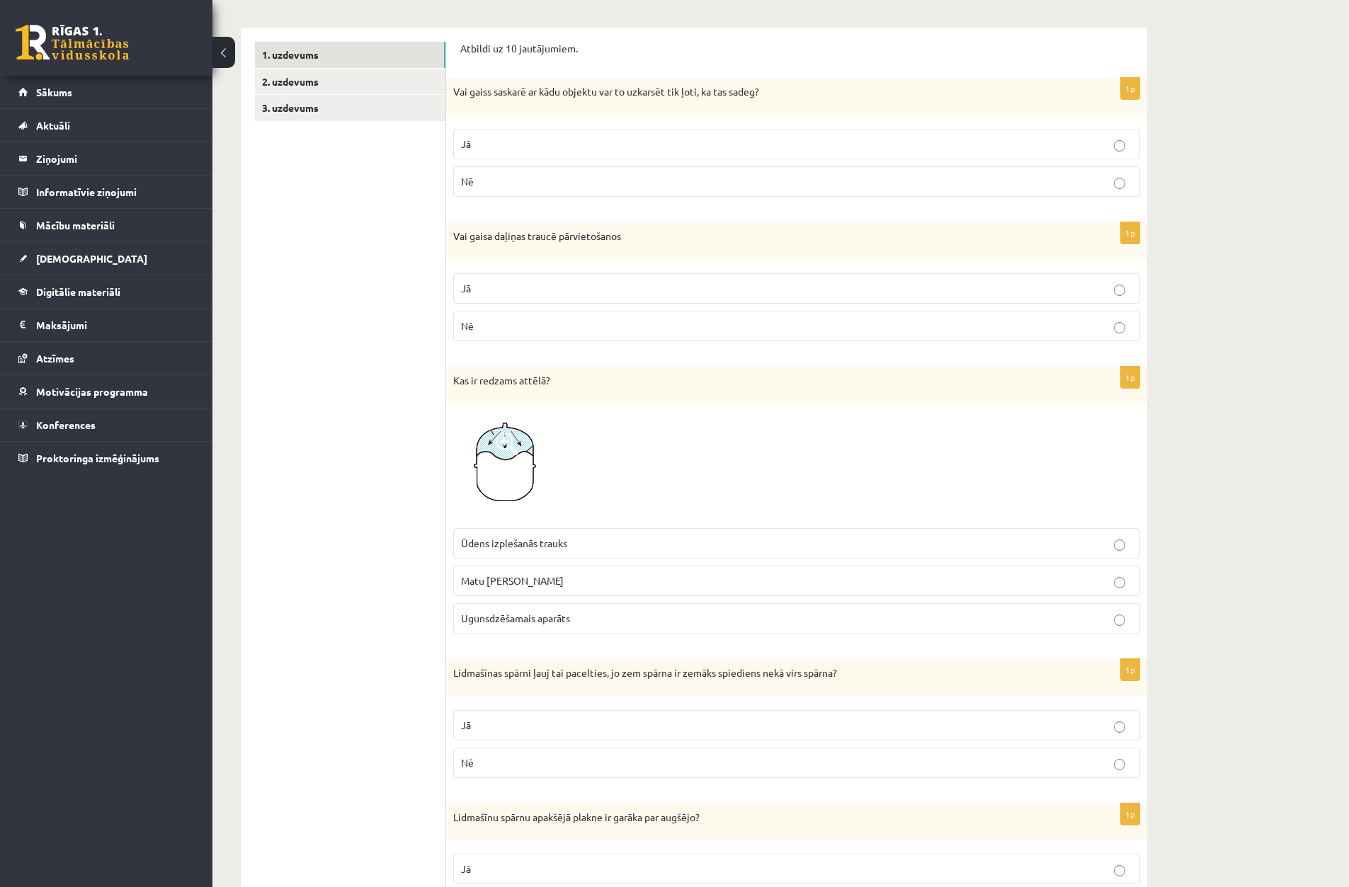
click at [591, 542] on p "Ūdens izplešanās trauks" at bounding box center [796, 543] width 671 height 15
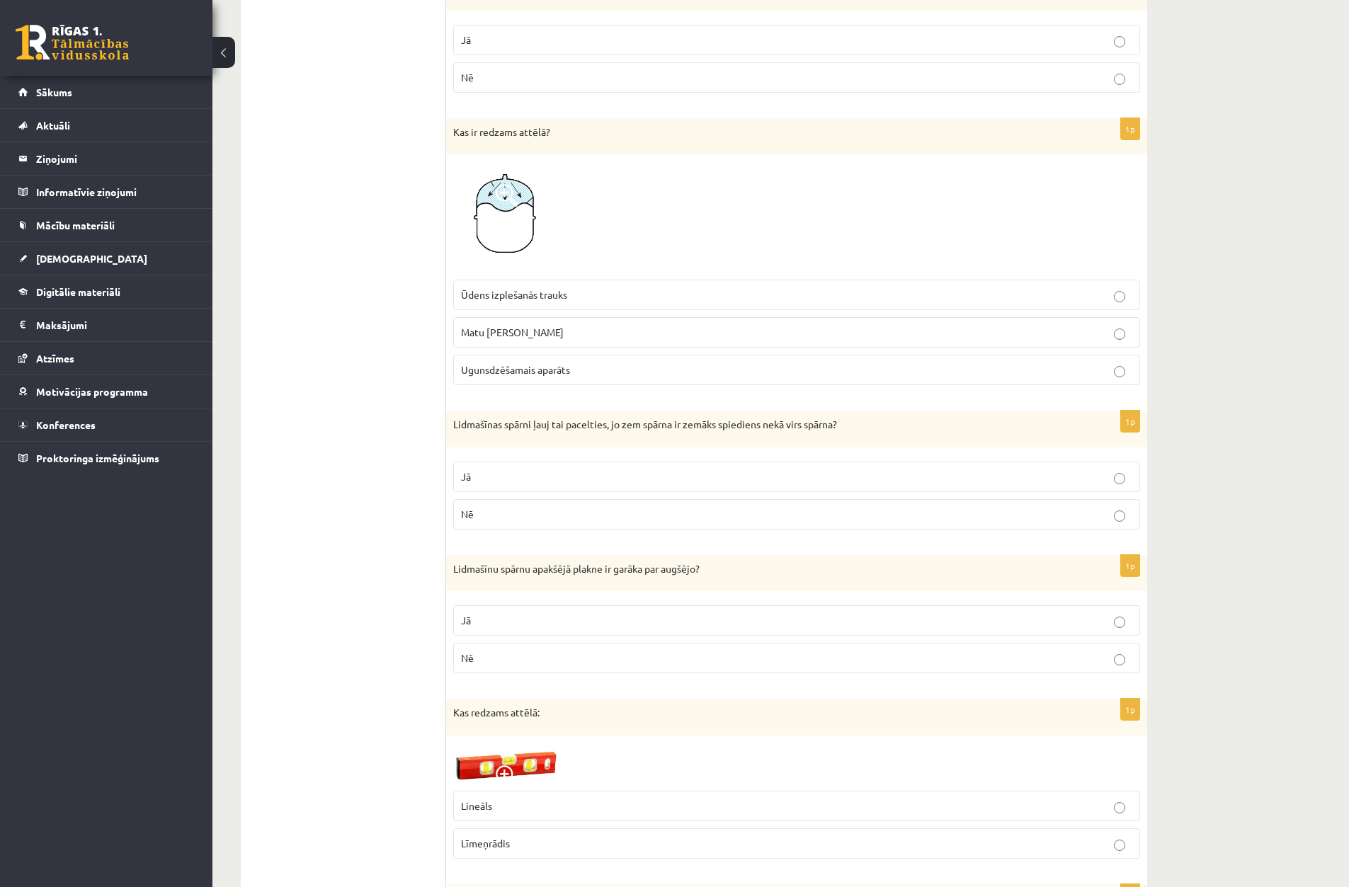
scroll to position [496, 0]
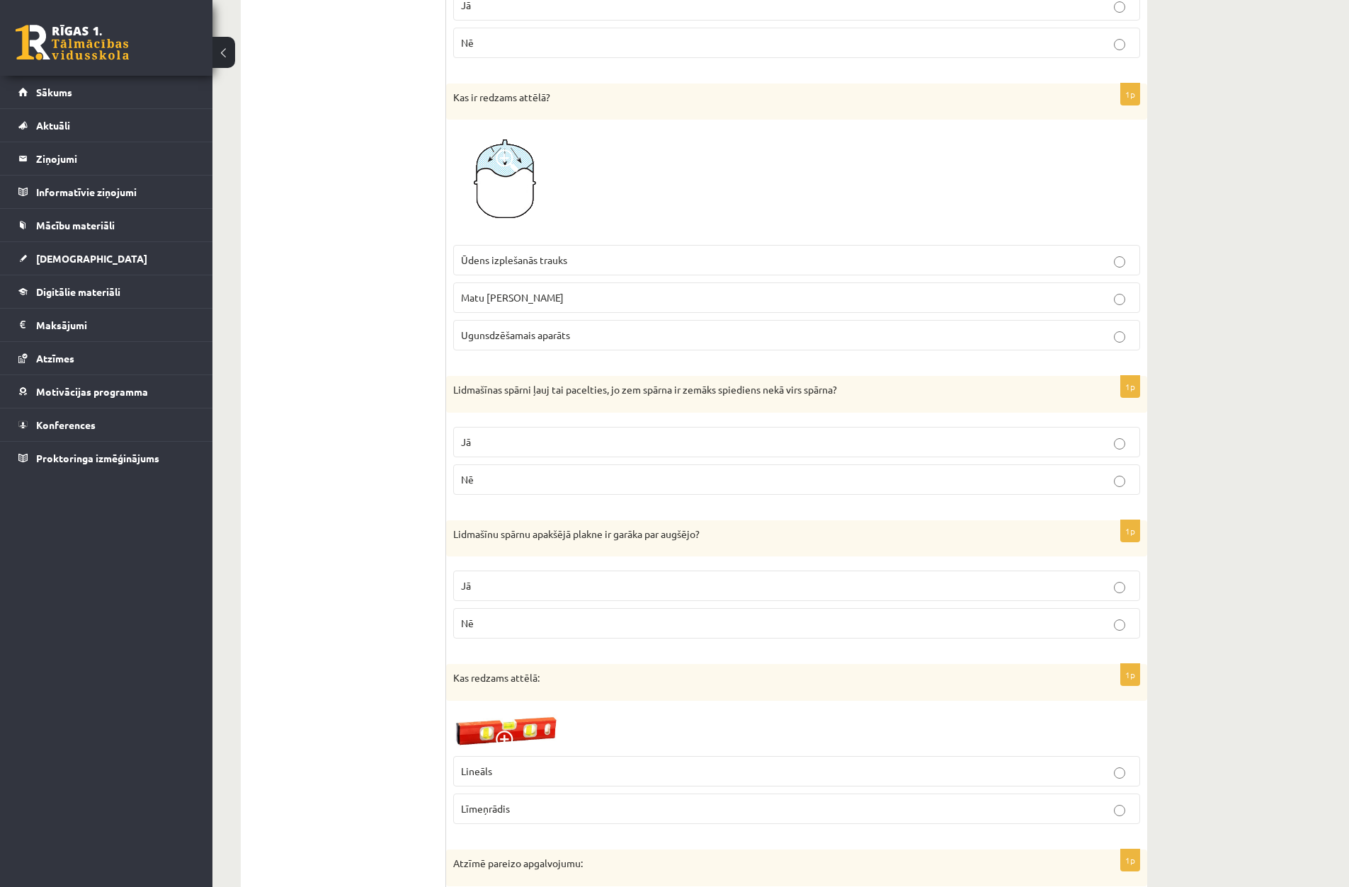
click at [575, 431] on label "Jā" at bounding box center [796, 442] width 687 height 30
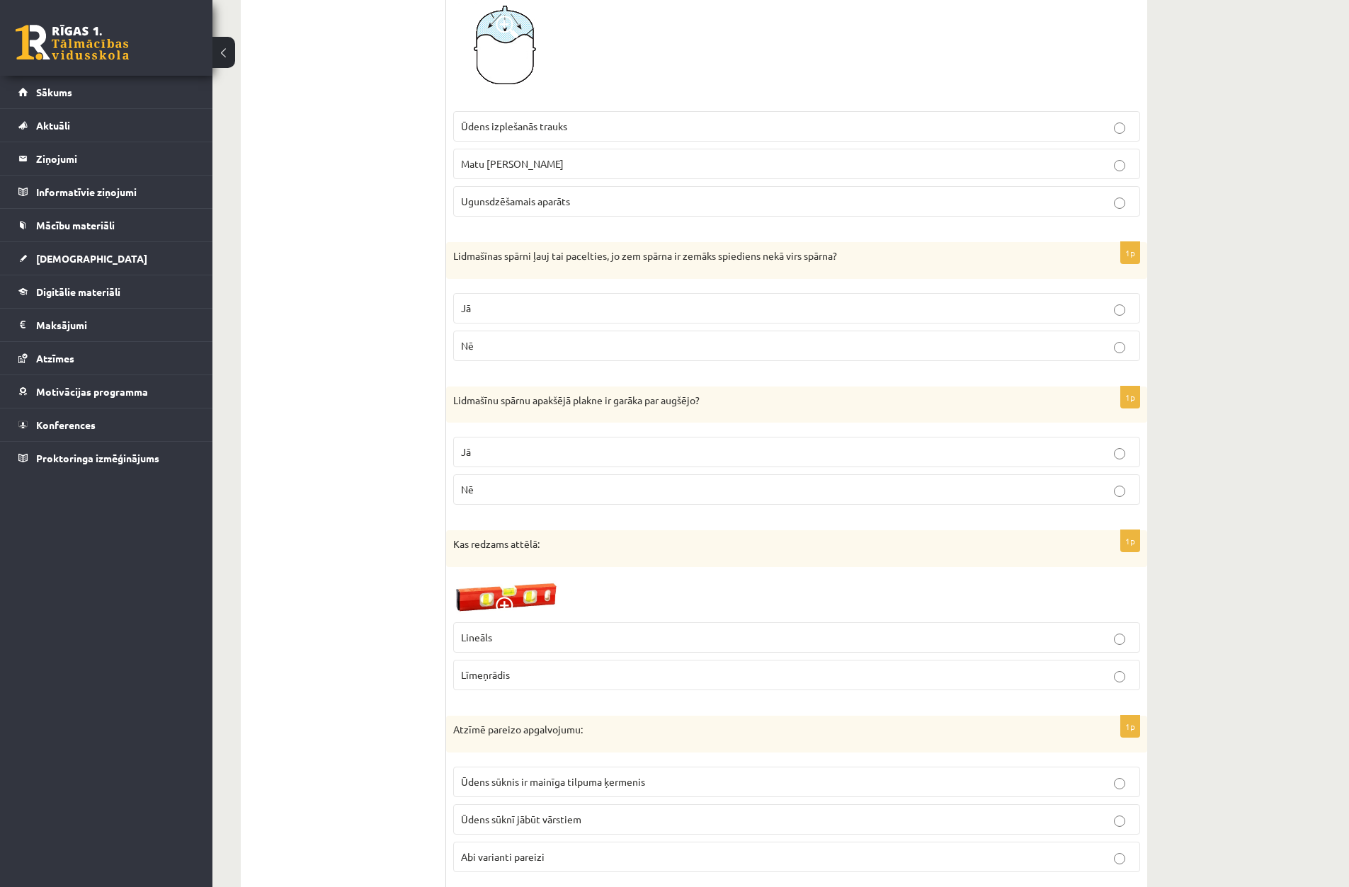
scroll to position [708, 0]
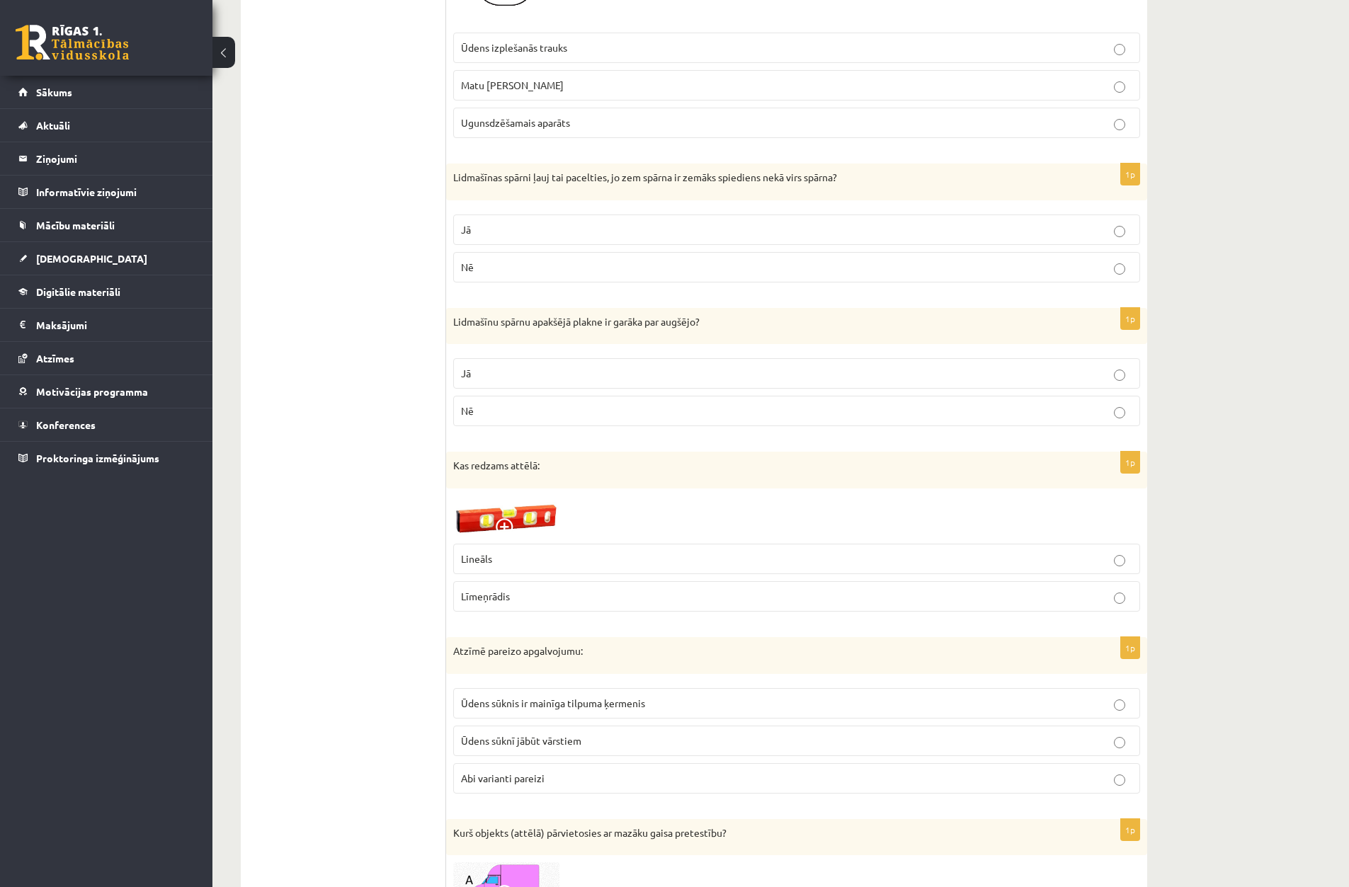
click at [610, 418] on p "Nē" at bounding box center [796, 411] width 671 height 15
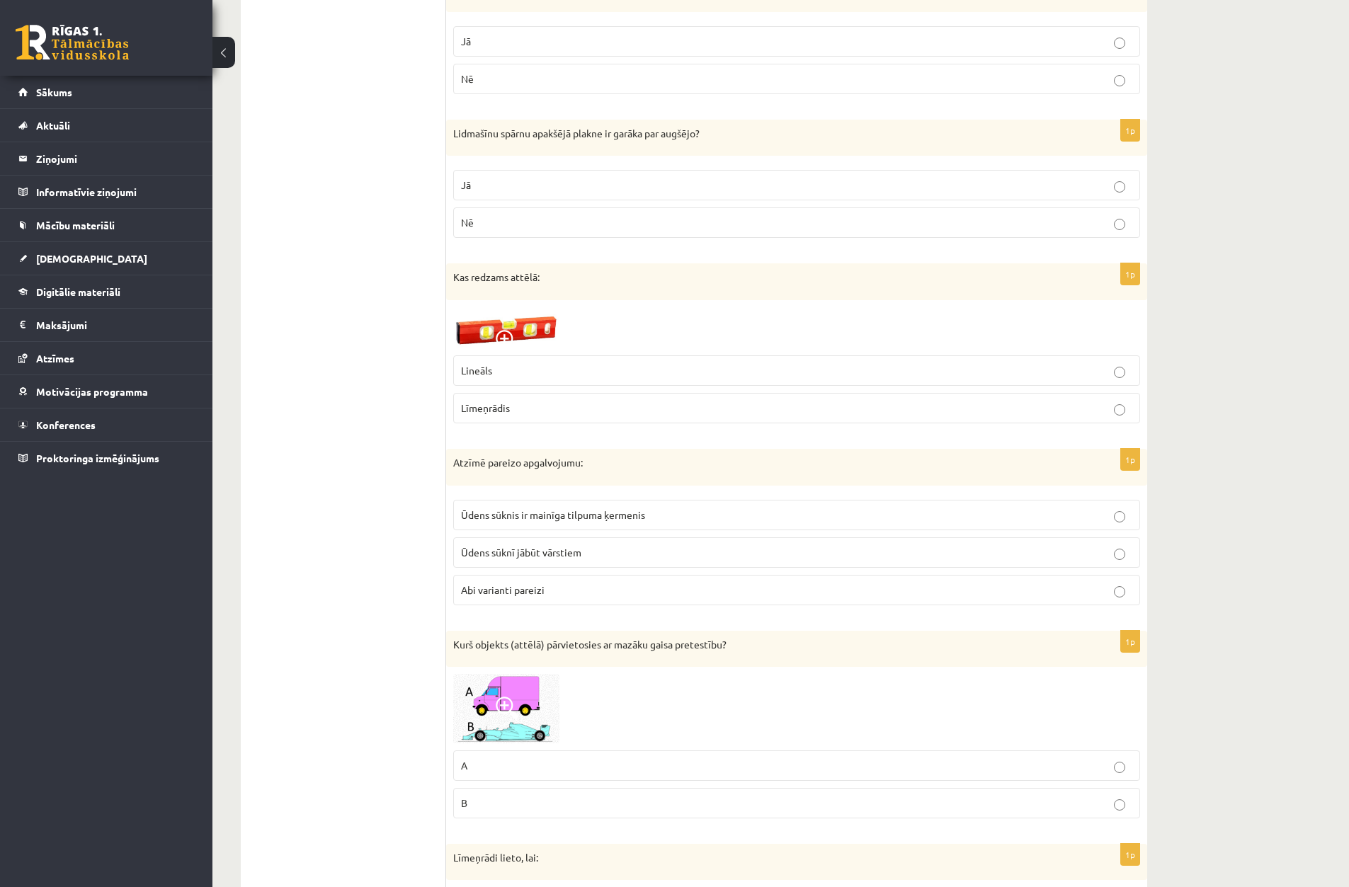
scroll to position [991, 0]
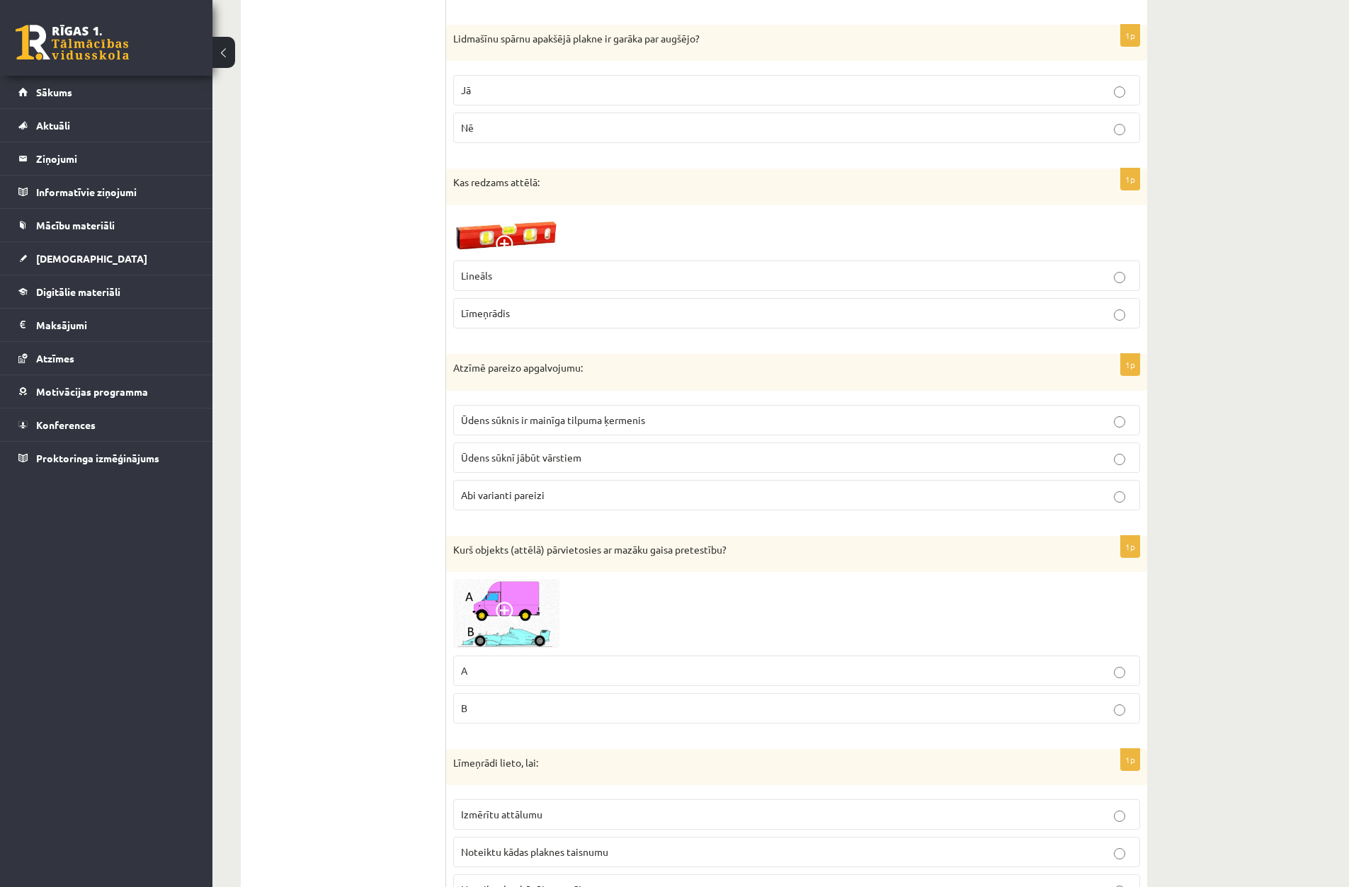
click at [510, 321] on label "Līmeņrādis" at bounding box center [796, 313] width 687 height 30
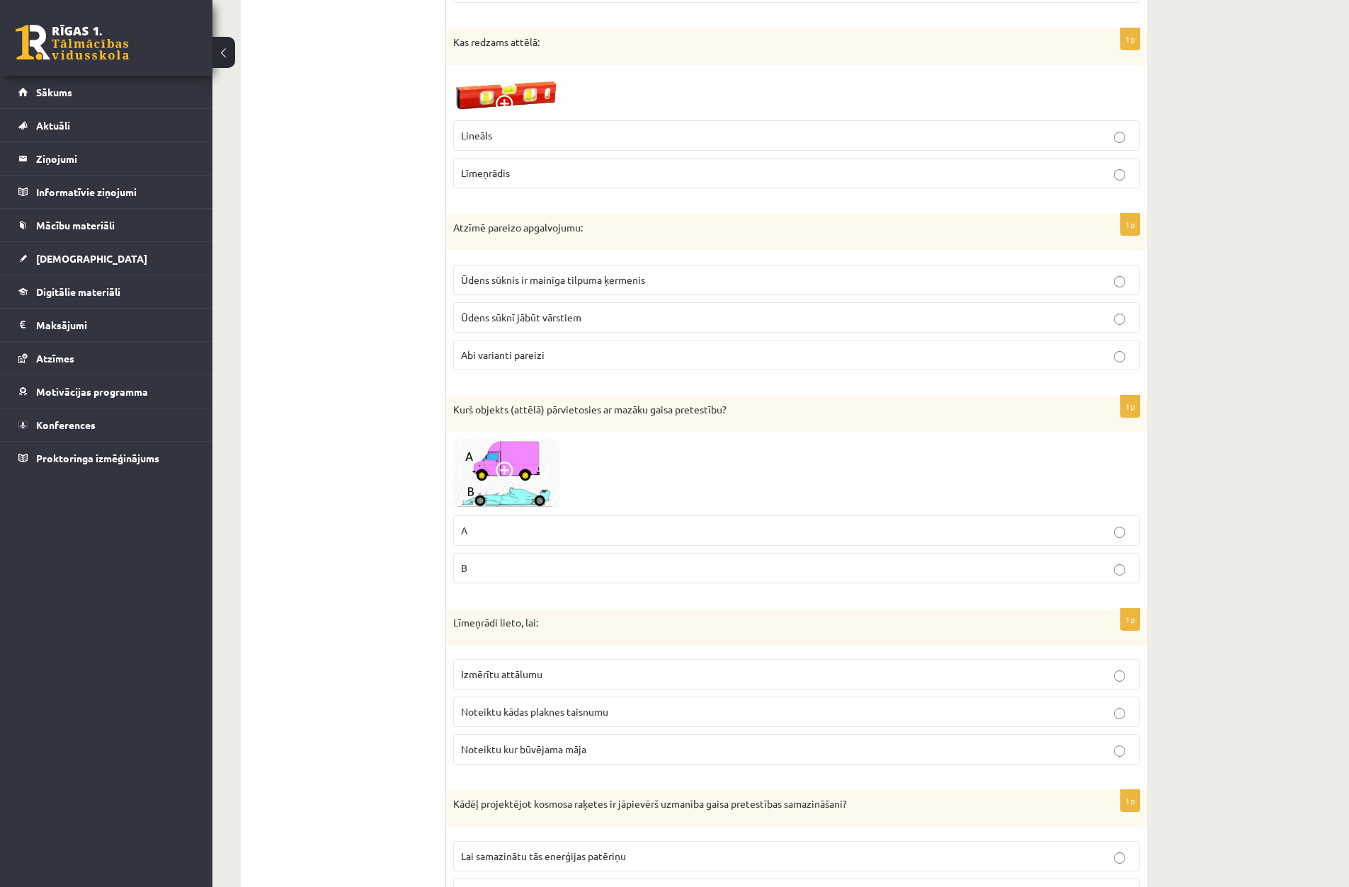
scroll to position [1133, 0]
click at [571, 346] on p "Abi varianti pareizi" at bounding box center [796, 353] width 671 height 15
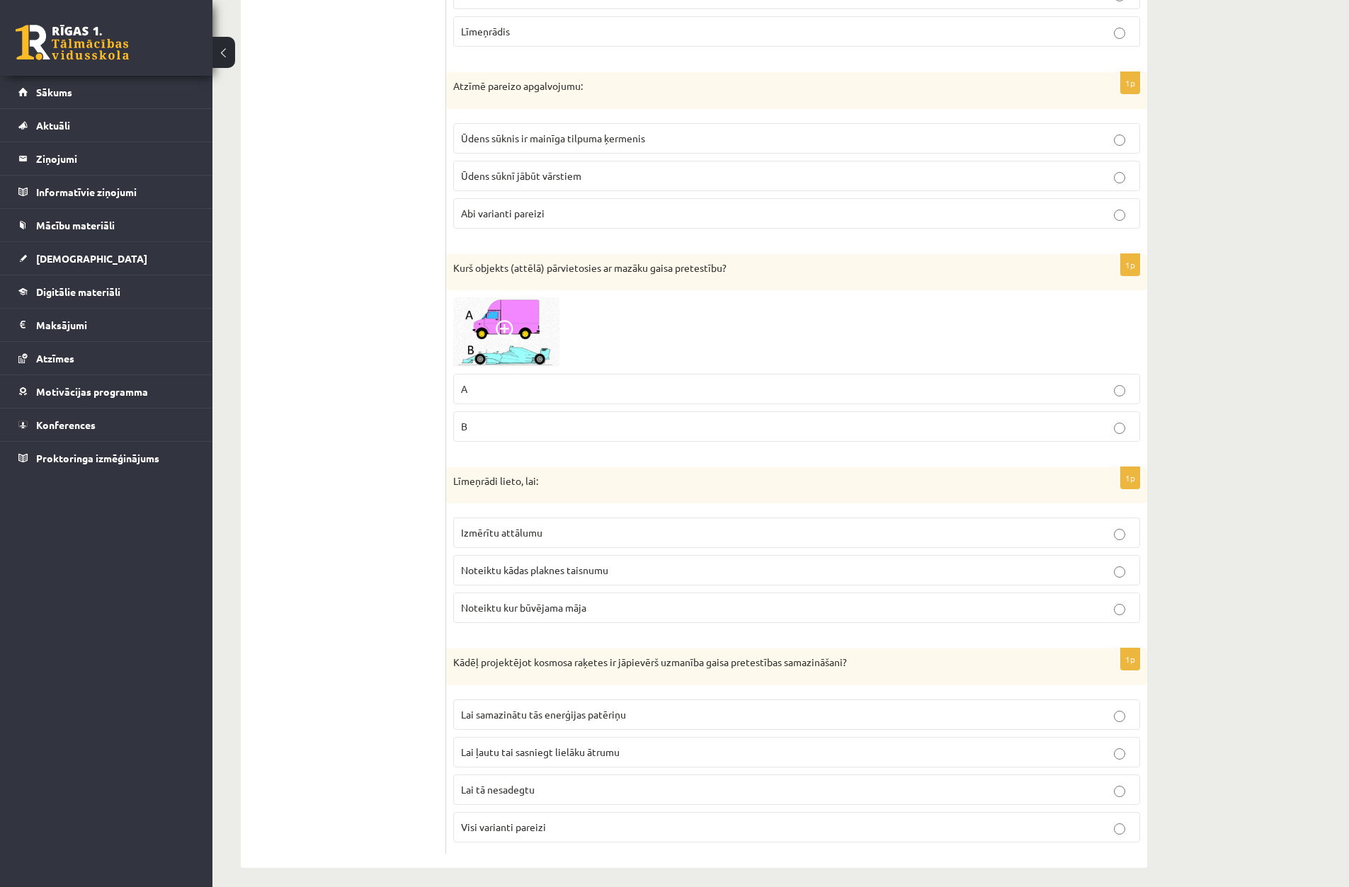
scroll to position [1275, 0]
click at [482, 389] on p "A" at bounding box center [796, 387] width 671 height 15
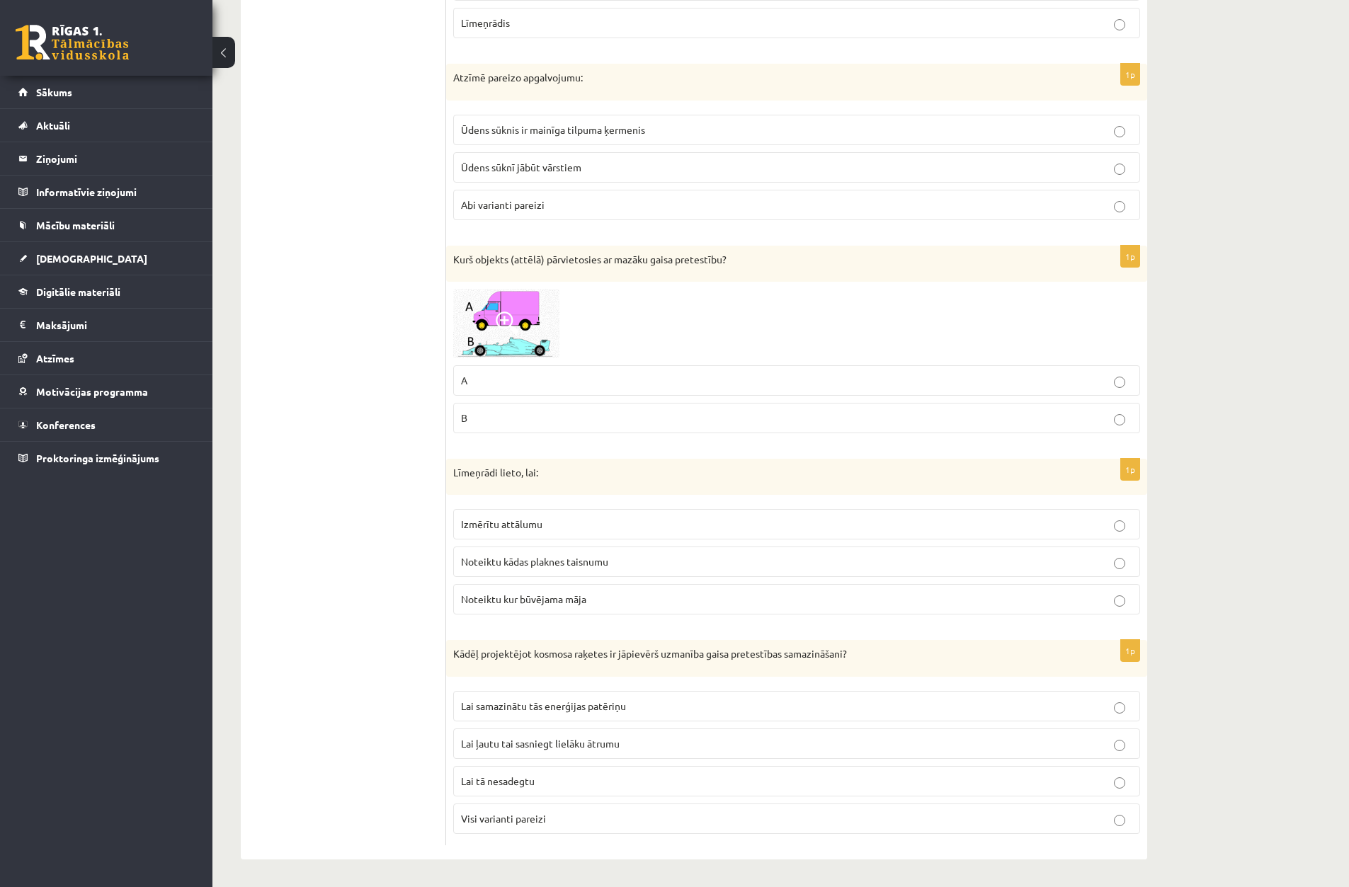
scroll to position [1283, 0]
click at [605, 559] on span "Noteiktu kādas plaknes taisnumu" at bounding box center [534, 560] width 147 height 13
click at [608, 785] on p "Lai tā nesadegtu" at bounding box center [796, 780] width 671 height 15
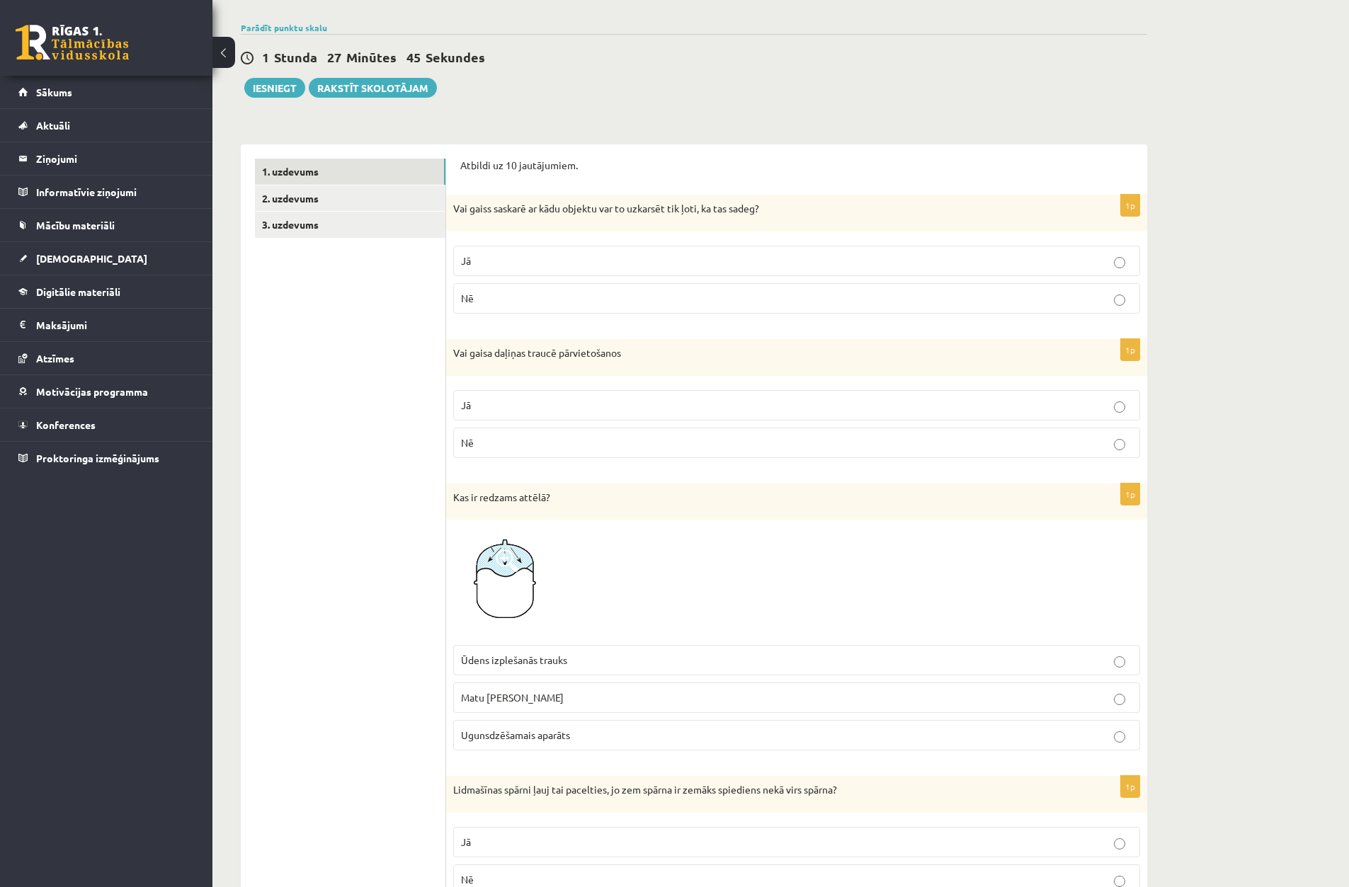
scroll to position [0, 0]
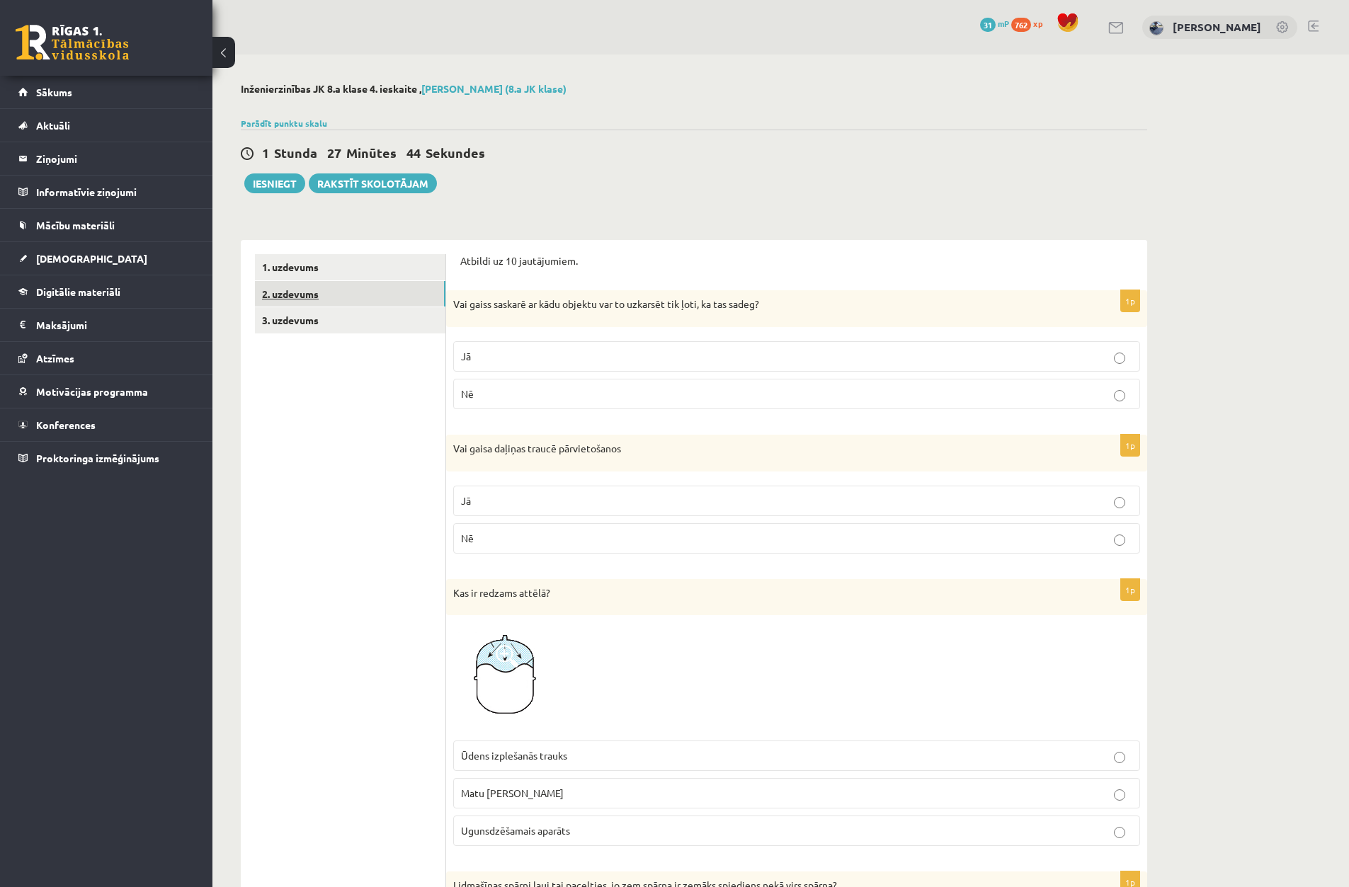
click at [355, 297] on link "2. uzdevums" at bounding box center [350, 294] width 190 height 26
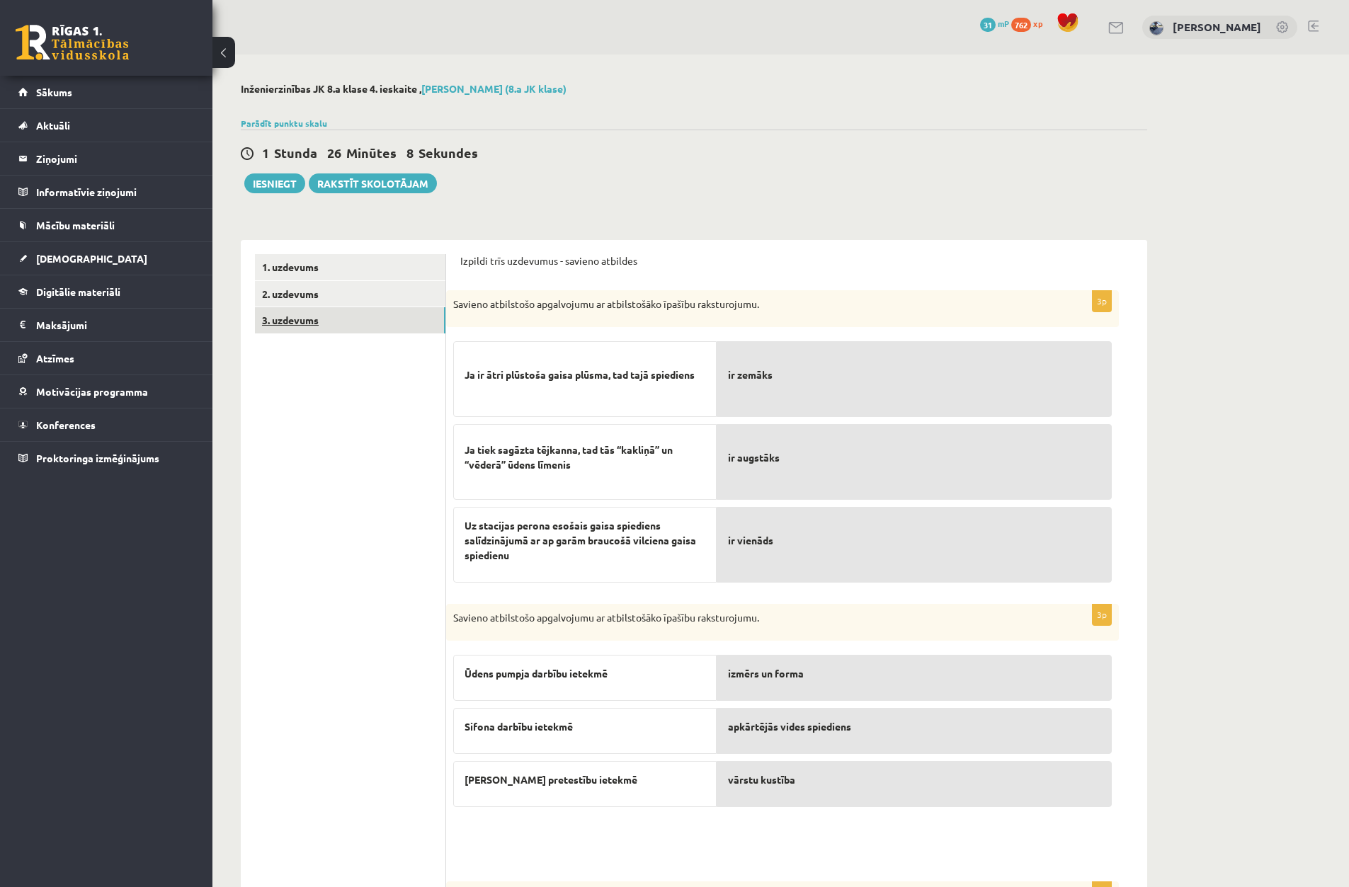
click at [385, 319] on link "3. uzdevums" at bounding box center [350, 320] width 190 height 26
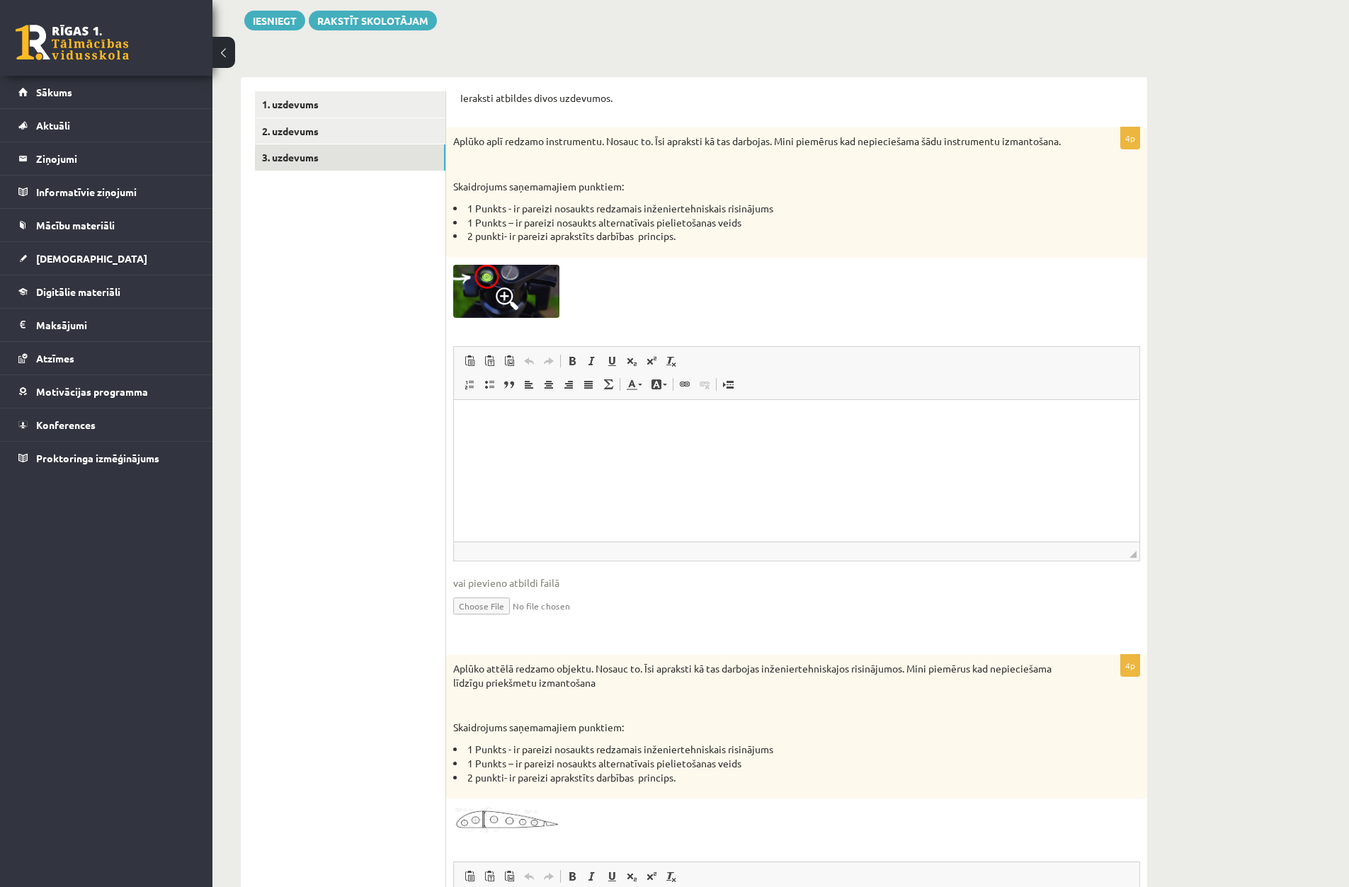
scroll to position [71, 0]
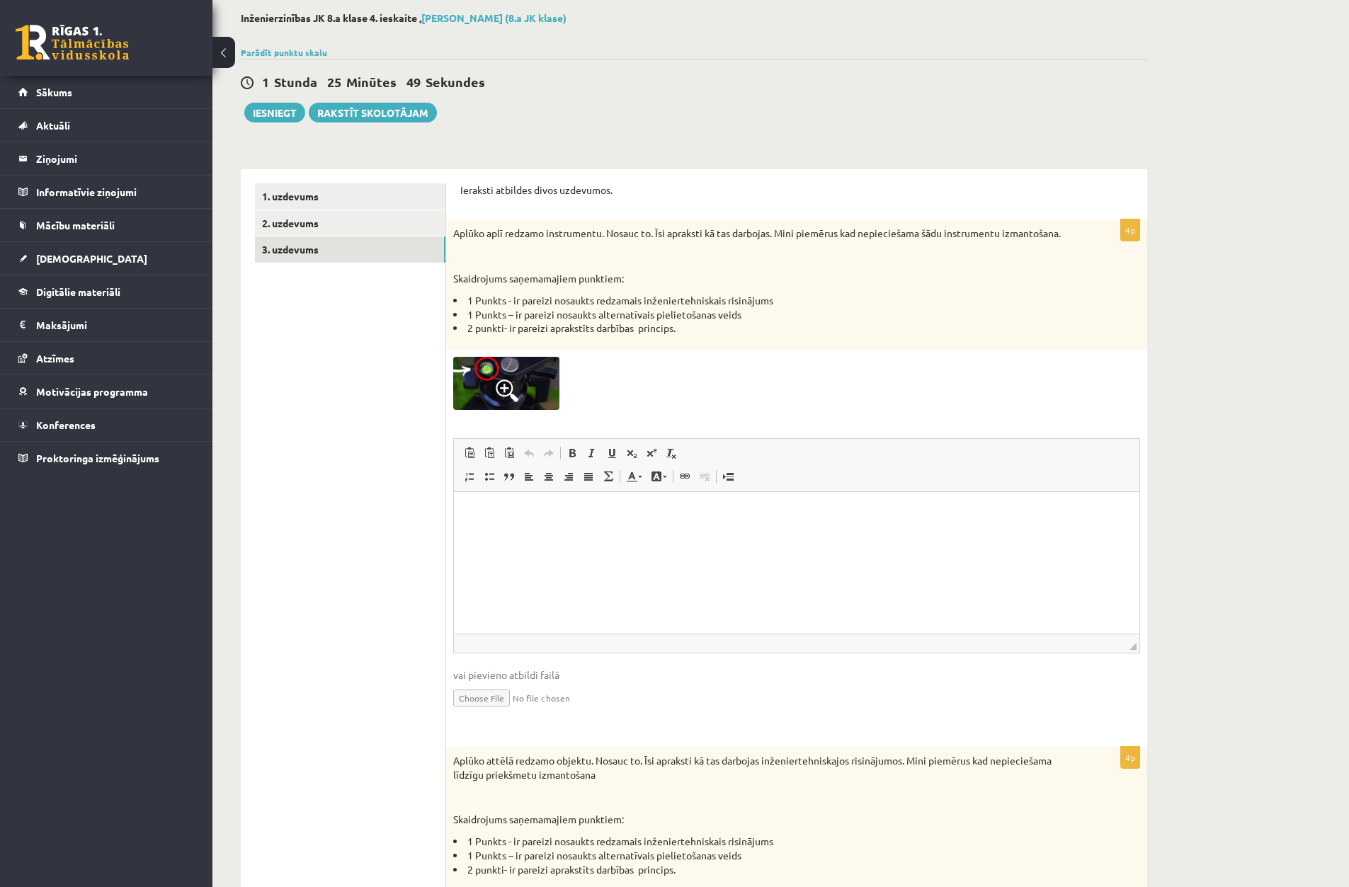
click at [504, 379] on img at bounding box center [506, 383] width 106 height 53
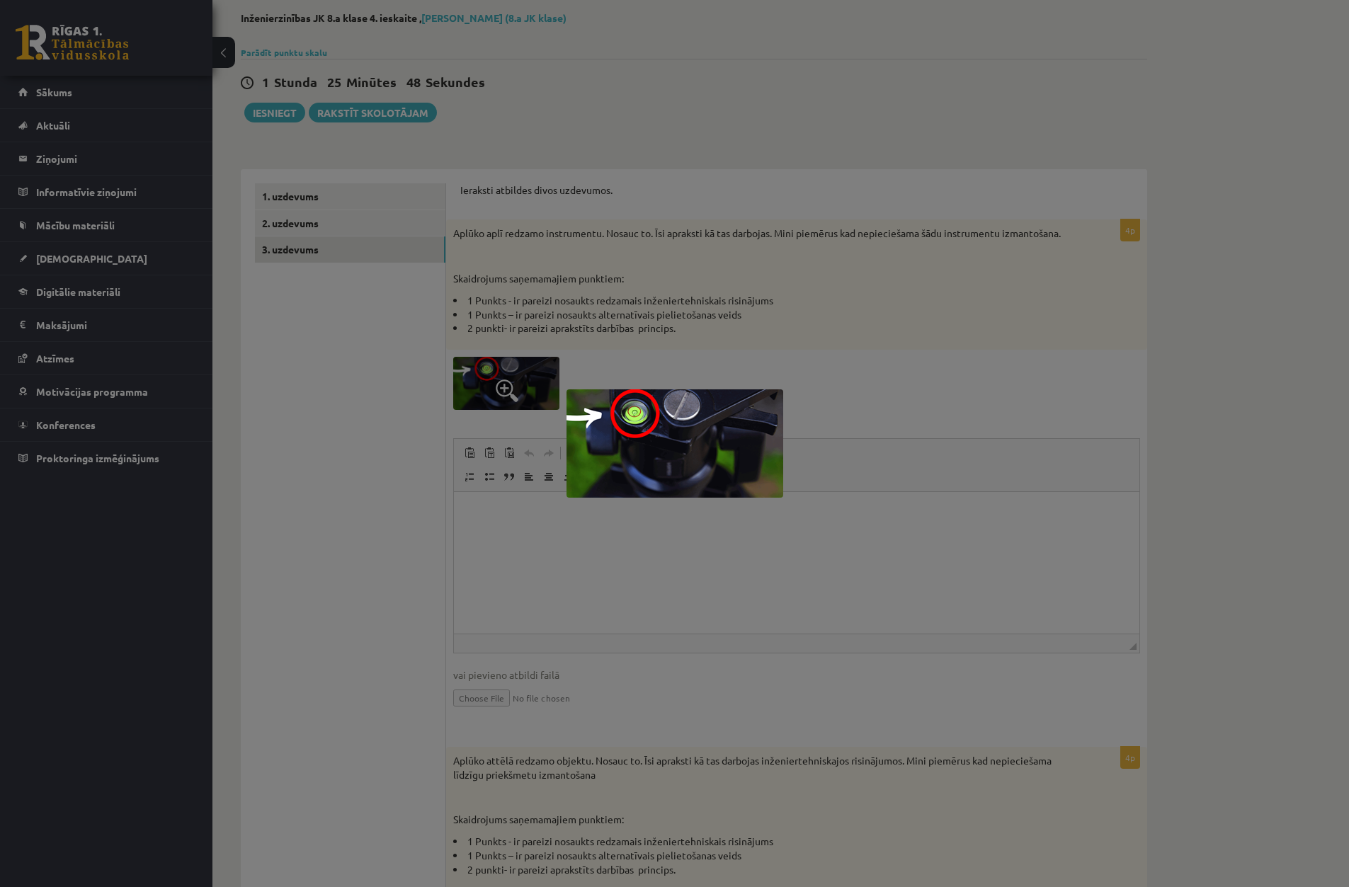
click at [500, 377] on div at bounding box center [674, 443] width 1349 height 887
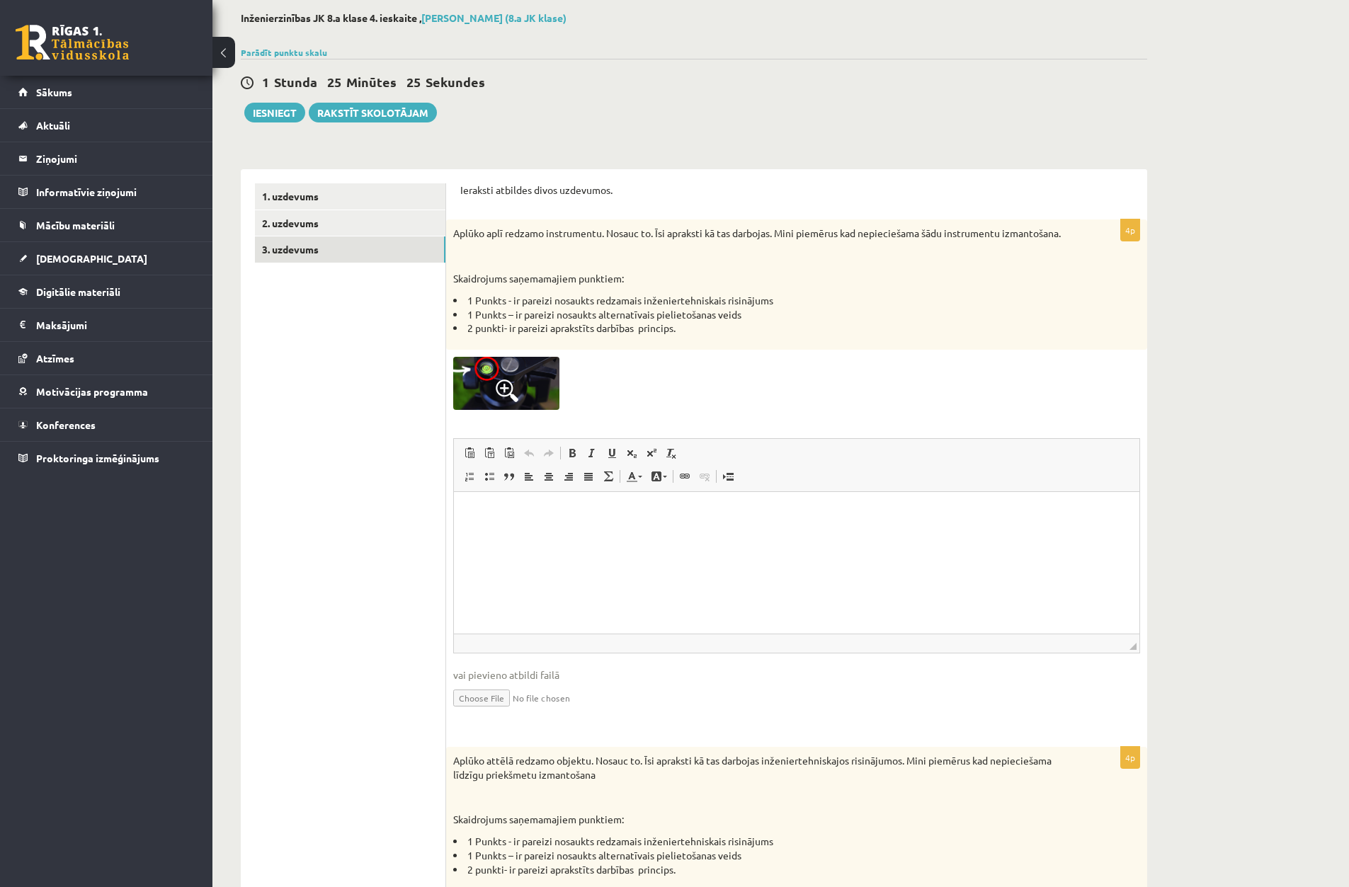
click at [516, 398] on span at bounding box center [507, 391] width 23 height 23
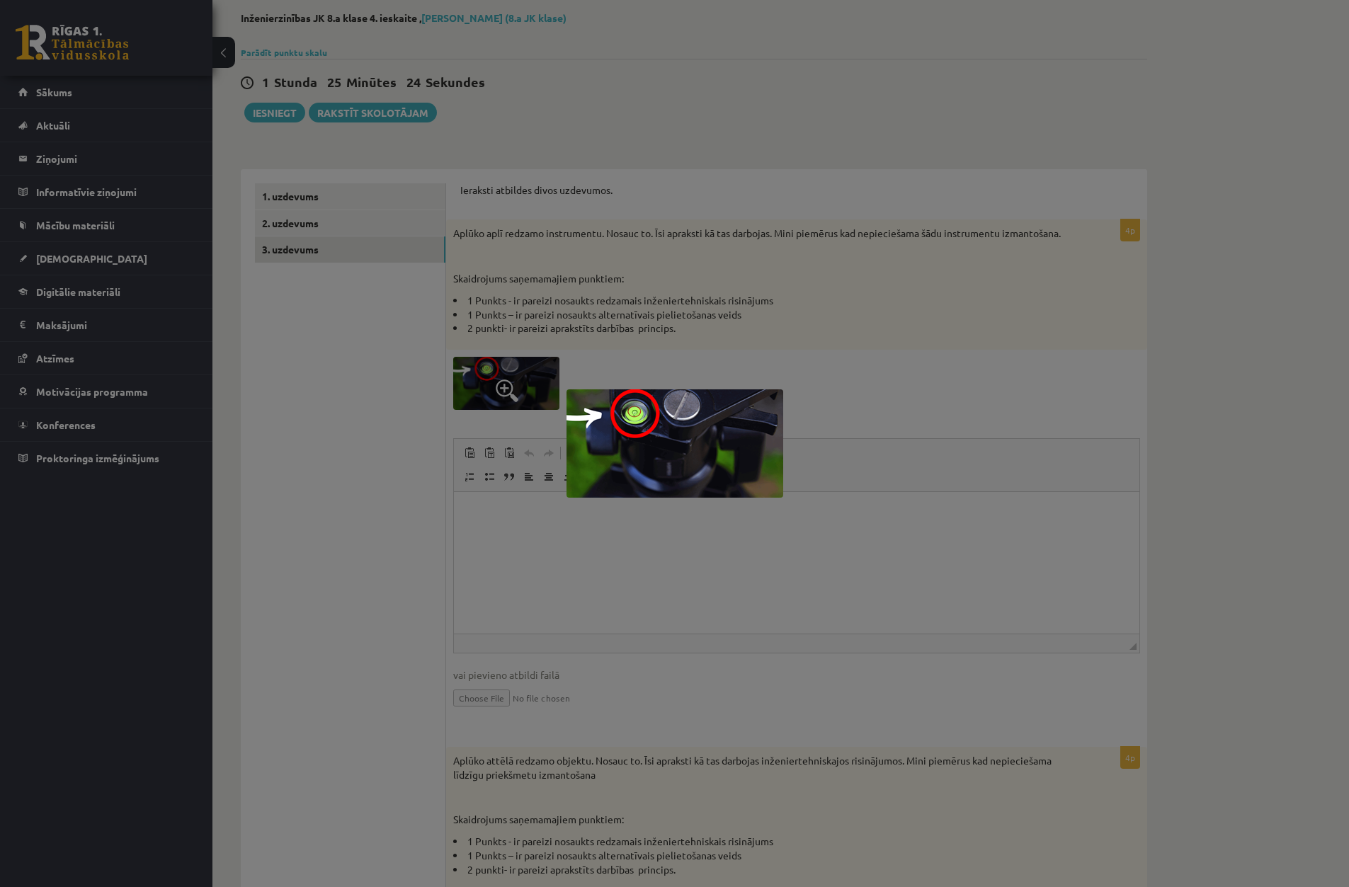
click at [663, 438] on img at bounding box center [674, 443] width 217 height 108
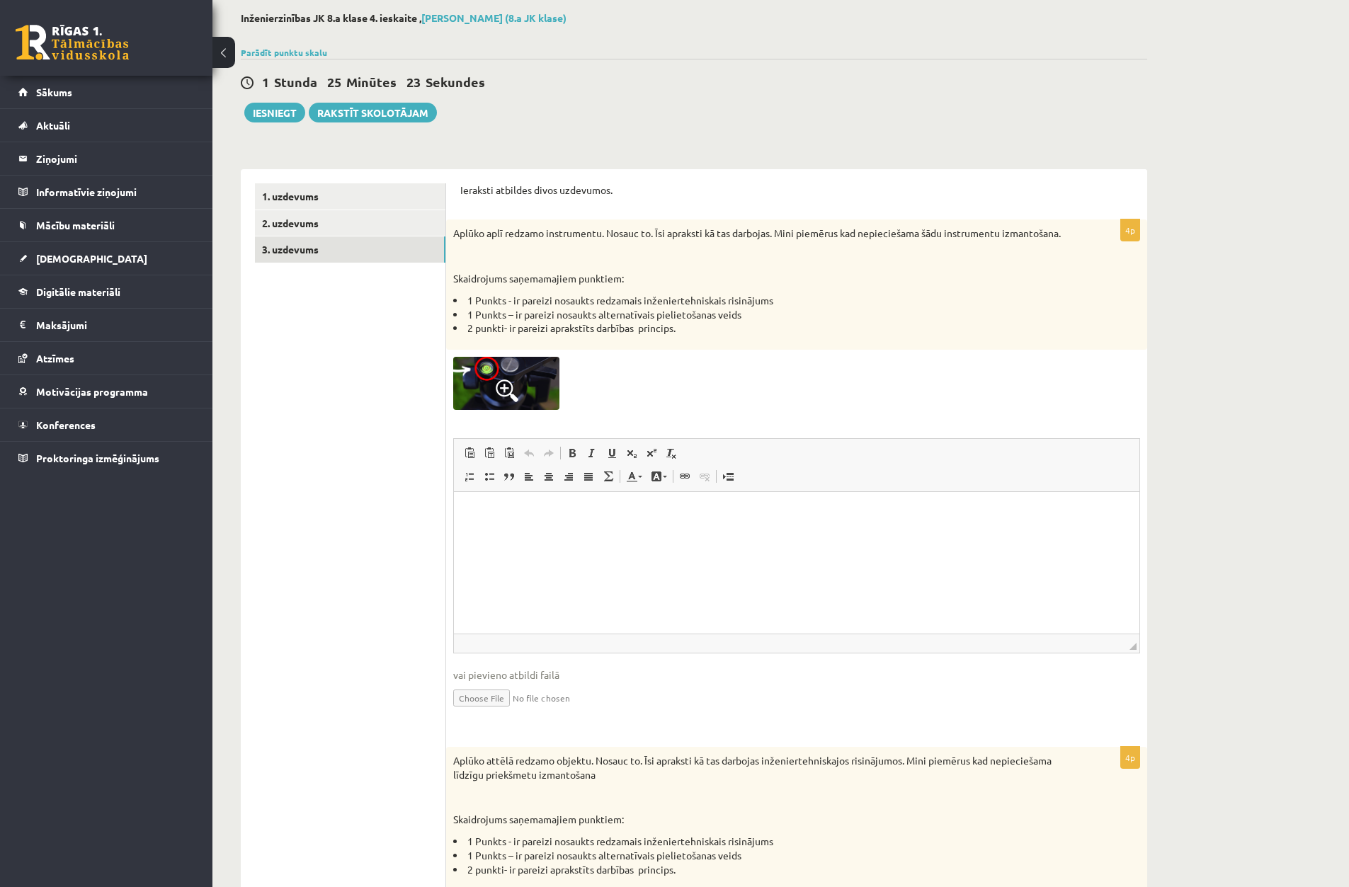
click at [477, 380] on img at bounding box center [506, 383] width 106 height 53
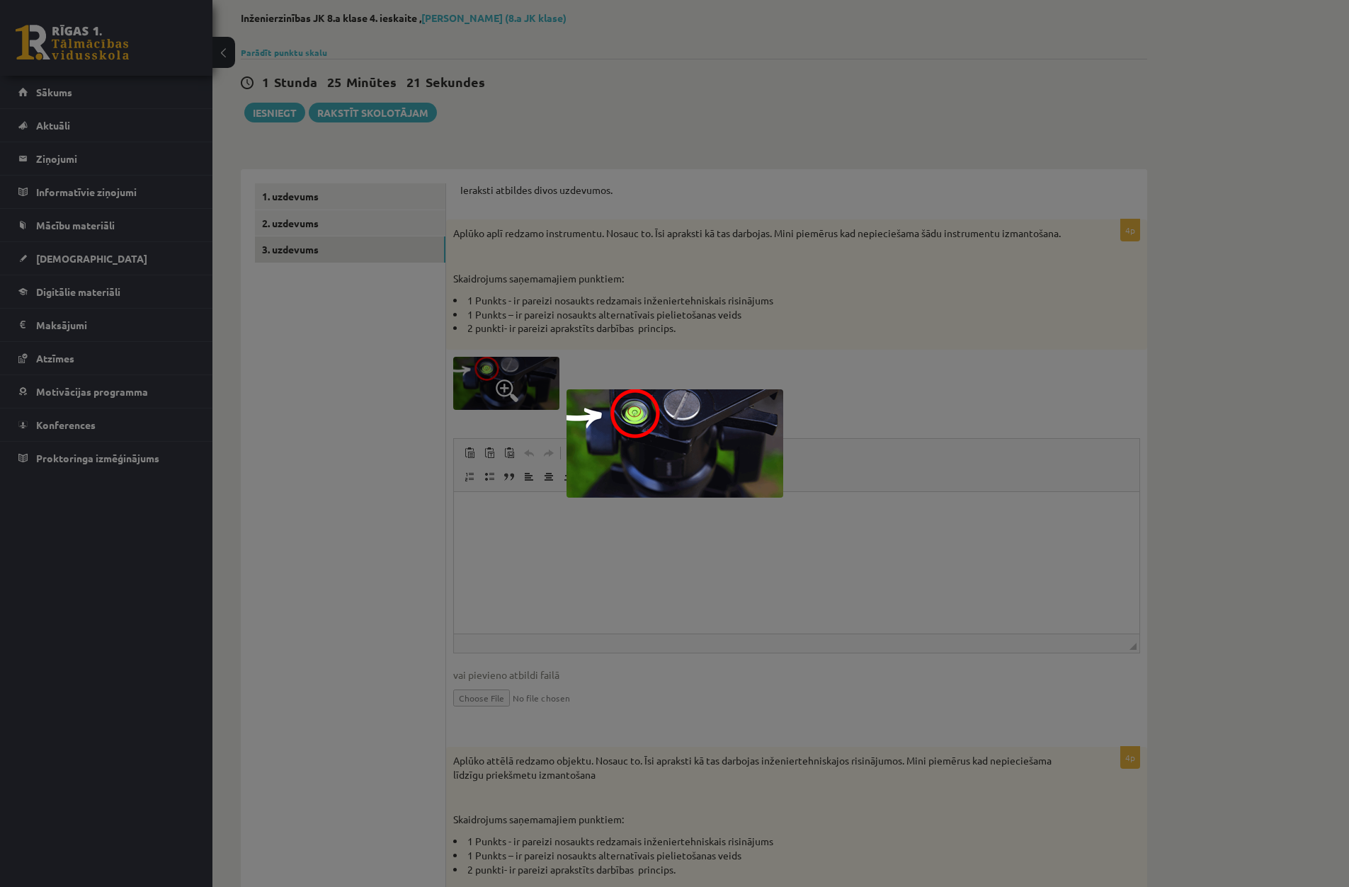
click at [476, 384] on div at bounding box center [674, 443] width 1349 height 887
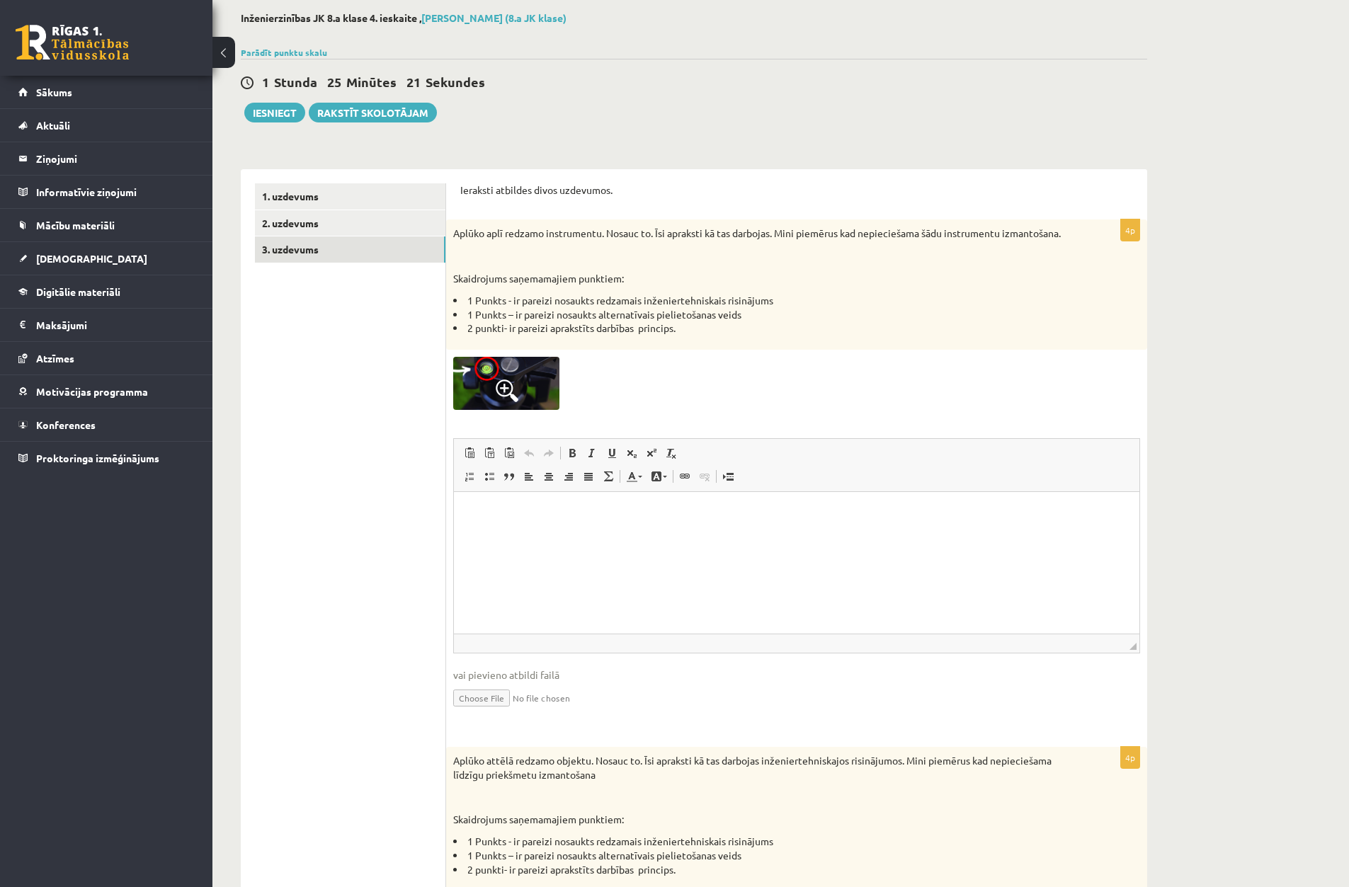
click at [554, 523] on html at bounding box center [796, 512] width 685 height 43
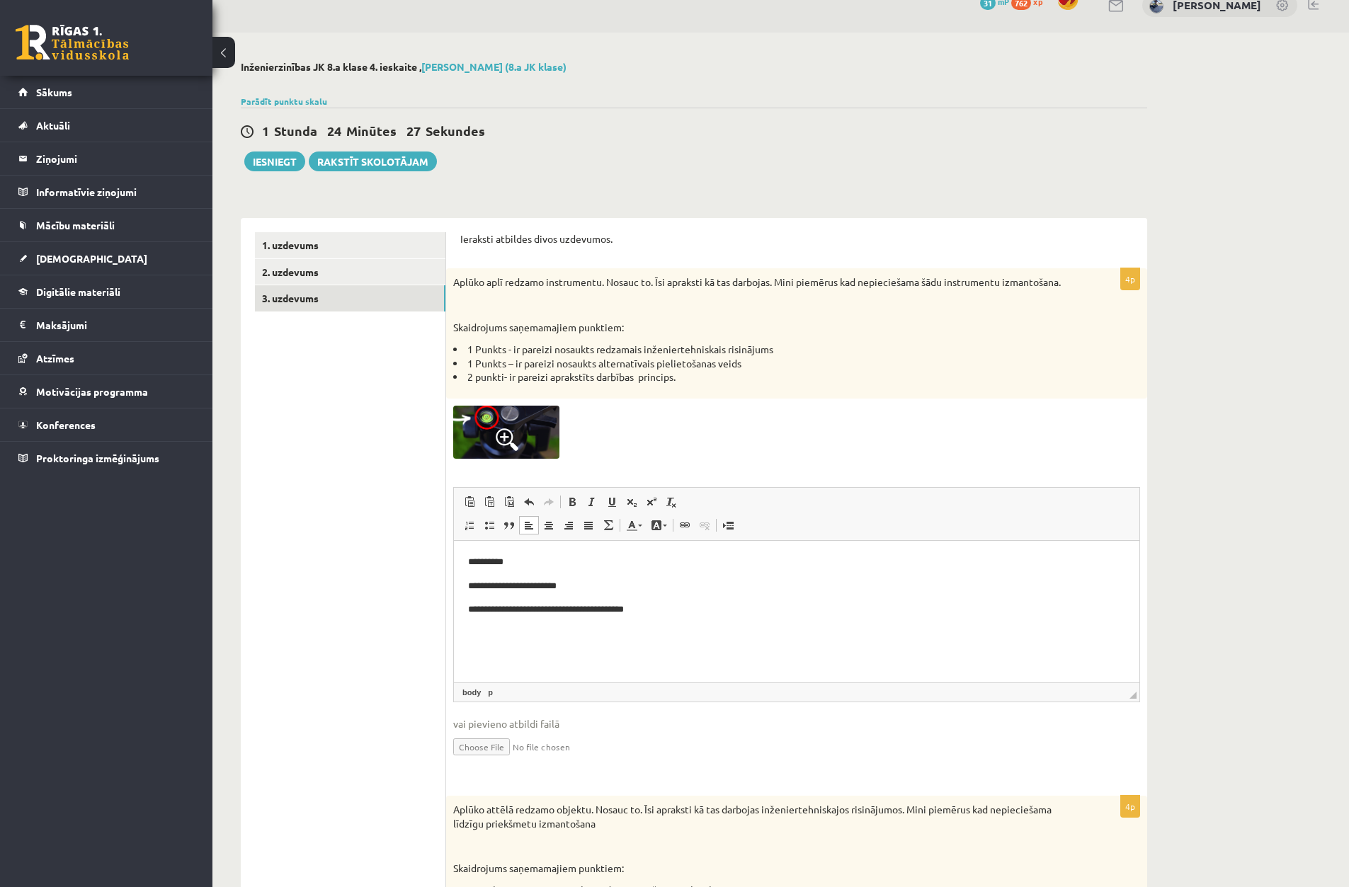
scroll to position [0, 0]
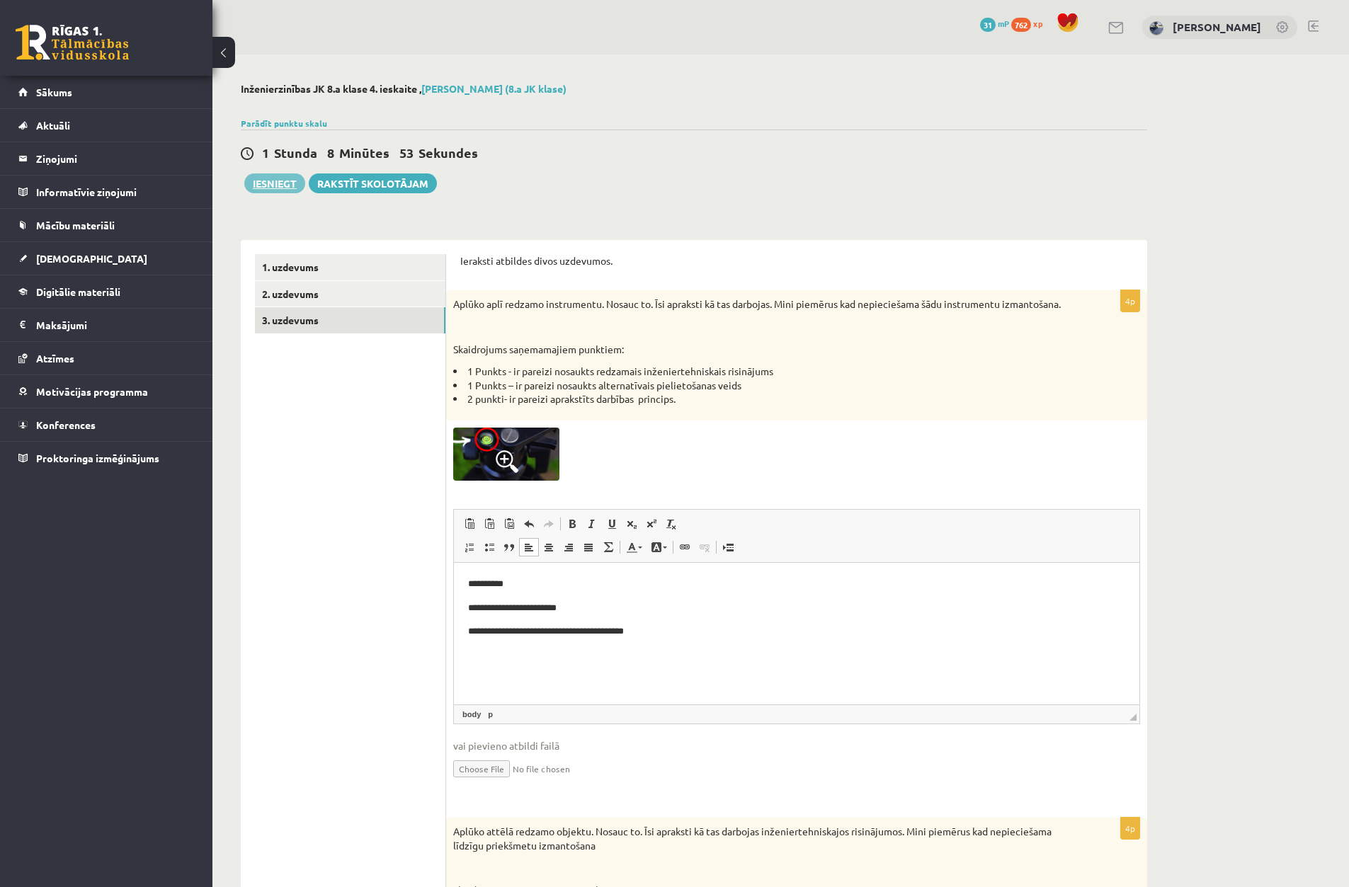
click at [258, 176] on button "Iesniegt" at bounding box center [274, 183] width 61 height 20
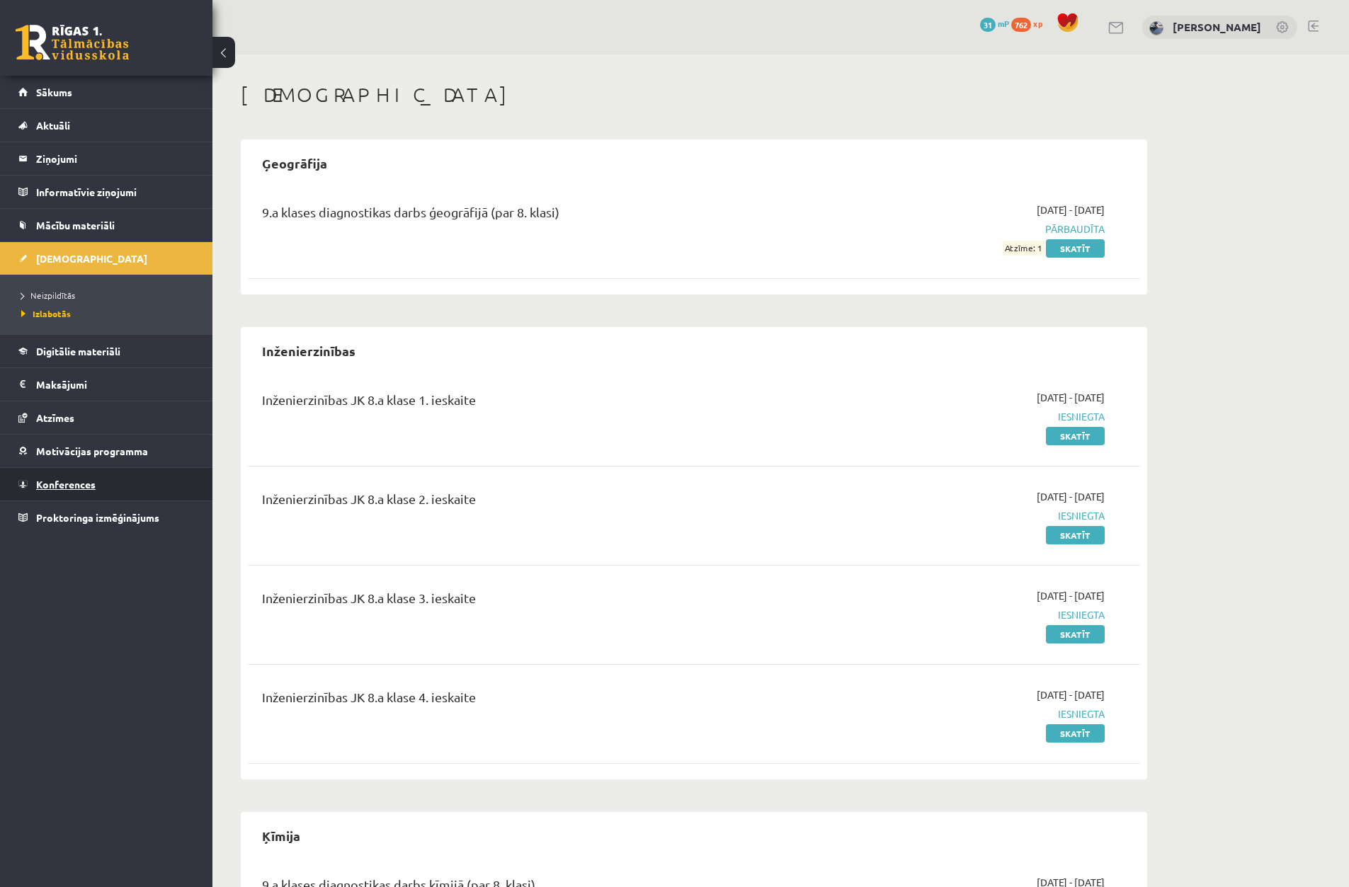
click at [88, 484] on span "Konferences" at bounding box center [65, 484] width 59 height 13
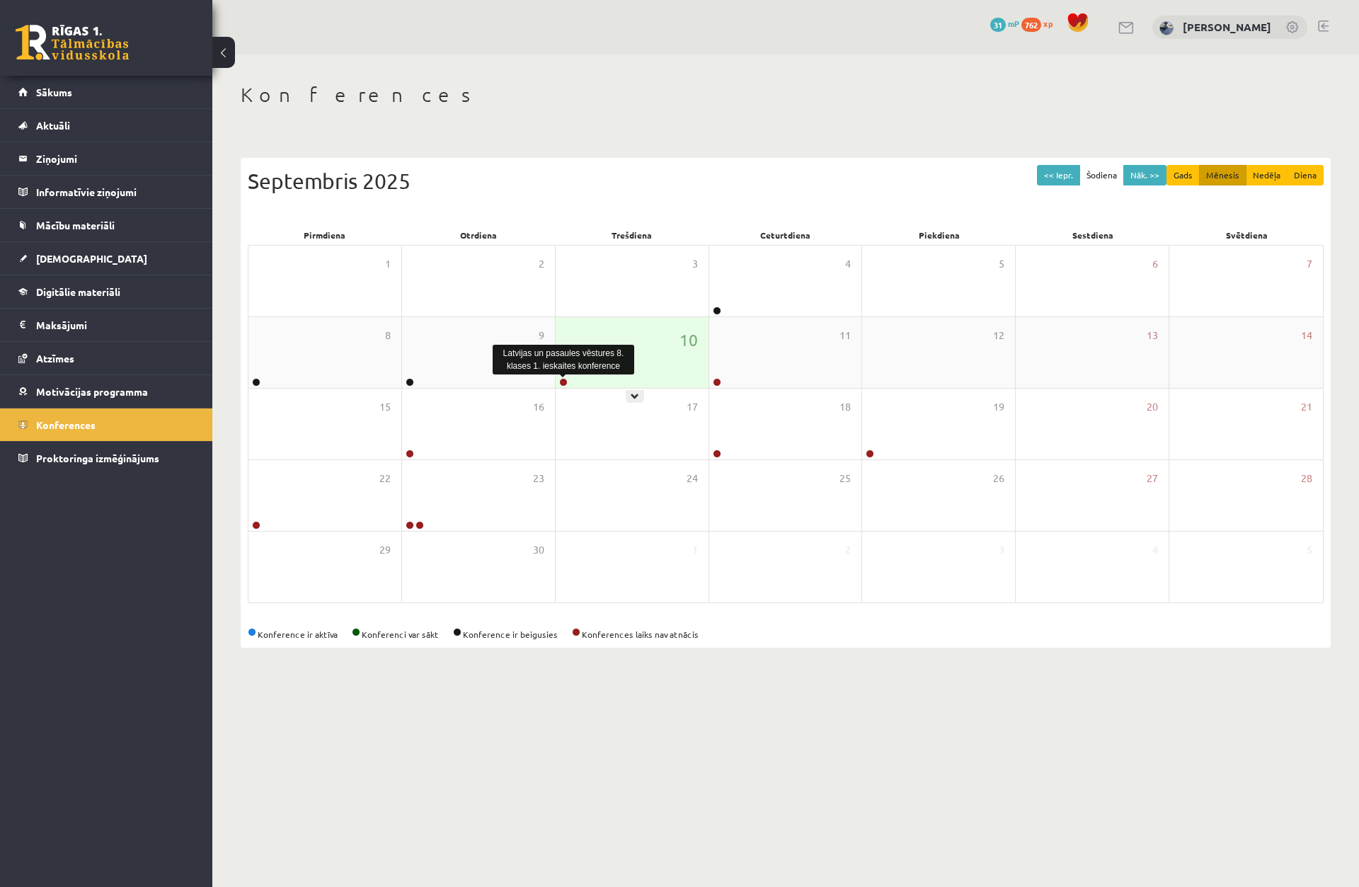
click at [559, 383] on link at bounding box center [563, 382] width 8 height 8
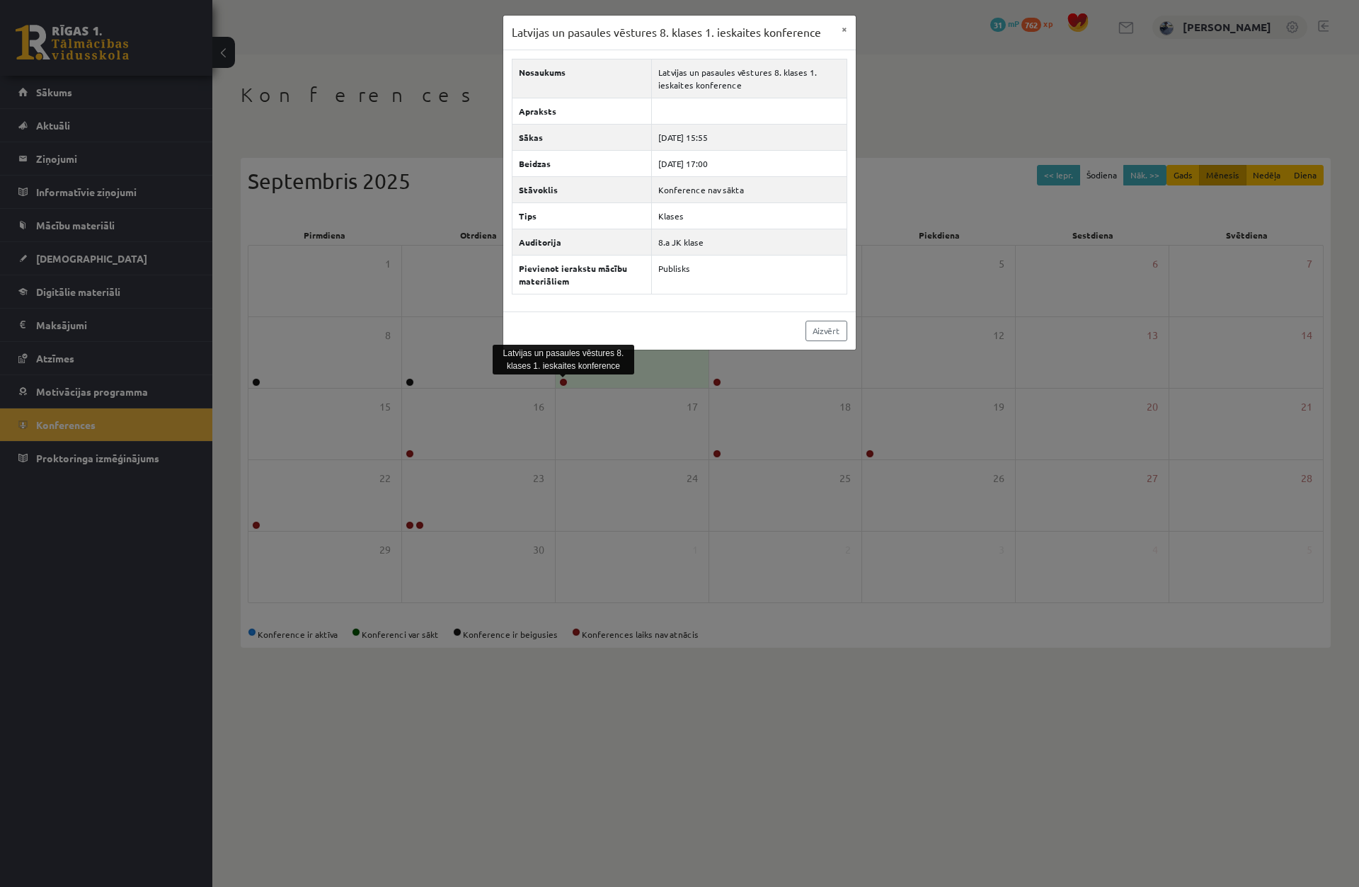
drag, startPoint x: 480, startPoint y: 326, endPoint x: 485, endPoint y: 312, distance: 14.3
click at [481, 317] on div "Latvijas un pasaules vēstures 8. klases 1. ieskaites konference × Nosaukums Lat…" at bounding box center [679, 443] width 1359 height 887
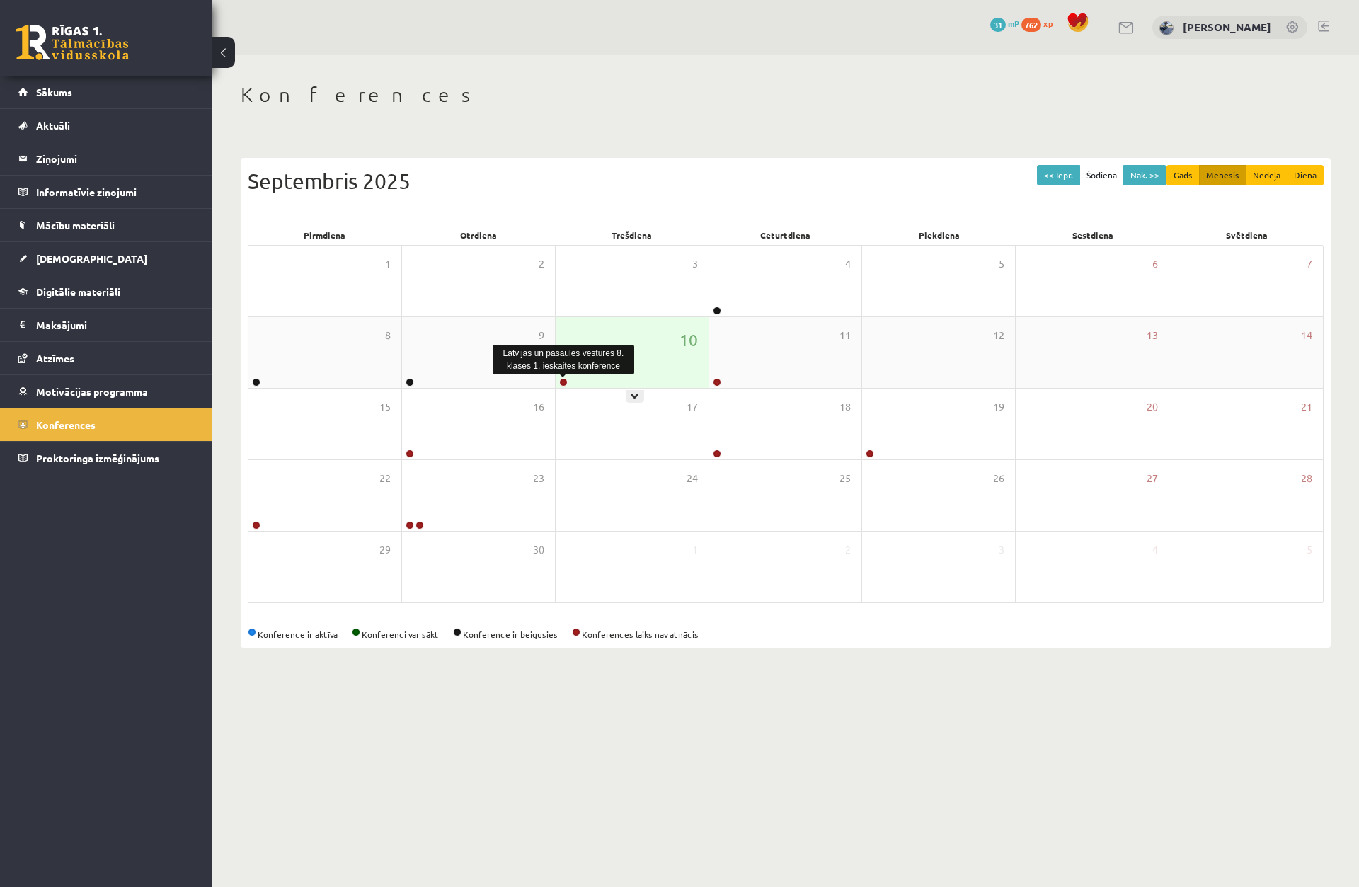
click at [563, 382] on link at bounding box center [563, 382] width 8 height 8
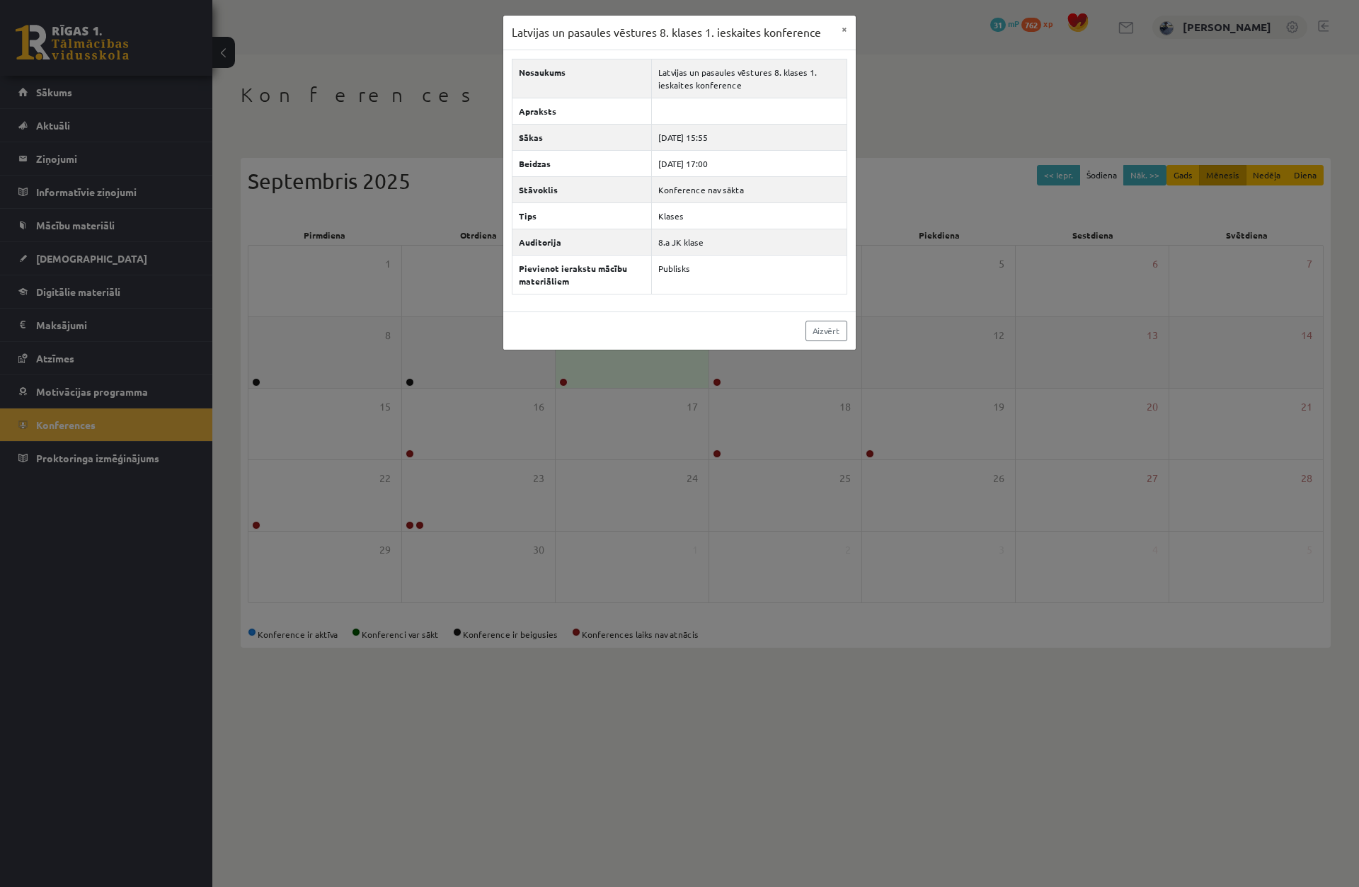
click at [563, 382] on div "Latvijas un pasaules vēstures 8. klases 1. ieskaites konference × Nosaukums Lat…" at bounding box center [679, 443] width 1359 height 887
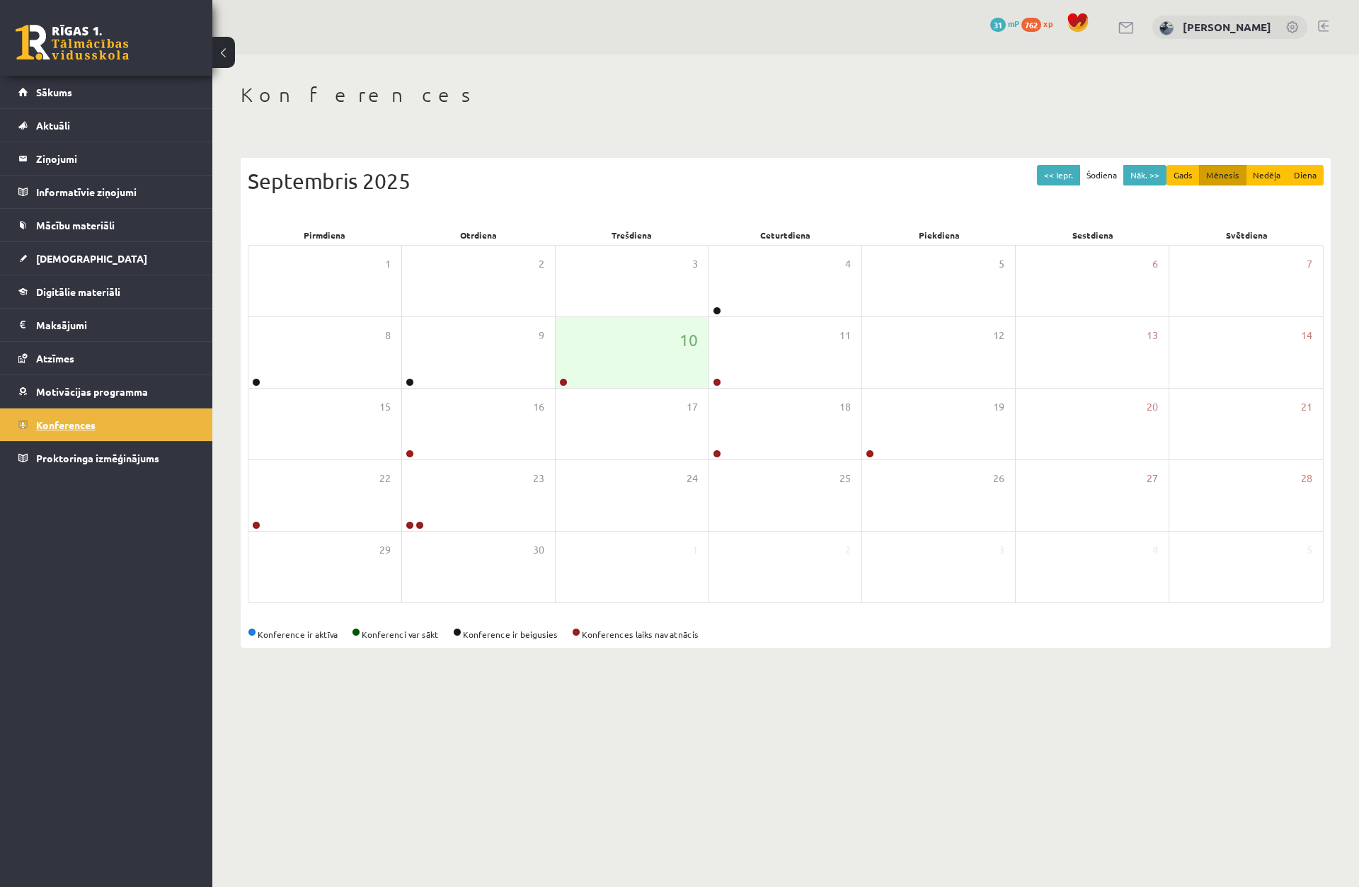
click at [62, 422] on span "Konferences" at bounding box center [65, 424] width 59 height 13
click at [110, 389] on span "Motivācijas programma" at bounding box center [92, 391] width 112 height 13
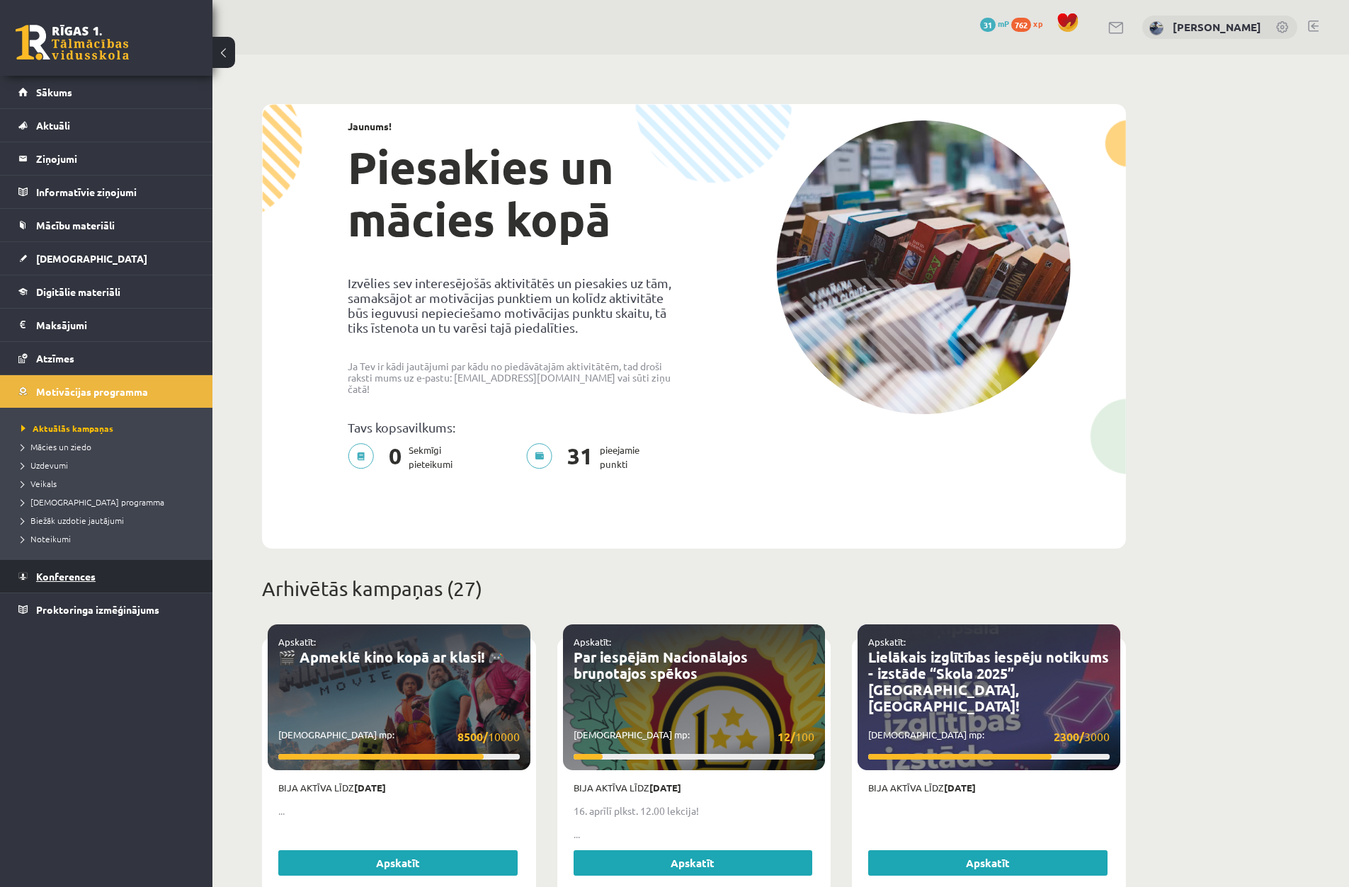
click at [90, 590] on link "Konferences" at bounding box center [106, 576] width 176 height 33
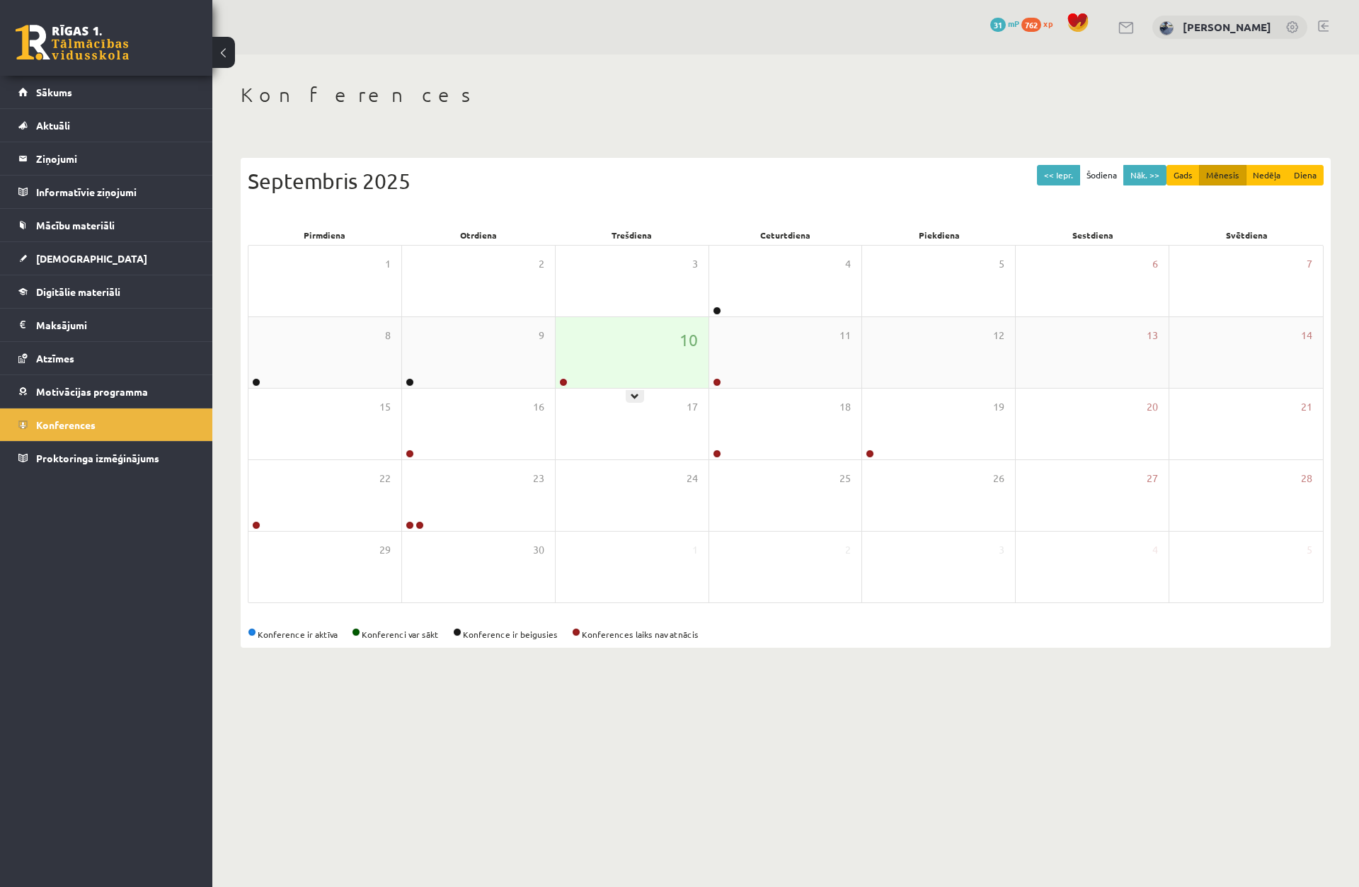
click at [558, 380] on div at bounding box center [562, 383] width 13 height 10
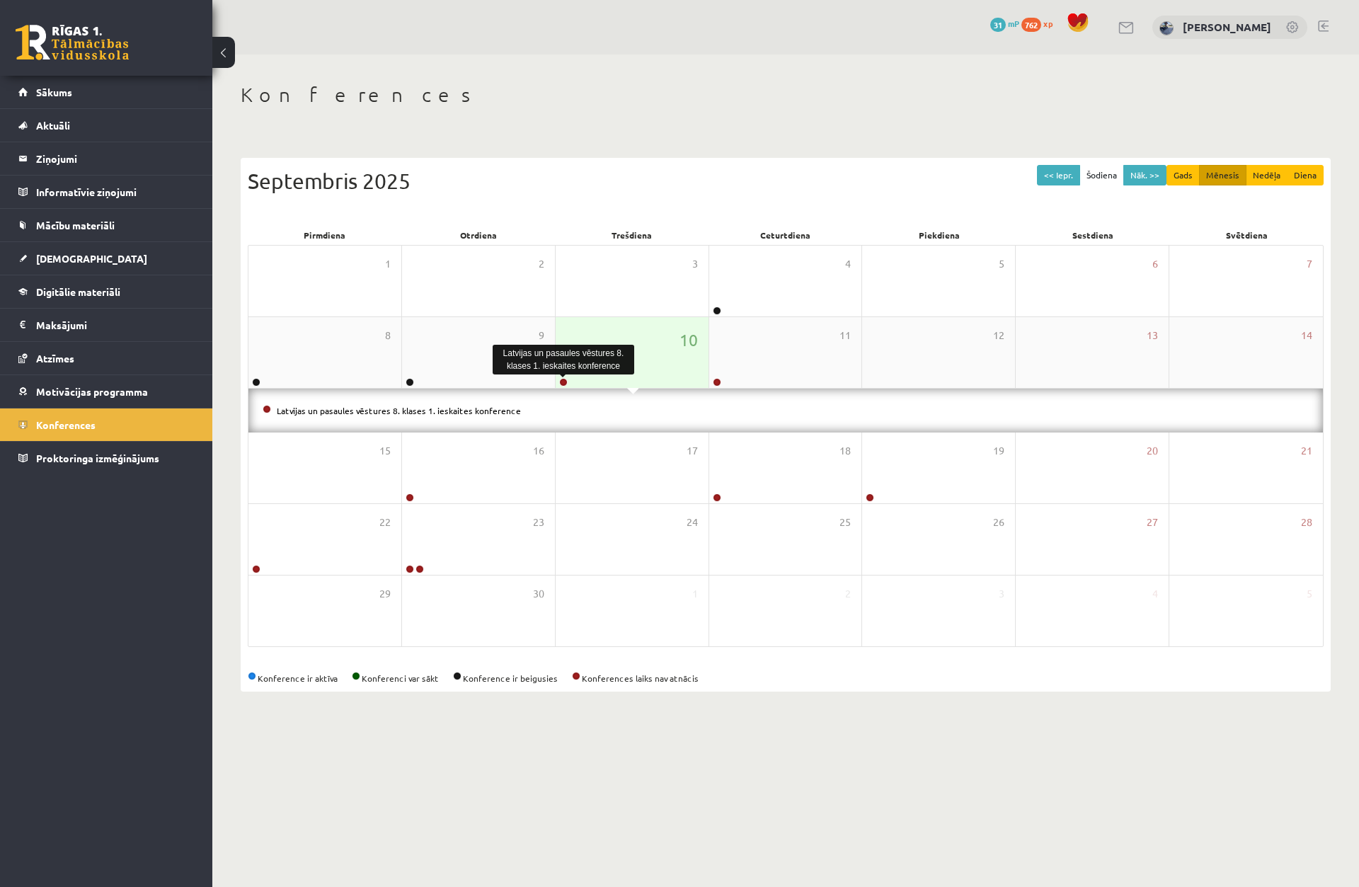
click at [563, 381] on link at bounding box center [563, 382] width 8 height 8
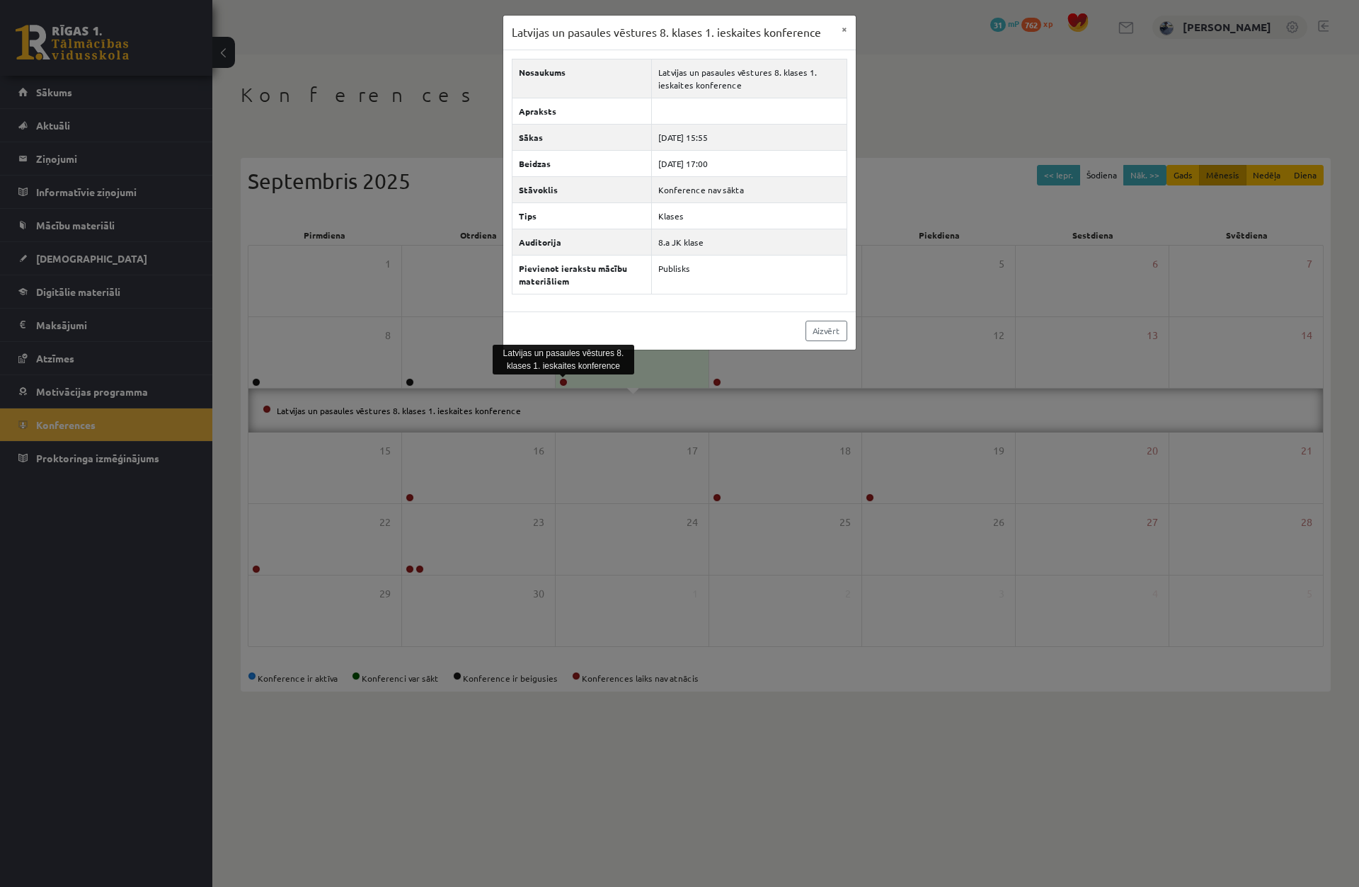
click at [450, 329] on div "Latvijas un pasaules vēstures 8. klases 1. ieskaites konference × Nosaukums Lat…" at bounding box center [679, 443] width 1359 height 887
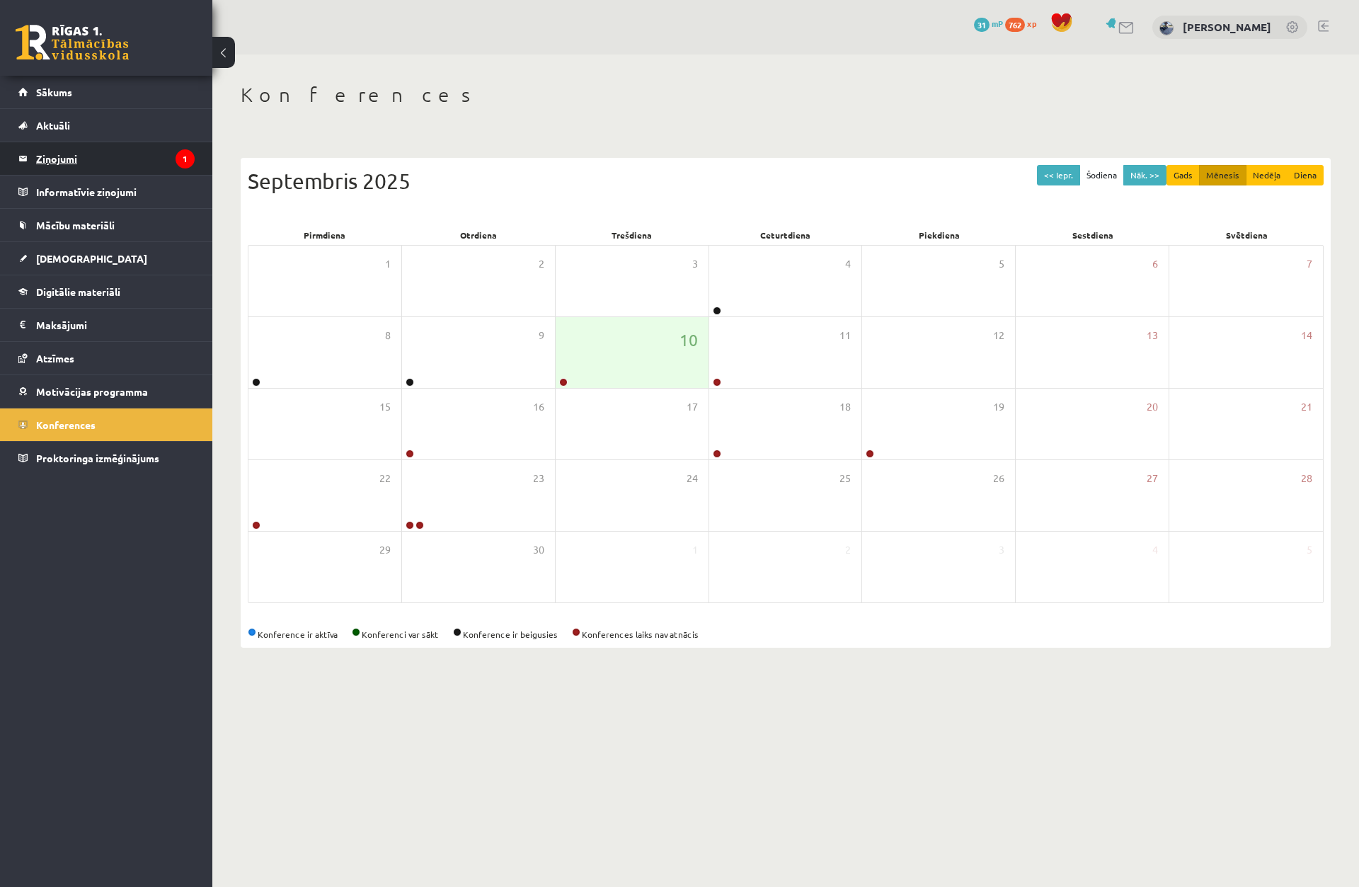
click at [93, 164] on legend "Ziņojumi 1" at bounding box center [115, 158] width 159 height 33
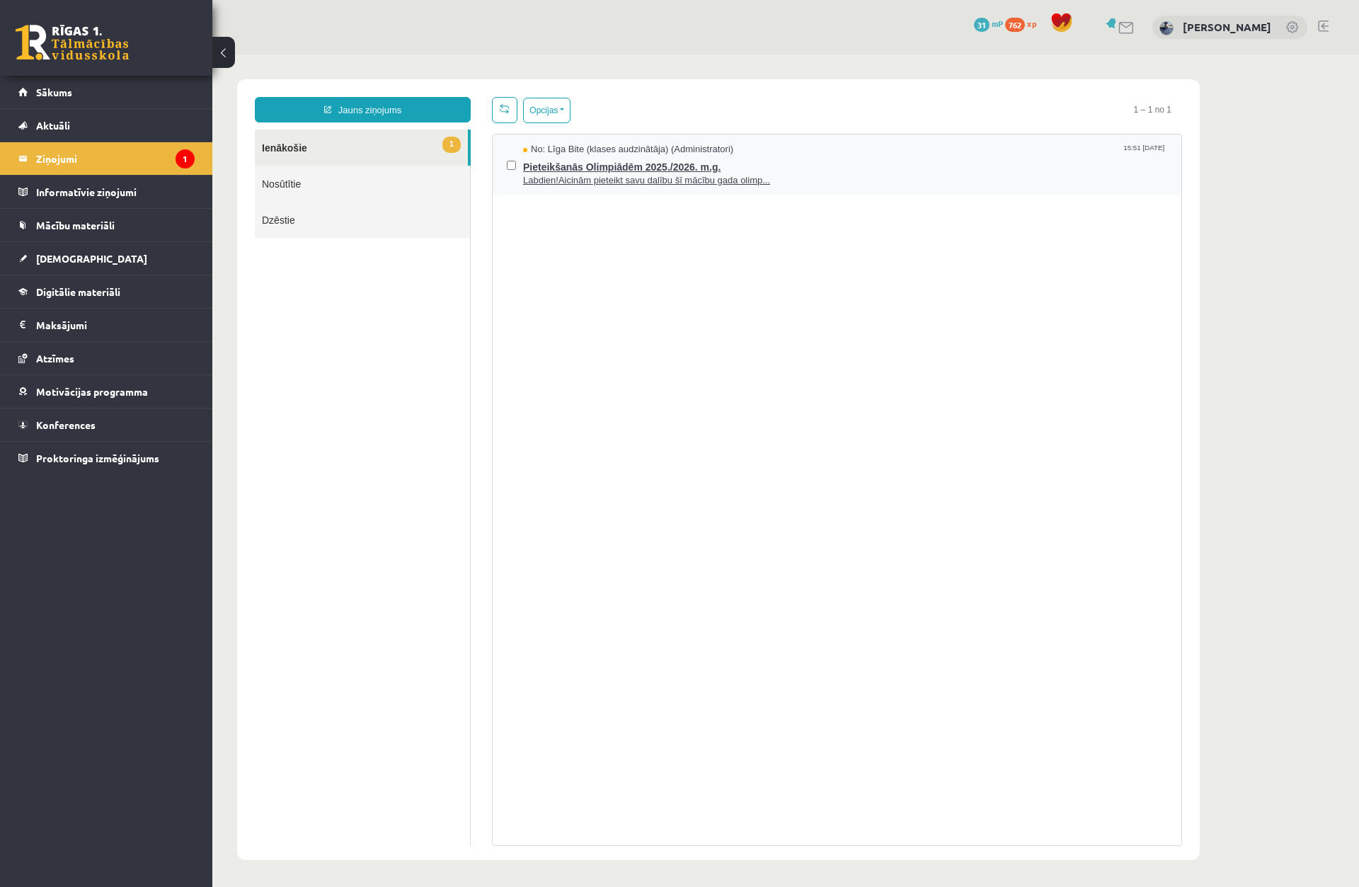
click at [760, 175] on span "Labdien!Aicinām pieteikt savu dalību šī mācību gada olimp..." at bounding box center [845, 180] width 644 height 13
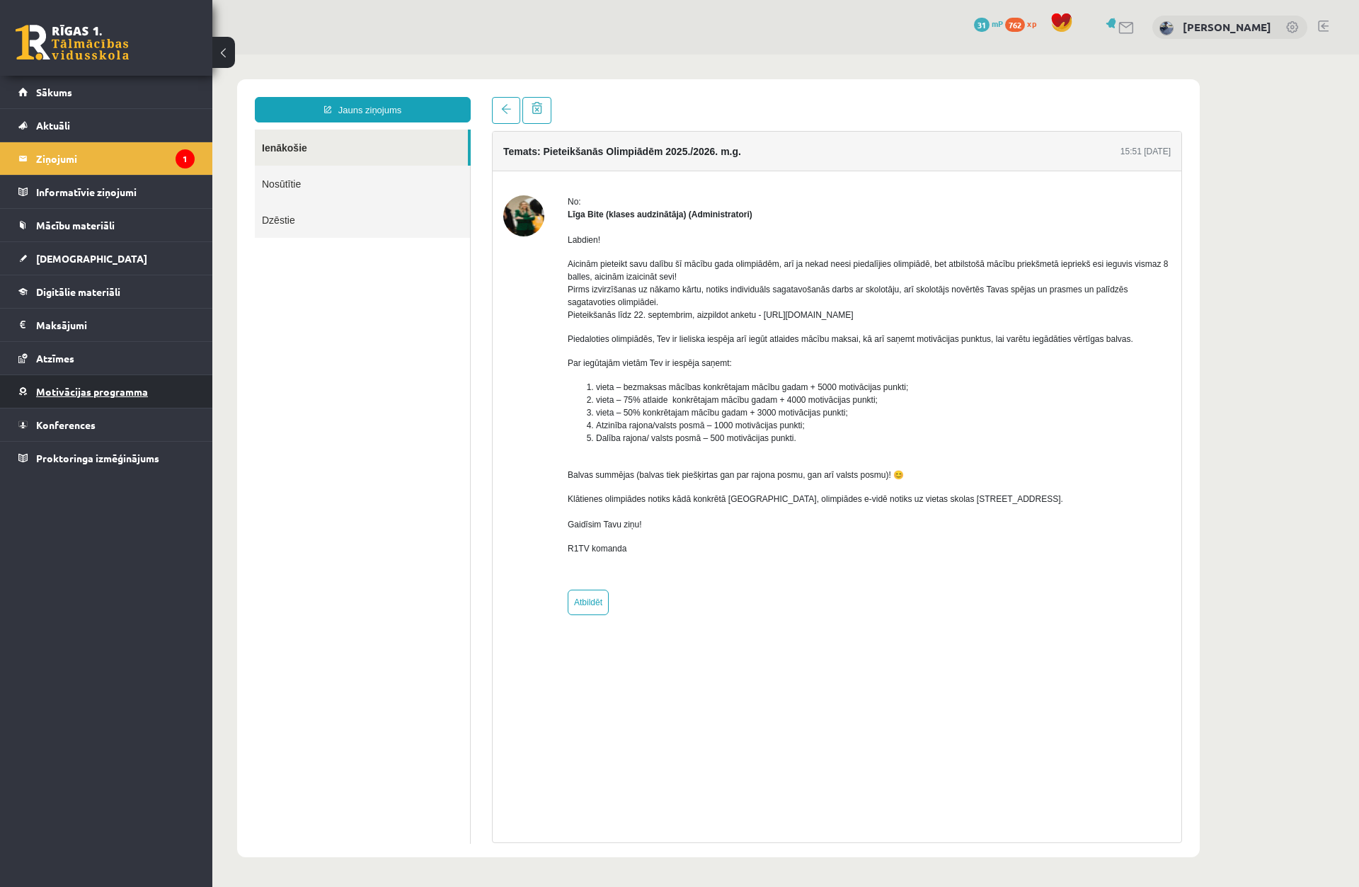
click at [64, 393] on span "Motivācijas programma" at bounding box center [92, 391] width 112 height 13
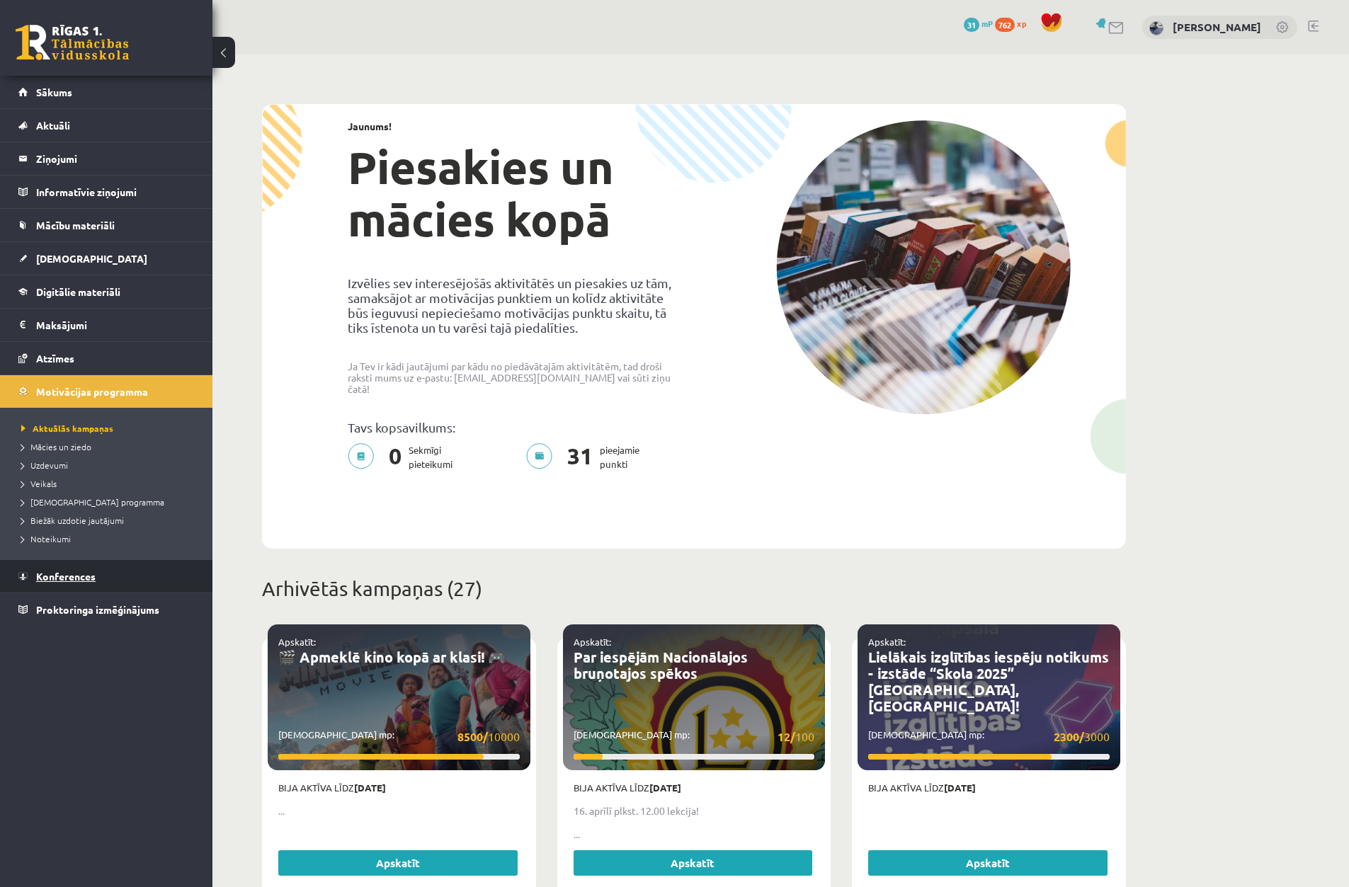
click at [89, 574] on span "Konferences" at bounding box center [65, 576] width 59 height 13
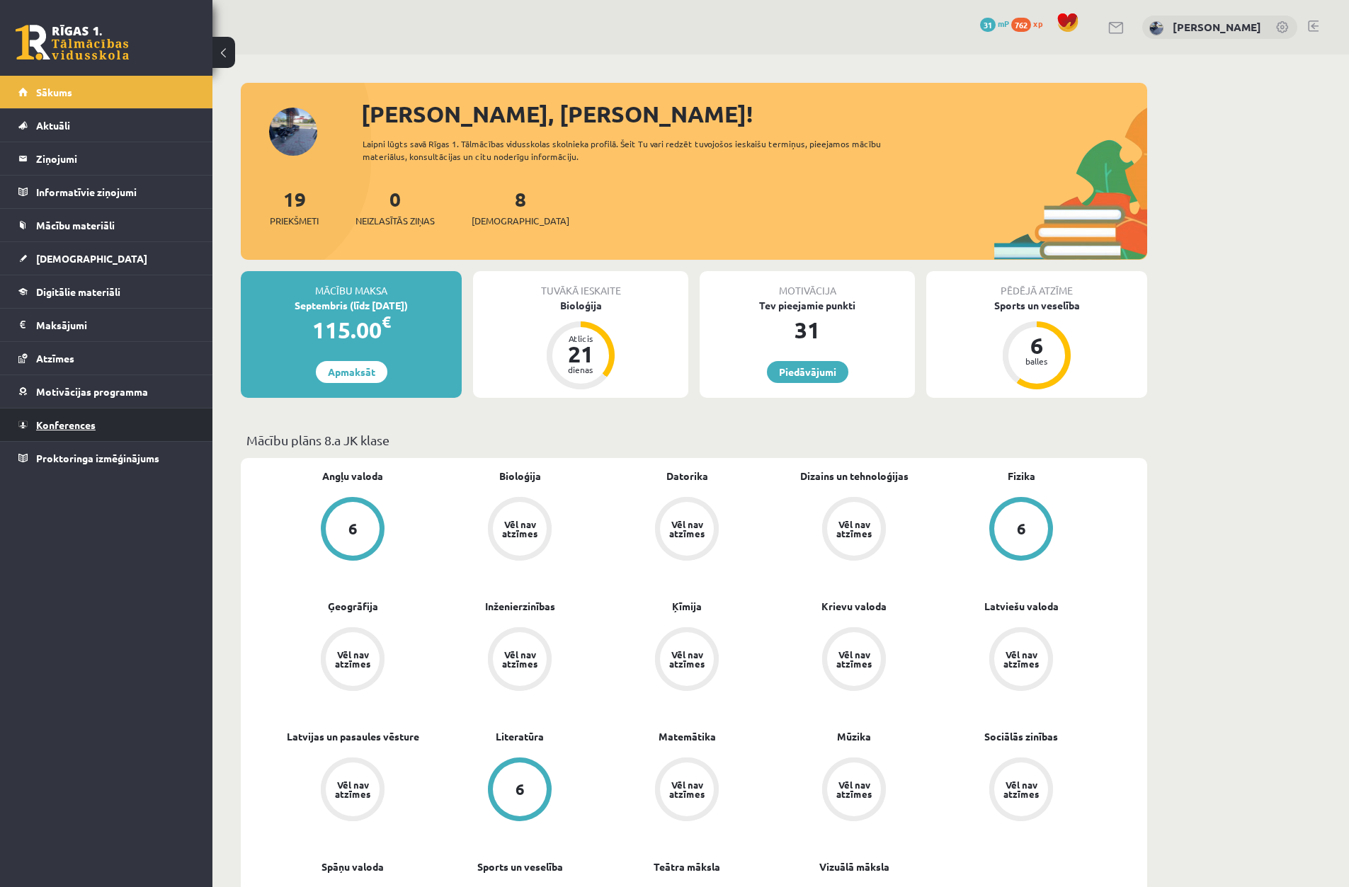
click at [70, 434] on link "Konferences" at bounding box center [106, 425] width 176 height 33
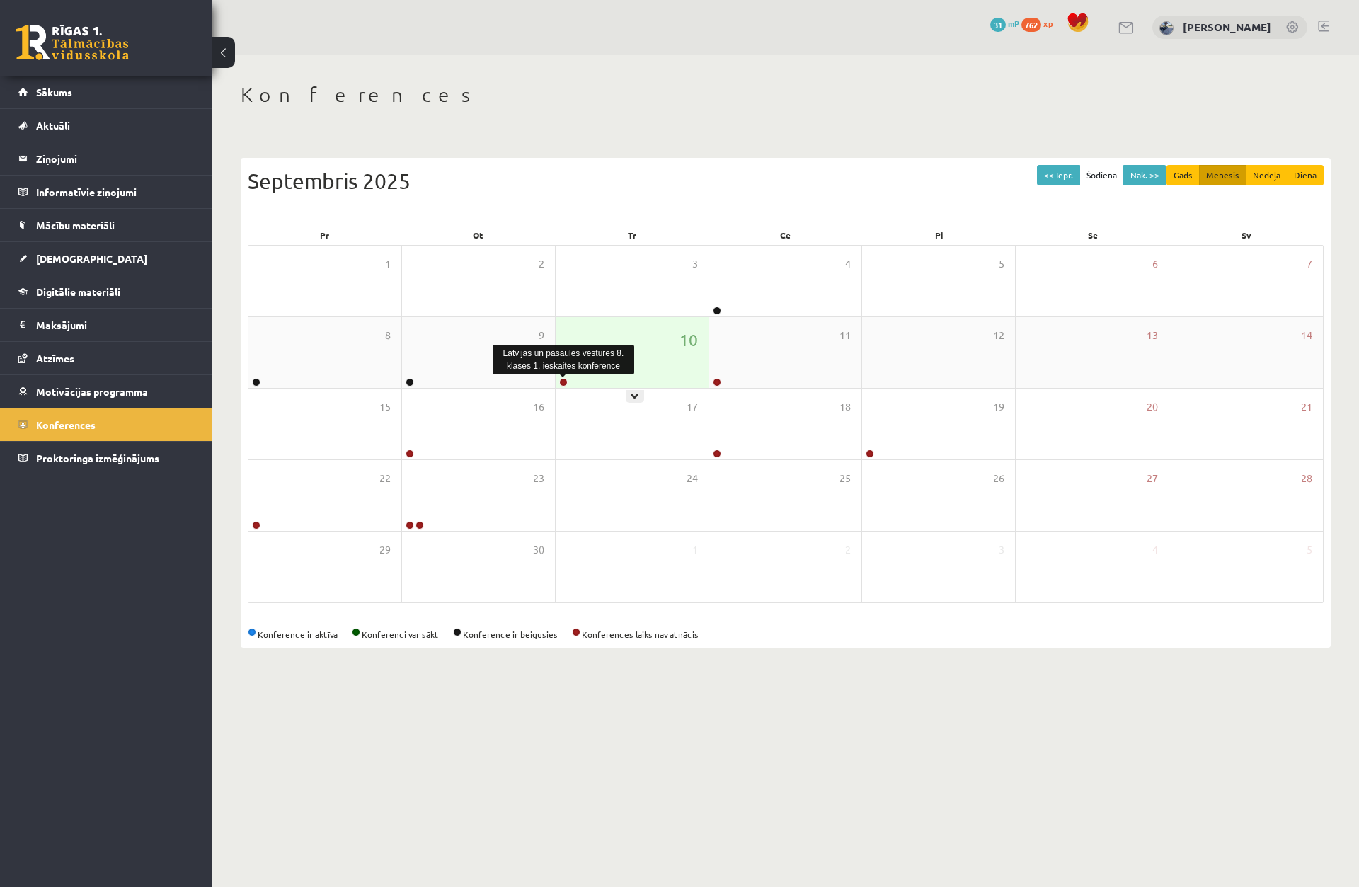
click at [561, 380] on link at bounding box center [563, 382] width 8 height 8
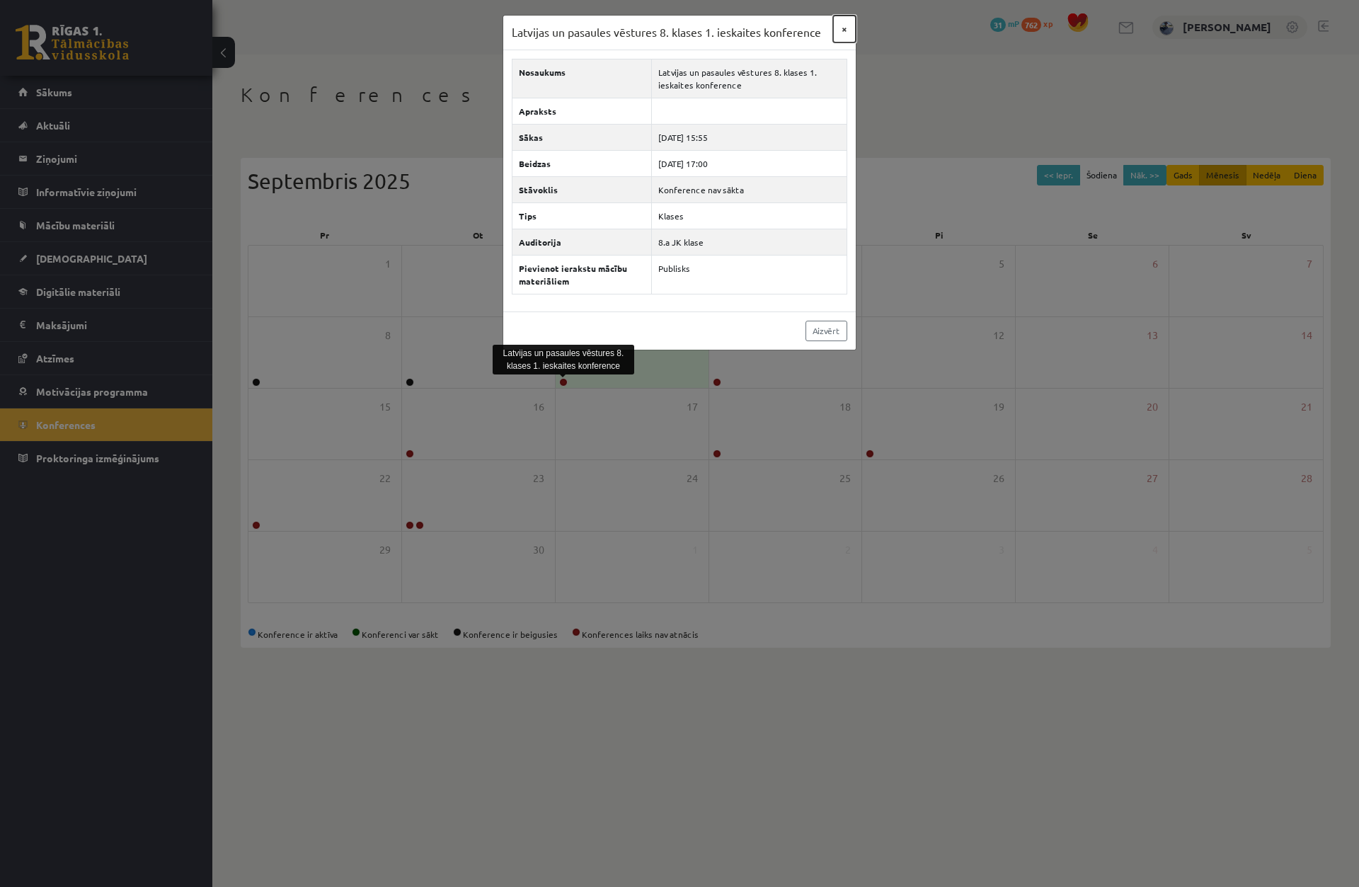
click at [844, 25] on button "×" at bounding box center [844, 29] width 23 height 27
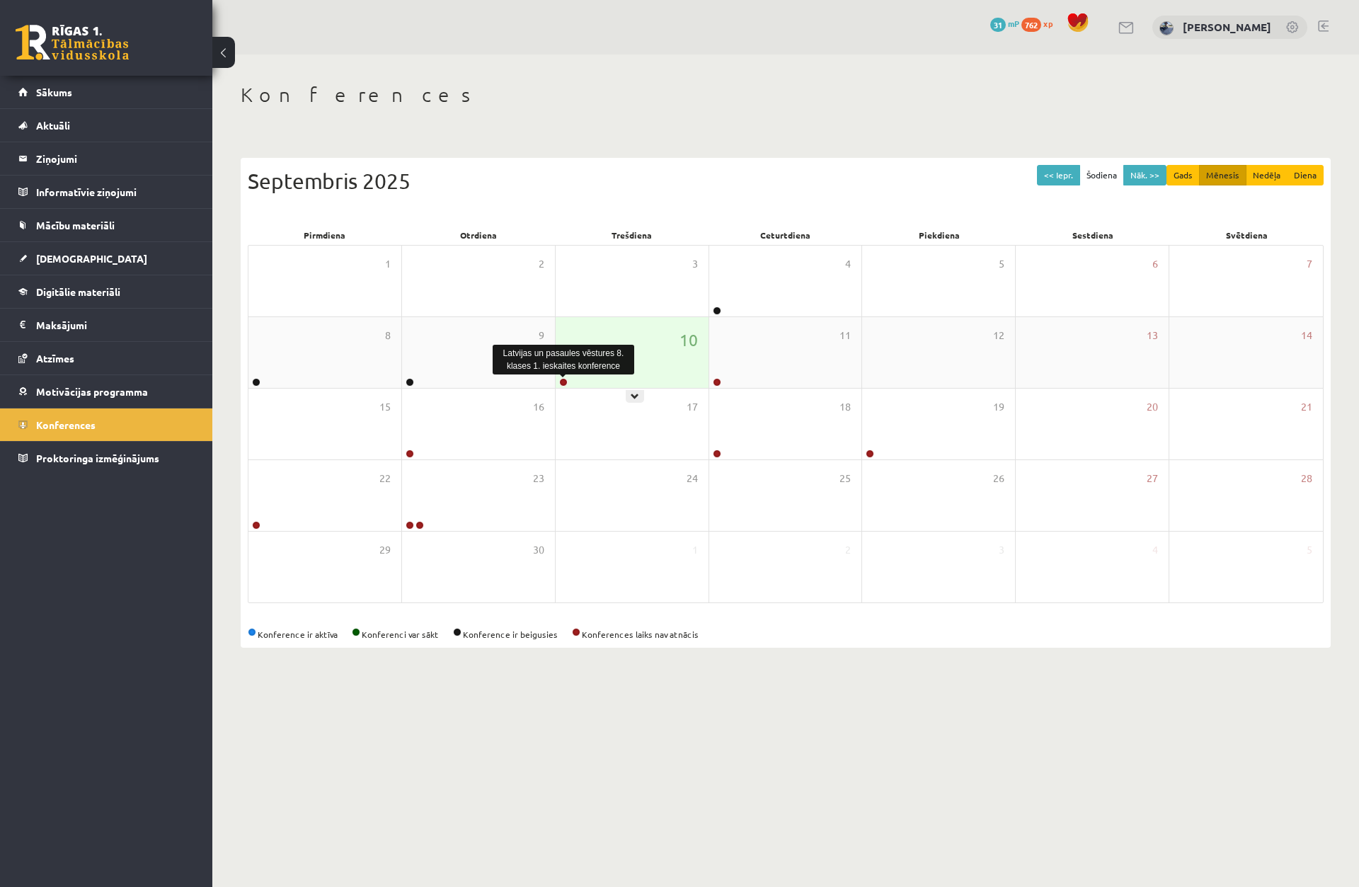
click at [564, 385] on link at bounding box center [563, 382] width 8 height 8
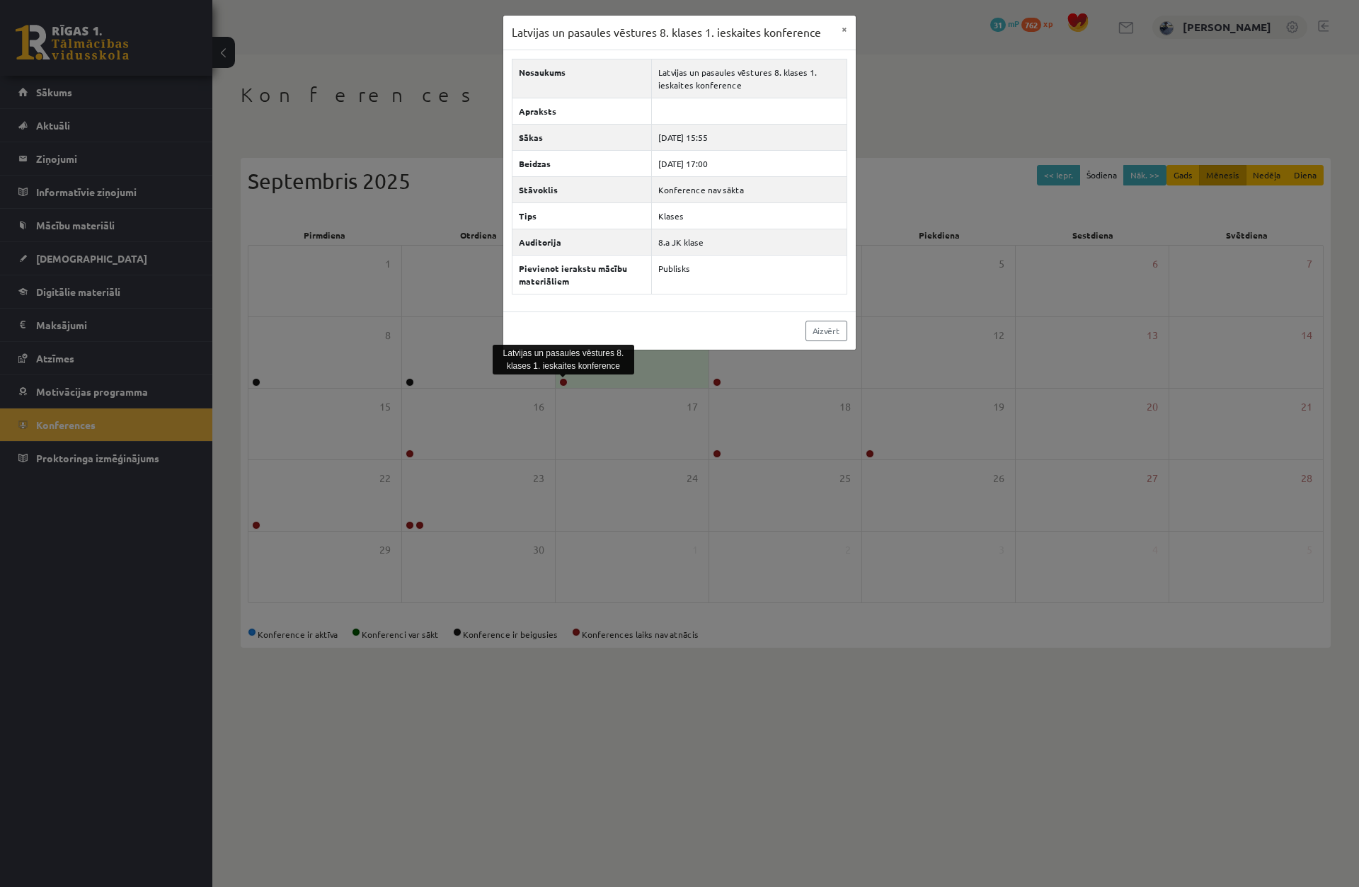
click at [569, 390] on div "Latvijas un pasaules vēstures 8. klases 1. ieskaites konference × Nosaukums Lat…" at bounding box center [679, 443] width 1359 height 887
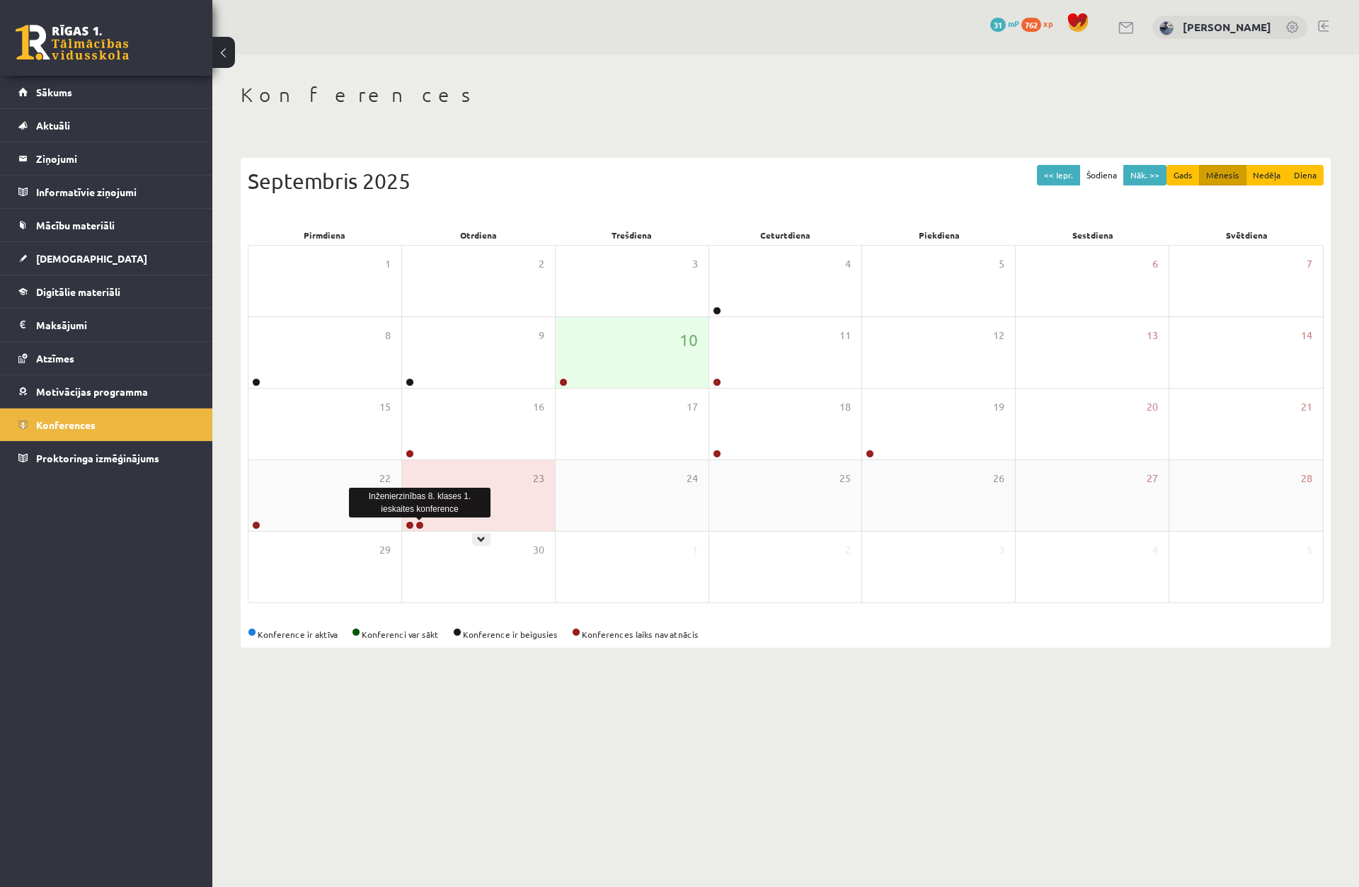
click at [421, 526] on link at bounding box center [420, 525] width 8 height 8
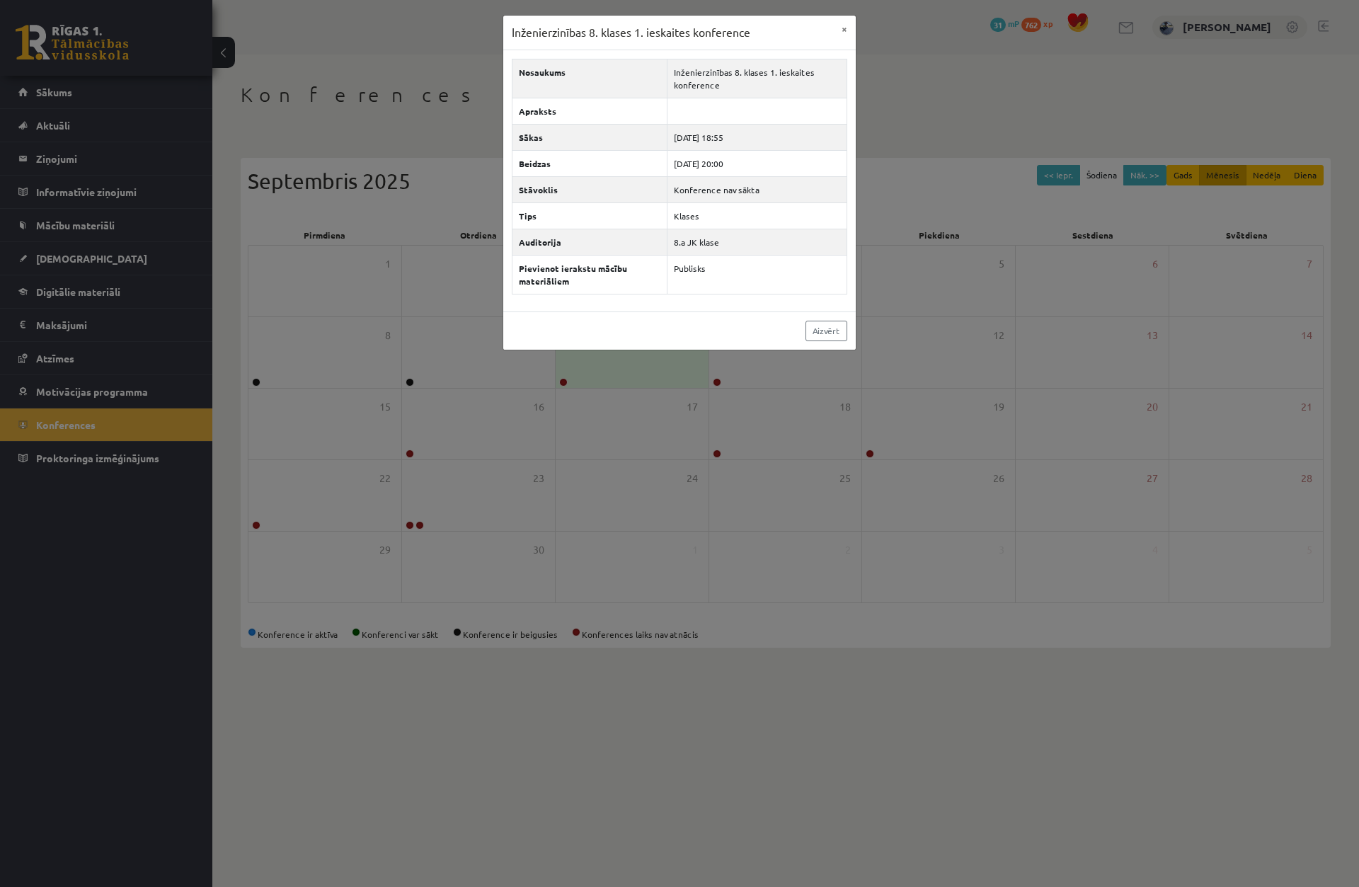
click at [414, 514] on div "Inženierzinības 8. klases 1. ieskaites konference" at bounding box center [420, 503] width 142 height 30
click at [408, 525] on div "Inženierzinības 8. klases 1. ieskaites konference × Nosaukums Inženierzinības 8…" at bounding box center [679, 443] width 1359 height 887
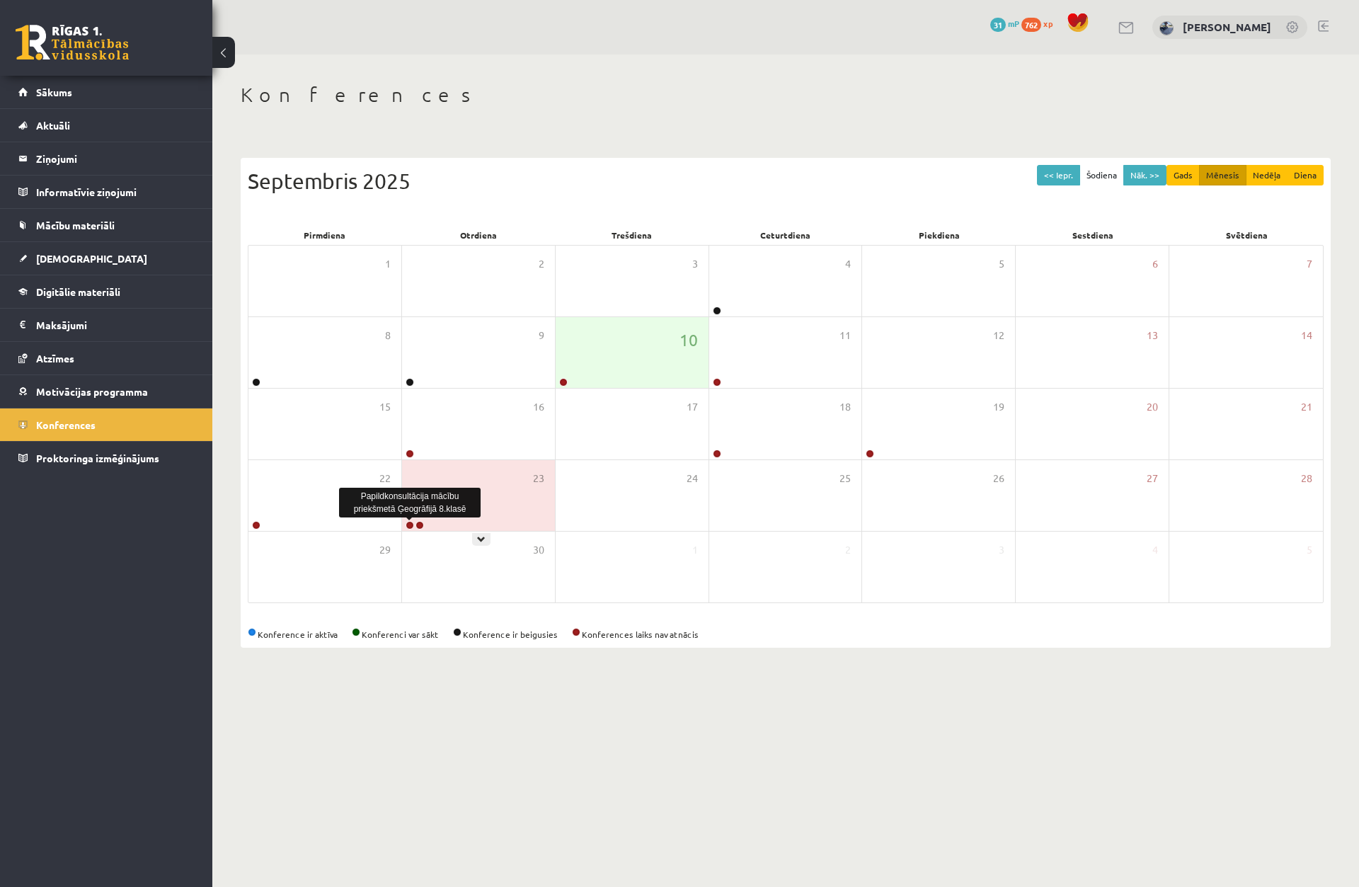
click at [408, 525] on link at bounding box center [410, 525] width 8 height 8
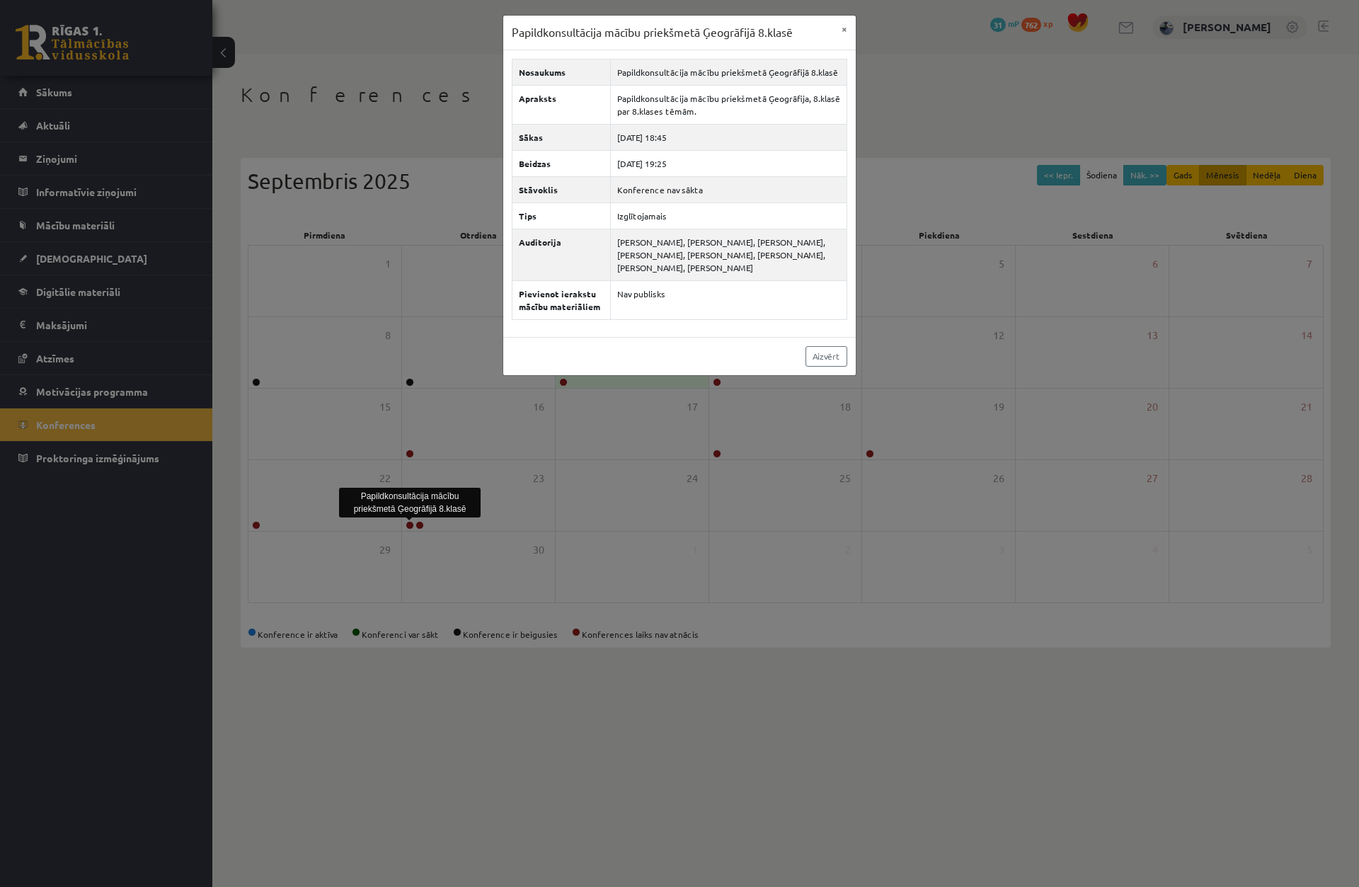
click at [406, 516] on div "Papildkonsultācija mācību priekšmetā Ģeogrāfijā 8.klasē" at bounding box center [410, 503] width 142 height 30
click at [431, 533] on div "Papildkonsultācija mācību priekšmetā Ģeogrāfijā 8.klasē × Nosaukums Papildkonsu…" at bounding box center [679, 443] width 1359 height 887
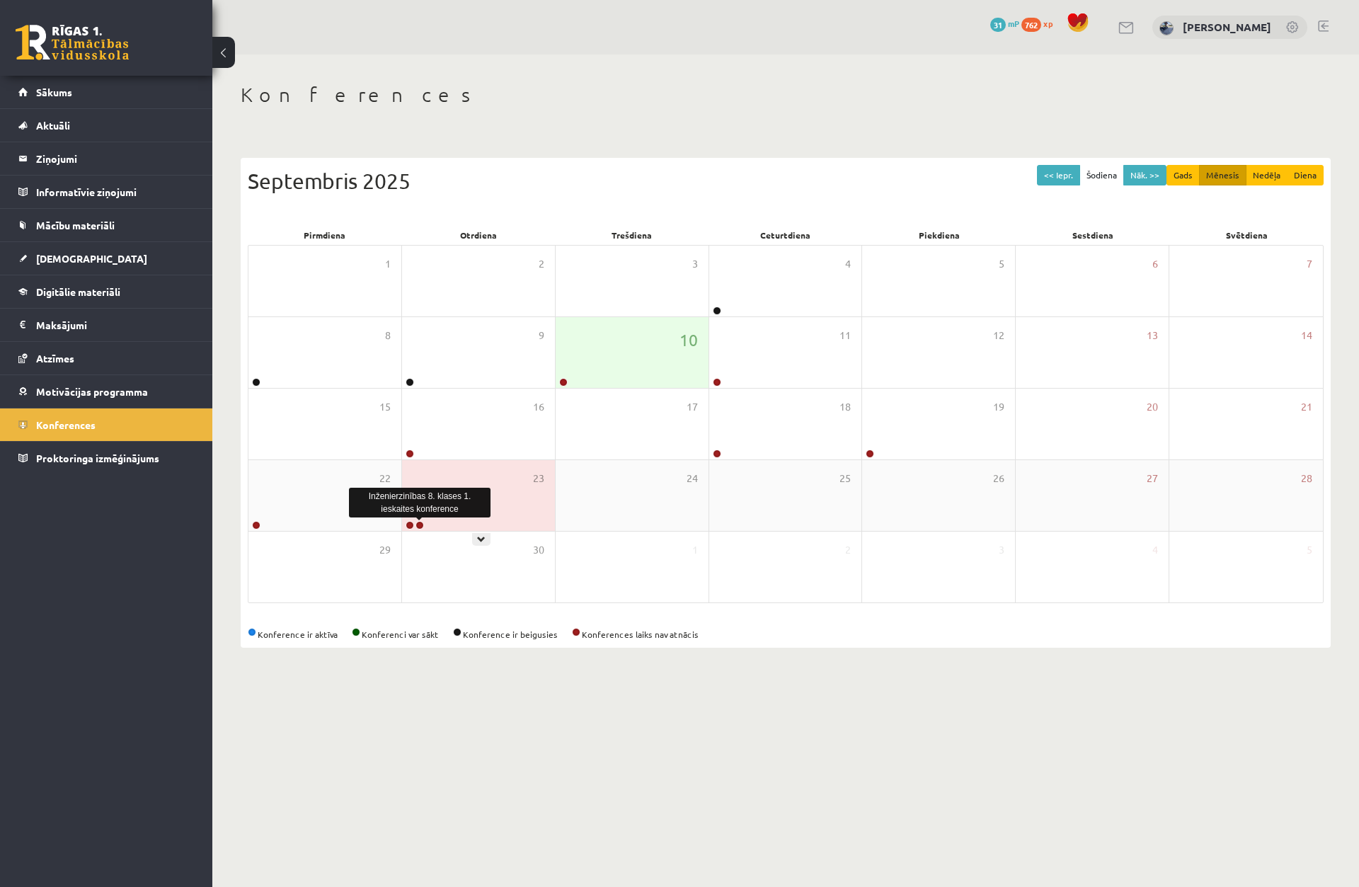
click at [420, 526] on link at bounding box center [420, 525] width 8 height 8
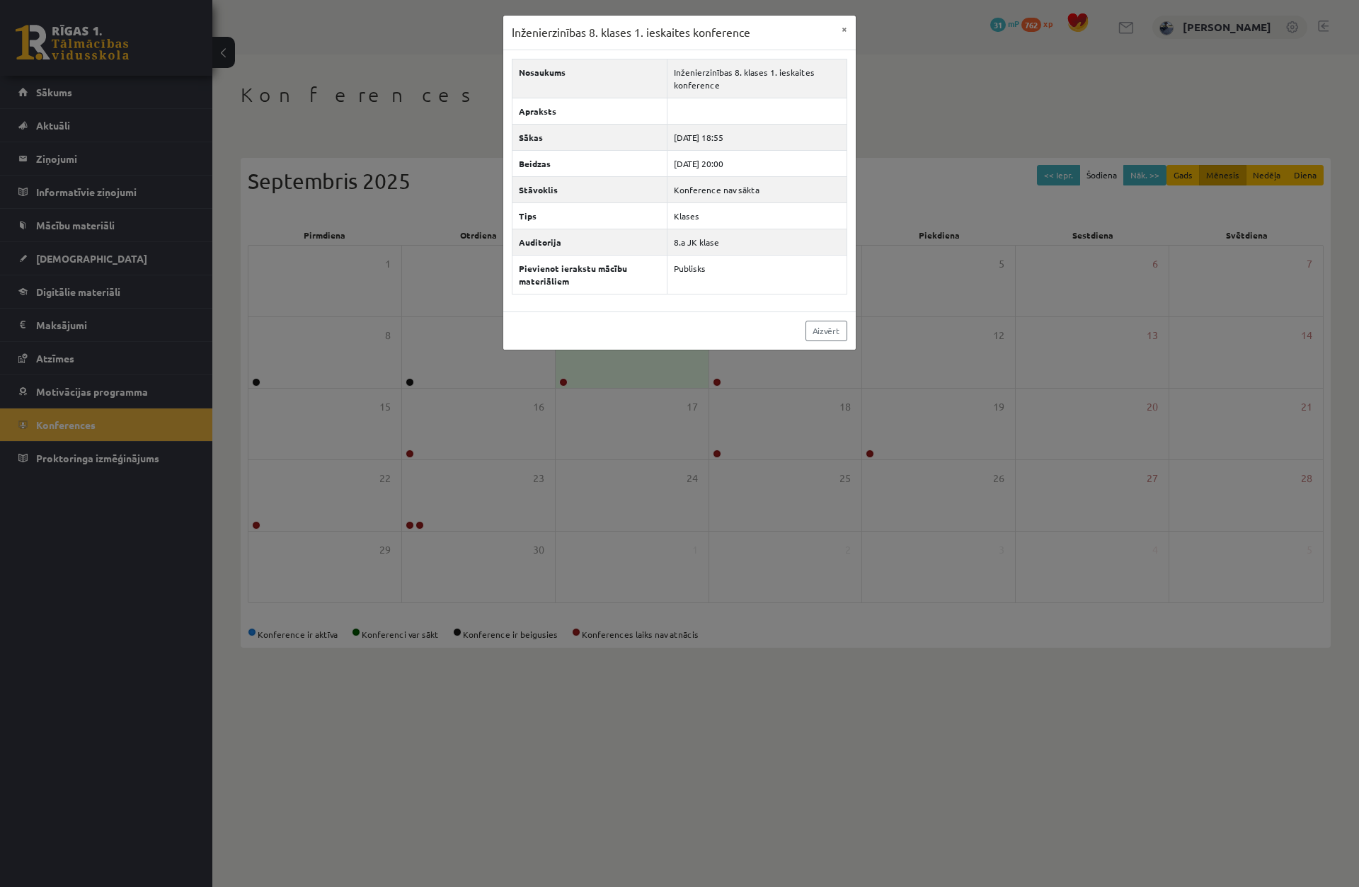
click at [409, 522] on div "Inženierzinības 8. klases 1. ieskaites konference × Nosaukums Inženierzinības 8…" at bounding box center [679, 443] width 1359 height 887
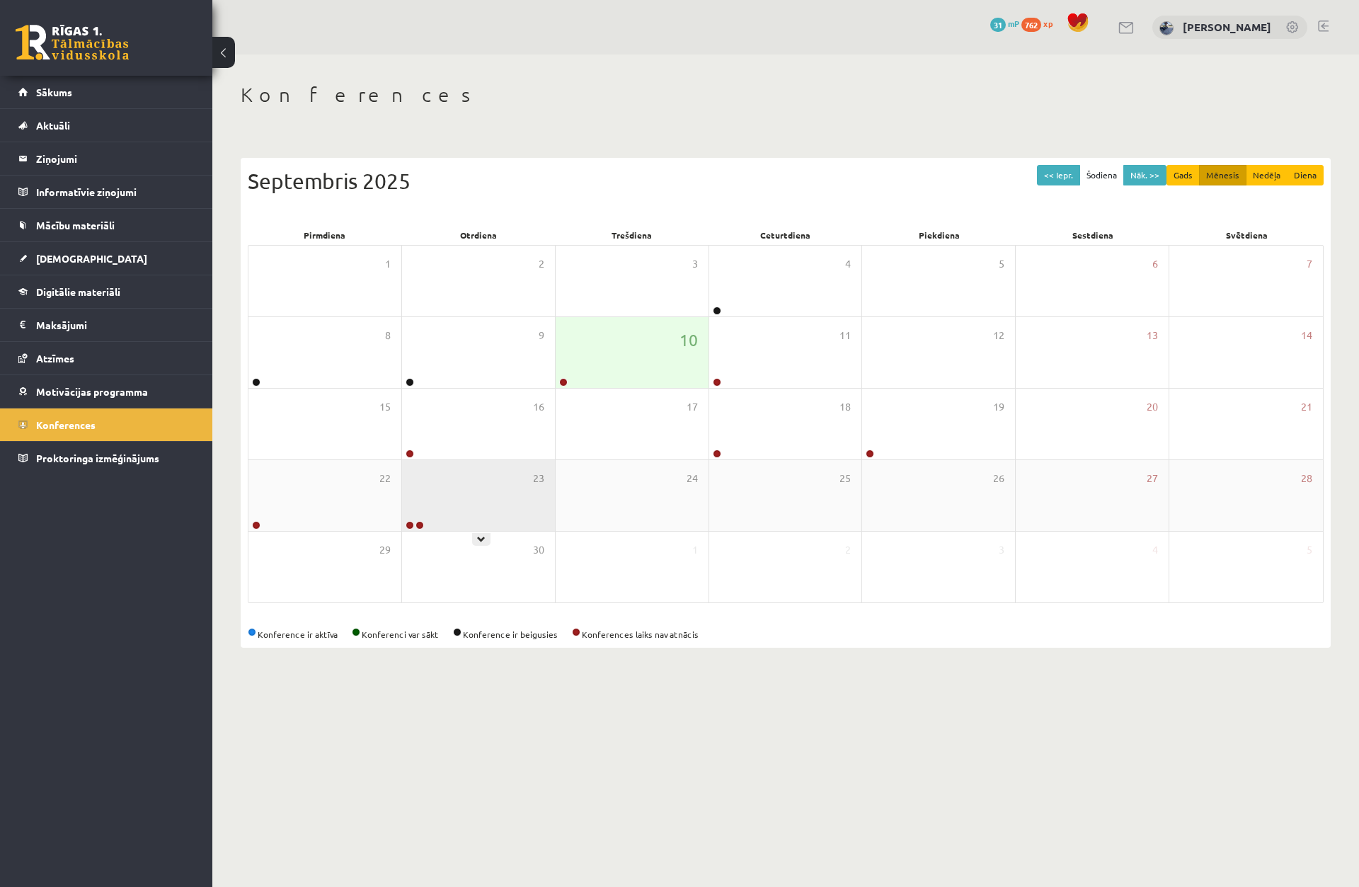
click at [409, 521] on div at bounding box center [413, 526] width 23 height 10
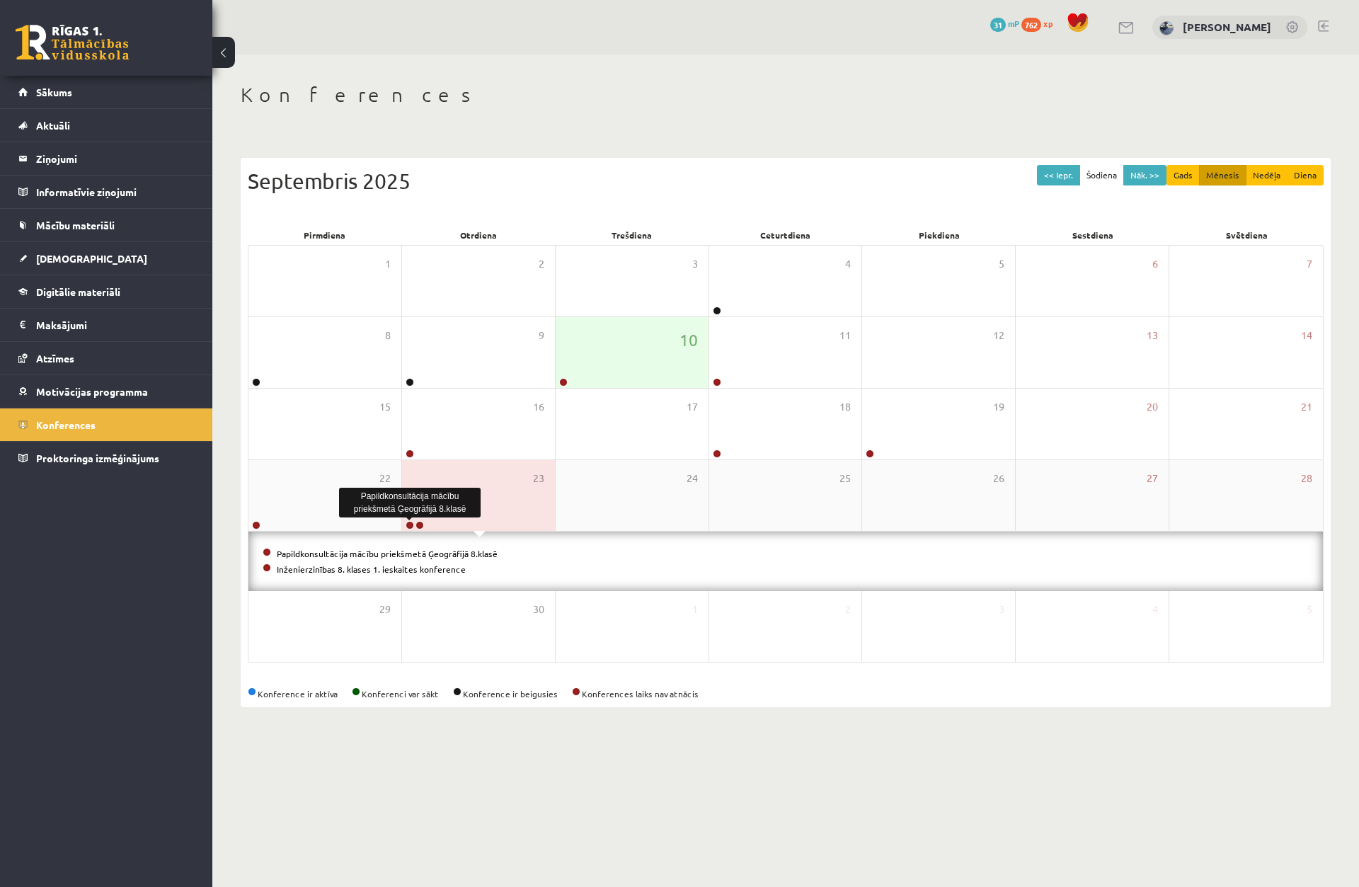
click at [411, 525] on link at bounding box center [410, 525] width 8 height 8
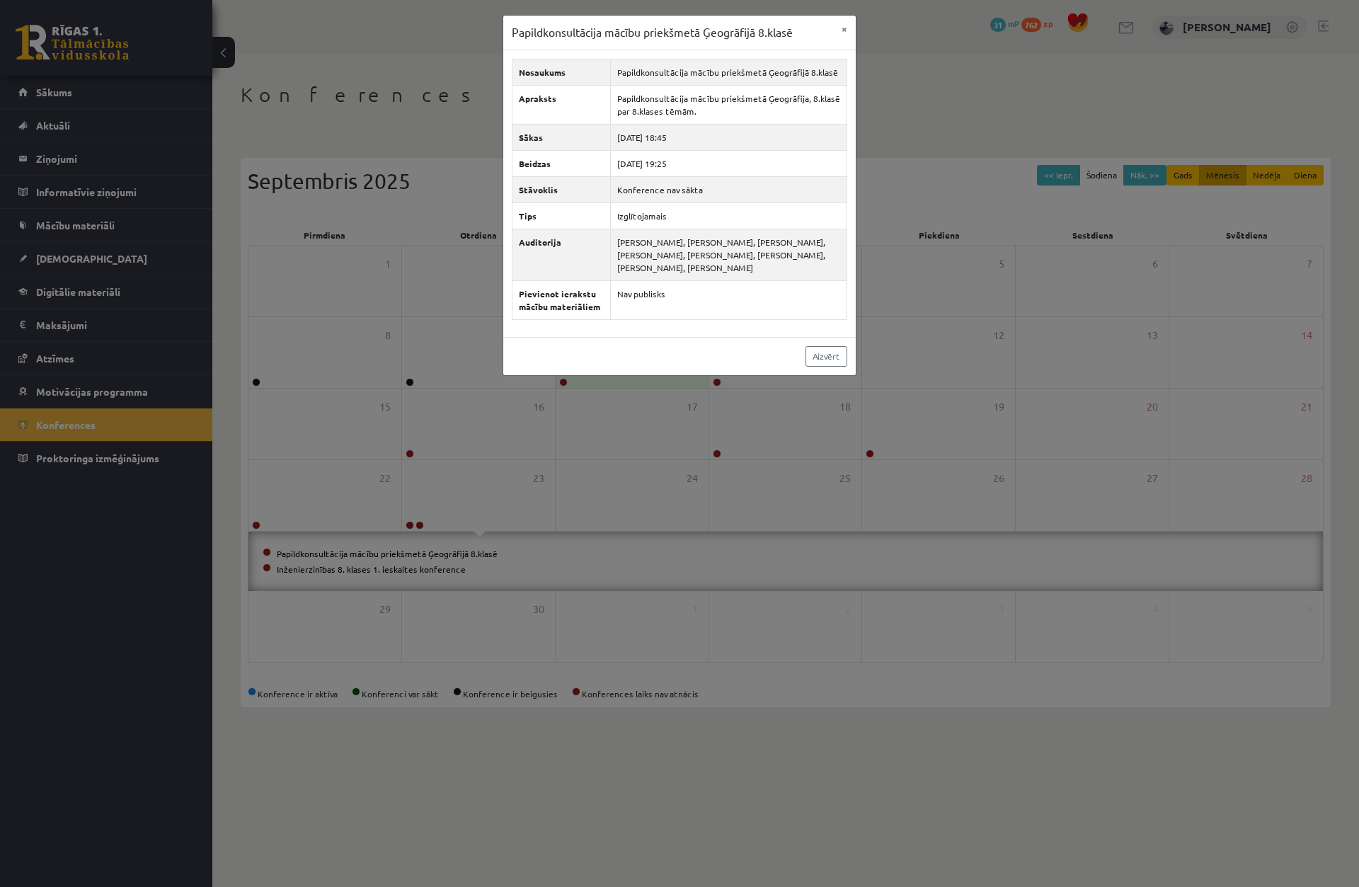
click at [411, 525] on div "Papildkonsultācija mācību priekšmetā Ģeogrāfijā 8.klasē × Nosaukums Papildkonsu…" at bounding box center [679, 443] width 1359 height 887
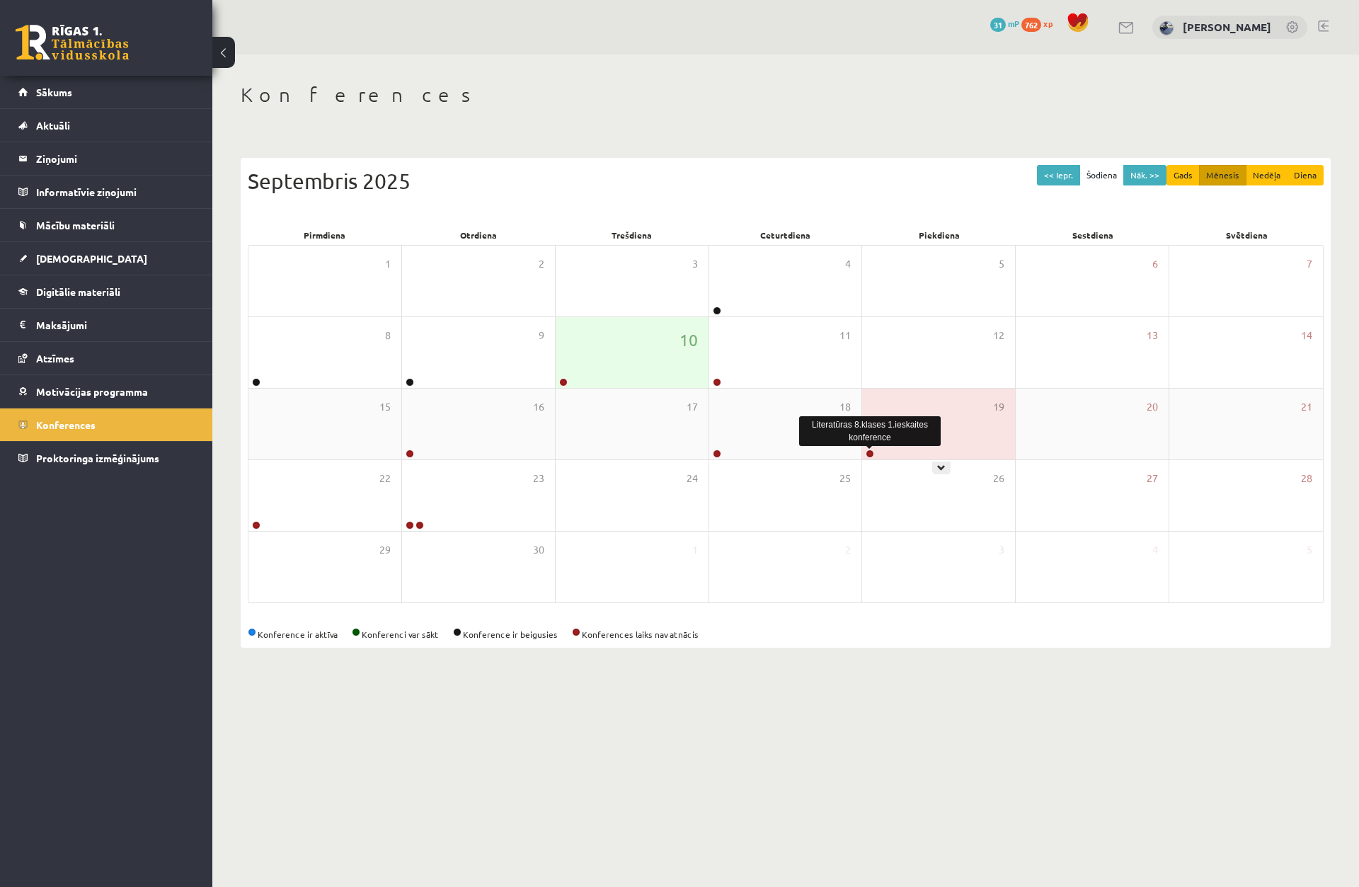
click at [874, 450] on div at bounding box center [868, 455] width 13 height 10
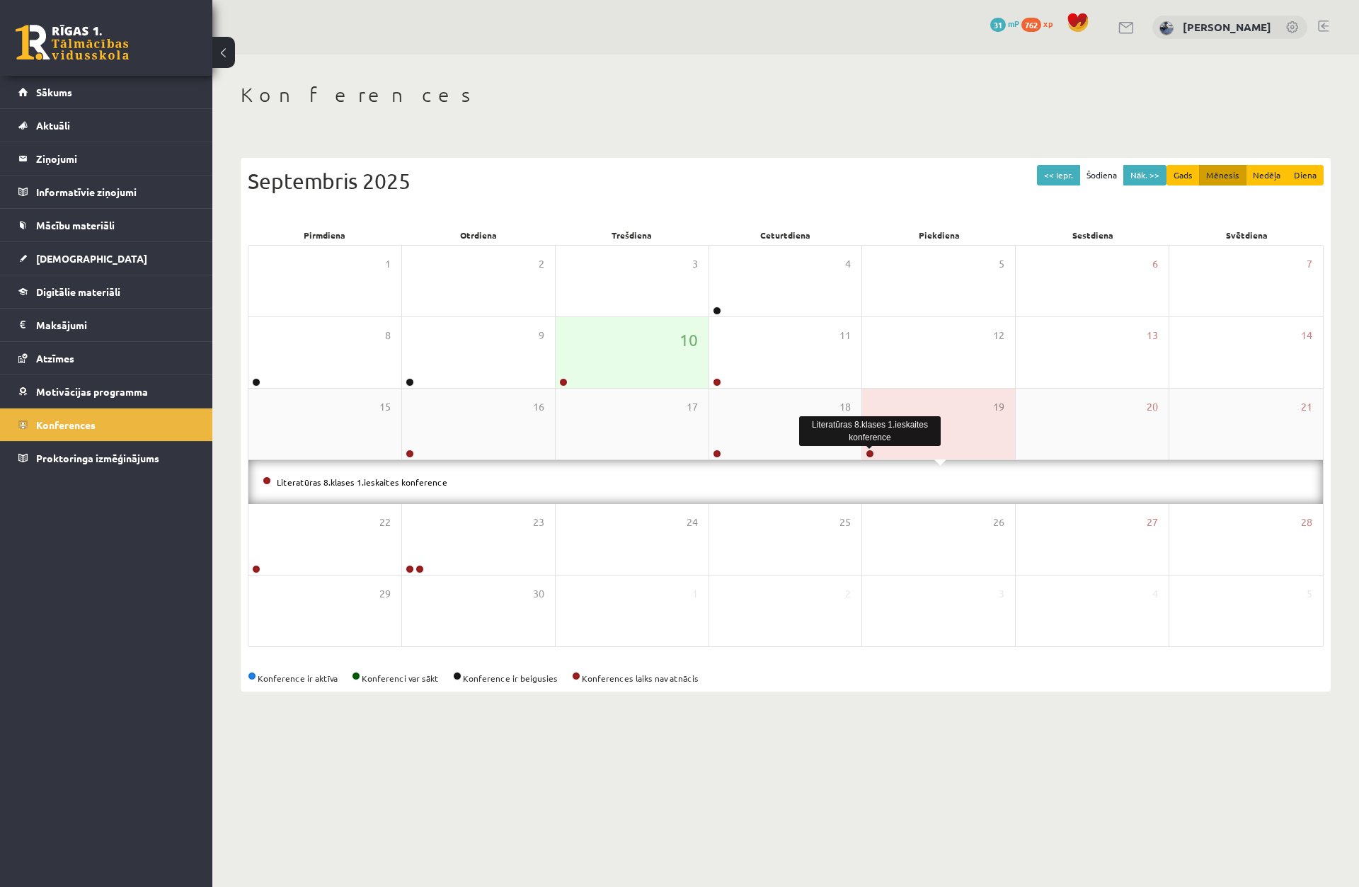
click at [871, 451] on link at bounding box center [870, 454] width 8 height 8
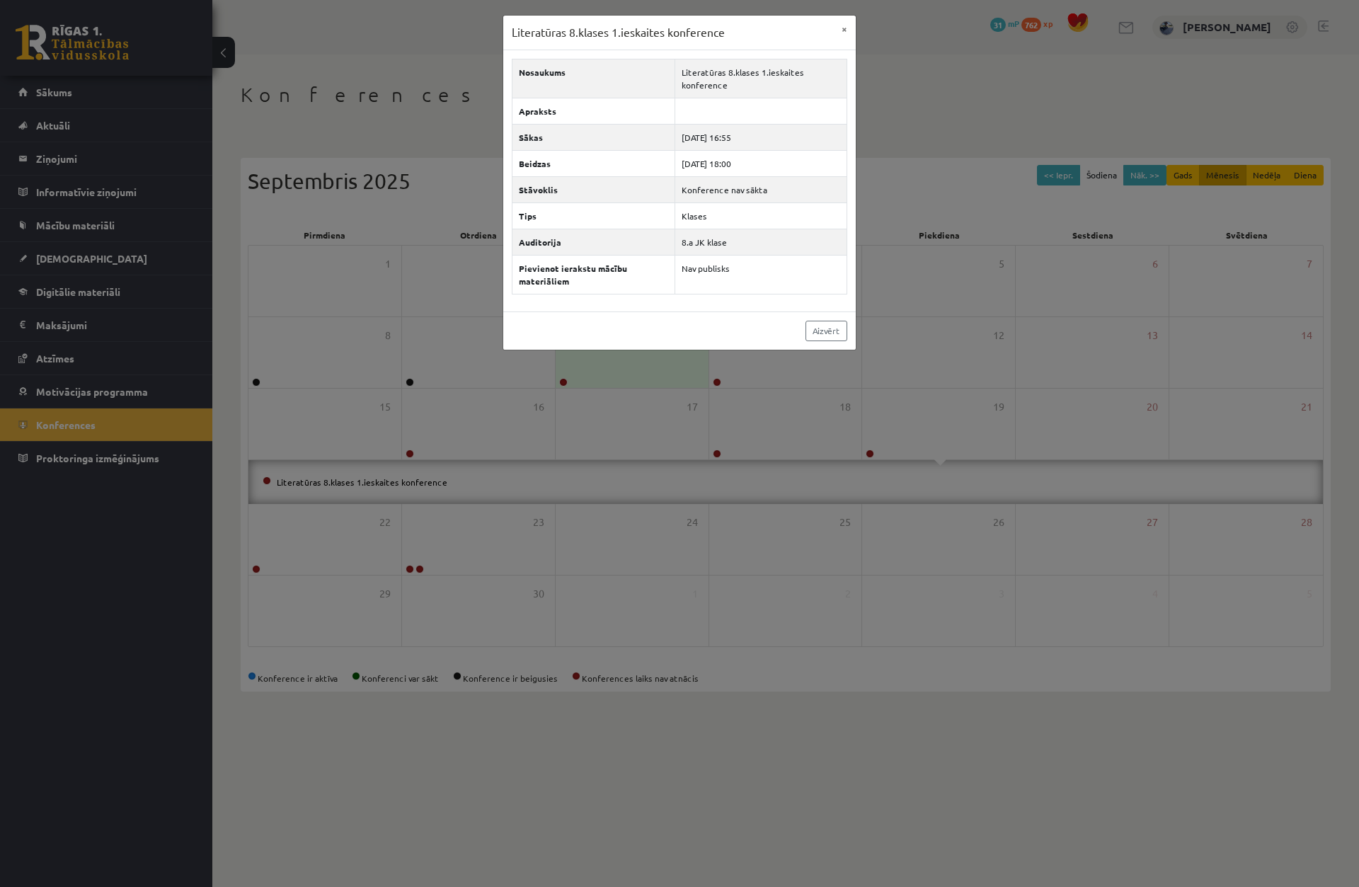
click at [867, 452] on div "Literatūras 8.klases 1.ieskaites konference × Nosaukums Literatūras 8.klases 1.…" at bounding box center [679, 443] width 1359 height 887
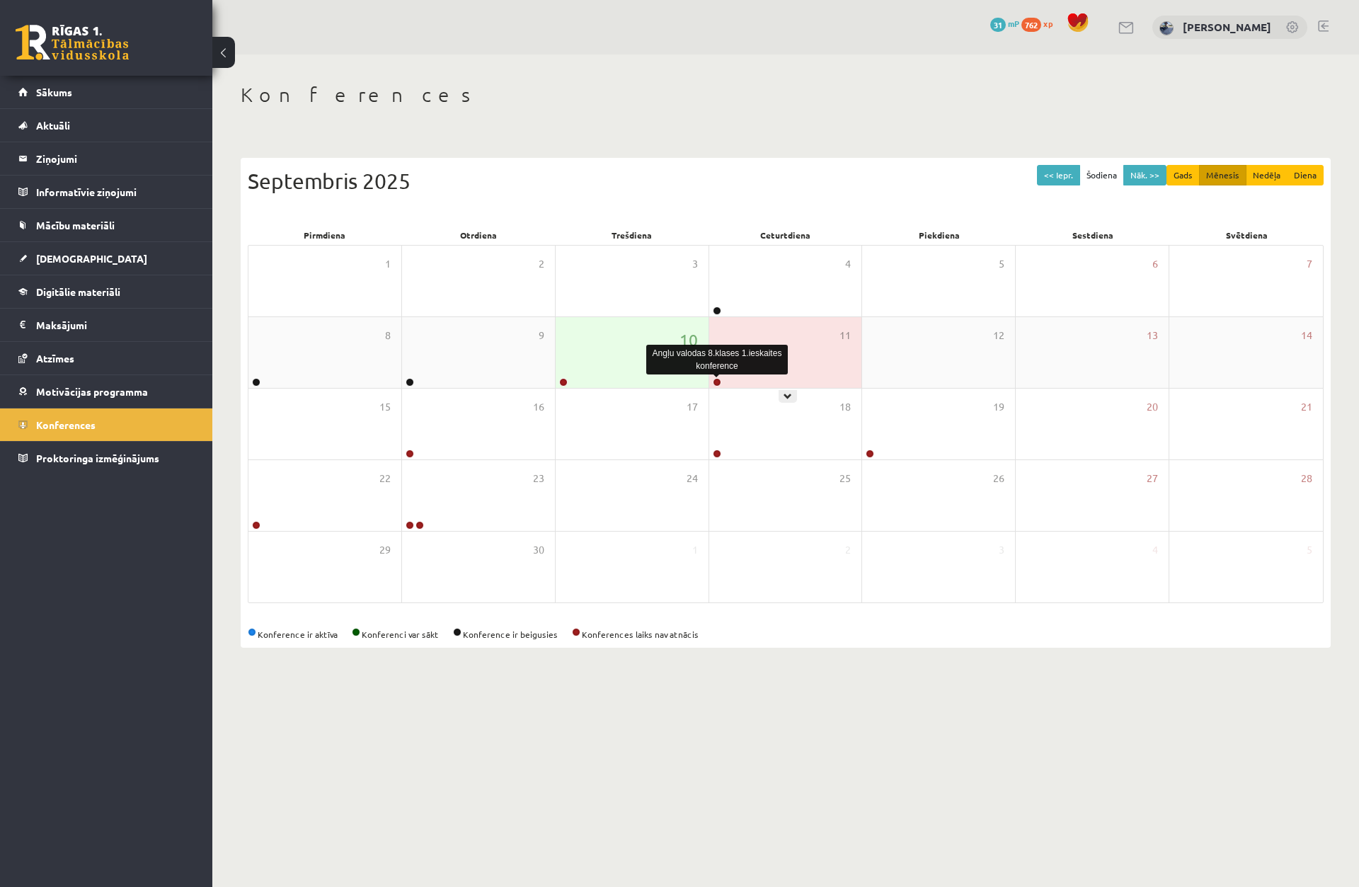
click at [715, 386] on link at bounding box center [717, 382] width 8 height 8
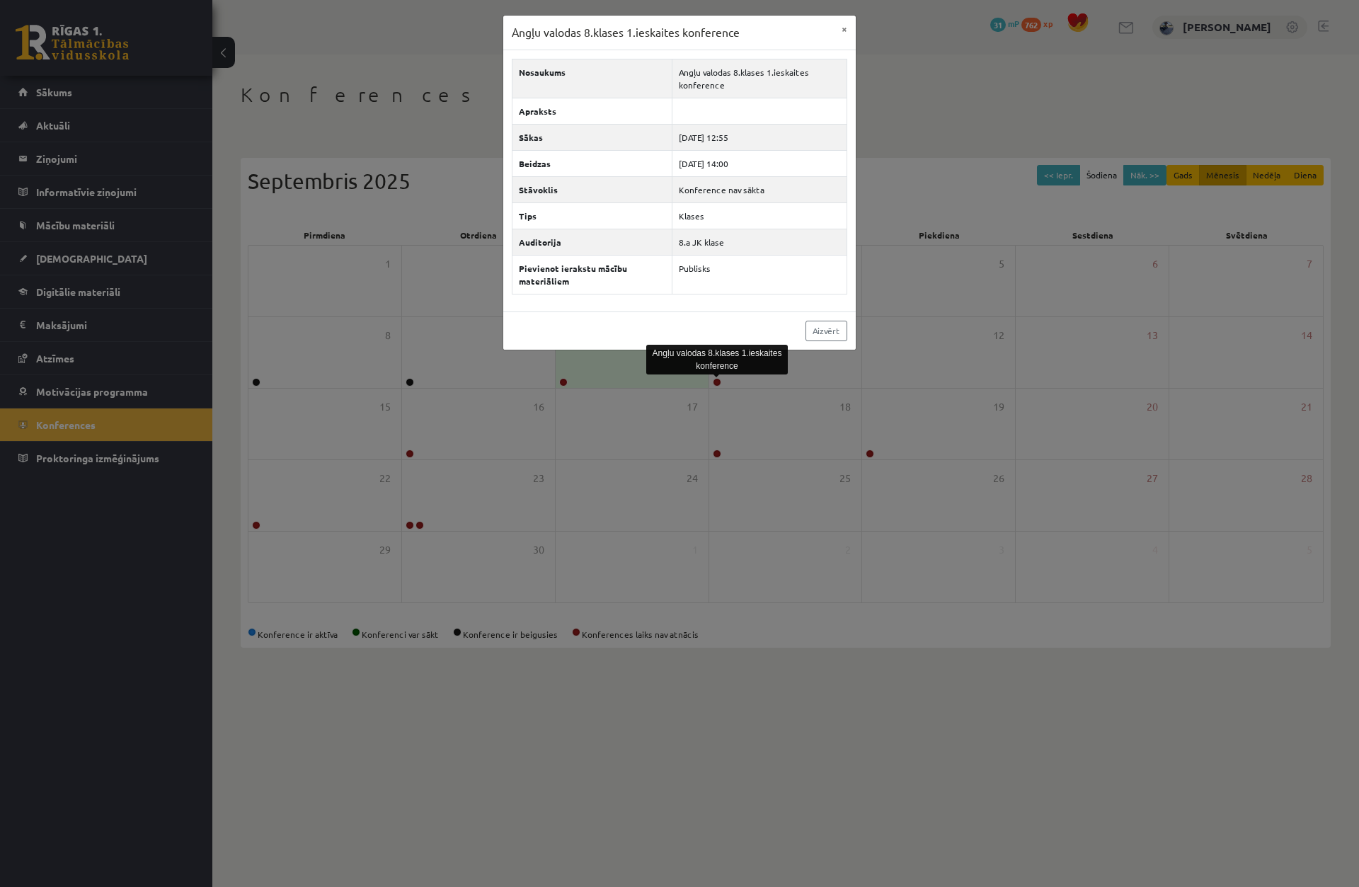
drag, startPoint x: 913, startPoint y: 372, endPoint x: 853, endPoint y: 361, distance: 61.2
click at [911, 372] on div "Angļu valodas 8.klases 1.ieskaites konference × Nosaukums Angļu valodas 8.klase…" at bounding box center [679, 443] width 1359 height 887
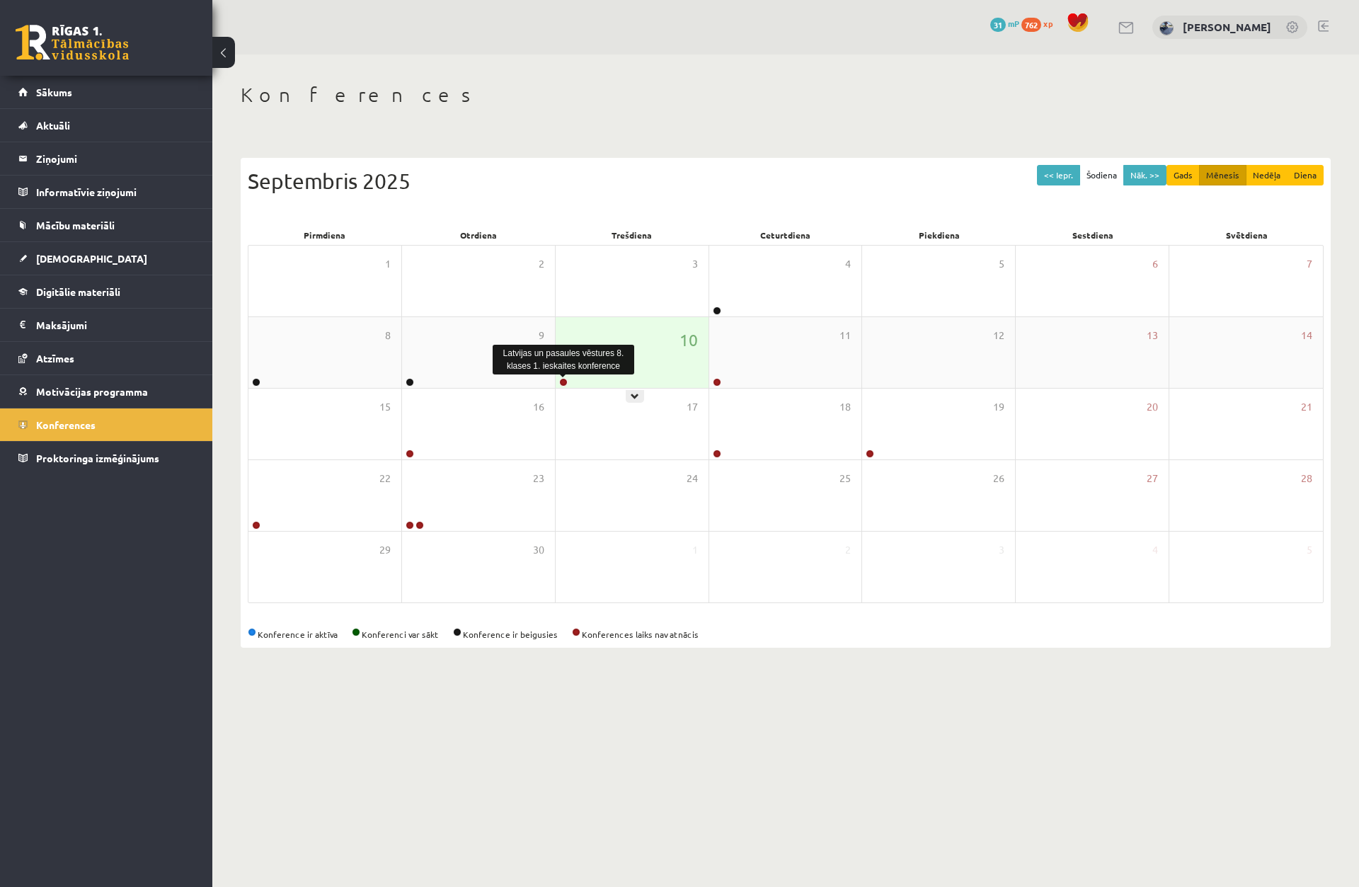
click at [564, 383] on link at bounding box center [563, 382] width 8 height 8
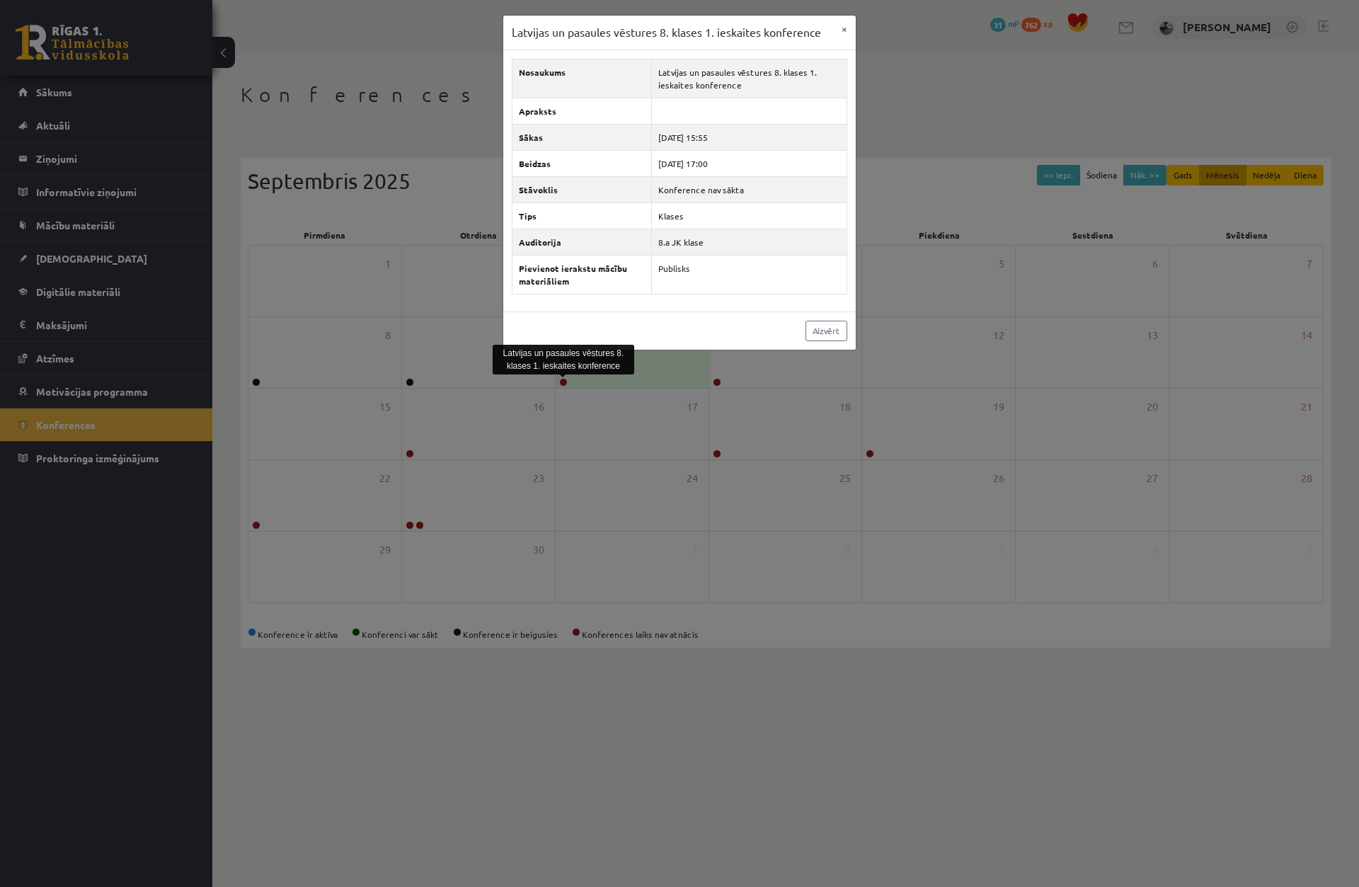
drag, startPoint x: 310, startPoint y: 252, endPoint x: 319, endPoint y: 249, distance: 9.9
click at [317, 249] on div "Latvijas un pasaules vēstures 8. klases 1. ieskaites konference × Nosaukums Lat…" at bounding box center [679, 443] width 1359 height 887
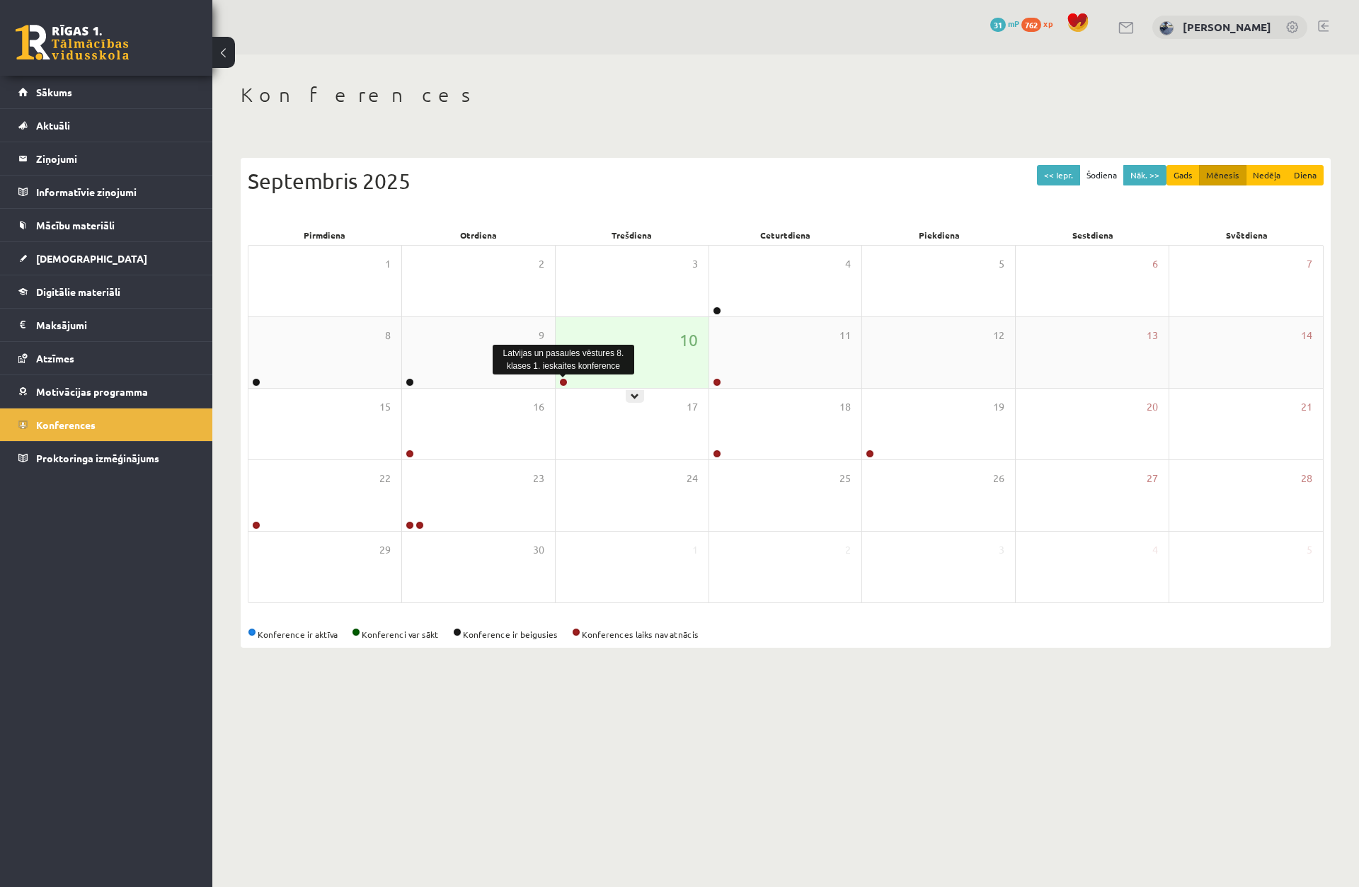
click at [563, 383] on link at bounding box center [563, 382] width 8 height 8
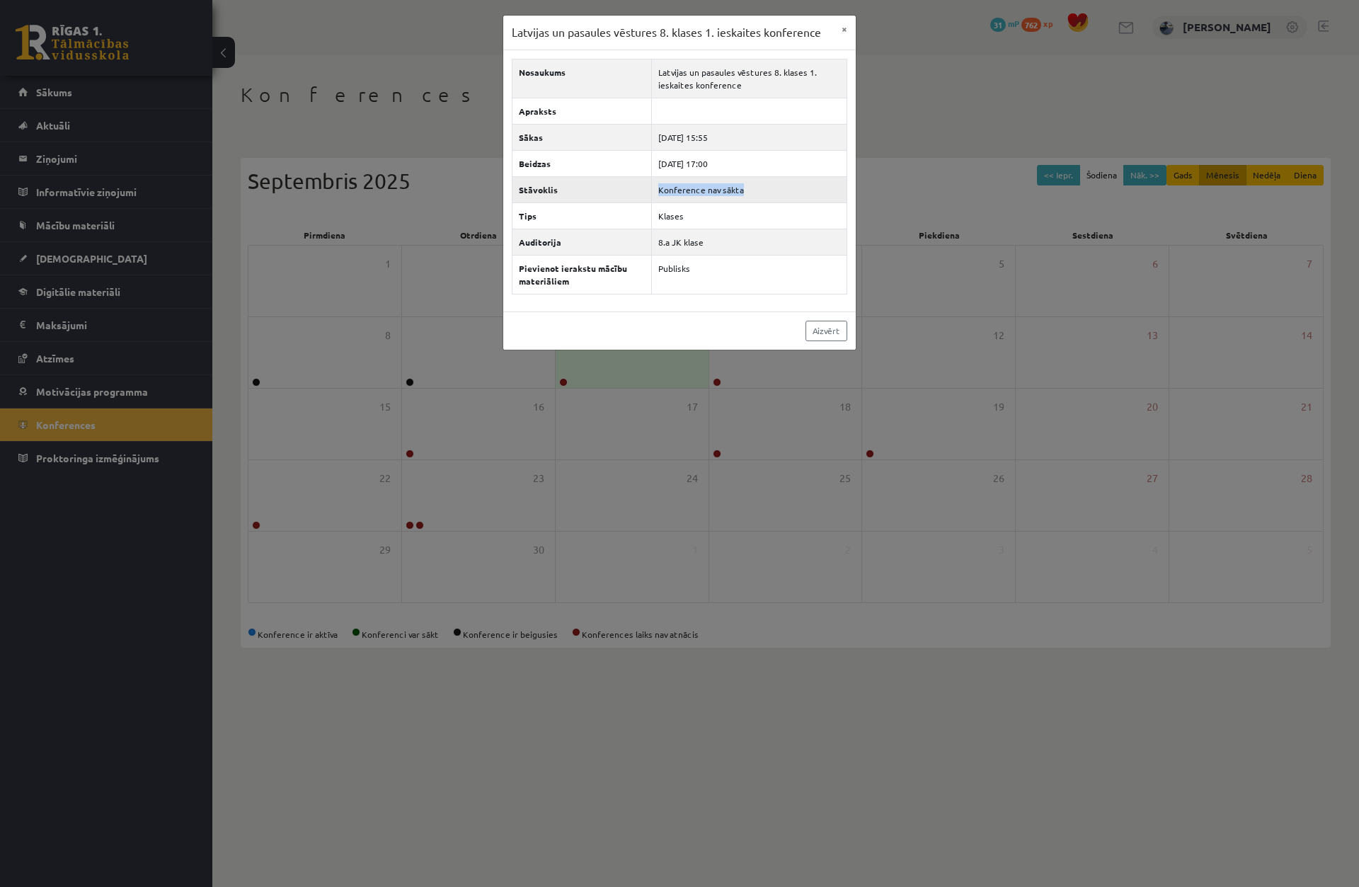
drag, startPoint x: 659, startPoint y: 190, endPoint x: 741, endPoint y: 197, distance: 82.4
click at [741, 197] on td "Konference nav sākta" at bounding box center [748, 189] width 195 height 26
click at [747, 213] on td "Klases" at bounding box center [748, 216] width 195 height 26
click at [418, 101] on div "Latvijas un pasaules vēstures 8. klases 1. ieskaites konference × Nosaukums Lat…" at bounding box center [679, 443] width 1359 height 887
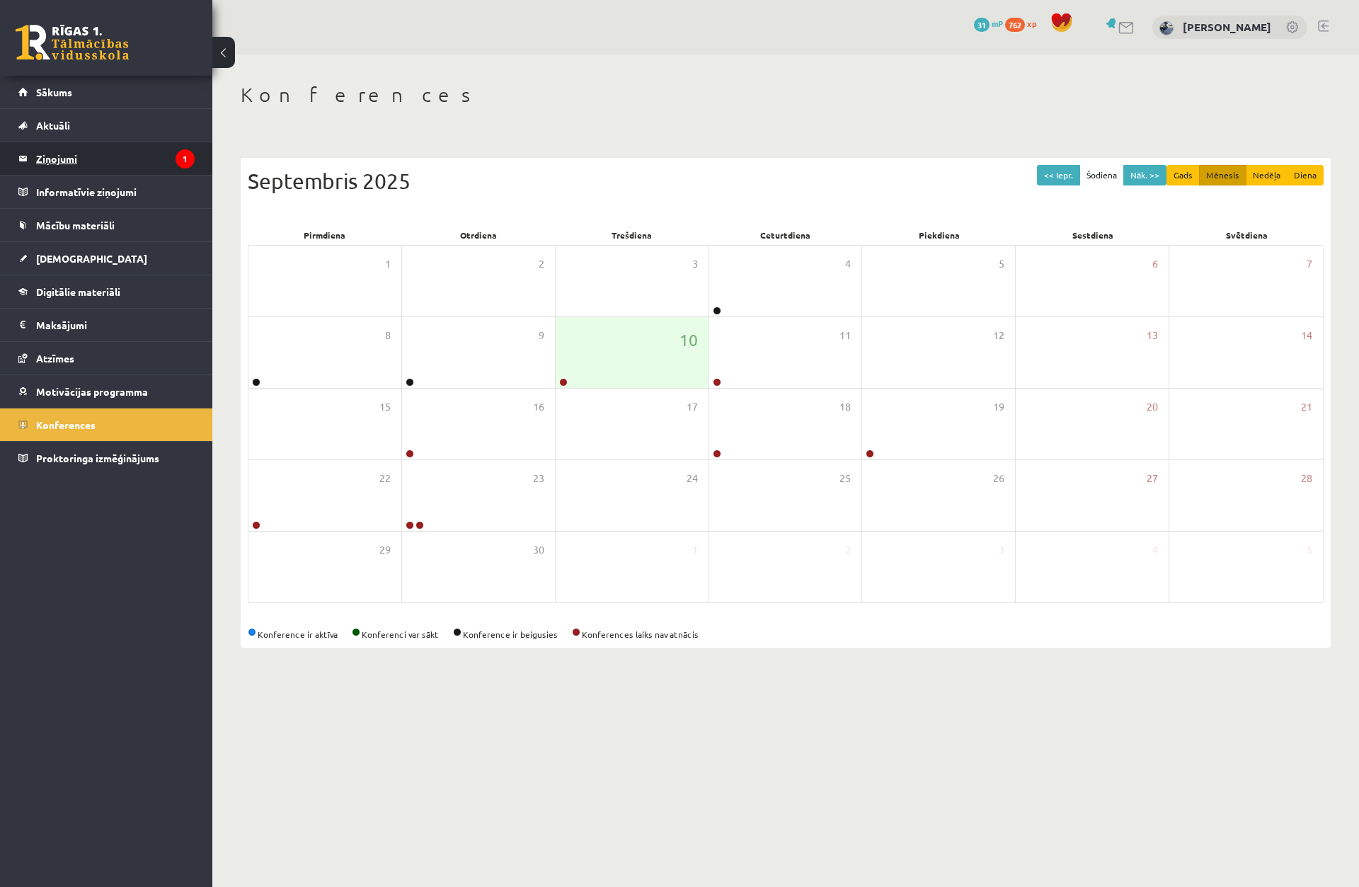
click at [105, 169] on legend "Ziņojumi 1" at bounding box center [115, 158] width 159 height 33
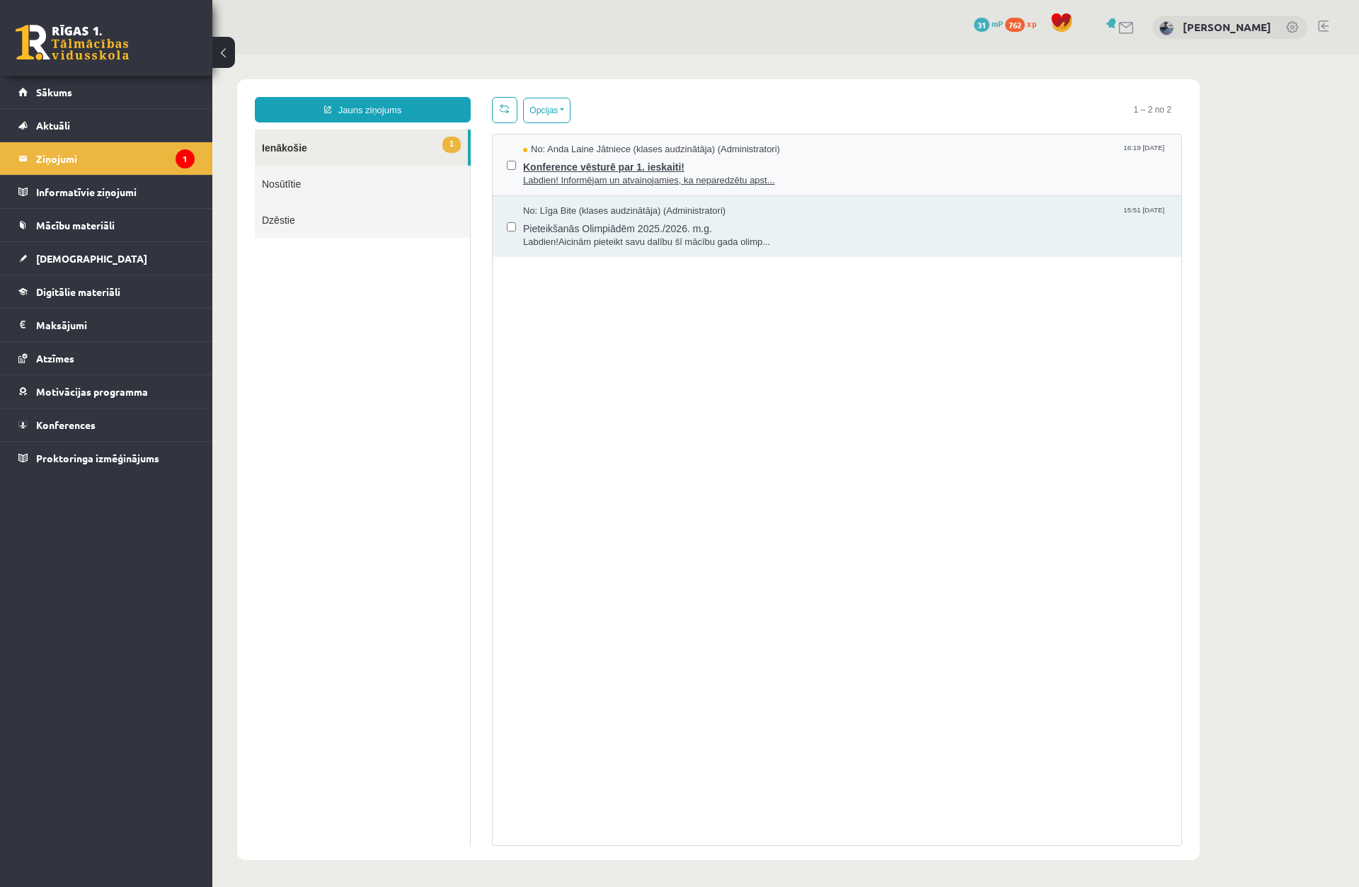
click at [619, 150] on span "No: Anda Laine Jātniece (klases audzinātāja) (Administratori)" at bounding box center [651, 149] width 257 height 13
